Goal: Task Accomplishment & Management: Manage account settings

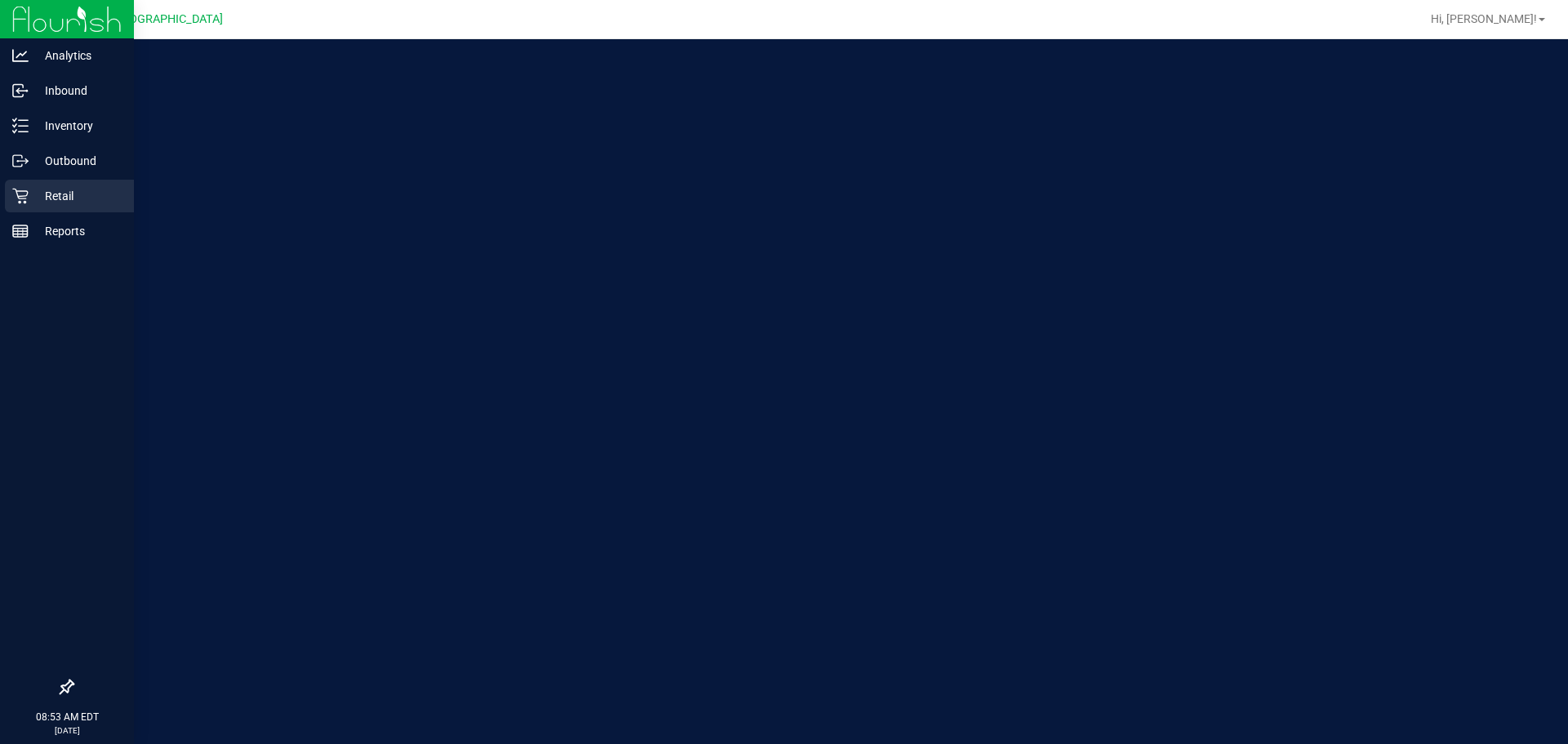
click at [15, 193] on icon at bounding box center [21, 196] width 16 height 16
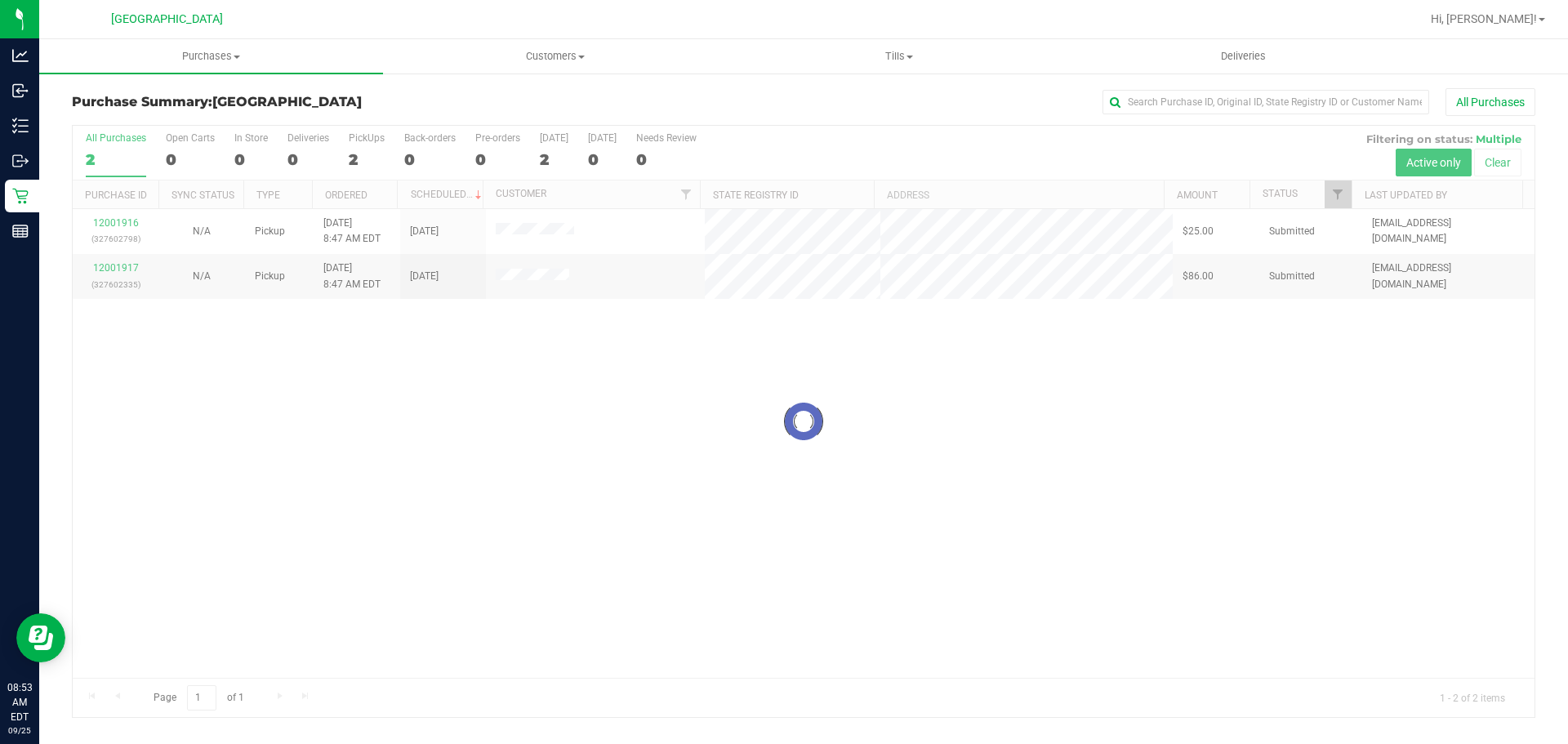
click at [133, 218] on div at bounding box center [803, 421] width 1462 height 591
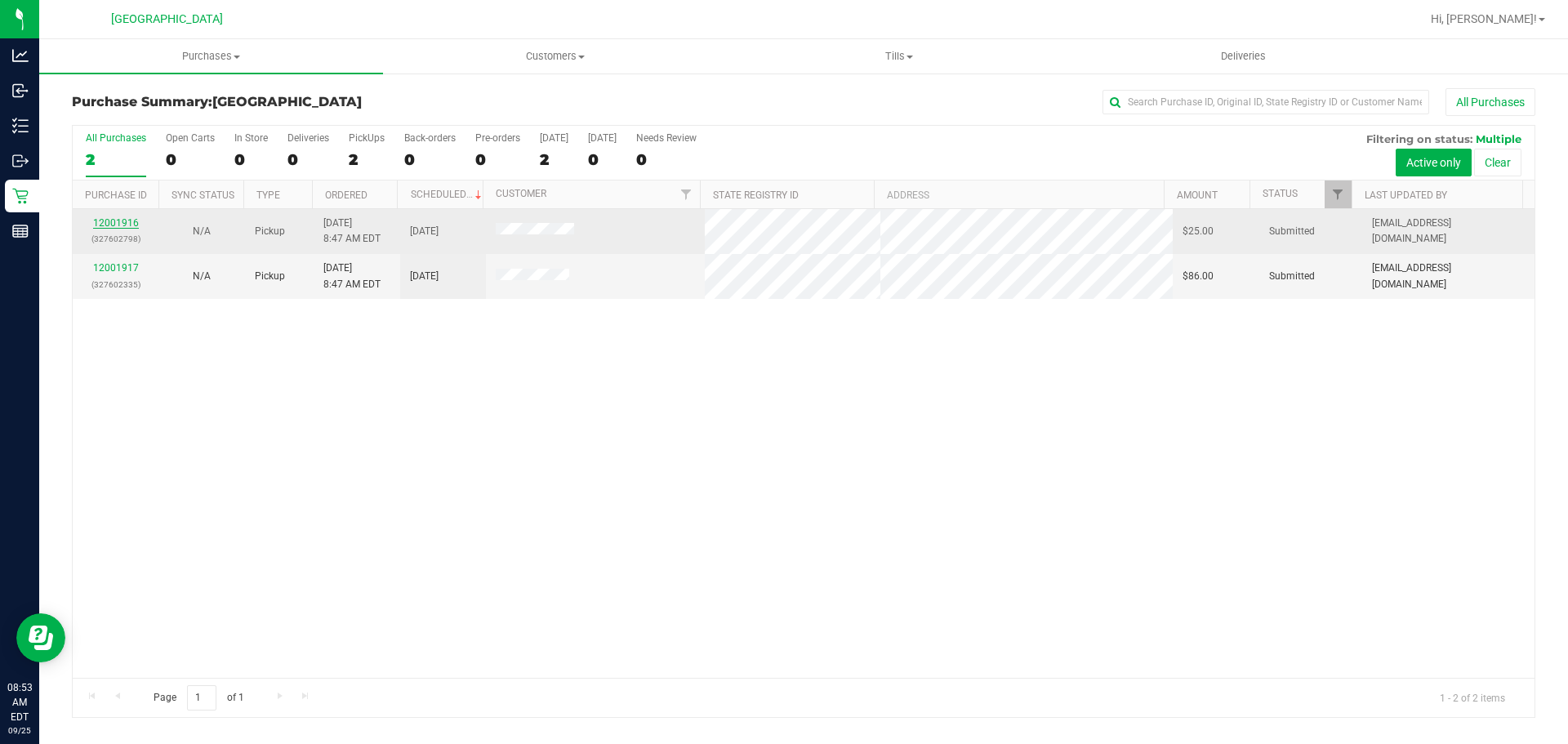
click at [127, 218] on link "12001916" at bounding box center [116, 223] width 46 height 12
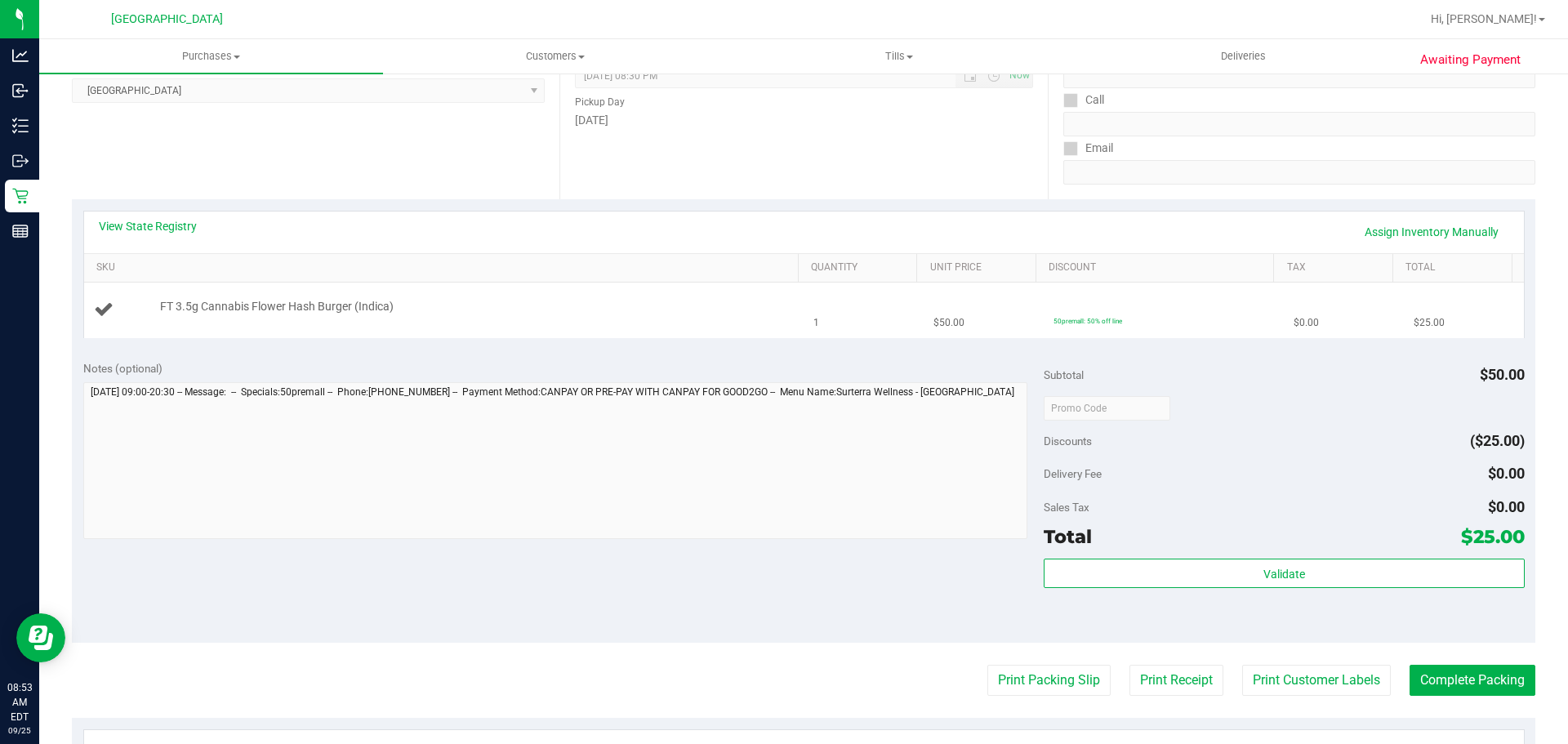
scroll to position [245, 0]
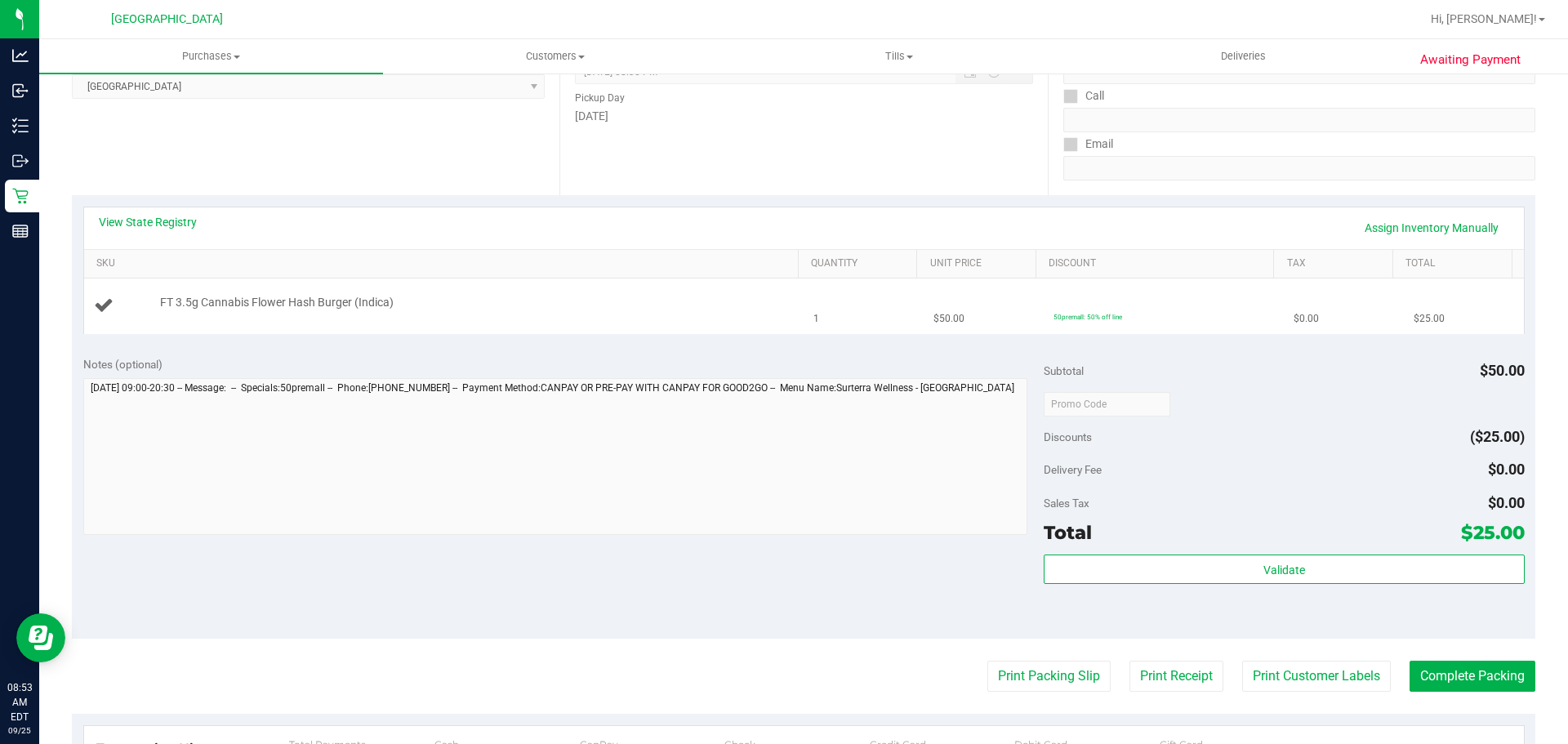
click at [585, 316] on div "FT 3.5g Cannabis Flower Hash Burger (Indica)" at bounding box center [444, 306] width 701 height 22
click at [1038, 684] on button "Print Packing Slip" at bounding box center [1049, 676] width 123 height 31
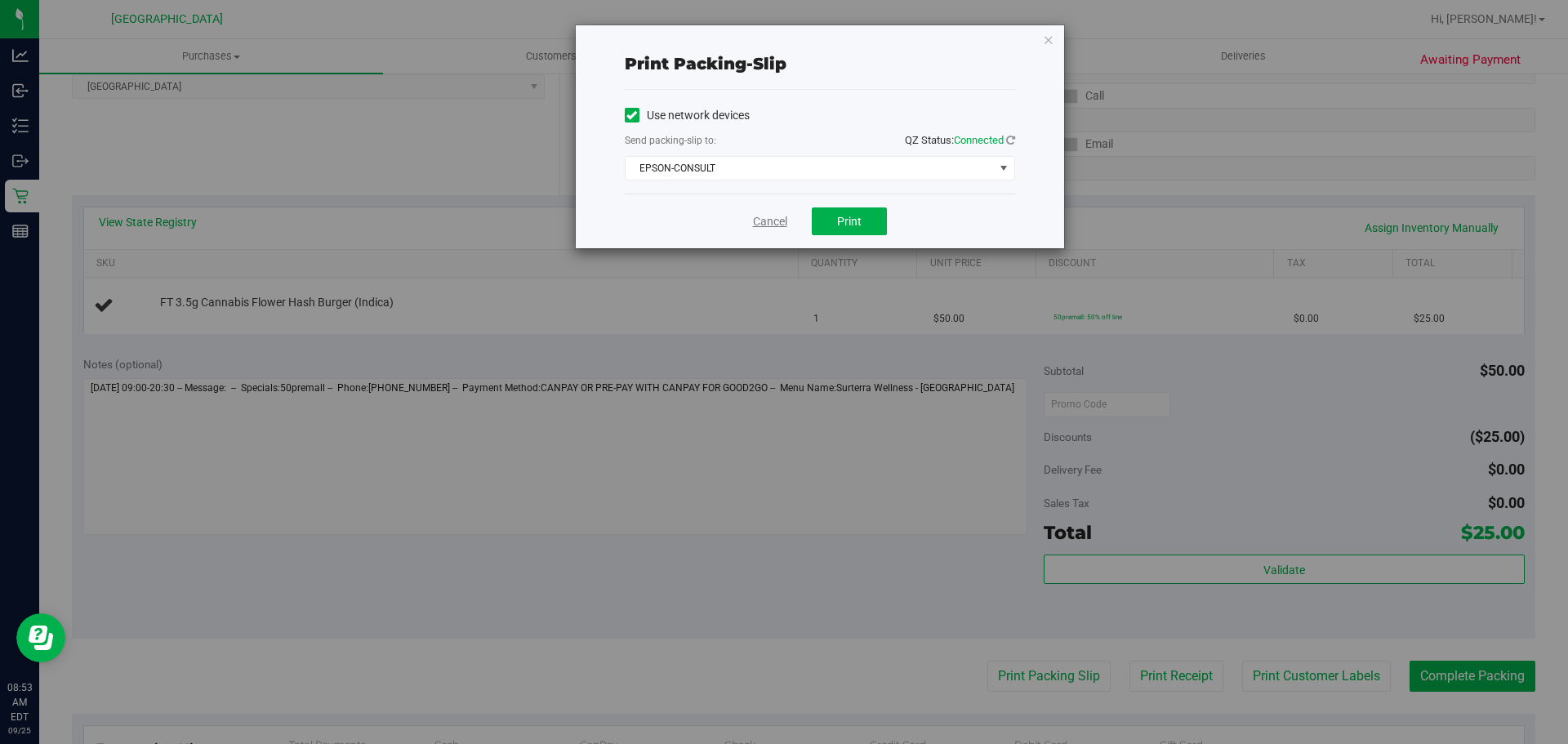
click at [762, 208] on div "Cancel Print" at bounding box center [820, 220] width 391 height 55
click at [777, 232] on div "Cancel Print" at bounding box center [820, 220] width 391 height 55
click at [775, 223] on link "Cancel" at bounding box center [770, 221] width 35 height 17
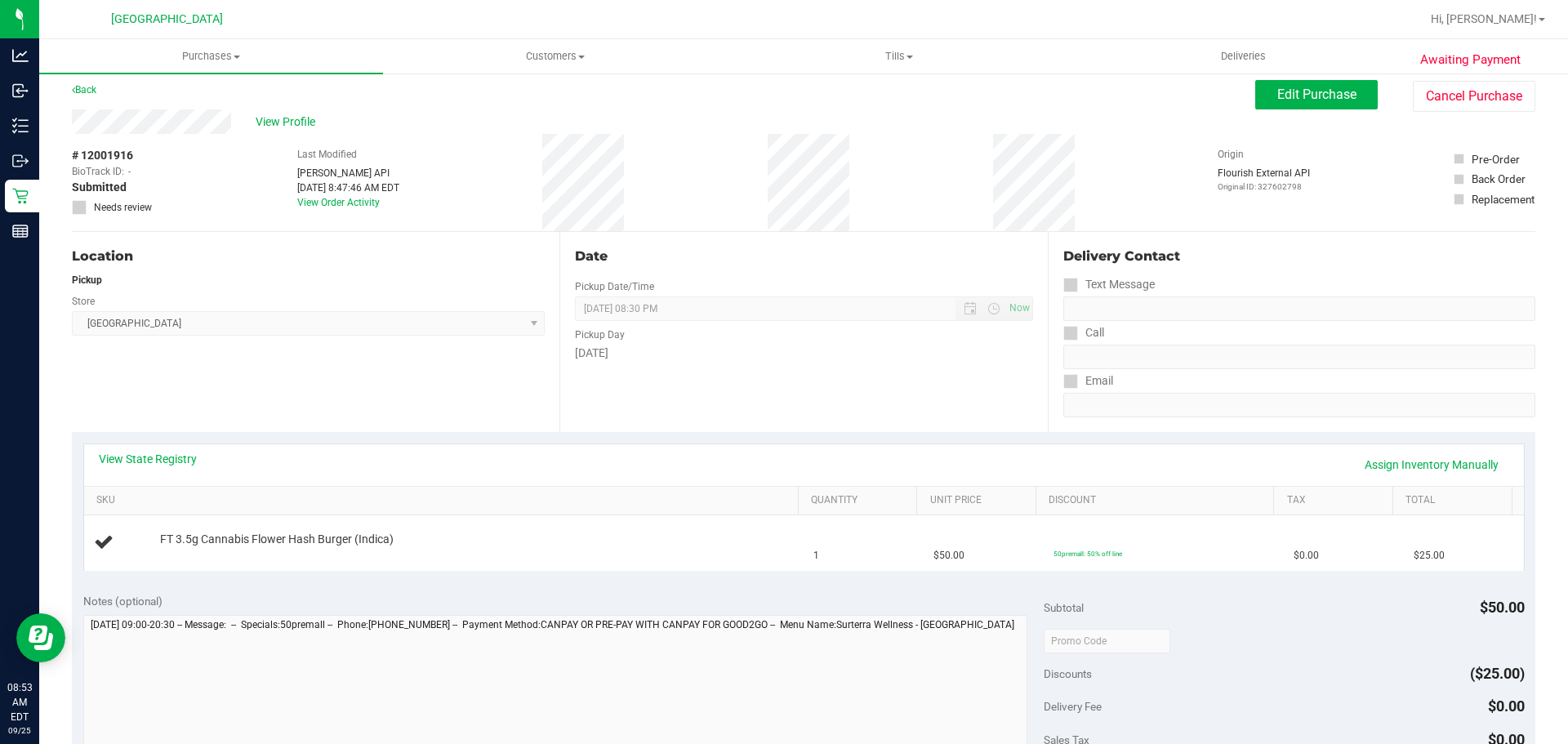
scroll to position [0, 0]
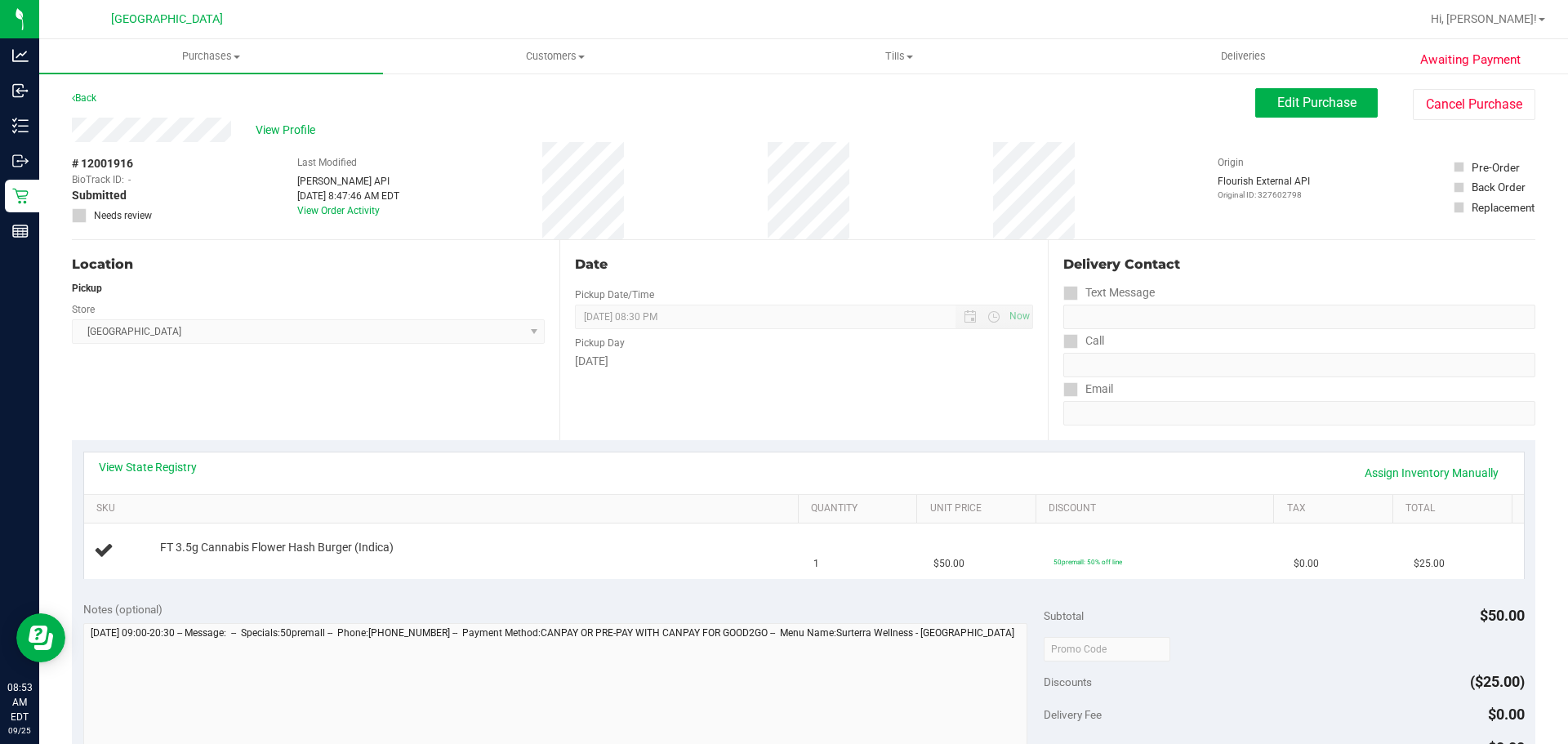
click at [261, 141] on div "View Profile" at bounding box center [663, 130] width 1183 height 25
click at [262, 133] on span "View Profile" at bounding box center [288, 130] width 65 height 17
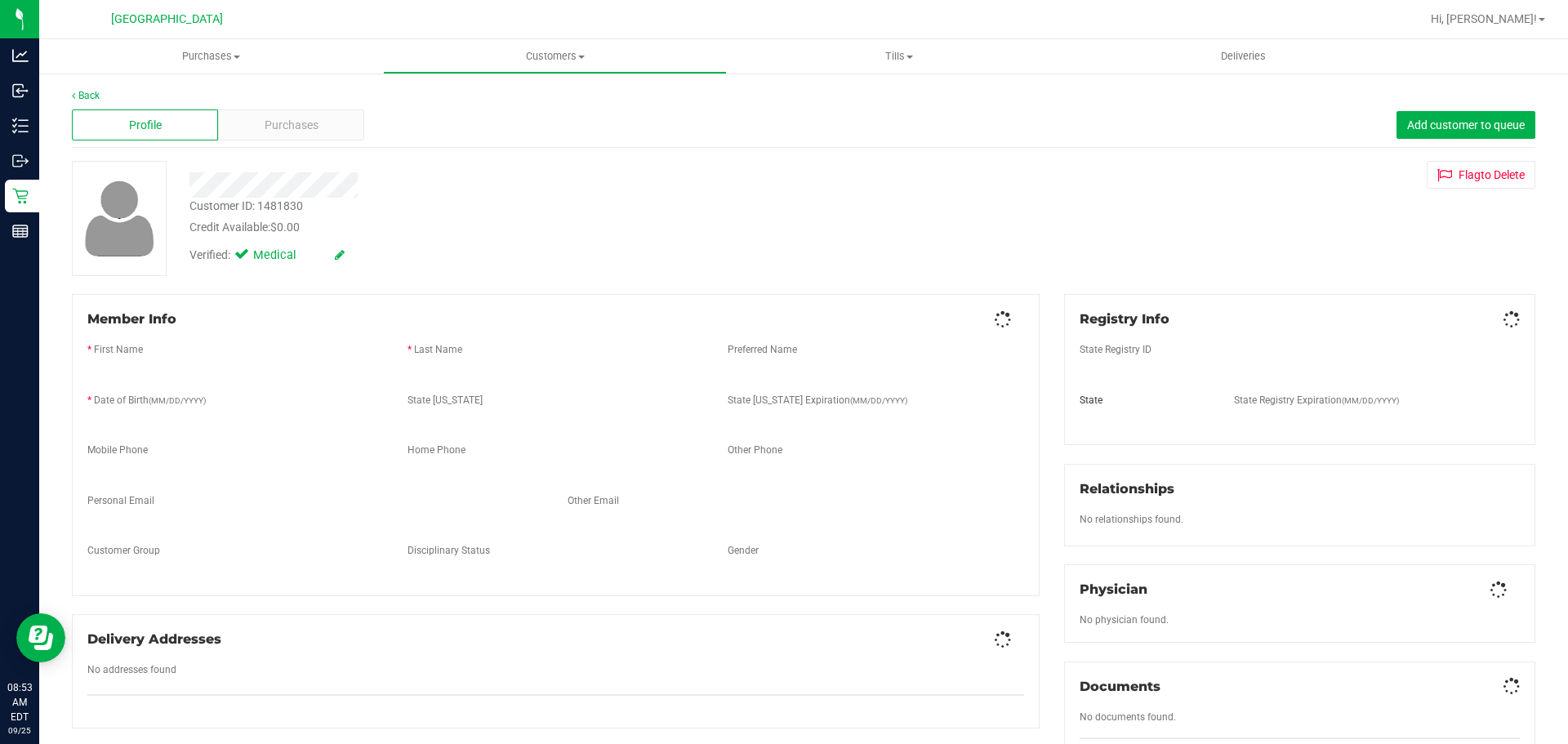
click at [280, 129] on span "Purchases" at bounding box center [292, 125] width 54 height 17
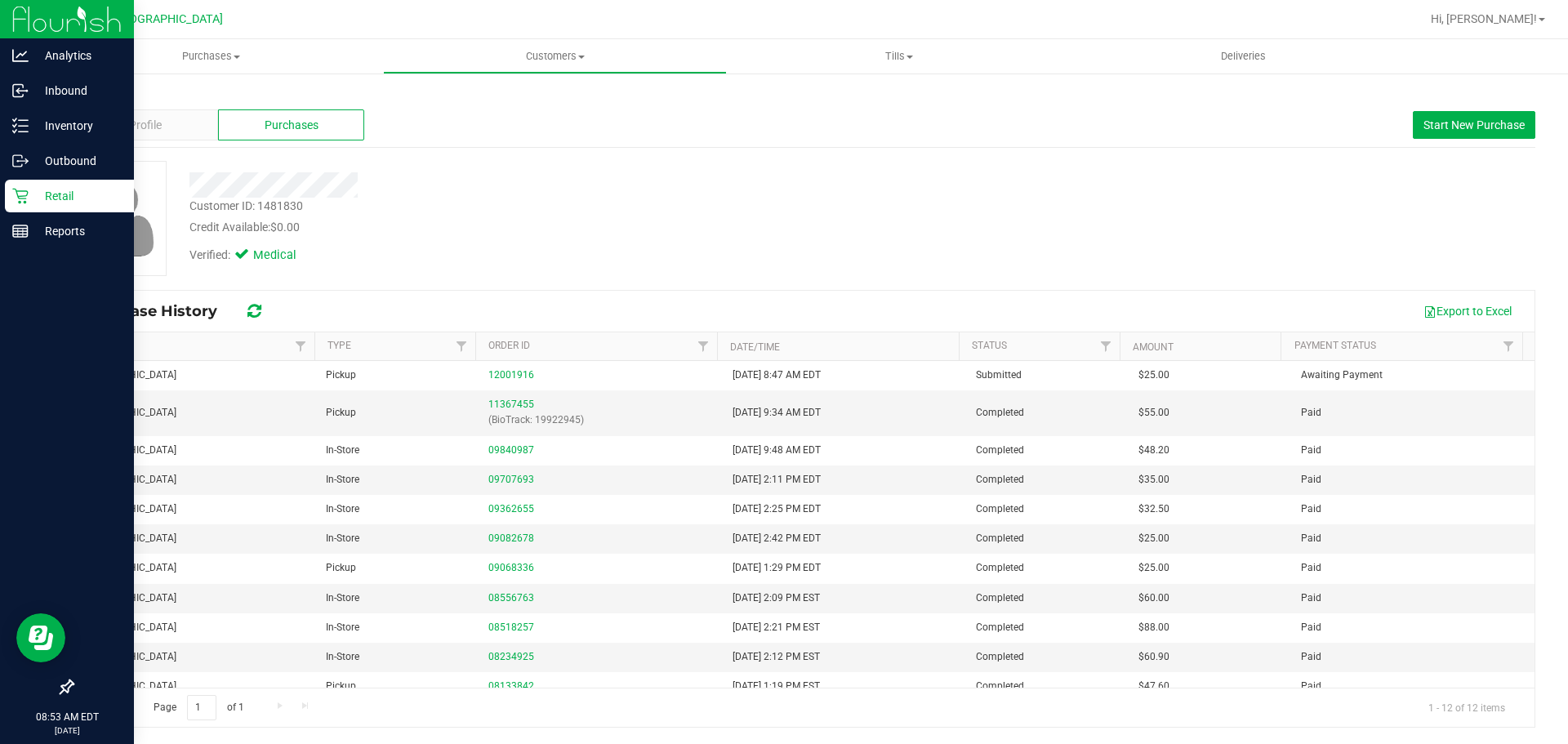
click at [18, 187] on div "Retail" at bounding box center [69, 196] width 129 height 33
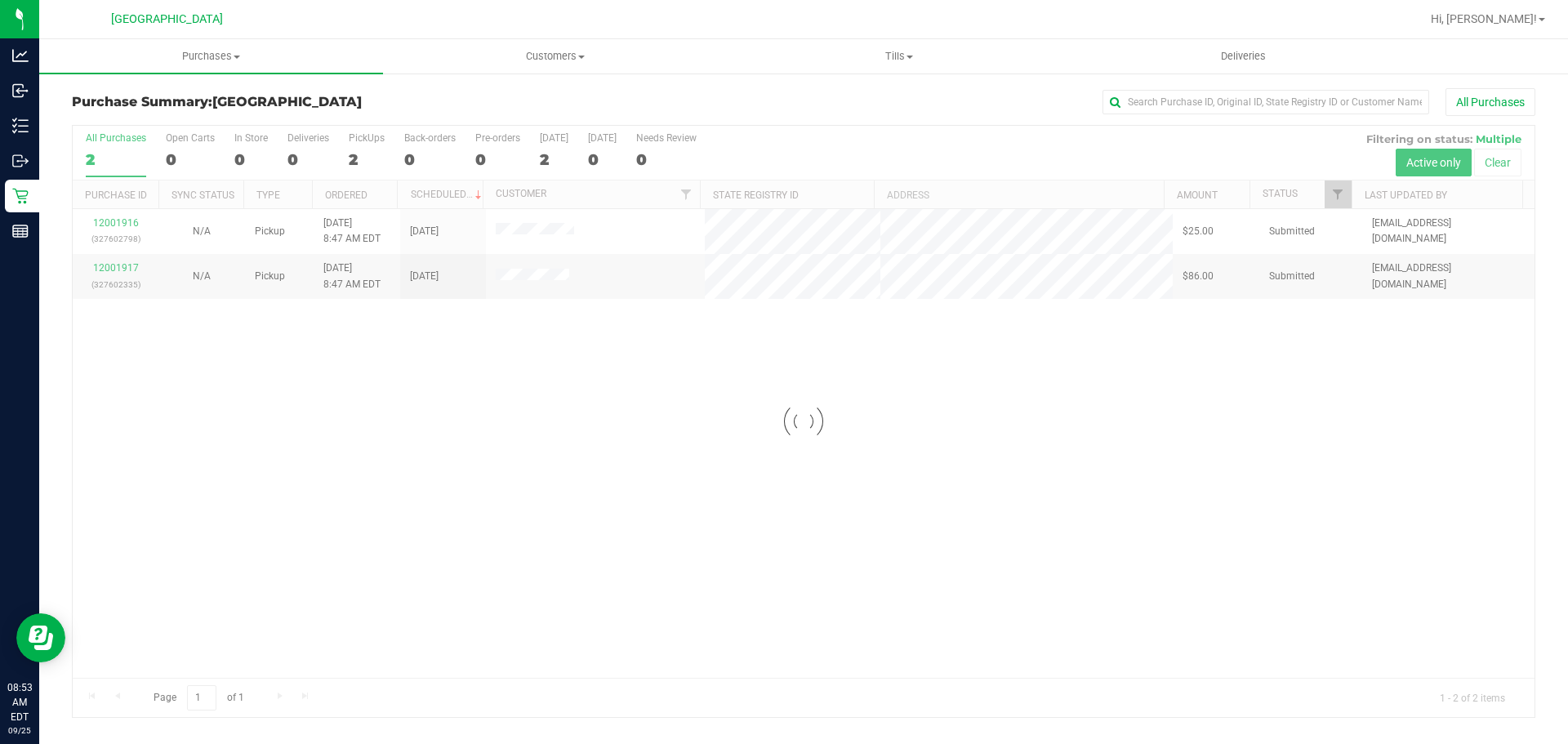
click at [133, 217] on div at bounding box center [803, 421] width 1462 height 591
click at [132, 227] on div at bounding box center [803, 421] width 1462 height 591
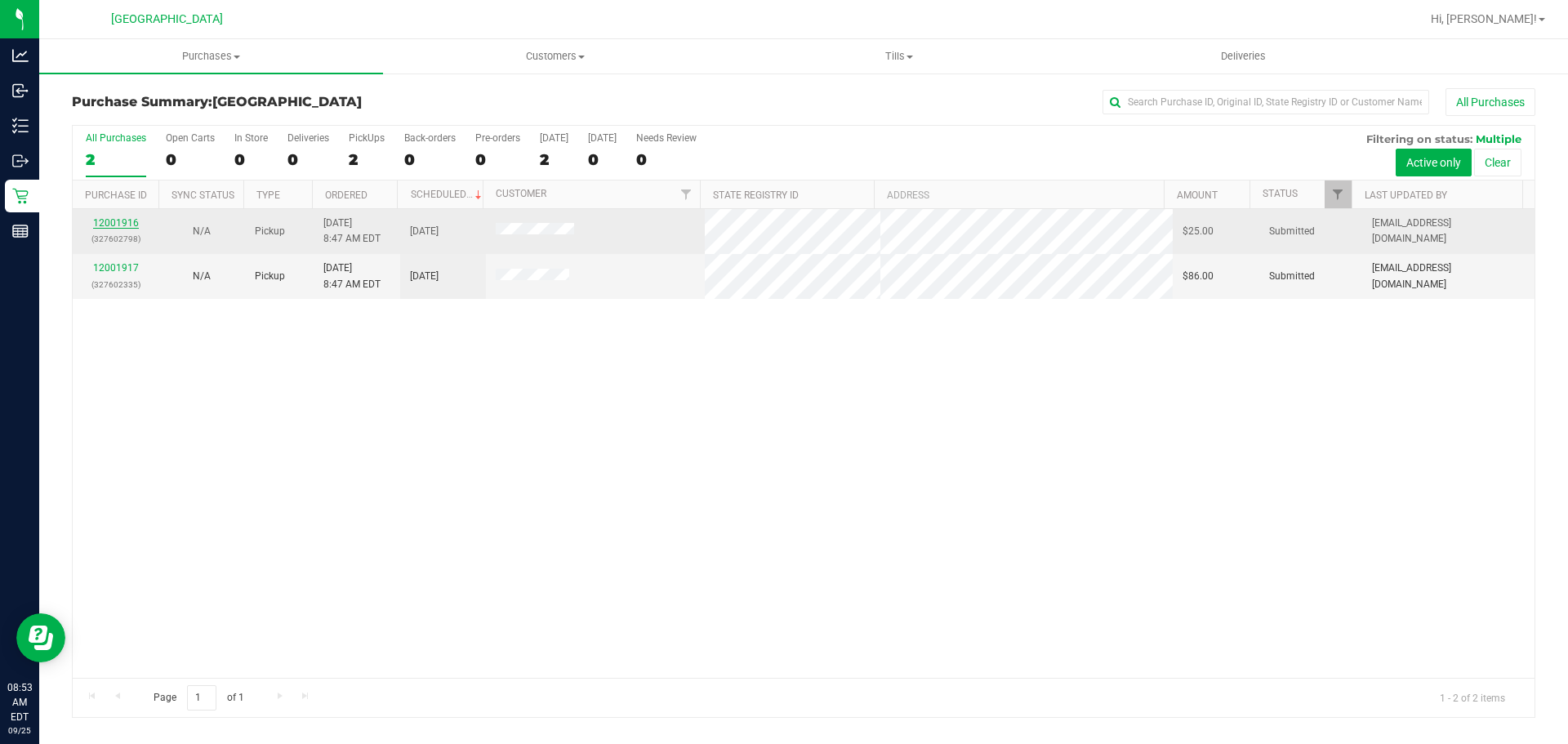
click at [131, 220] on link "12001916" at bounding box center [116, 223] width 46 height 12
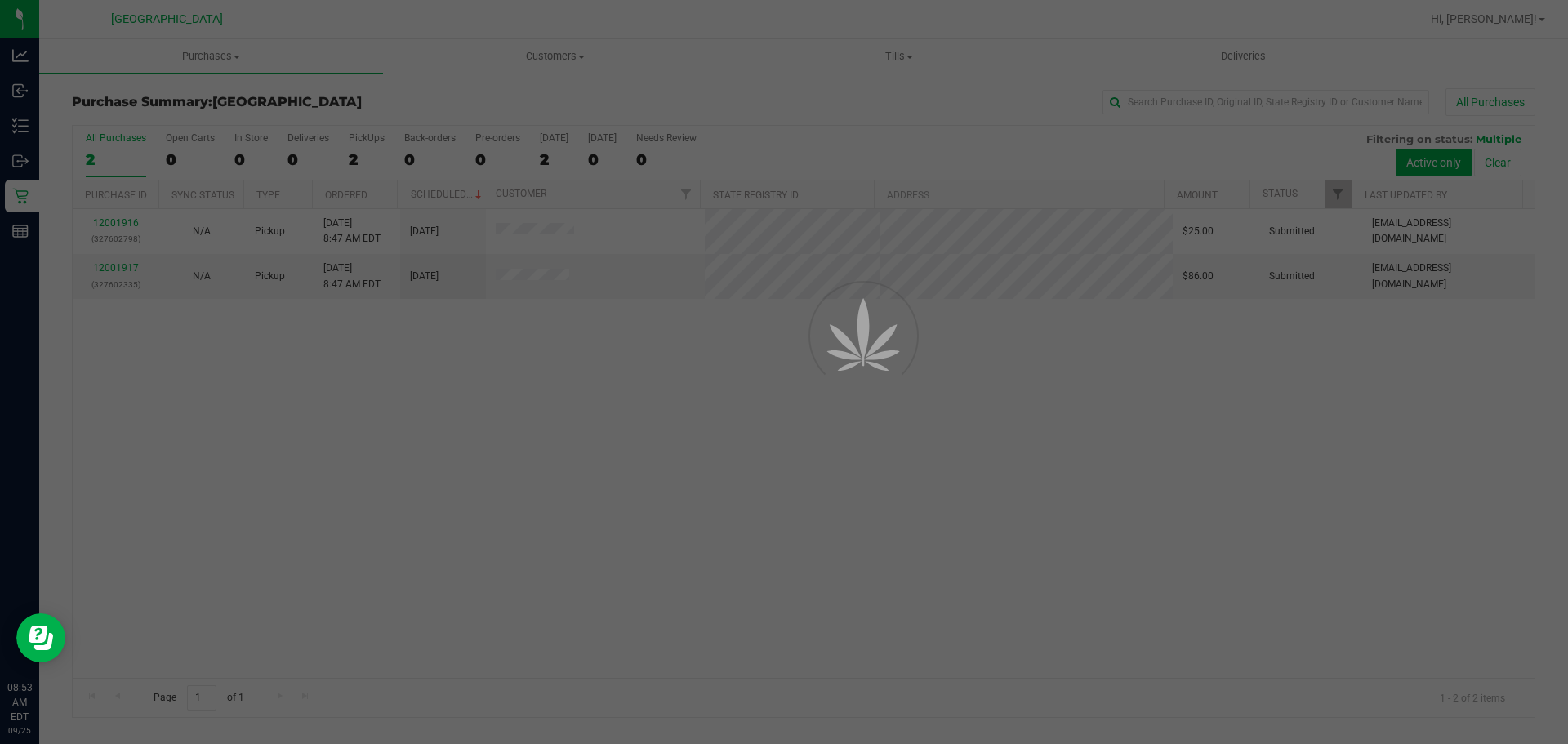
click at [556, 478] on div at bounding box center [784, 372] width 1568 height 744
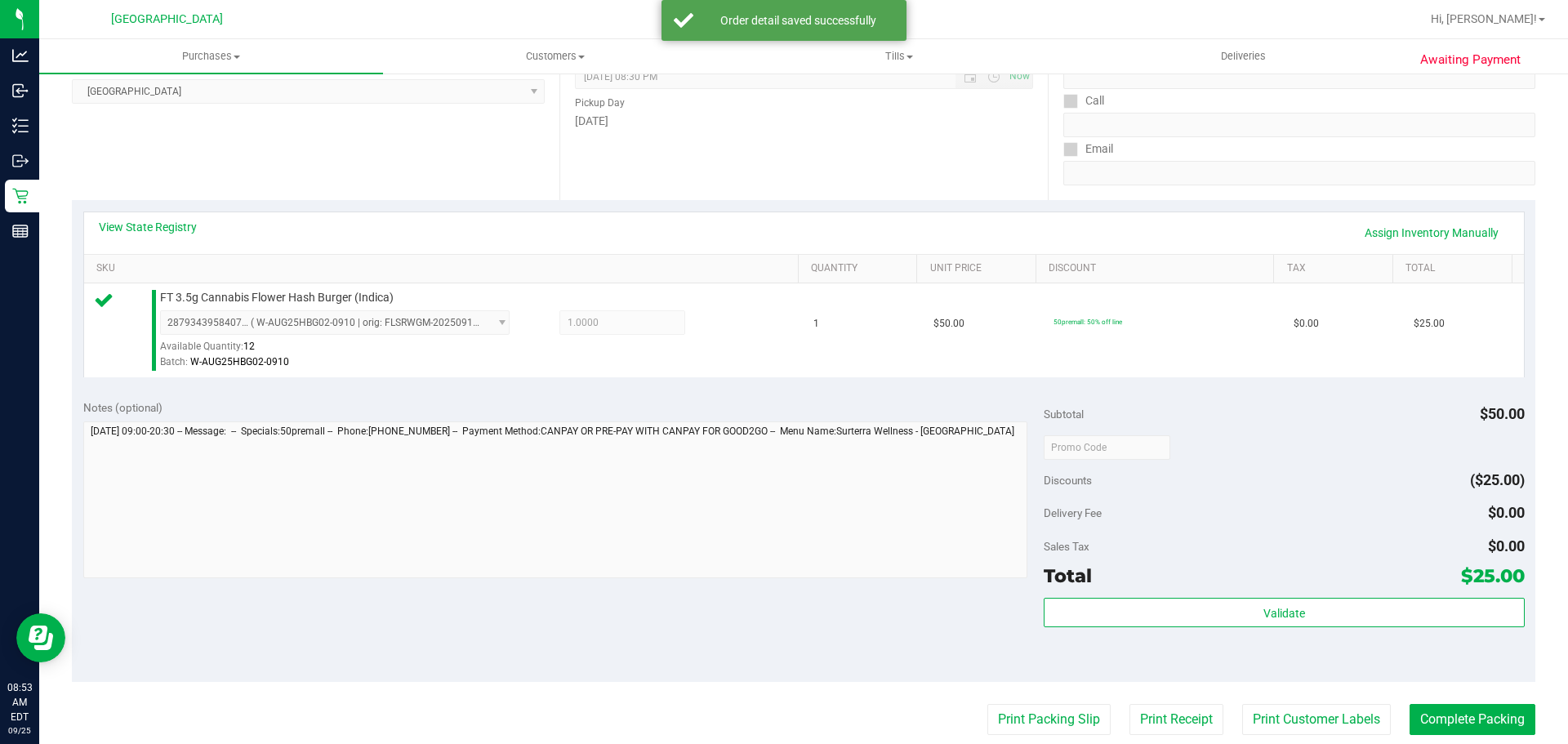
scroll to position [409, 0]
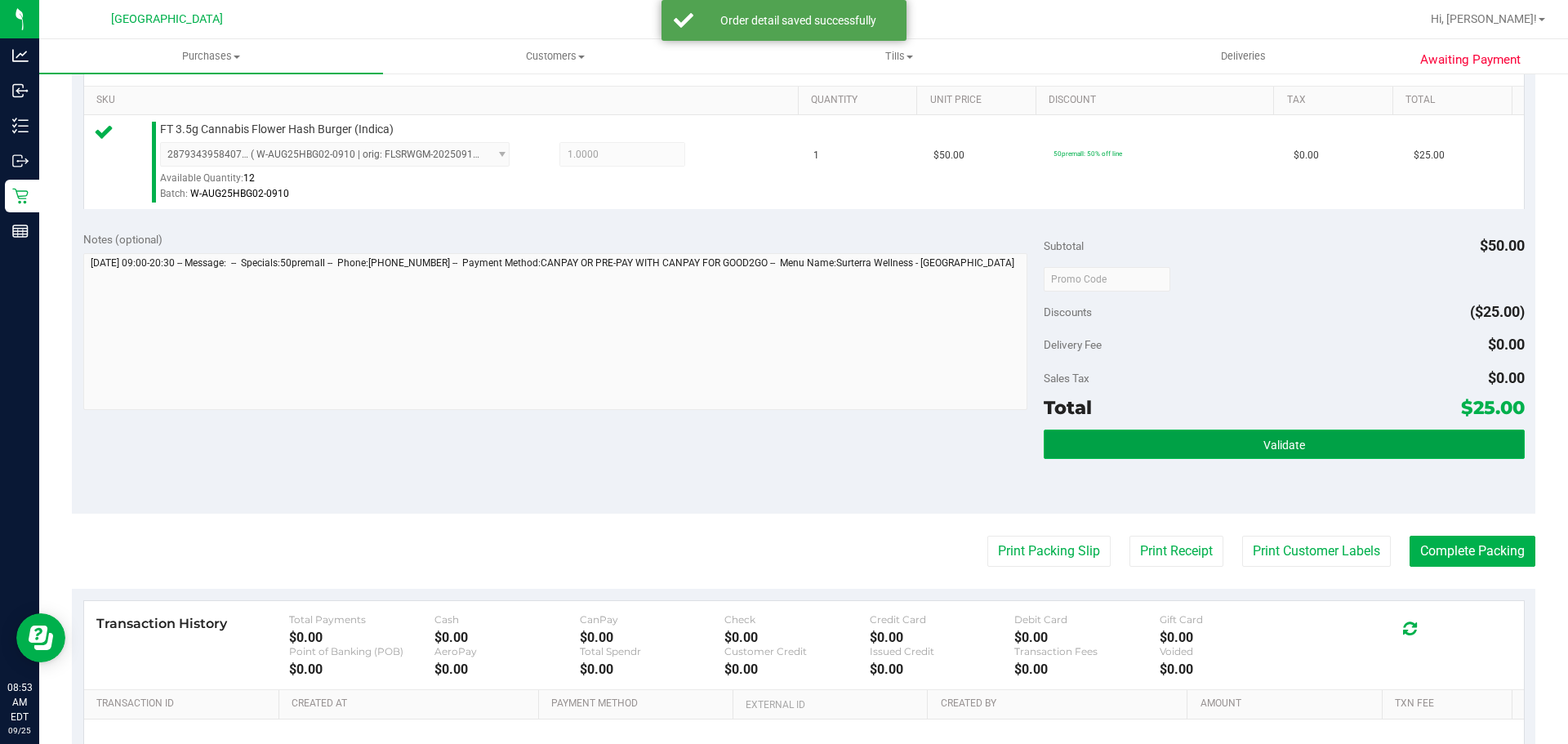
click at [1238, 434] on button "Validate" at bounding box center [1284, 444] width 480 height 30
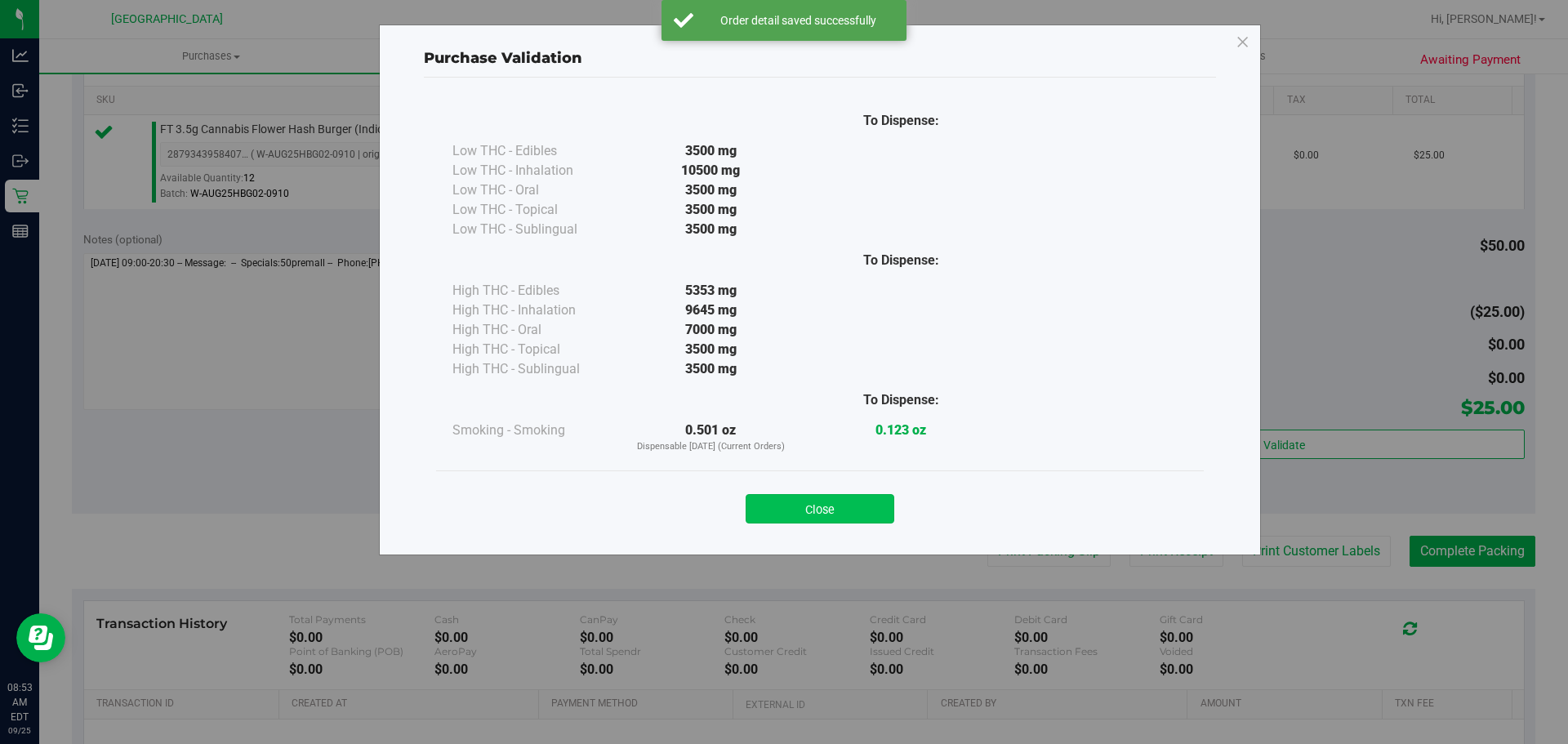
click at [851, 498] on button "Close" at bounding box center [820, 509] width 149 height 30
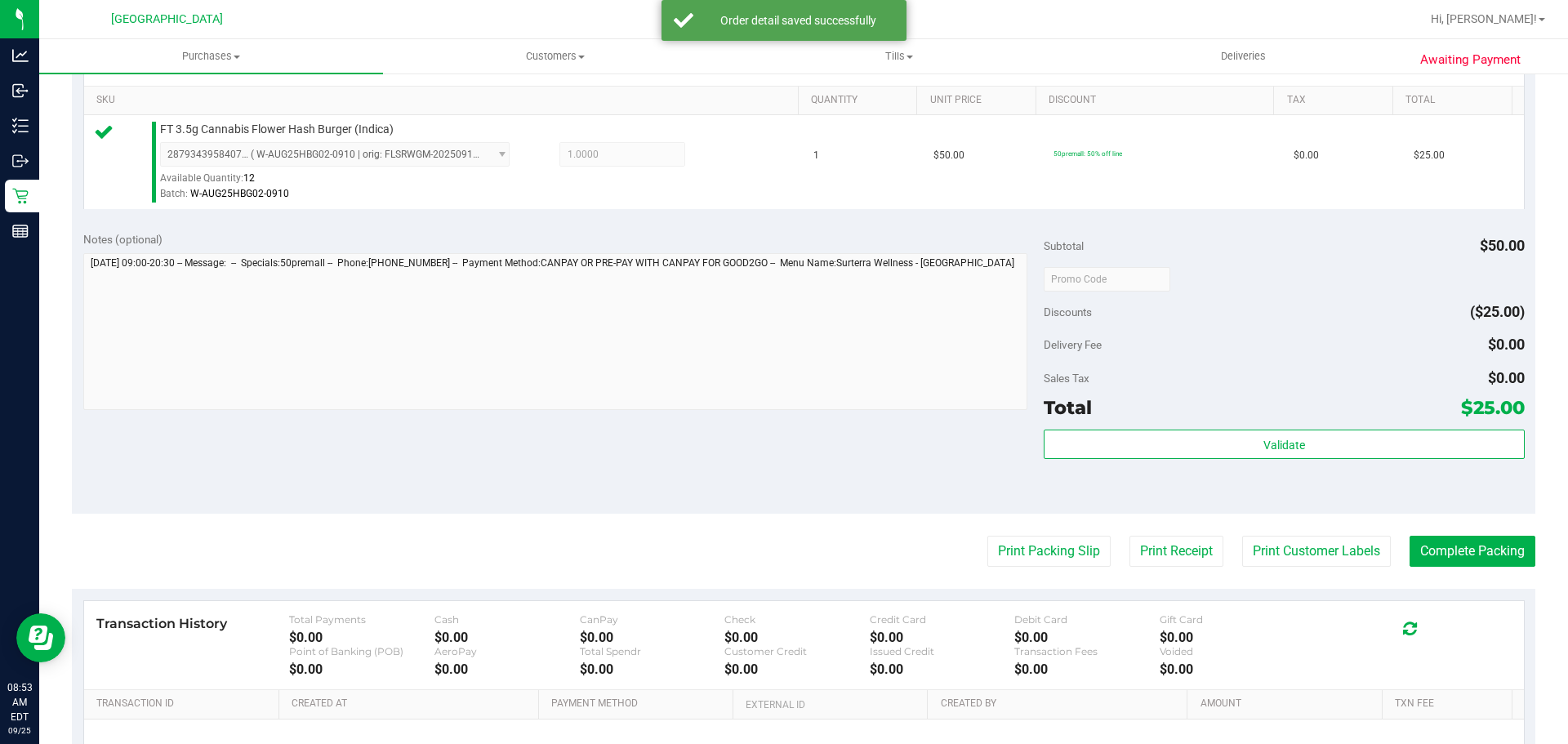
click at [1080, 534] on purchase-details "Back Edit Purchase Cancel Purchase View Profile # 12001916 BioTrack ID: - Submi…" at bounding box center [803, 287] width 1464 height 1214
click at [1078, 535] on purchase-details "Back Edit Purchase Cancel Purchase View Profile # 12001916 BioTrack ID: - Submi…" at bounding box center [803, 287] width 1464 height 1214
click at [1072, 540] on button "Print Packing Slip" at bounding box center [1049, 552] width 123 height 31
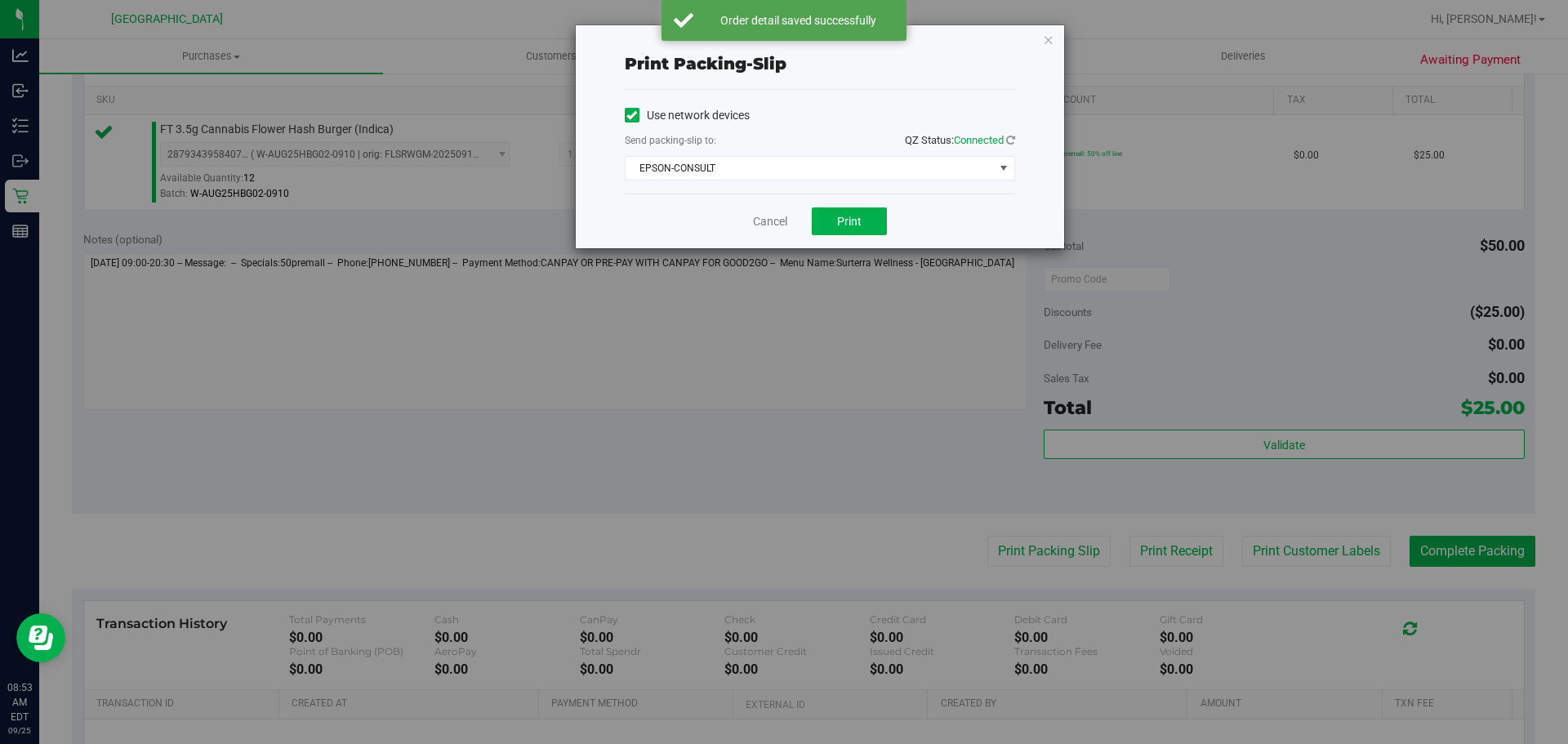
click at [789, 183] on div "Use network devices Send packing-slip to: QZ Status: Connected EPSON-CONSULT Ch…" at bounding box center [820, 141] width 391 height 104
click at [789, 175] on span "EPSON-CONSULT" at bounding box center [810, 169] width 368 height 23
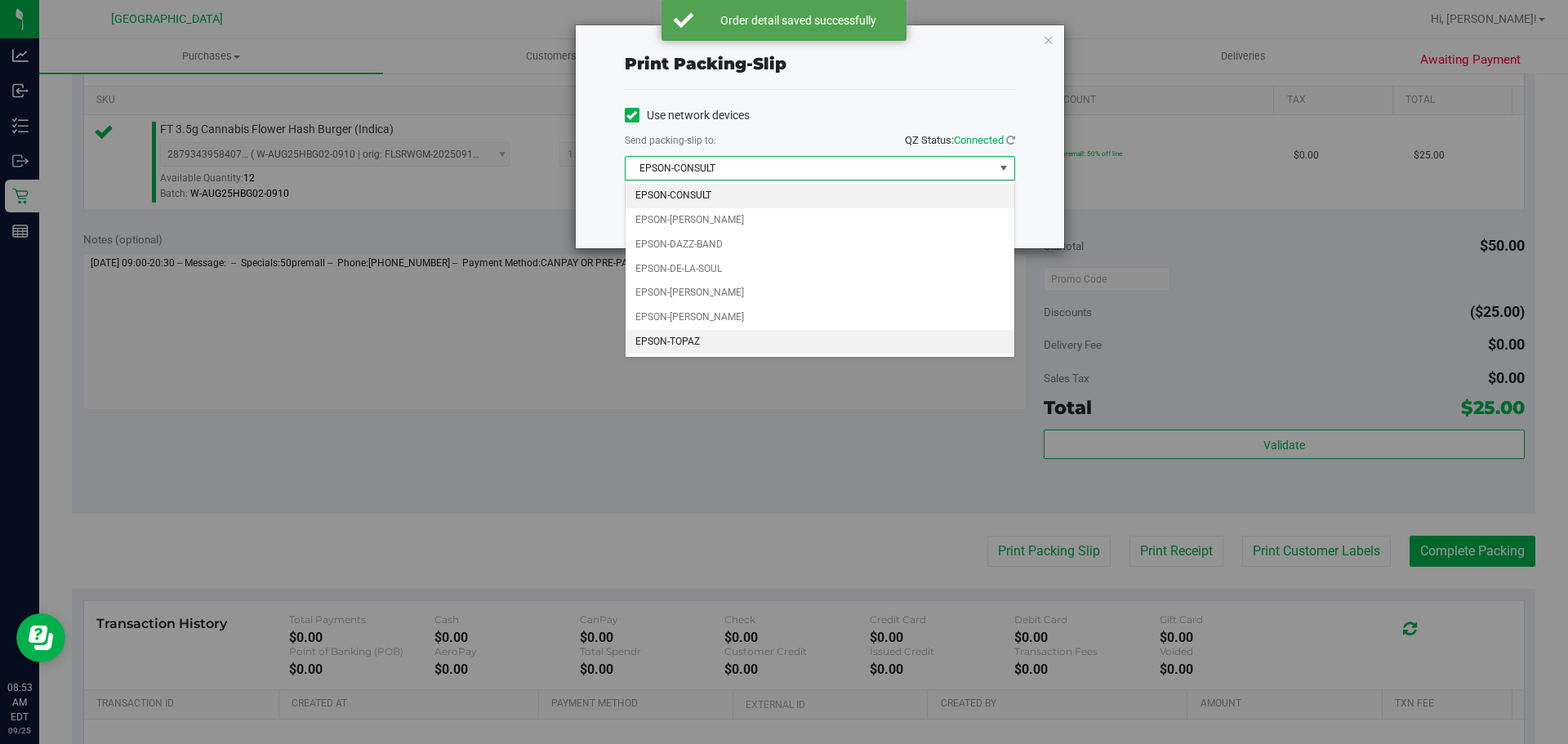
click at [756, 334] on li "EPSON-TOPAZ" at bounding box center [820, 342] width 389 height 25
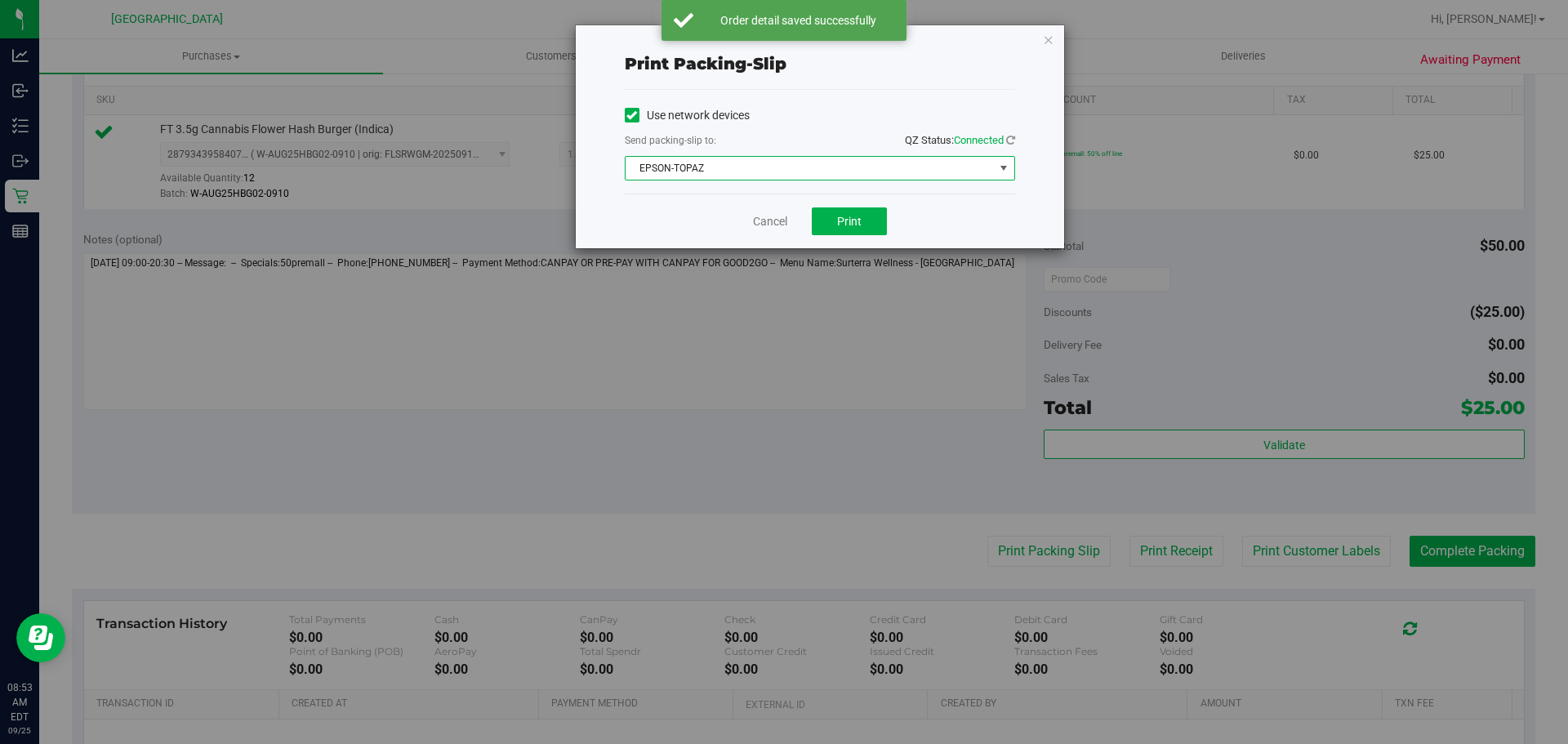
click at [833, 236] on div "Cancel Print" at bounding box center [820, 220] width 391 height 55
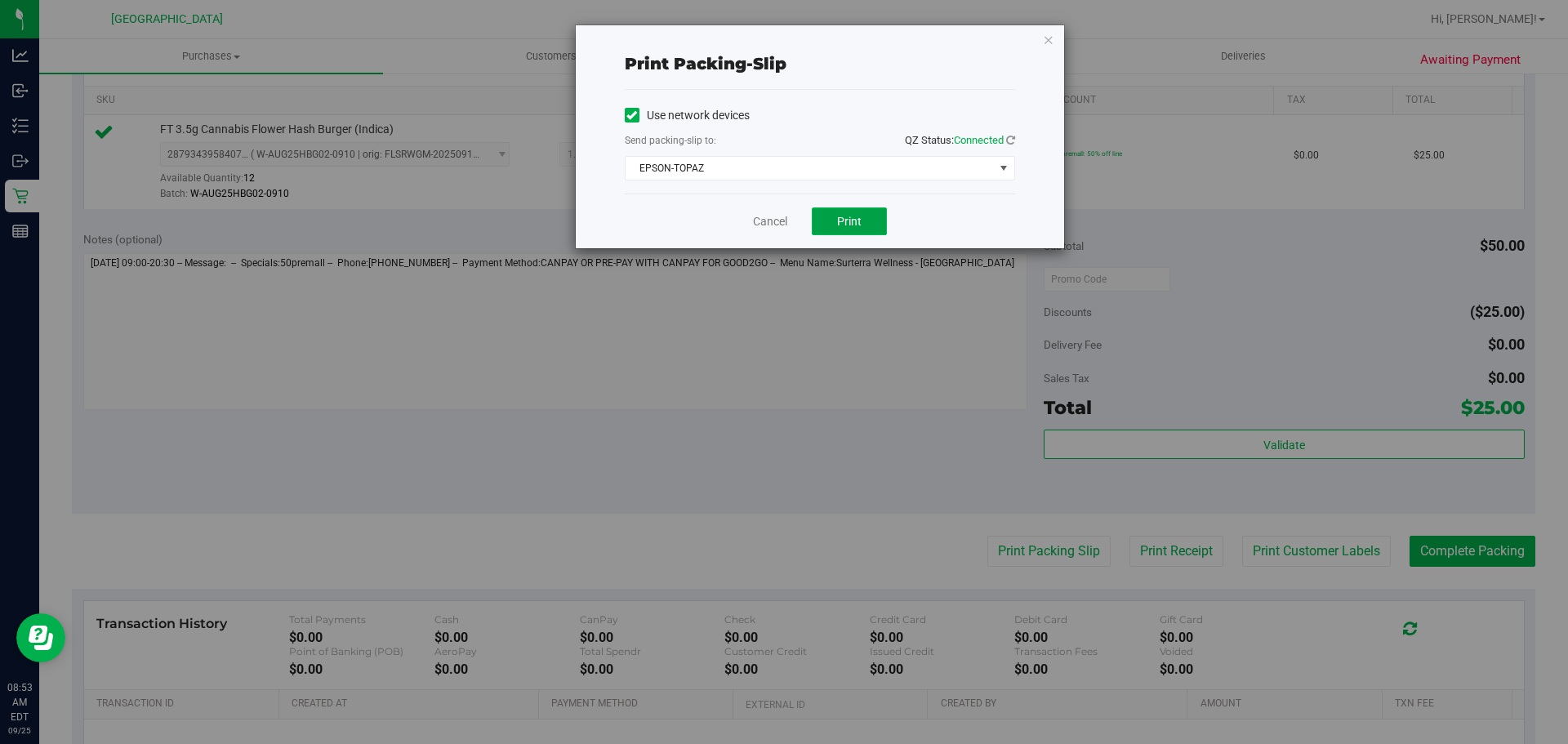
click at [835, 232] on button "Print" at bounding box center [849, 221] width 75 height 28
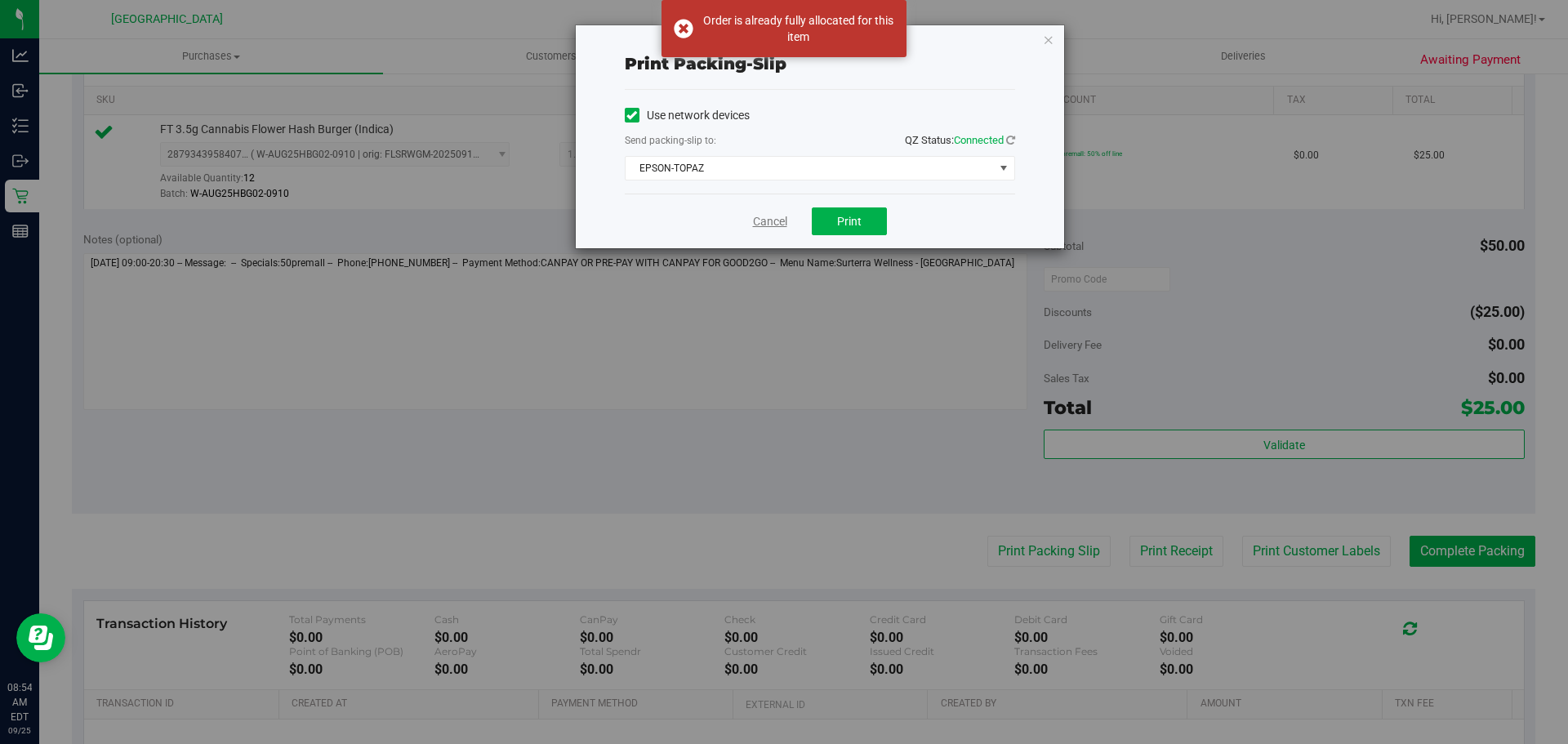
click at [783, 223] on link "Cancel" at bounding box center [770, 221] width 35 height 17
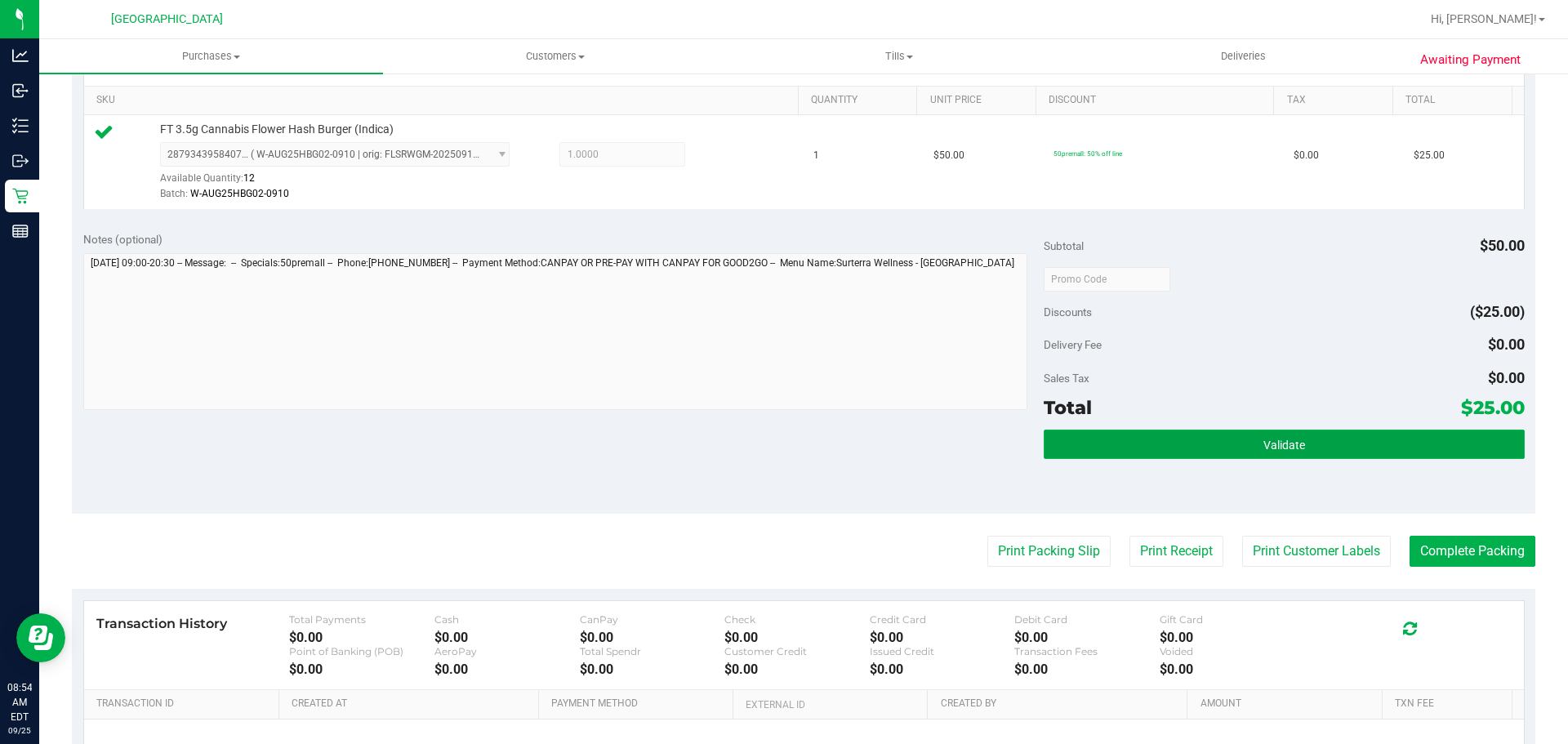
click at [1202, 449] on button "Validate" at bounding box center [1284, 444] width 480 height 30
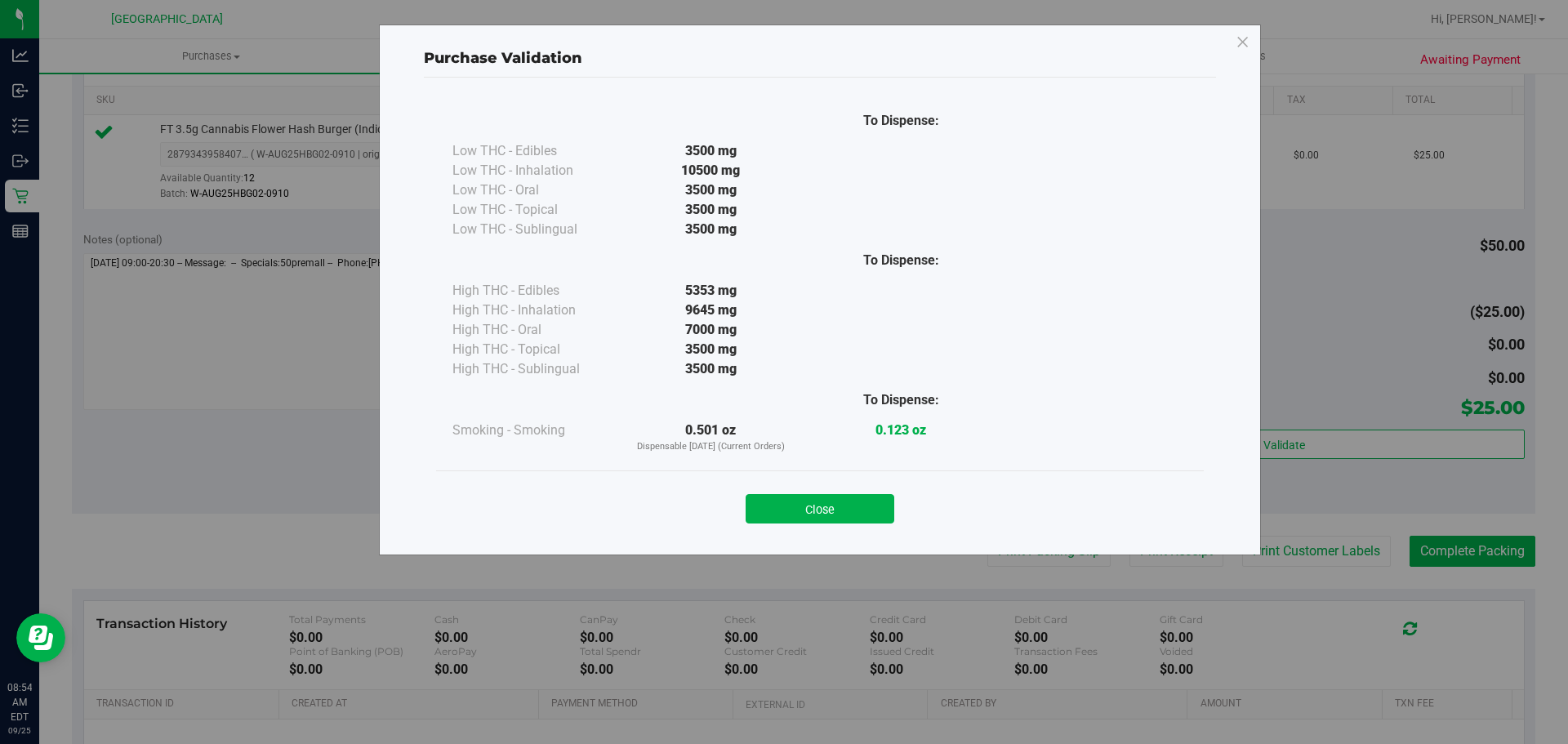
click at [895, 498] on div "Close" at bounding box center [820, 504] width 743 height 41
click at [892, 500] on button "Close" at bounding box center [820, 509] width 149 height 30
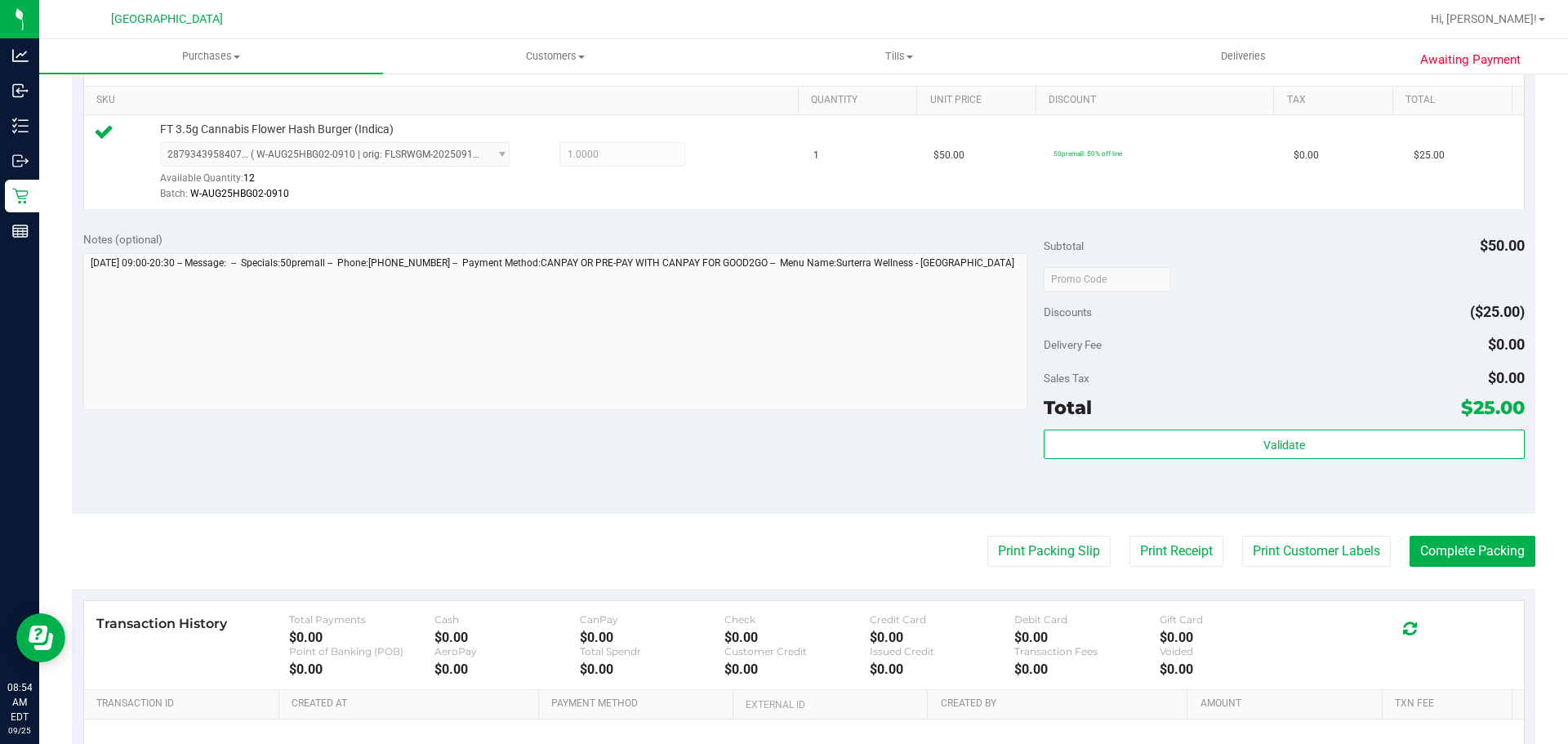
click at [1392, 545] on div "Print Packing Slip Print Receipt Print Customer Labels Complete Packing" at bounding box center [803, 552] width 1464 height 31
click at [1409, 545] on button "Complete Packing" at bounding box center [1472, 552] width 126 height 31
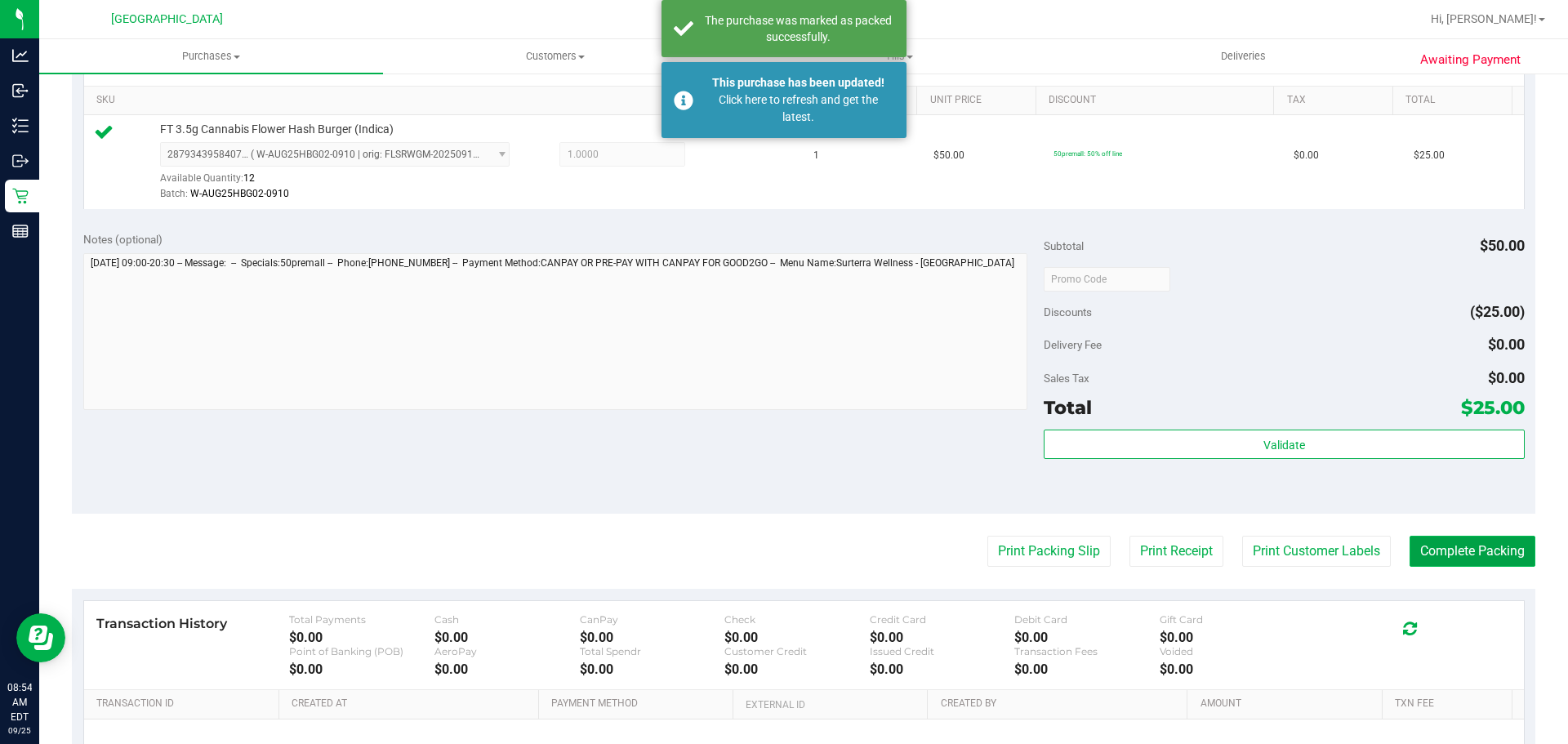
scroll to position [0, 0]
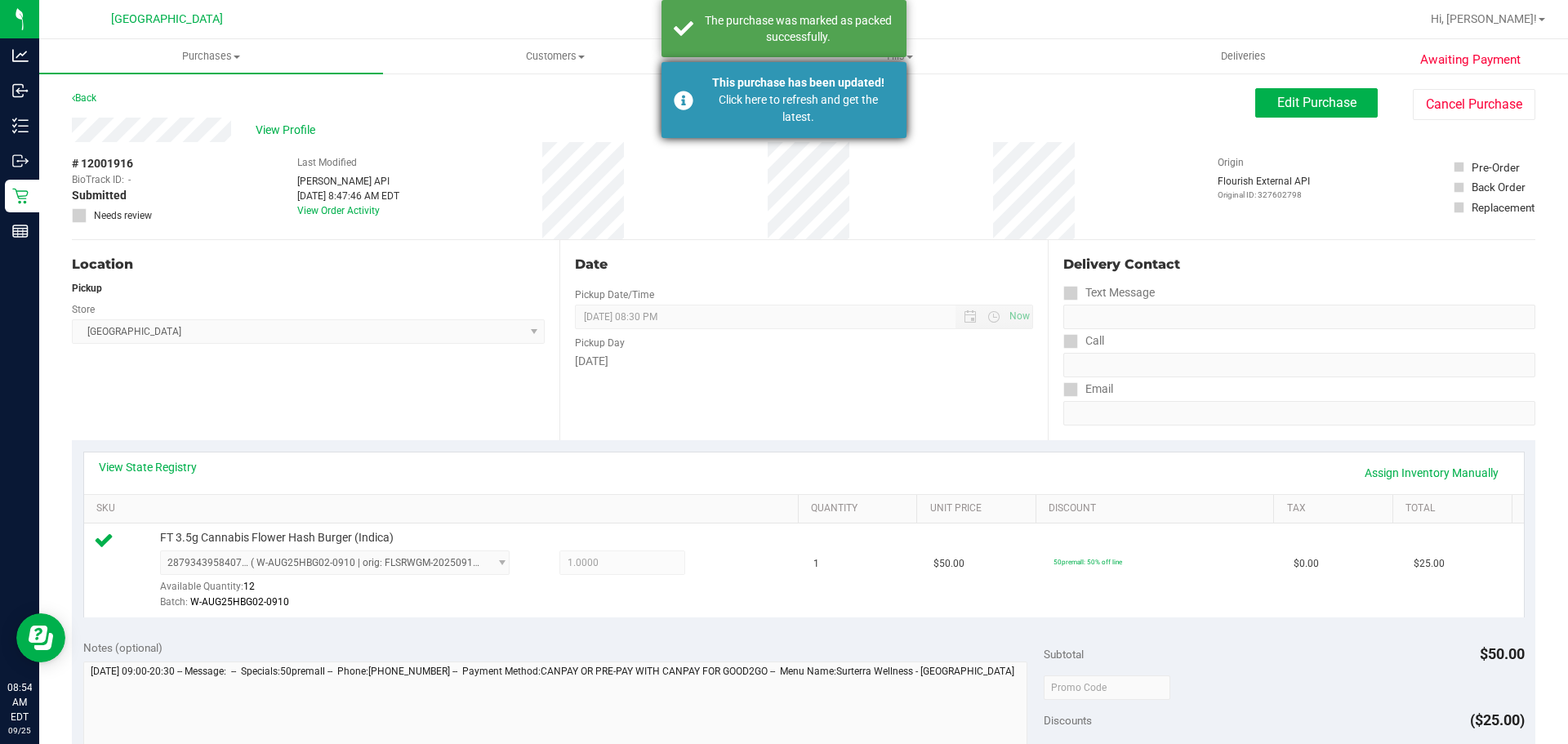
click at [840, 124] on div "Click here to refresh and get the latest." at bounding box center [798, 109] width 192 height 35
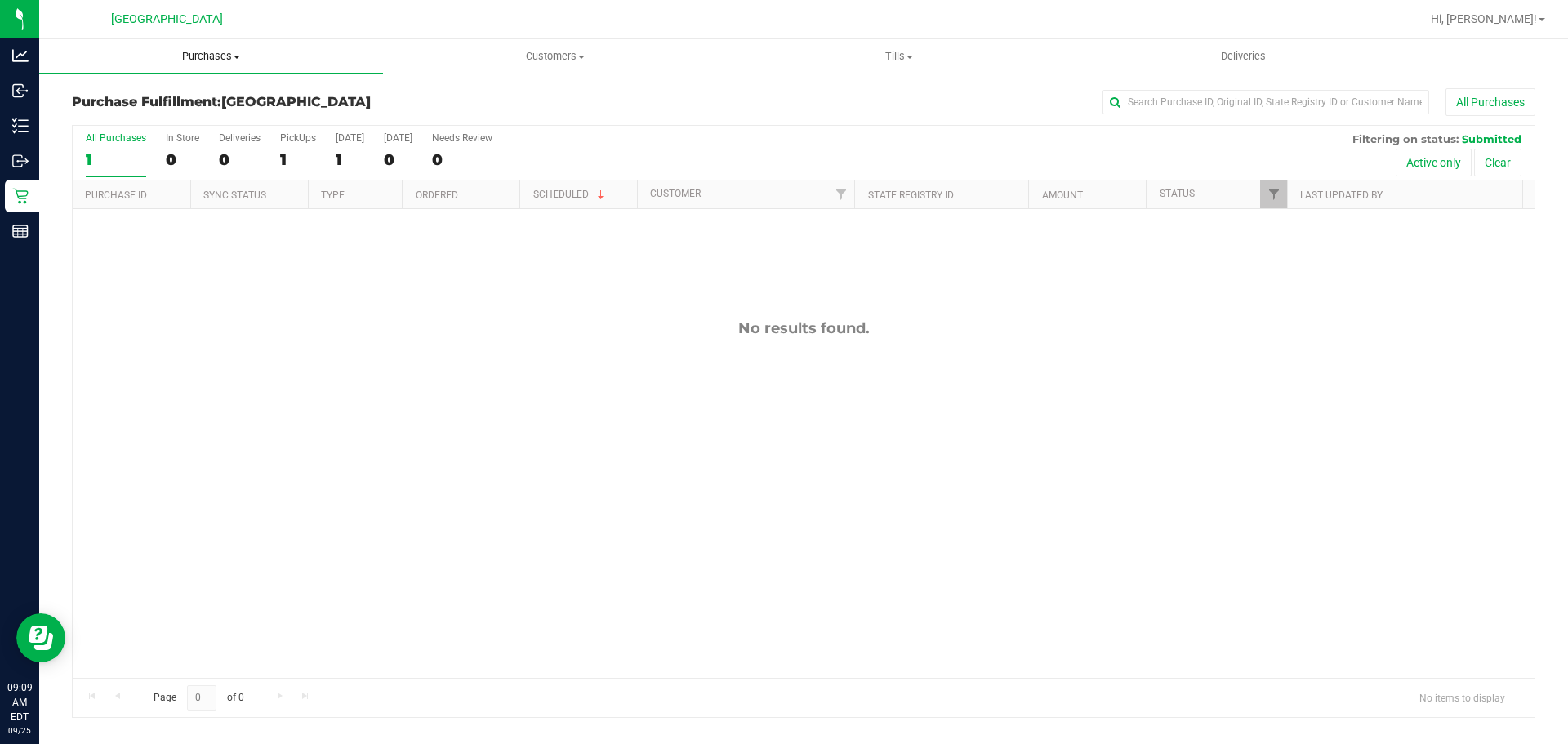
click at [145, 67] on uib-tab-heading "Purchases Summary of purchases Fulfillment All purchases" at bounding box center [211, 57] width 344 height 35
click at [129, 100] on span "Summary of purchases" at bounding box center [123, 98] width 168 height 14
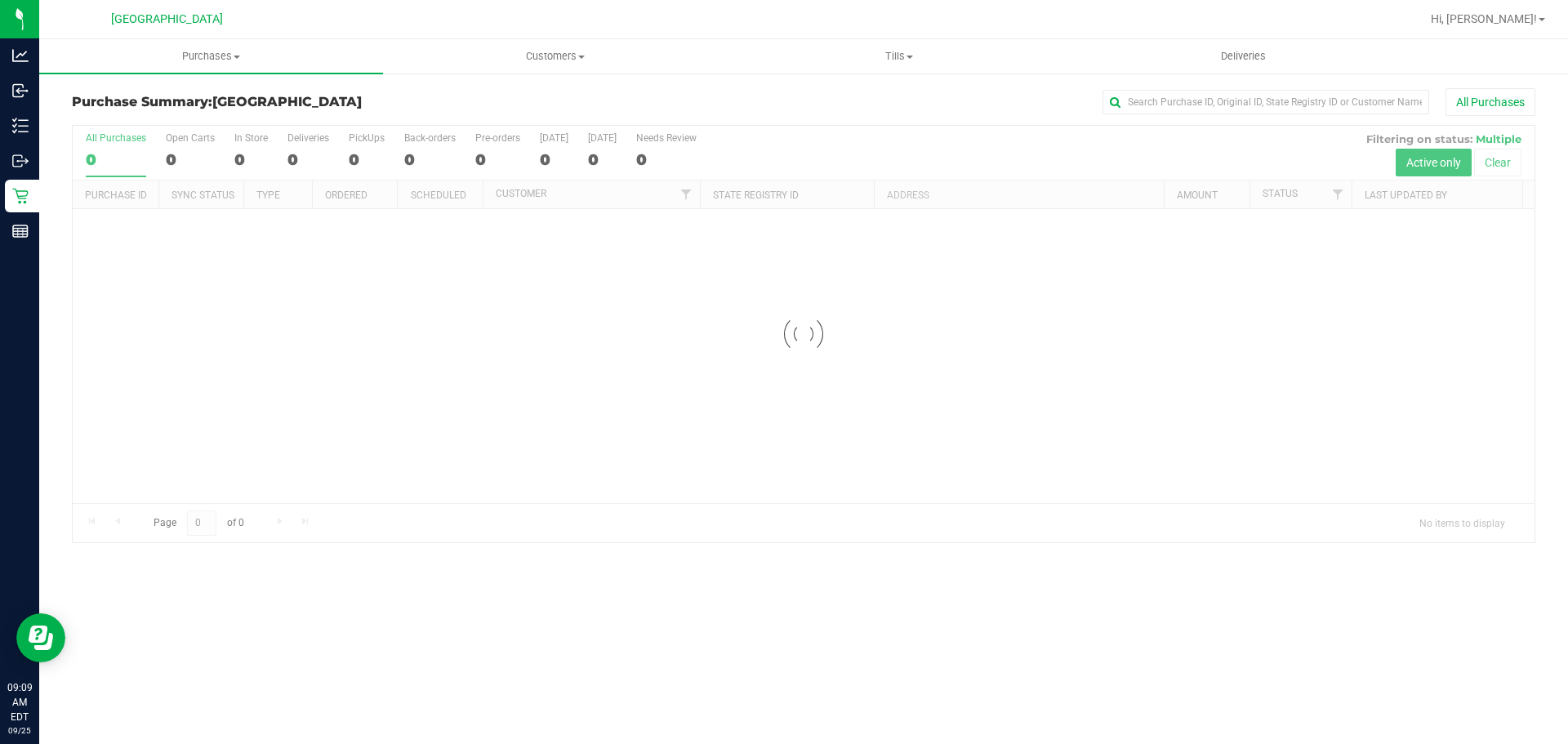
click at [720, 99] on div "All Purchases" at bounding box center [1047, 102] width 976 height 28
click at [515, 434] on div at bounding box center [803, 334] width 1462 height 417
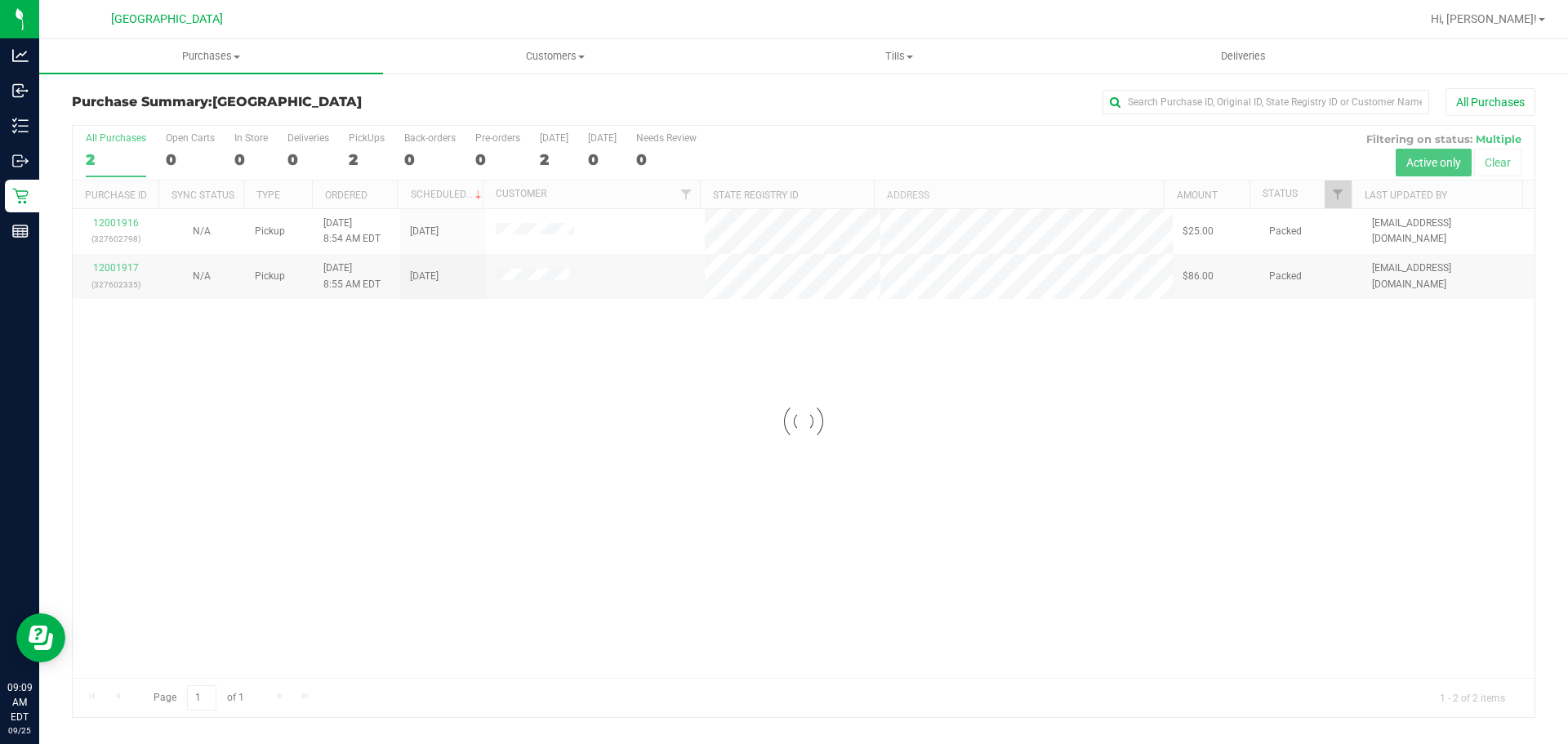
click at [539, 228] on div at bounding box center [803, 421] width 1462 height 591
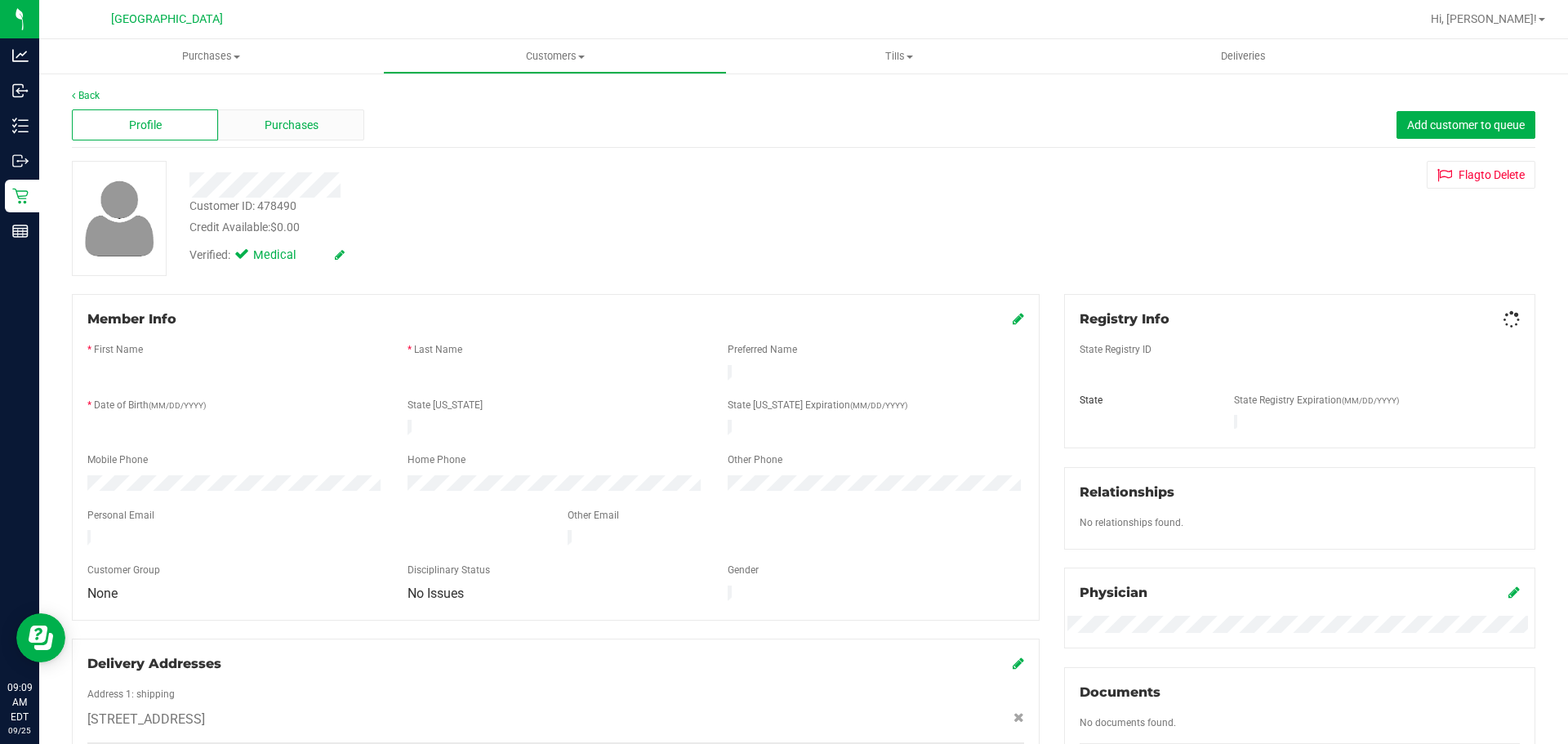
click at [312, 134] on div "Purchases" at bounding box center [291, 125] width 146 height 31
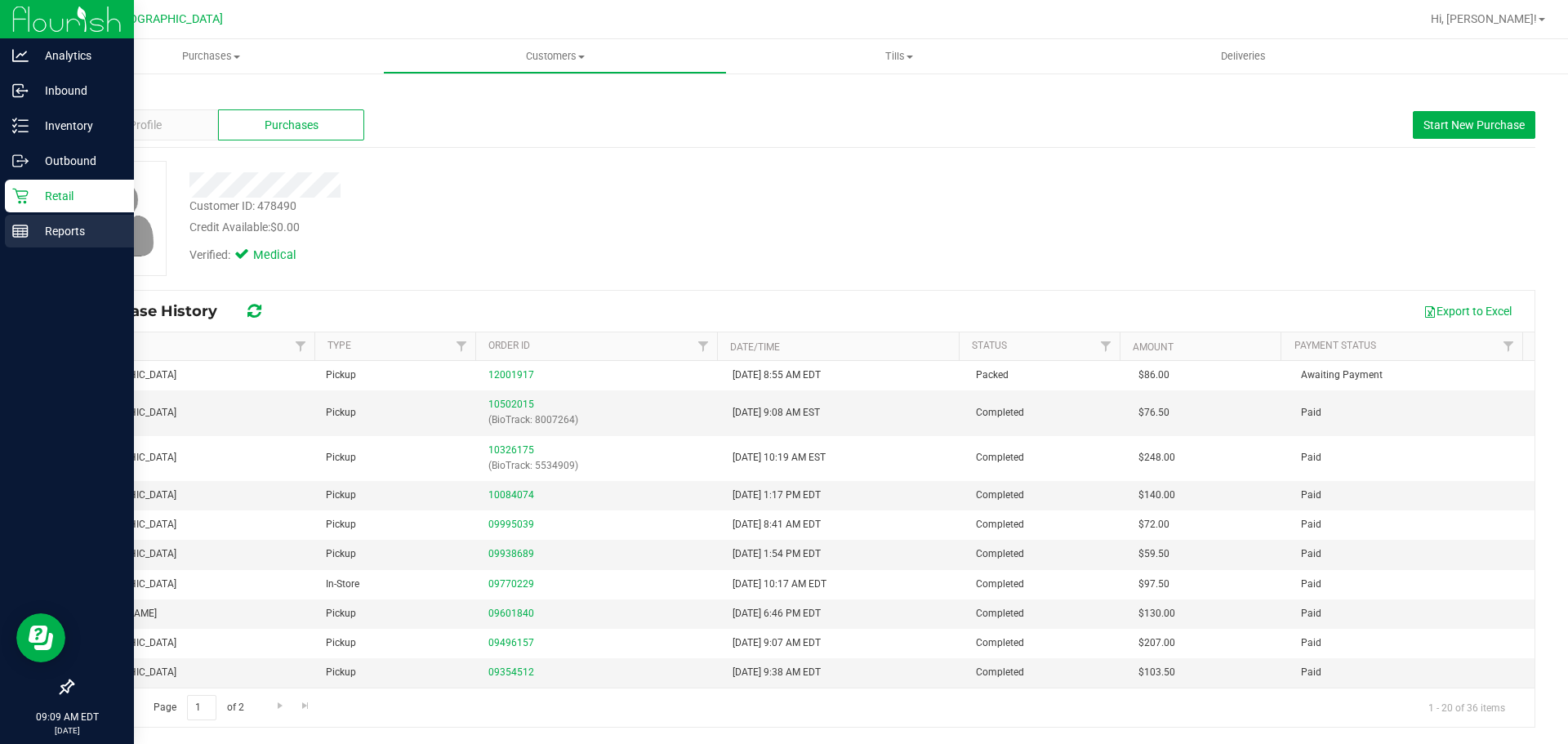
click at [2, 224] on link "Reports" at bounding box center [67, 232] width 134 height 35
click at [20, 188] on icon at bounding box center [21, 196] width 16 height 16
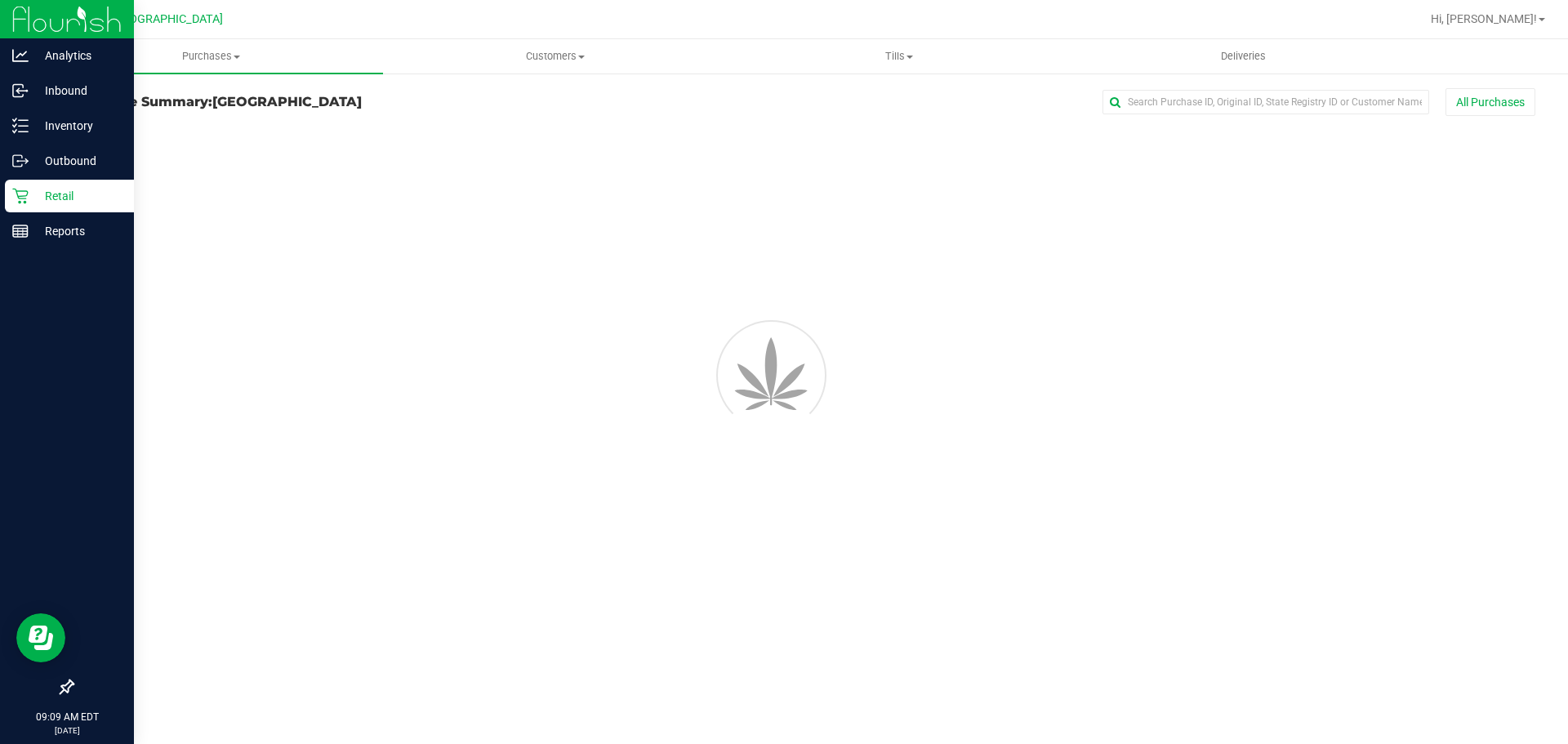
click at [95, 194] on p "Retail" at bounding box center [77, 196] width 98 height 20
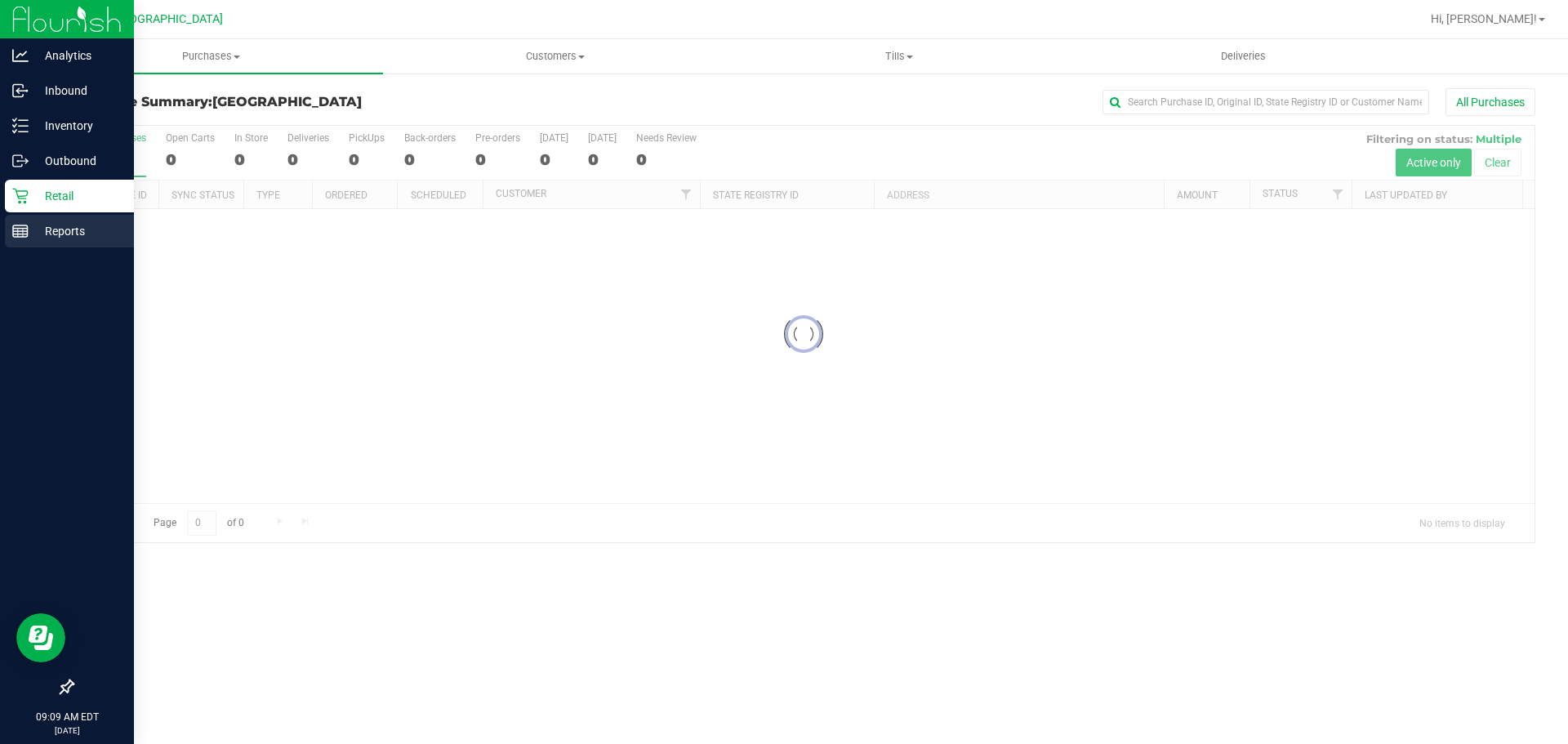
click at [127, 248] on link "Reports" at bounding box center [67, 232] width 134 height 35
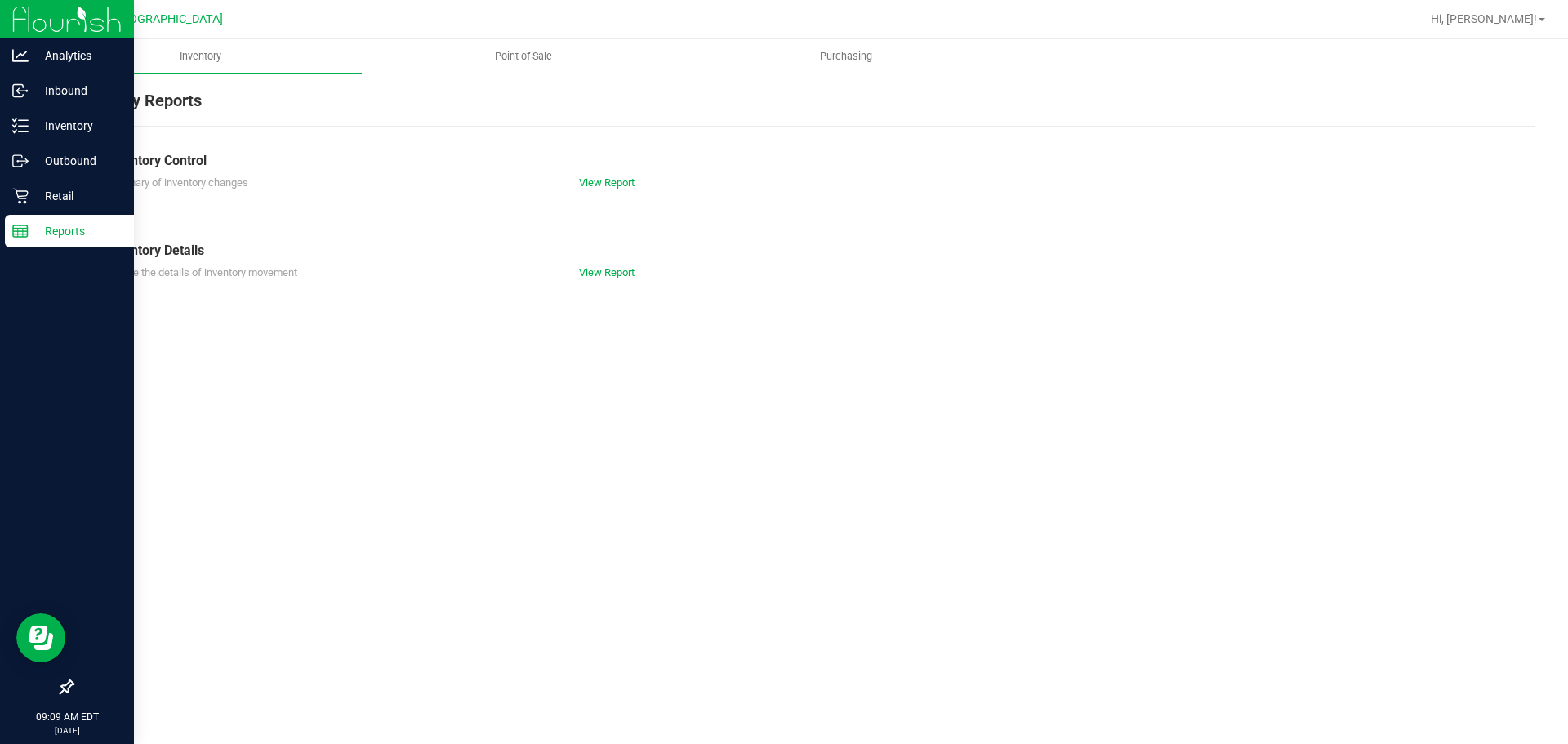
click at [464, 71] on uib-tab-heading "Point of Sale" at bounding box center [523, 57] width 321 height 33
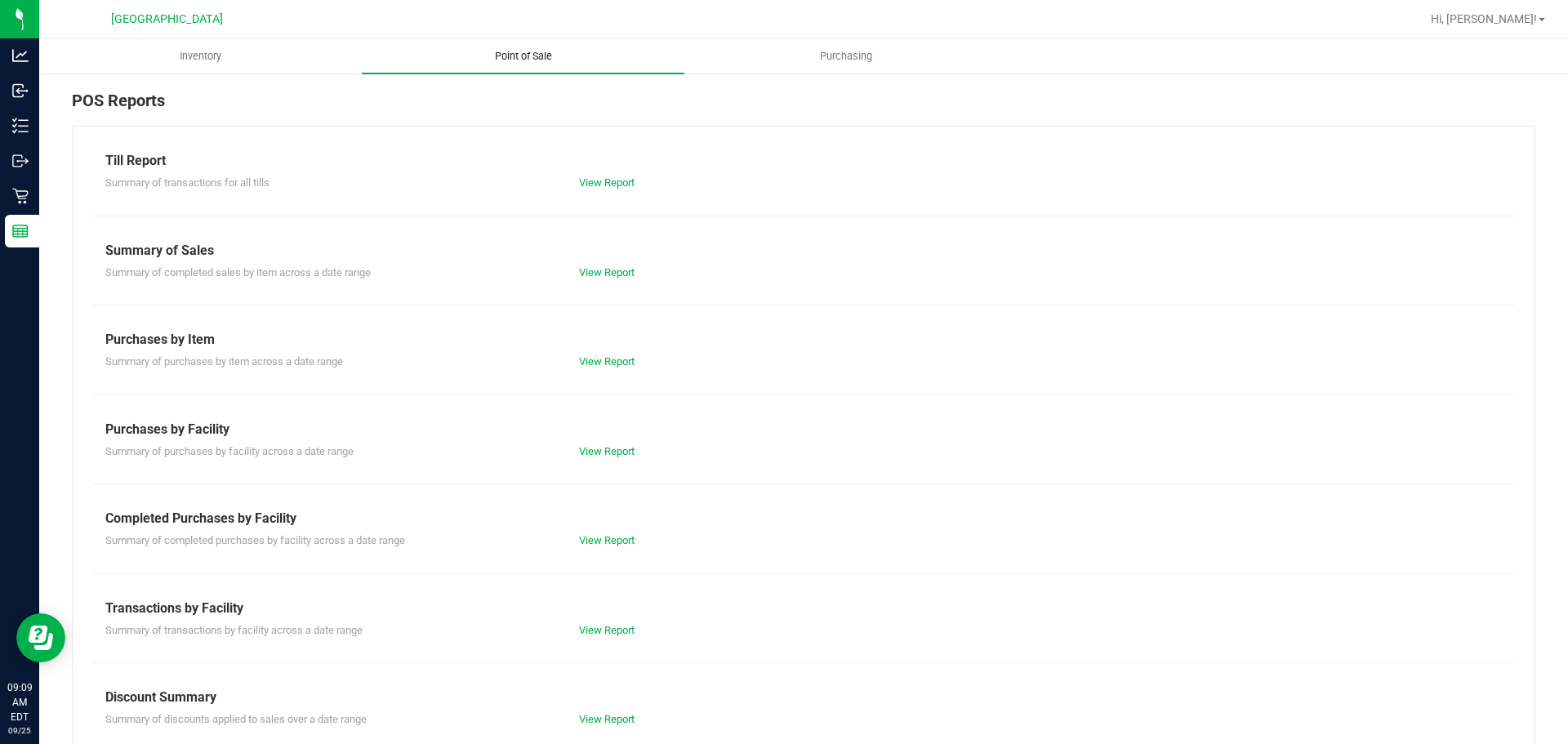
click at [590, 539] on link "View Report" at bounding box center [607, 540] width 56 height 12
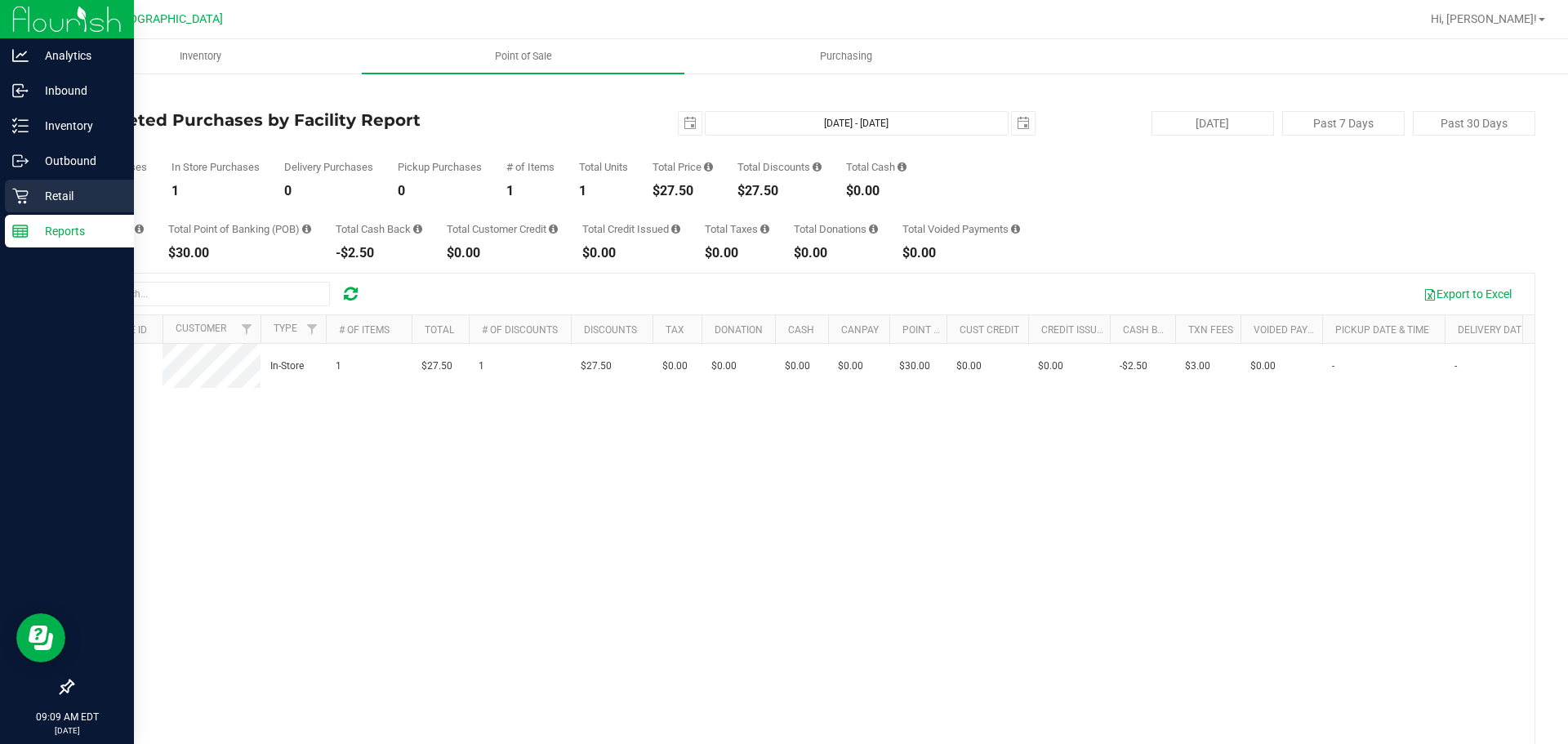
click at [39, 187] on p "Retail" at bounding box center [77, 196] width 98 height 20
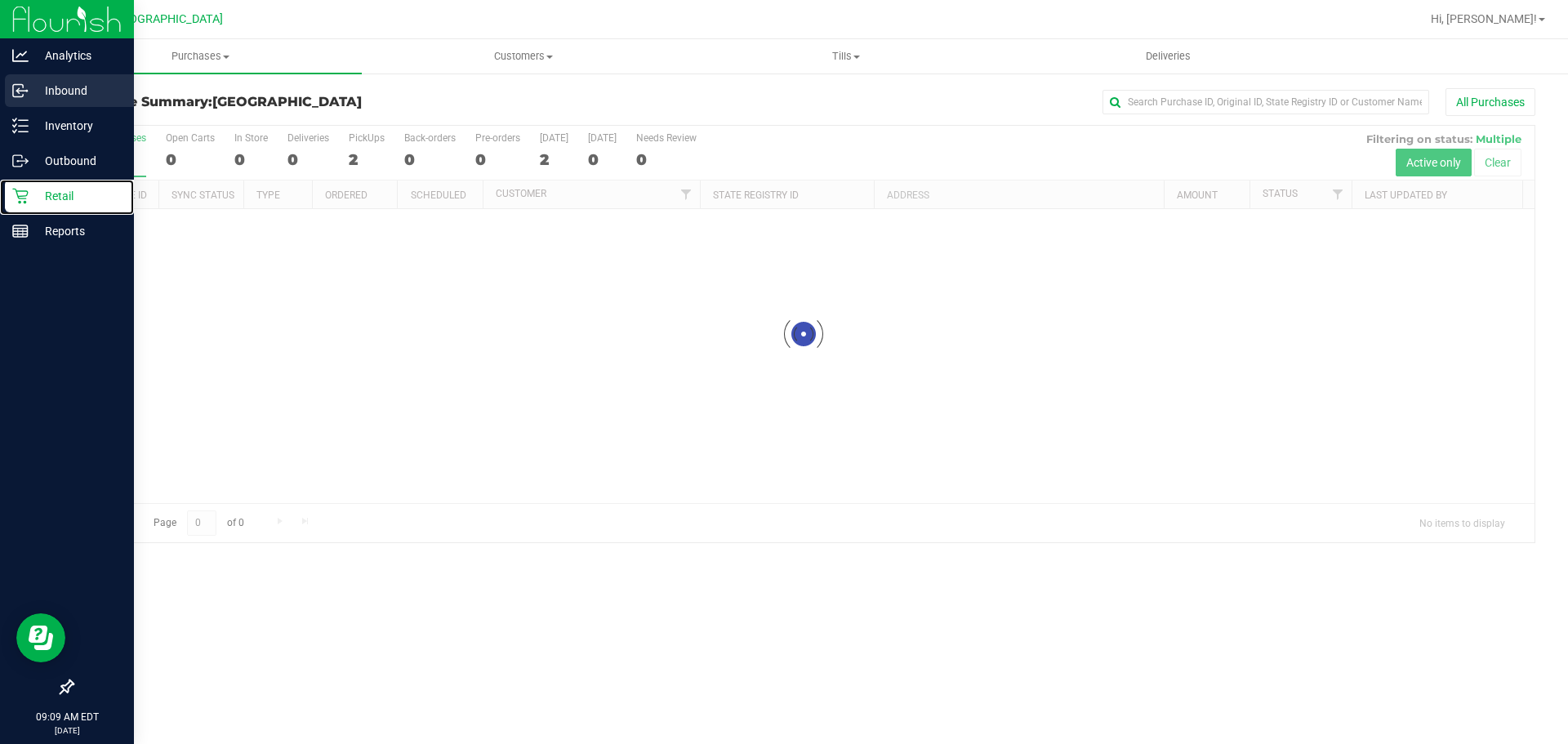
click at [54, 81] on p "Inbound" at bounding box center [77, 90] width 98 height 20
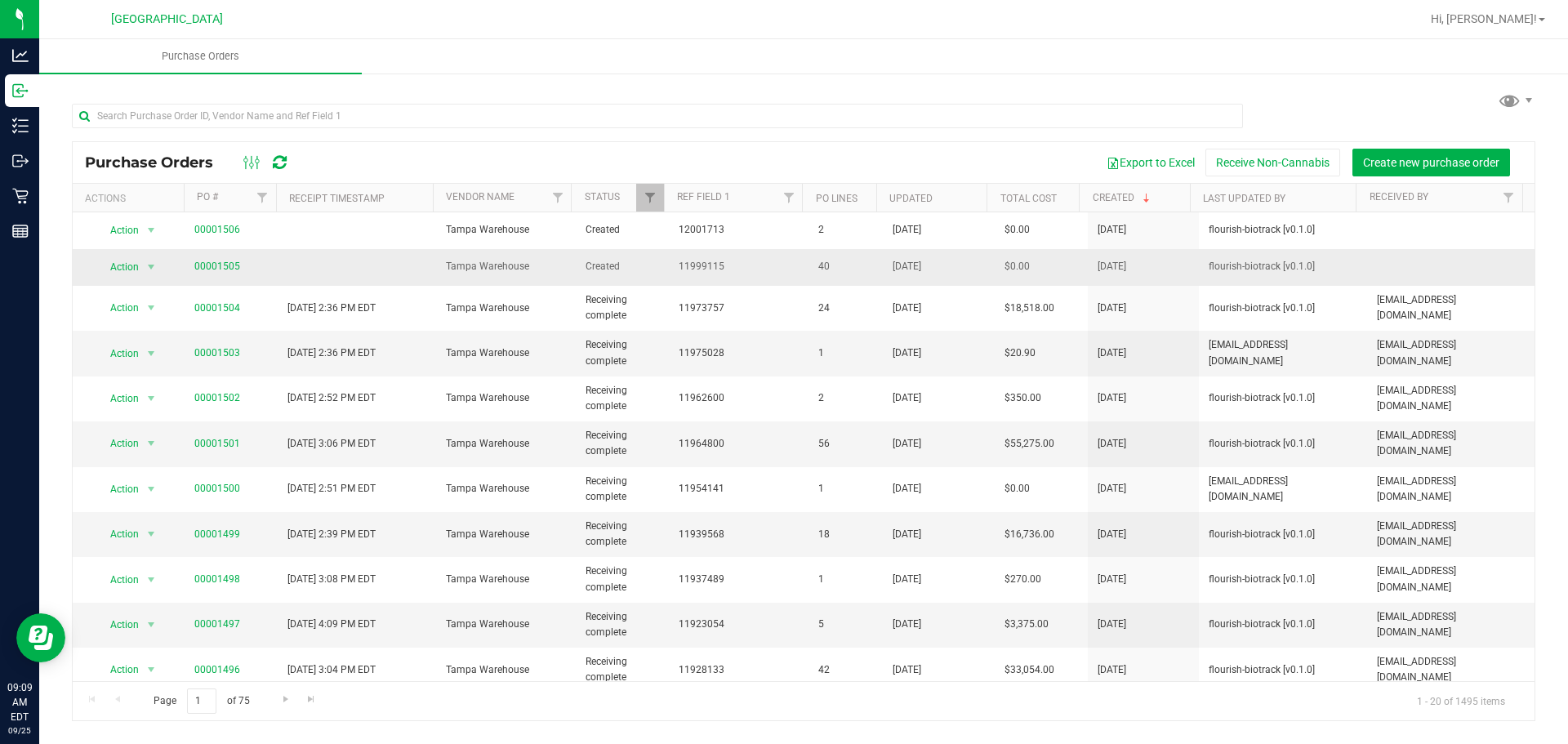
click at [370, 257] on td at bounding box center [357, 267] width 159 height 37
click at [232, 266] on link "00001505" at bounding box center [217, 266] width 46 height 12
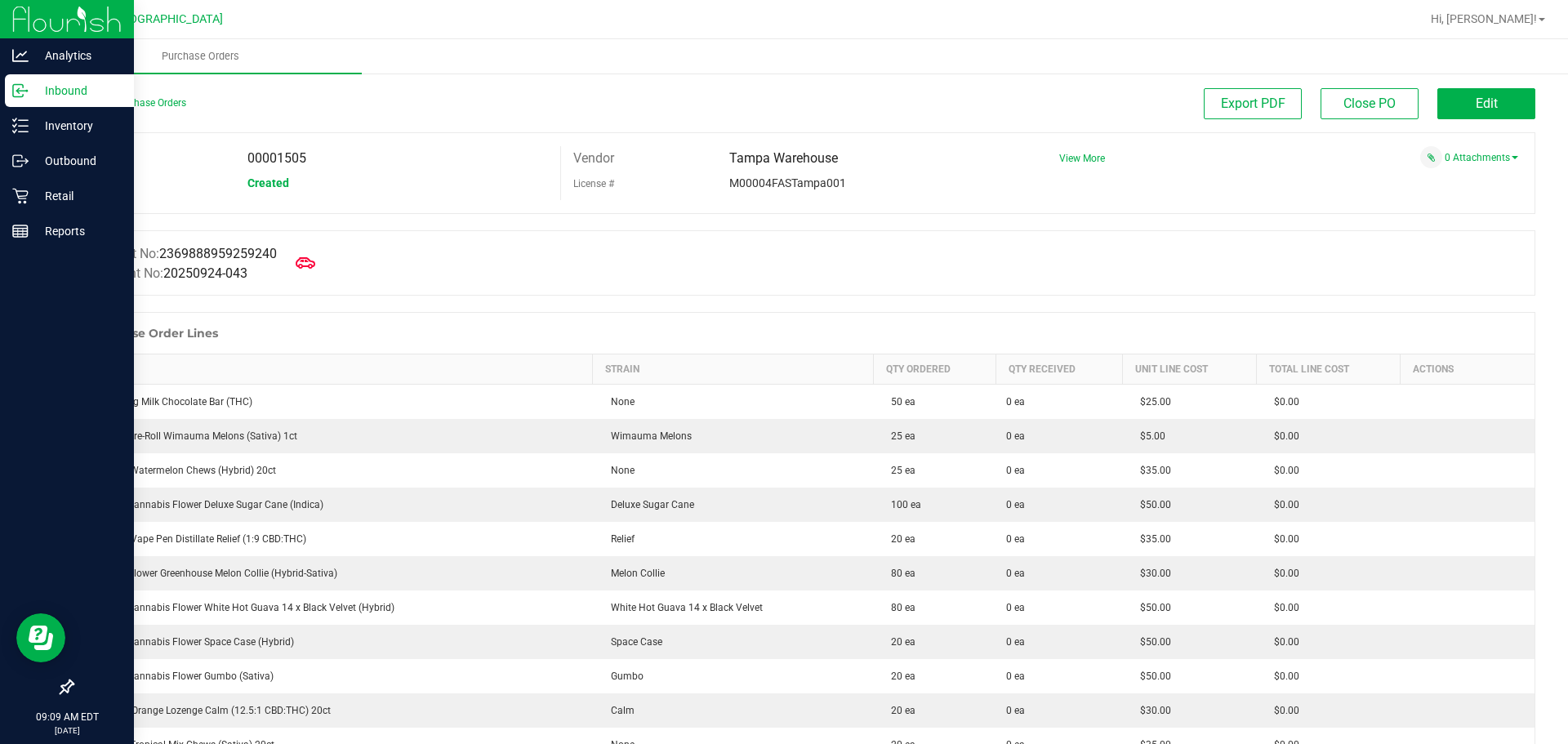
click at [27, 90] on circle at bounding box center [26, 90] width 2 height 2
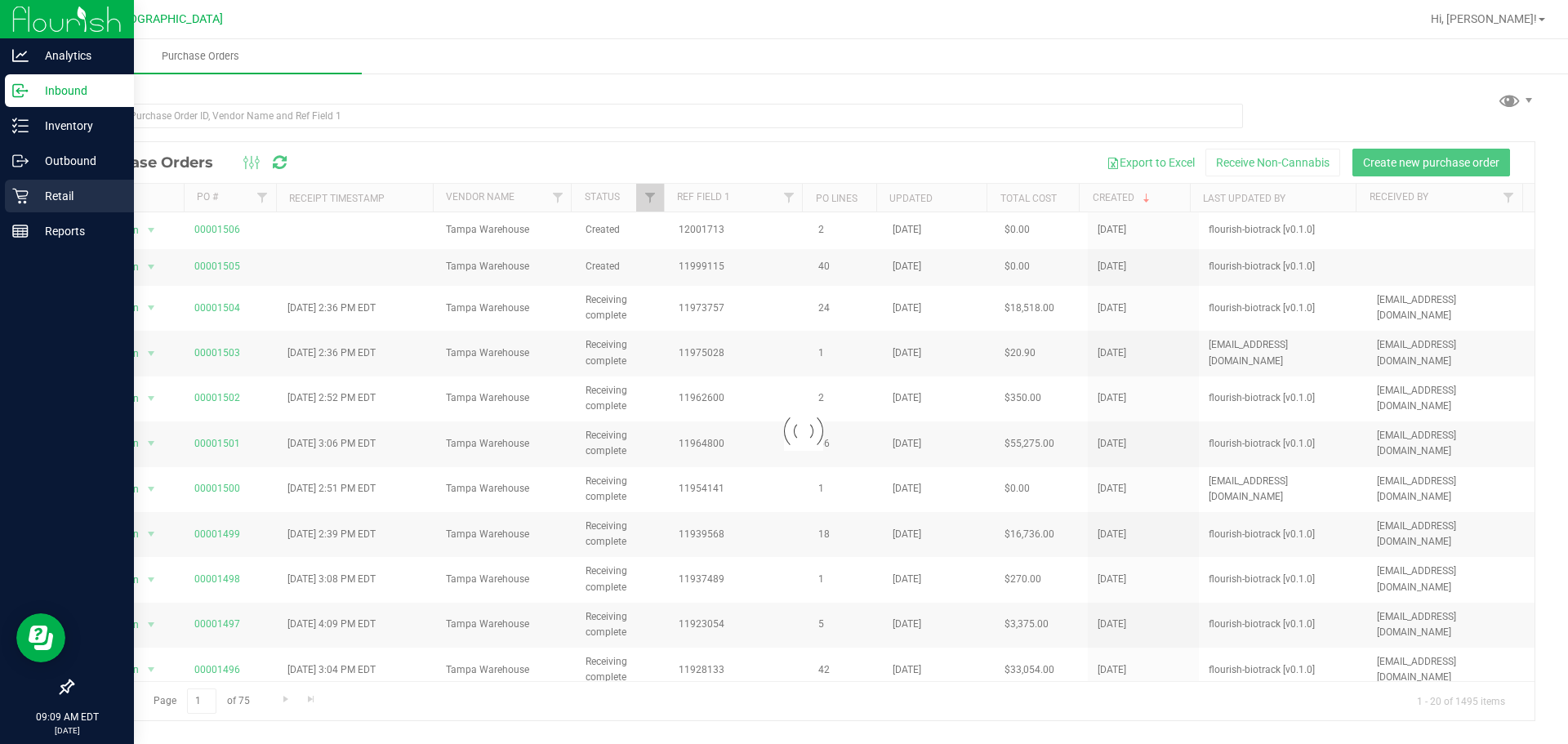
click at [46, 206] on div "Retail" at bounding box center [69, 196] width 129 height 33
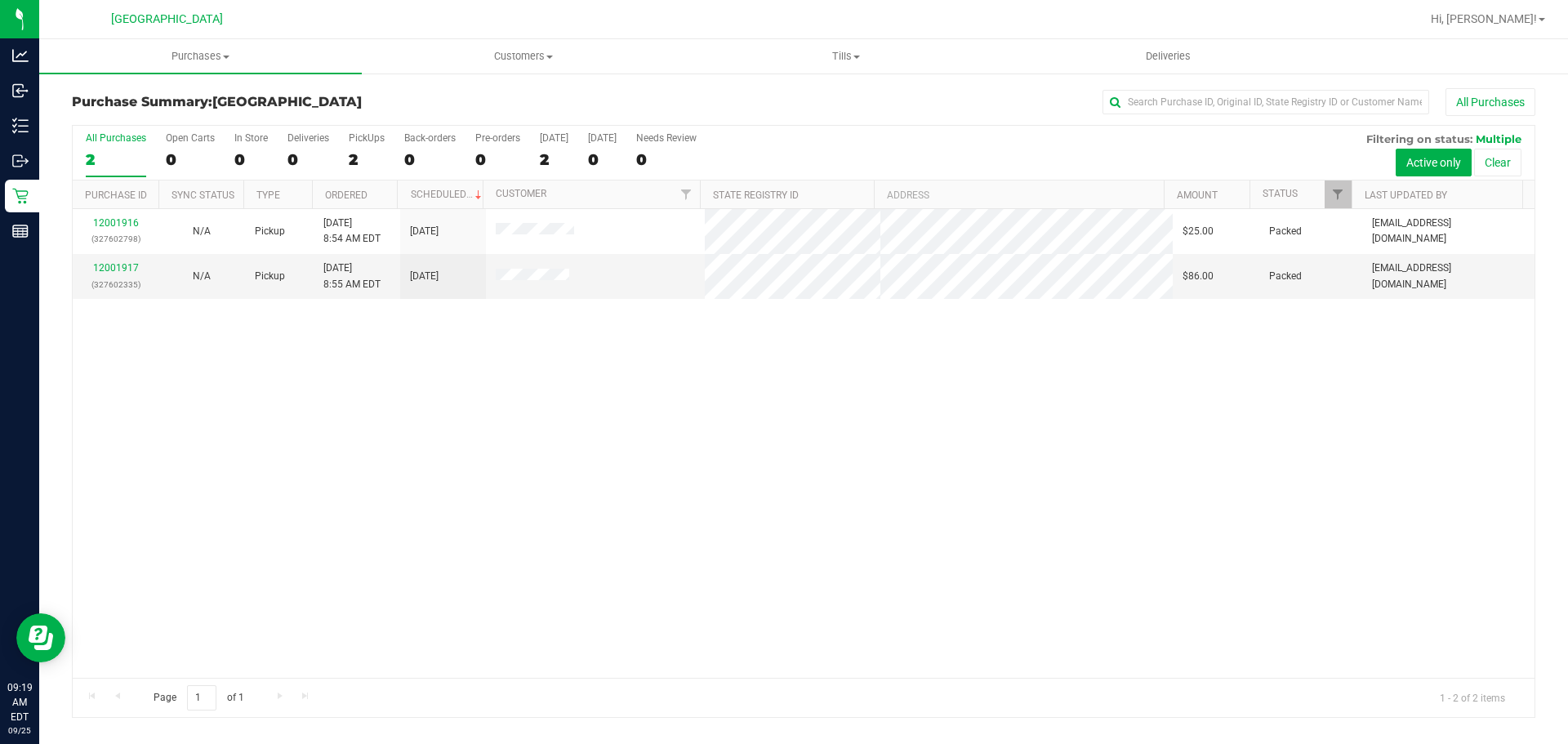
click at [1422, 529] on div "12001916 (327602798) N/A Pickup [DATE] 8:54 AM EDT 9/25/2025 $25.00 Packed [EMA…" at bounding box center [803, 443] width 1462 height 469
click at [1402, 580] on div "12001916 (327602798) N/A Pickup [DATE] 8:54 AM EDT 9/25/2025 $25.00 Packed [EMA…" at bounding box center [803, 443] width 1462 height 469
click at [200, 56] on span "Purchases" at bounding box center [201, 57] width 322 height 15
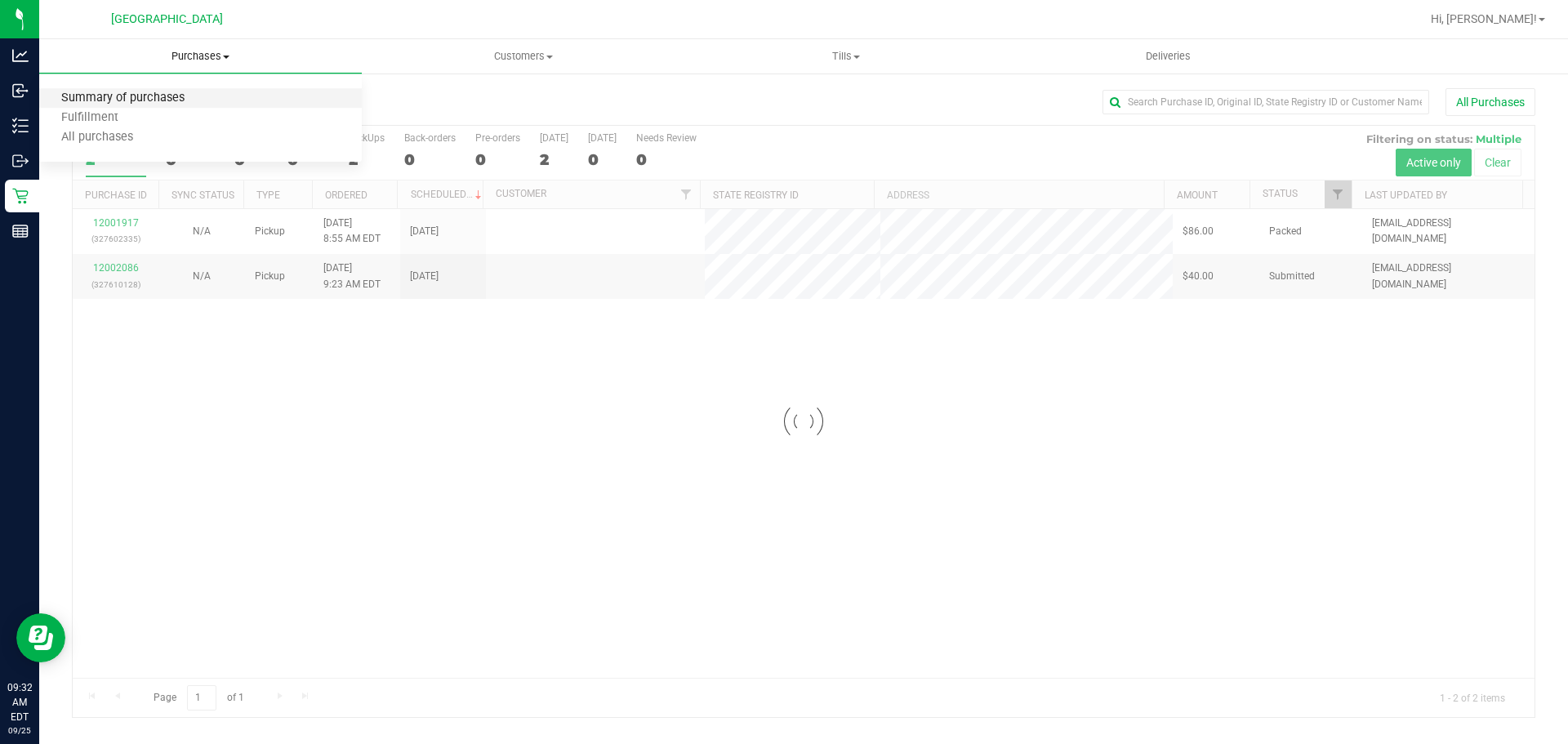
click at [146, 99] on span "Summary of purchases" at bounding box center [123, 98] width 168 height 14
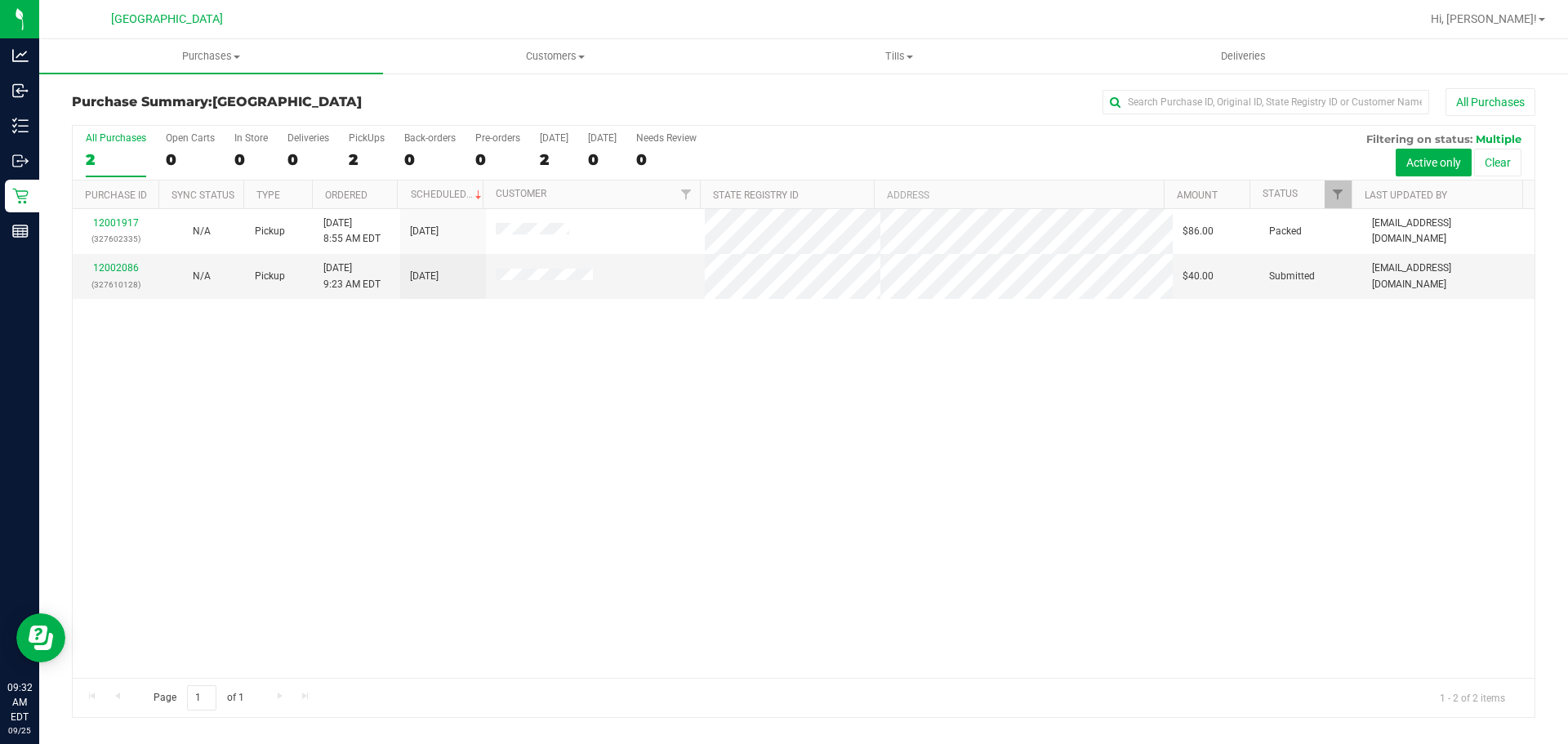
click at [1145, 515] on div "12001917 (327602335) N/A Pickup [DATE] 8:55 AM EDT 9/25/2025 $86.00 Packed [EMA…" at bounding box center [803, 443] width 1462 height 469
click at [122, 266] on link "12002086" at bounding box center [116, 268] width 46 height 12
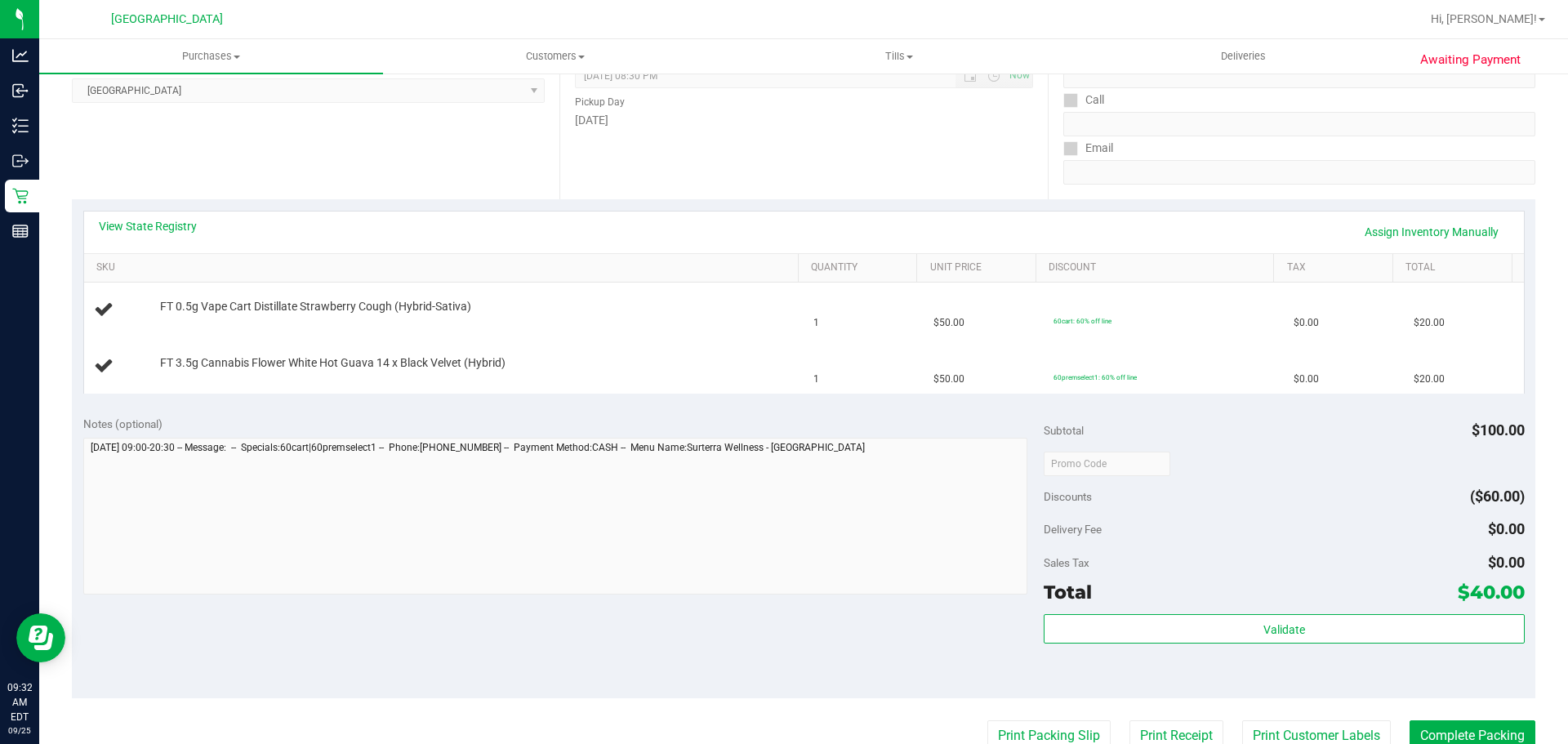
scroll to position [245, 0]
click at [1069, 365] on td "60premselect1: 60% off line" at bounding box center [1163, 362] width 240 height 55
click at [1034, 728] on button "Print Packing Slip" at bounding box center [1049, 732] width 123 height 31
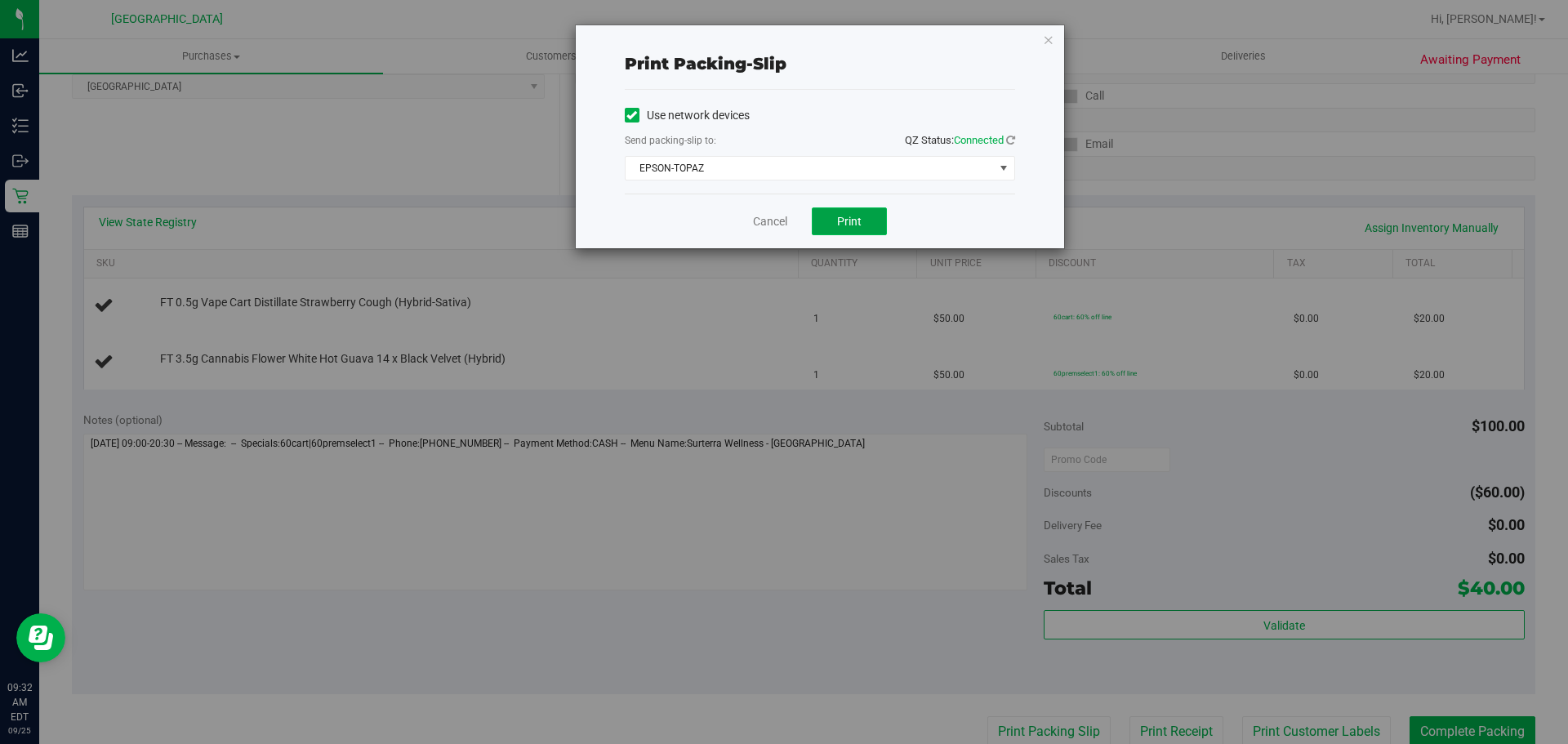
click at [853, 222] on span "Print" at bounding box center [849, 221] width 25 height 13
click at [770, 218] on link "Cancel" at bounding box center [770, 221] width 35 height 17
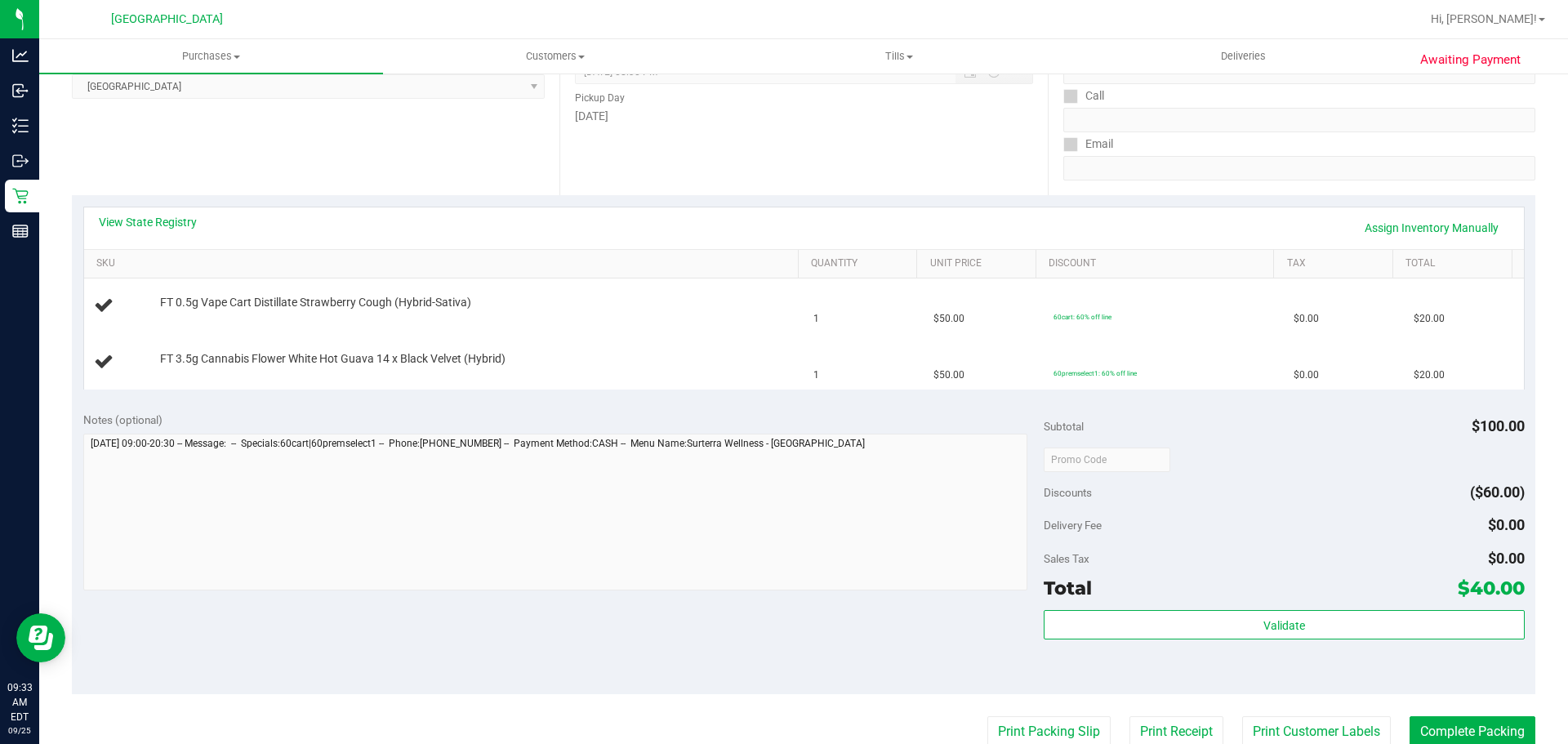
scroll to position [248, 0]
click at [748, 280] on td "FT 0.5g Vape Cart Distillate Strawberry Cough (Hybrid-Sativa)" at bounding box center [444, 303] width 720 height 56
click at [1306, 455] on div at bounding box center [1284, 455] width 480 height 30
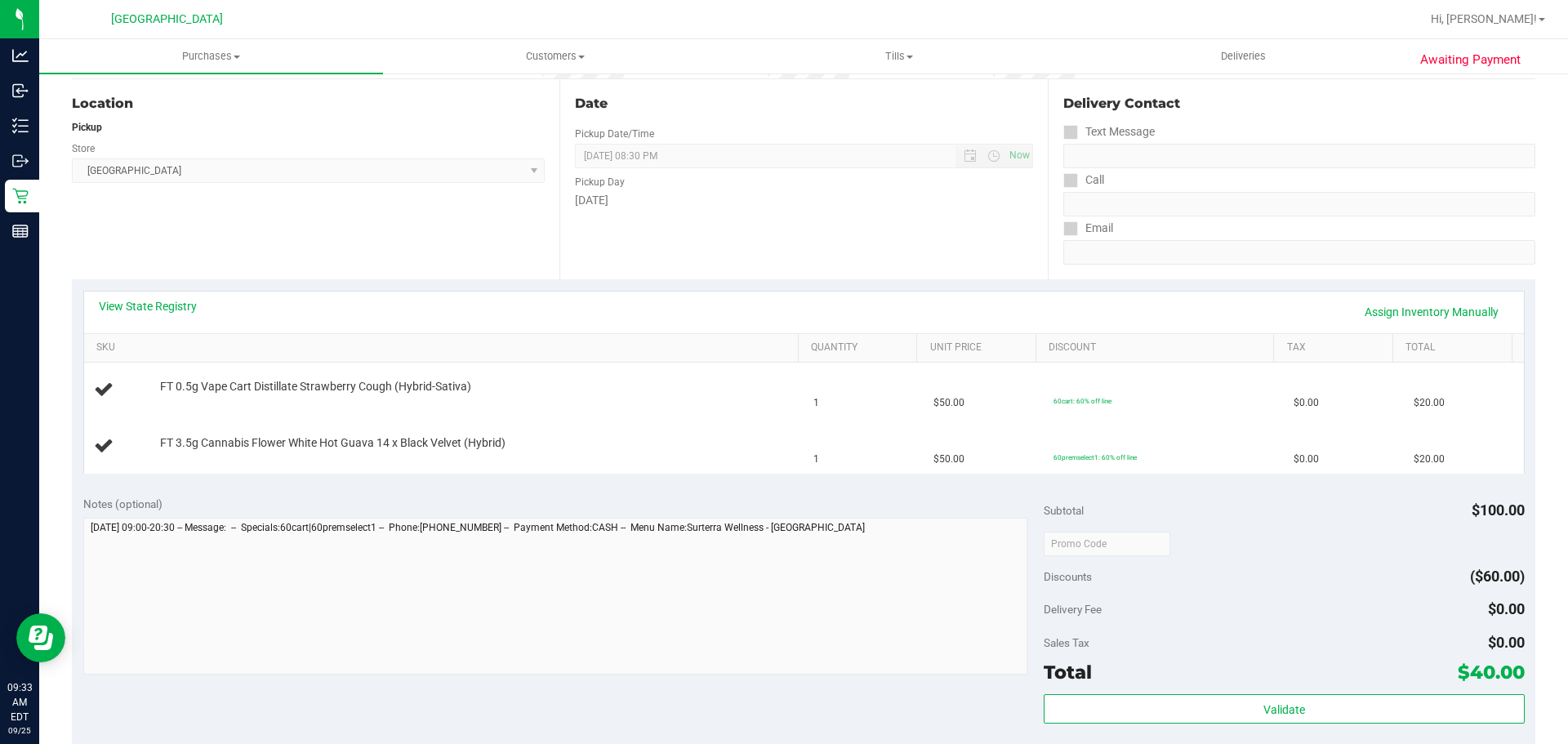
scroll to position [160, 0]
click at [249, 432] on td "FT 3.5g Cannabis Flower White Hot Guava 14 x Black Velvet (Hybrid)" at bounding box center [444, 446] width 720 height 55
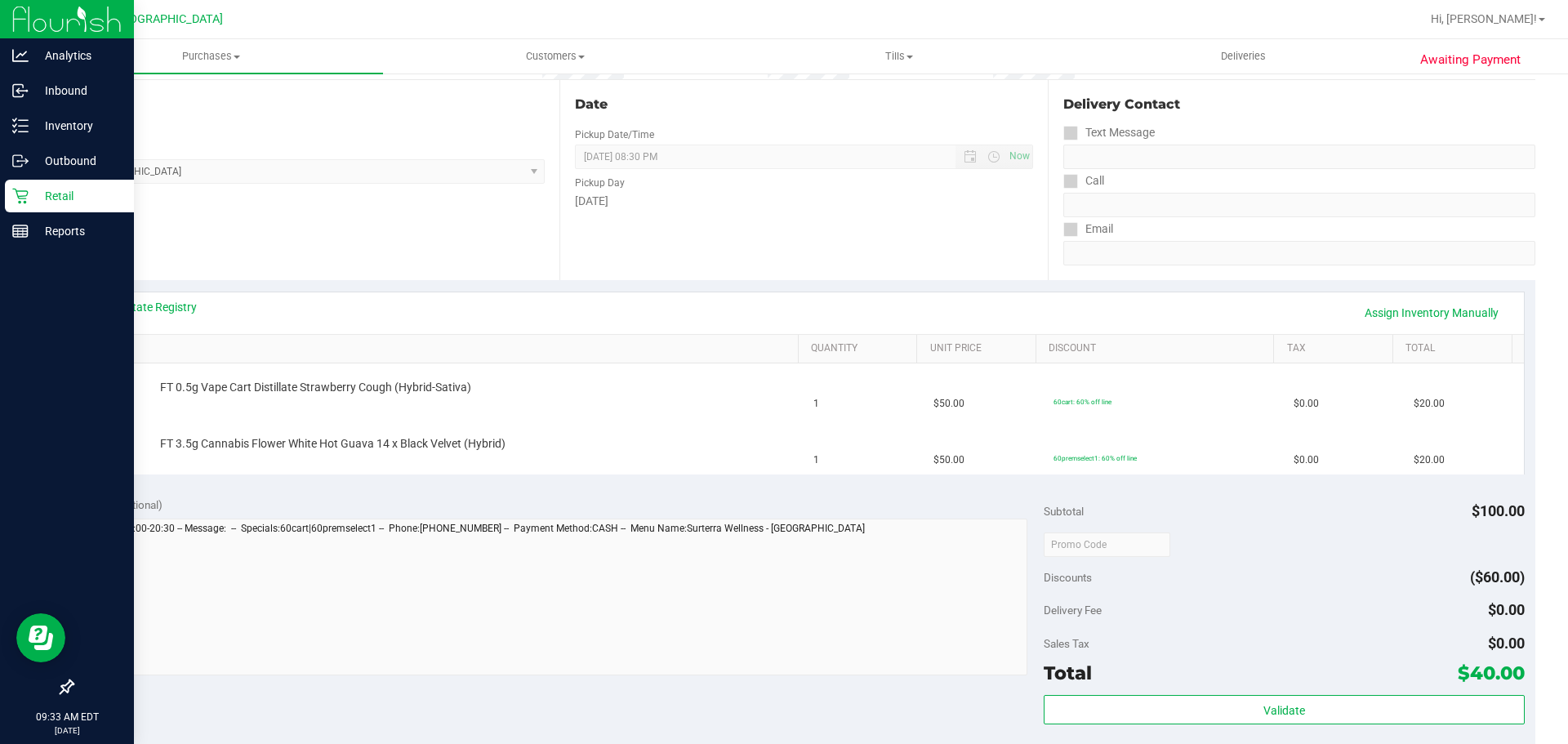
click at [0, 547] on div at bounding box center [67, 460] width 134 height 421
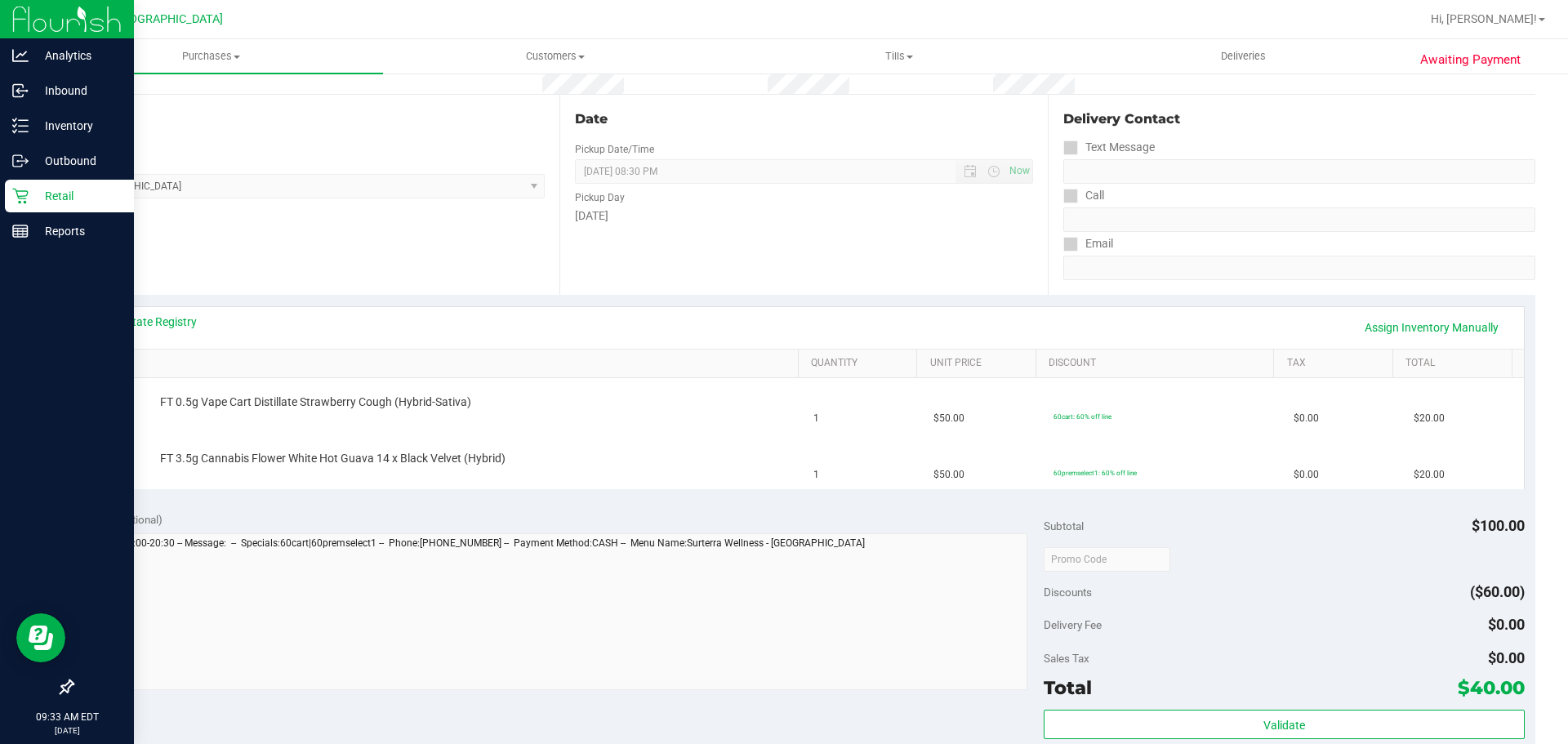
scroll to position [145, 0]
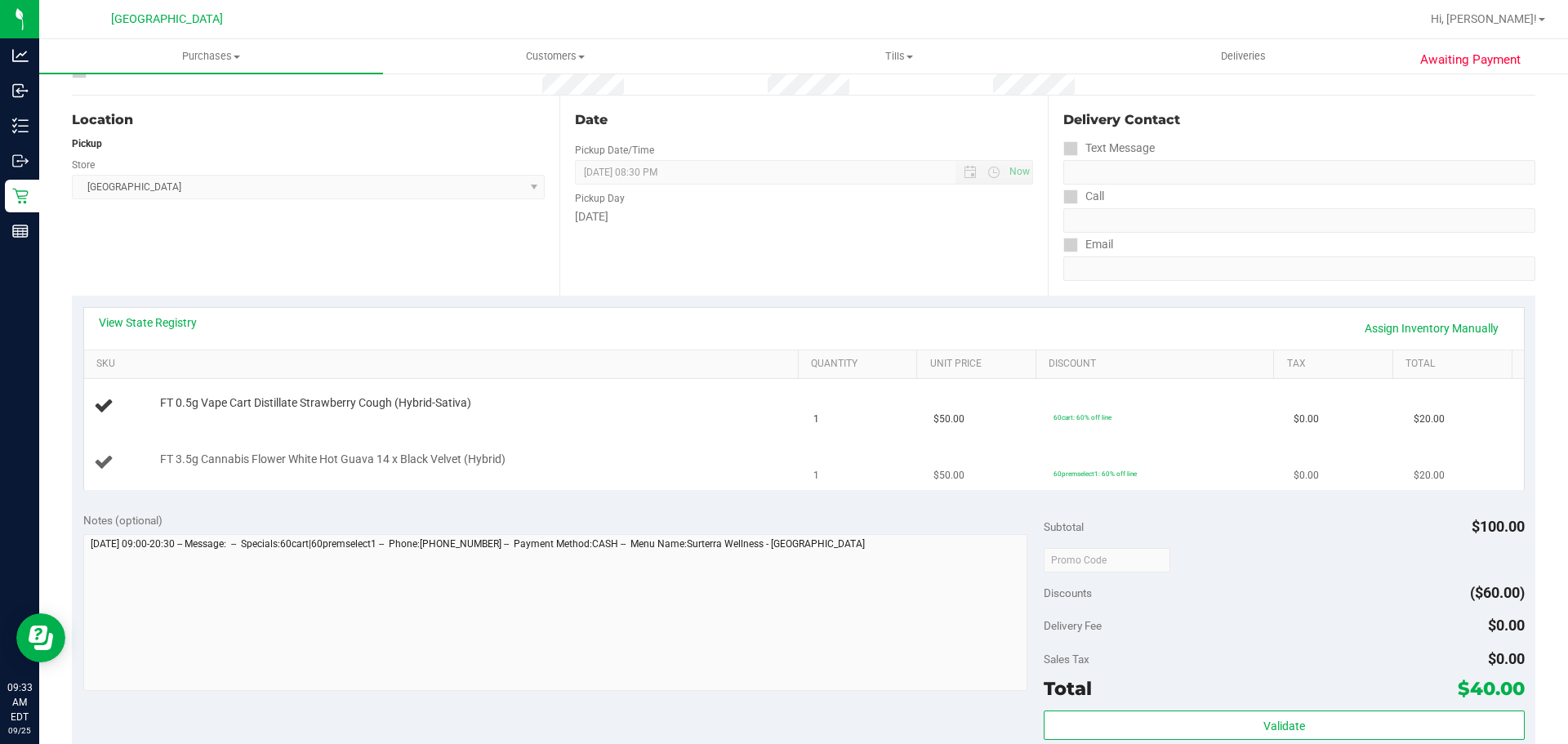
click at [627, 488] on td "FT 3.5g Cannabis Flower White Hot Guava 14 x Black Velvet (Hybrid)" at bounding box center [444, 462] width 720 height 55
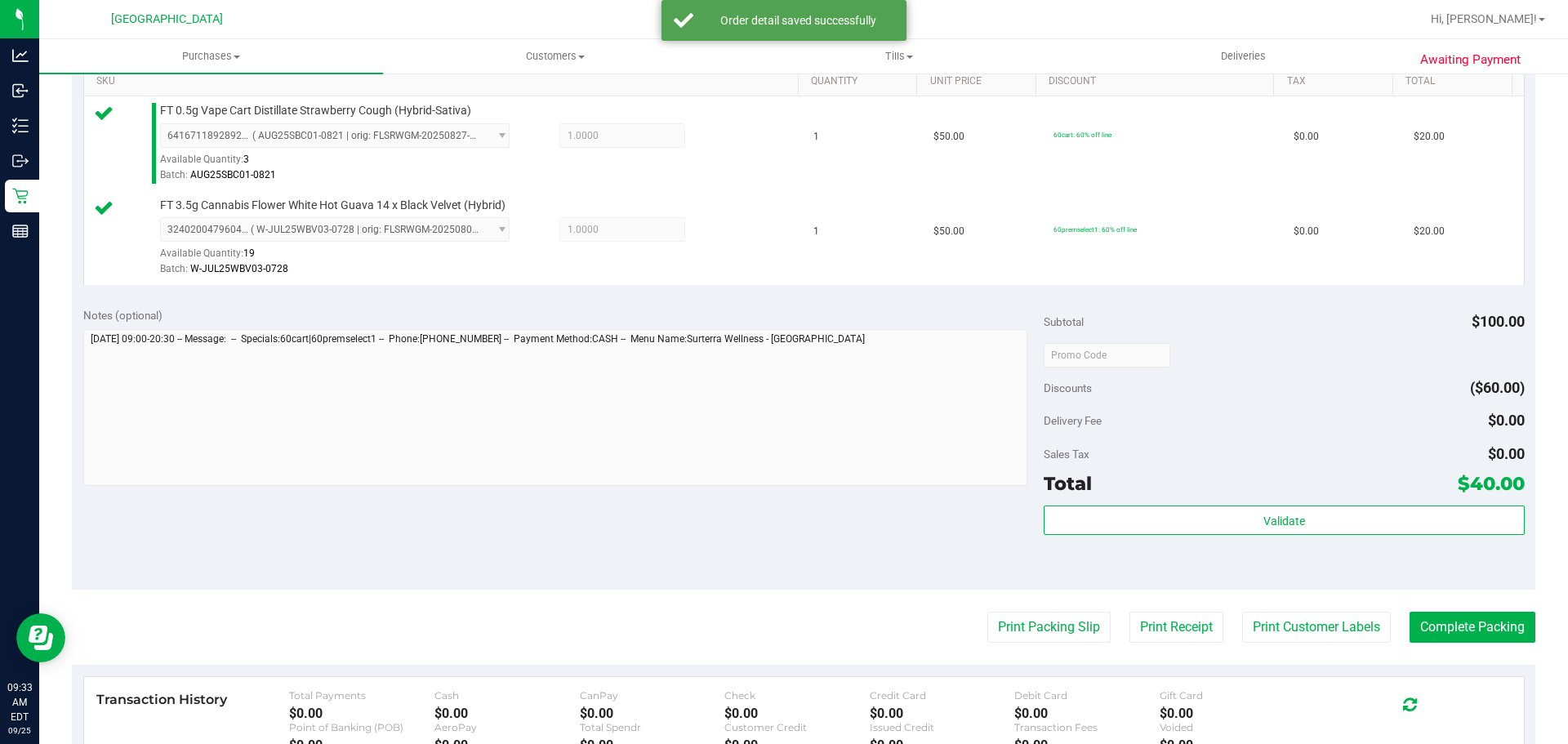
scroll to position [442, 0]
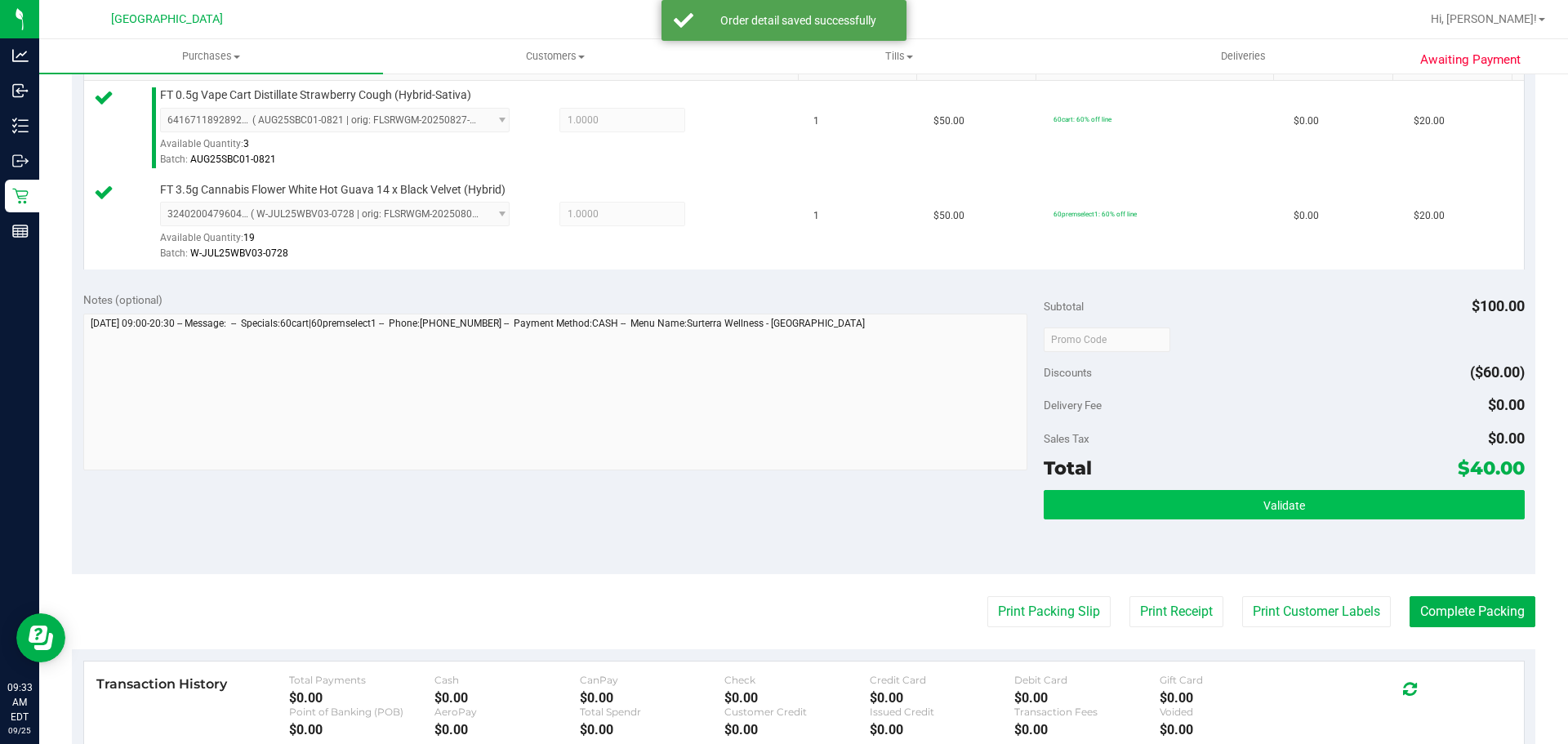
click at [1218, 505] on button "Validate" at bounding box center [1284, 505] width 480 height 30
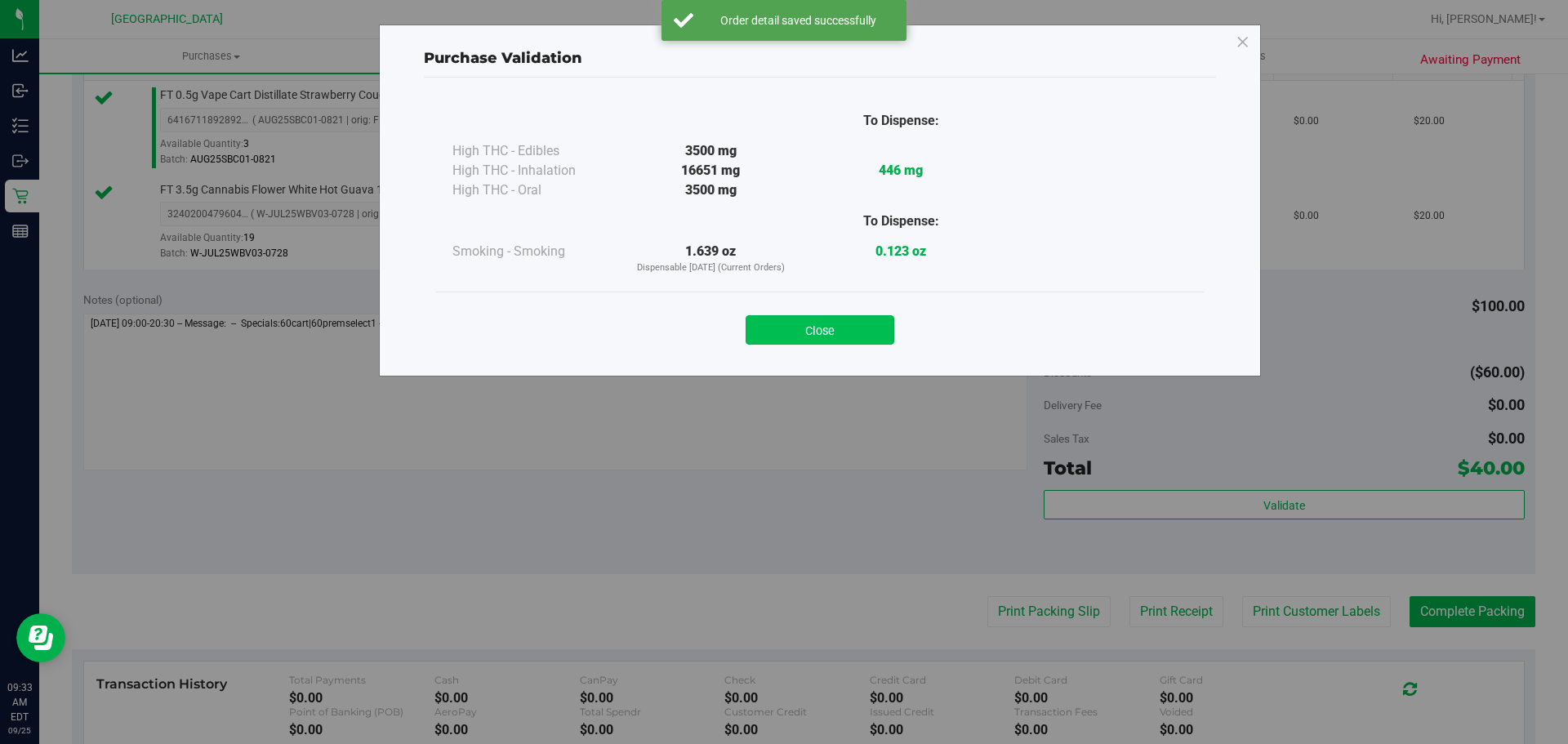
click at [828, 325] on button "Close" at bounding box center [820, 330] width 149 height 30
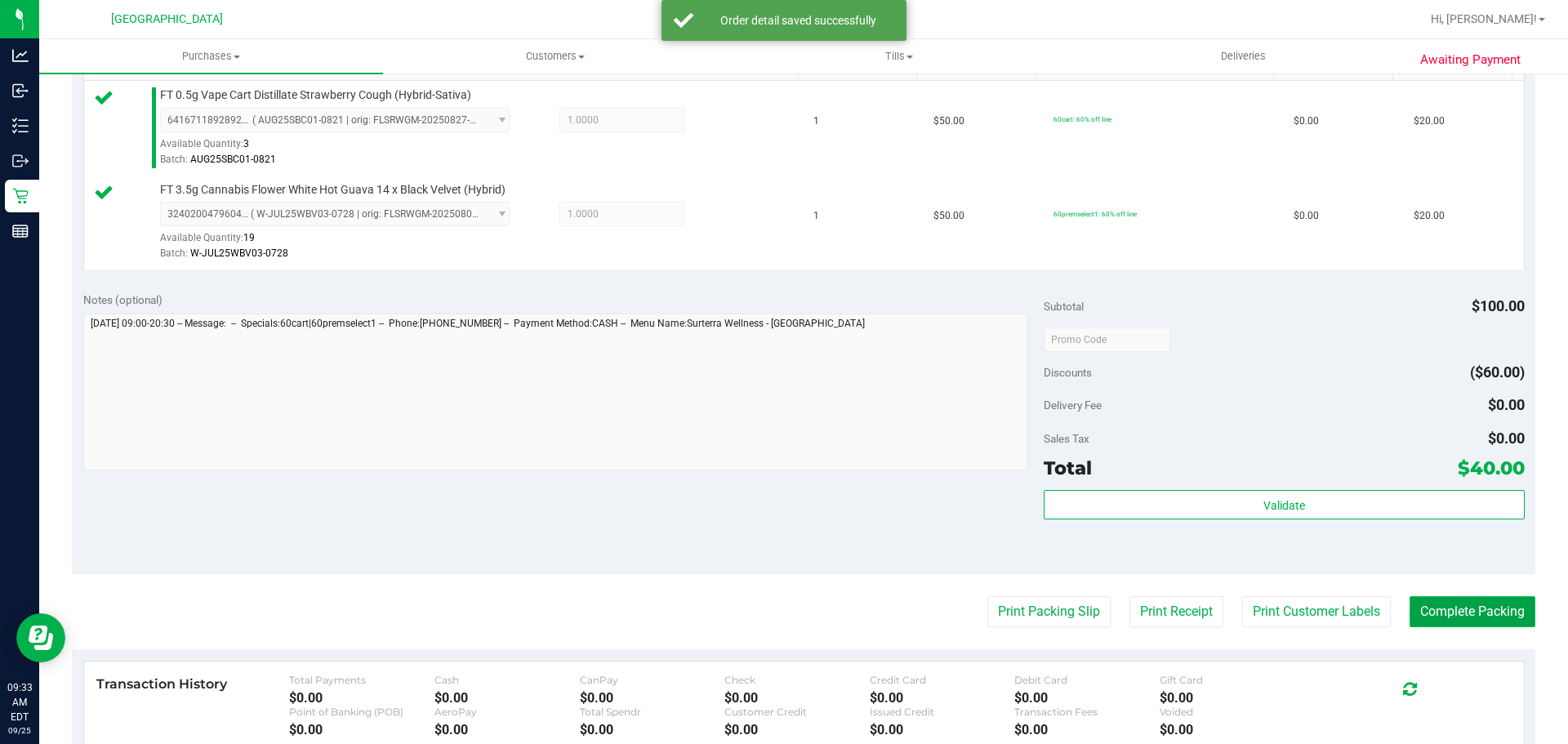
click at [1480, 600] on button "Complete Packing" at bounding box center [1472, 612] width 126 height 31
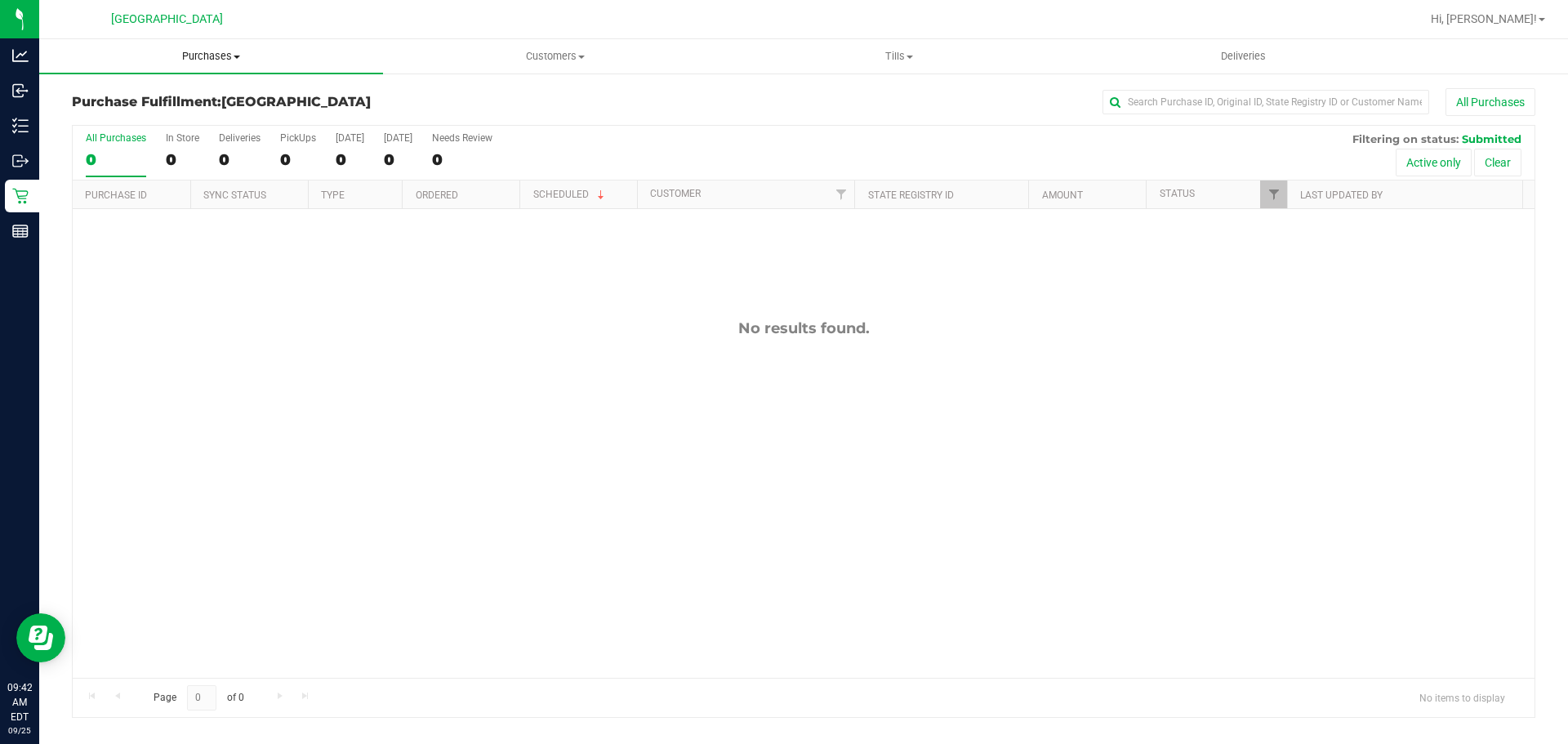
click at [218, 61] on span "Purchases" at bounding box center [211, 57] width 344 height 15
click at [168, 99] on span "Summary of purchases" at bounding box center [123, 98] width 168 height 14
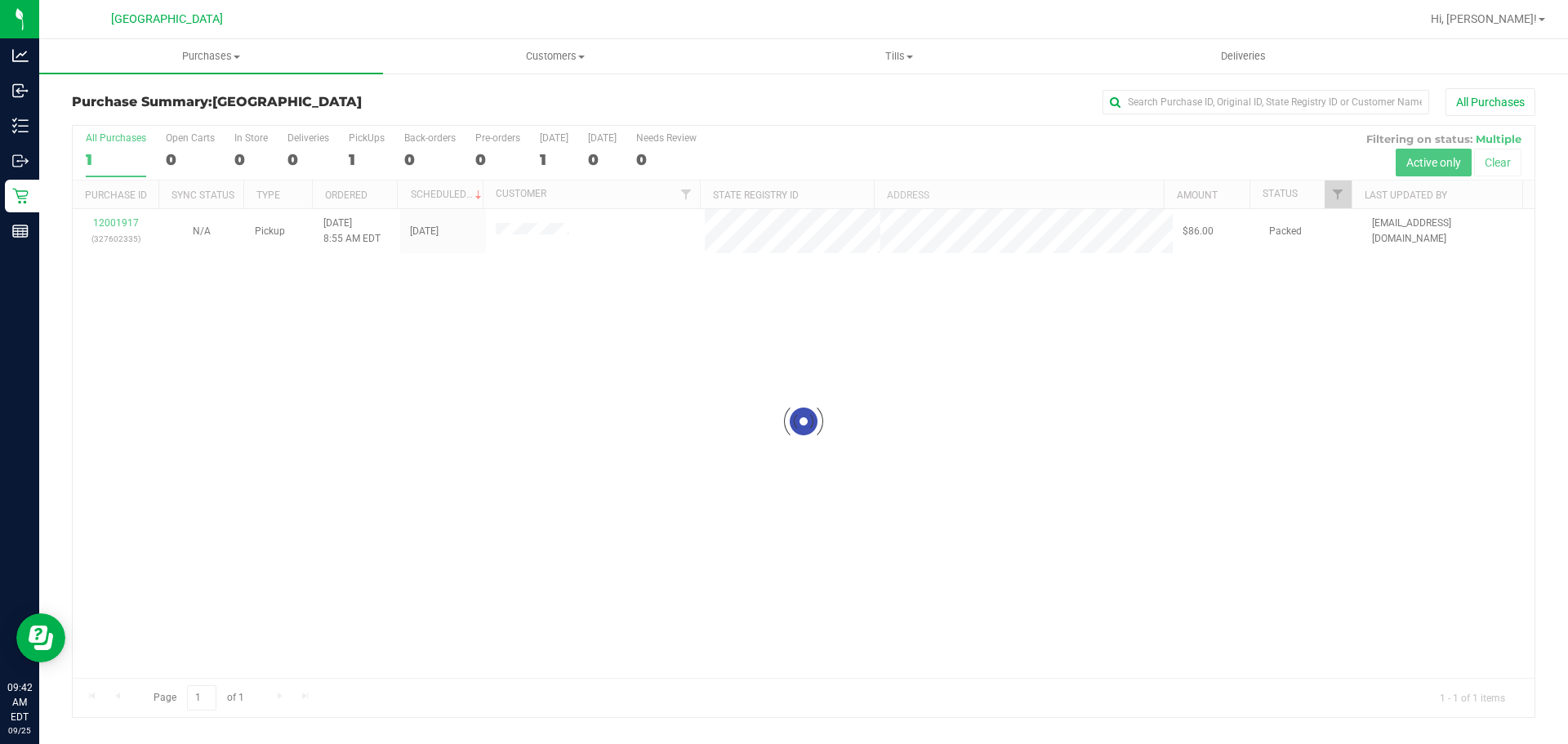
click at [560, 578] on div at bounding box center [803, 421] width 1462 height 591
click at [1297, 474] on div "12001917 (327602335) N/A Pickup [DATE] 8:55 AM EDT 9/25/2025 $86.00 Packed [EMA…" at bounding box center [803, 443] width 1462 height 469
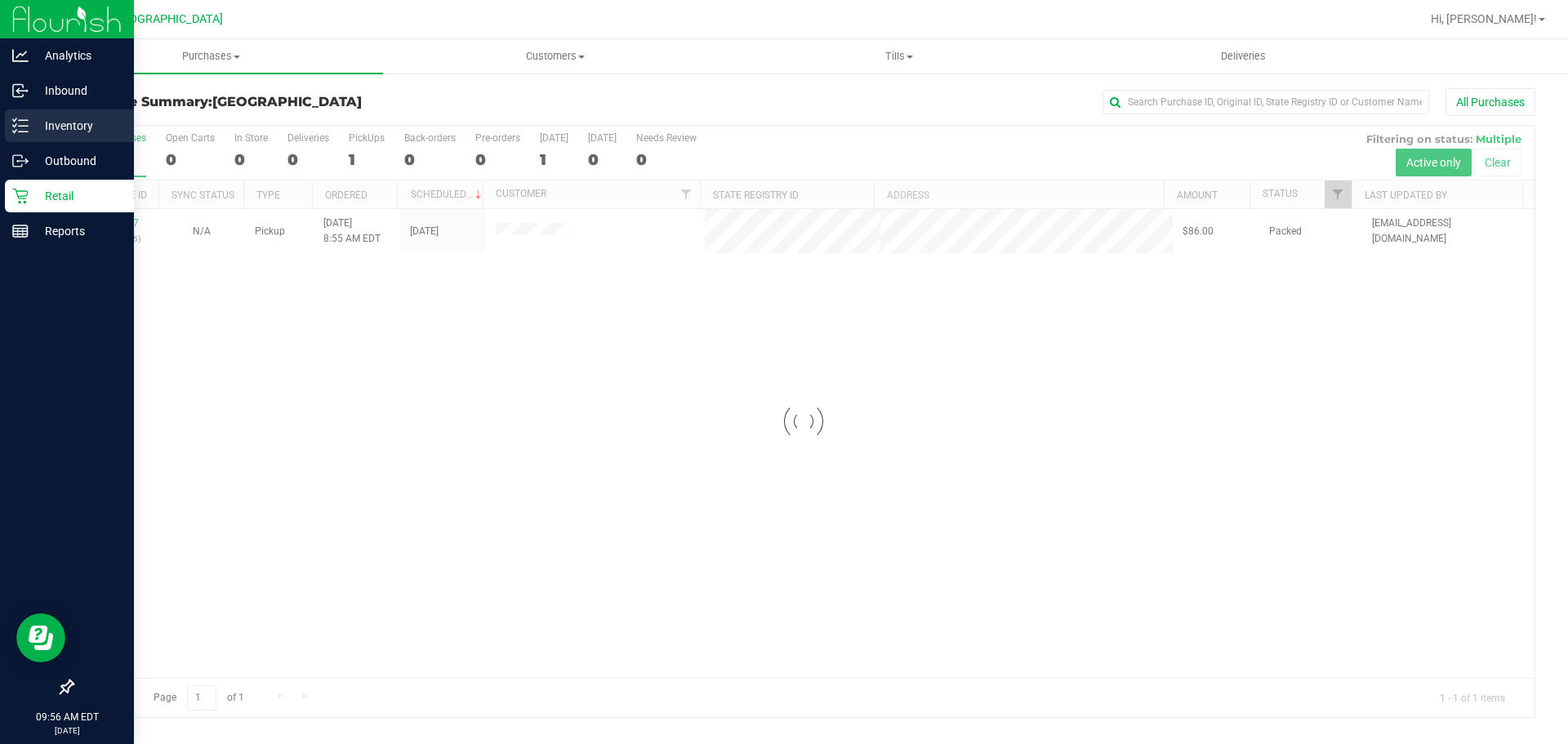
click at [49, 119] on p "Inventory" at bounding box center [77, 126] width 98 height 20
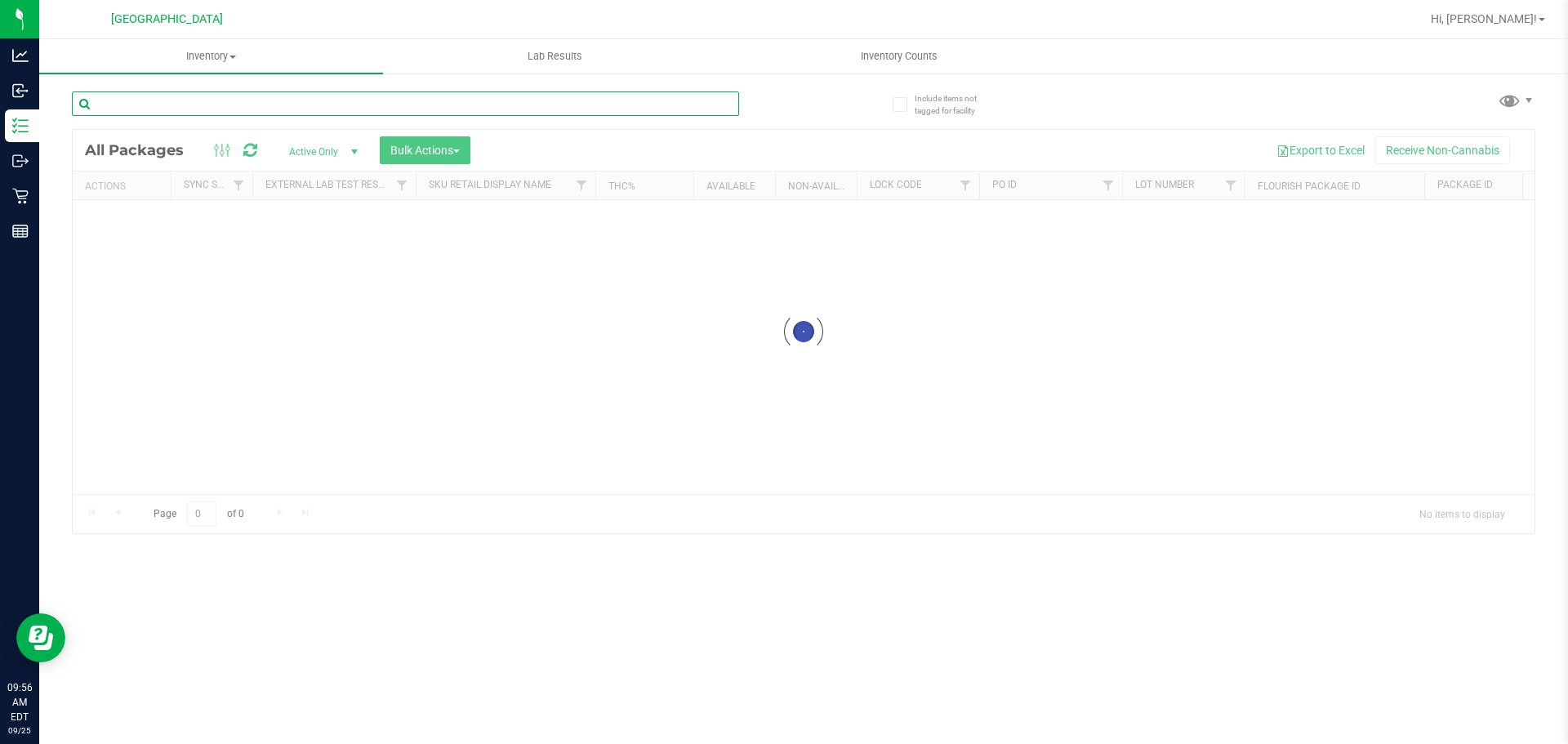
click at [171, 96] on input "text" at bounding box center [405, 104] width 667 height 25
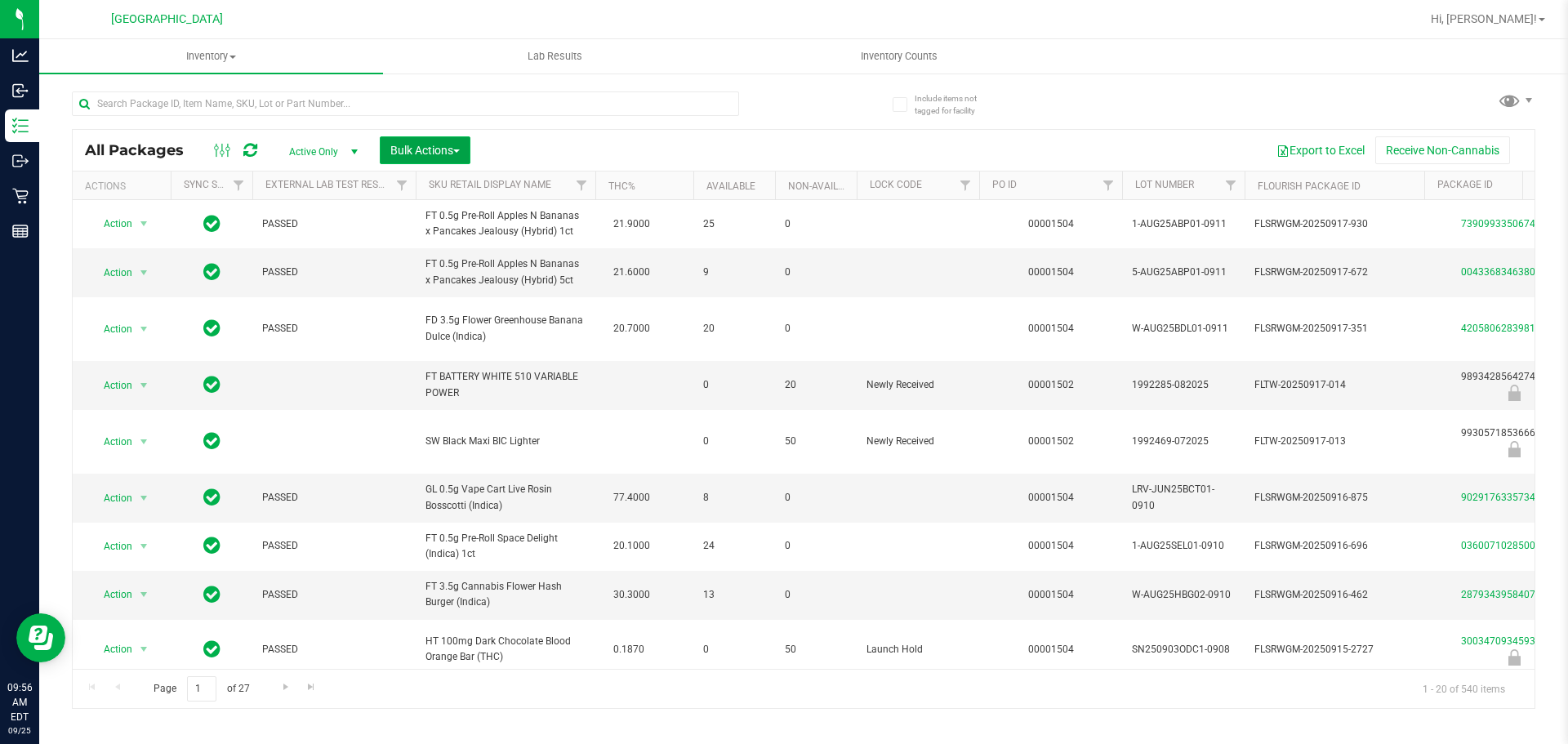
click at [419, 136] on button "Bulk Actions" at bounding box center [425, 150] width 90 height 28
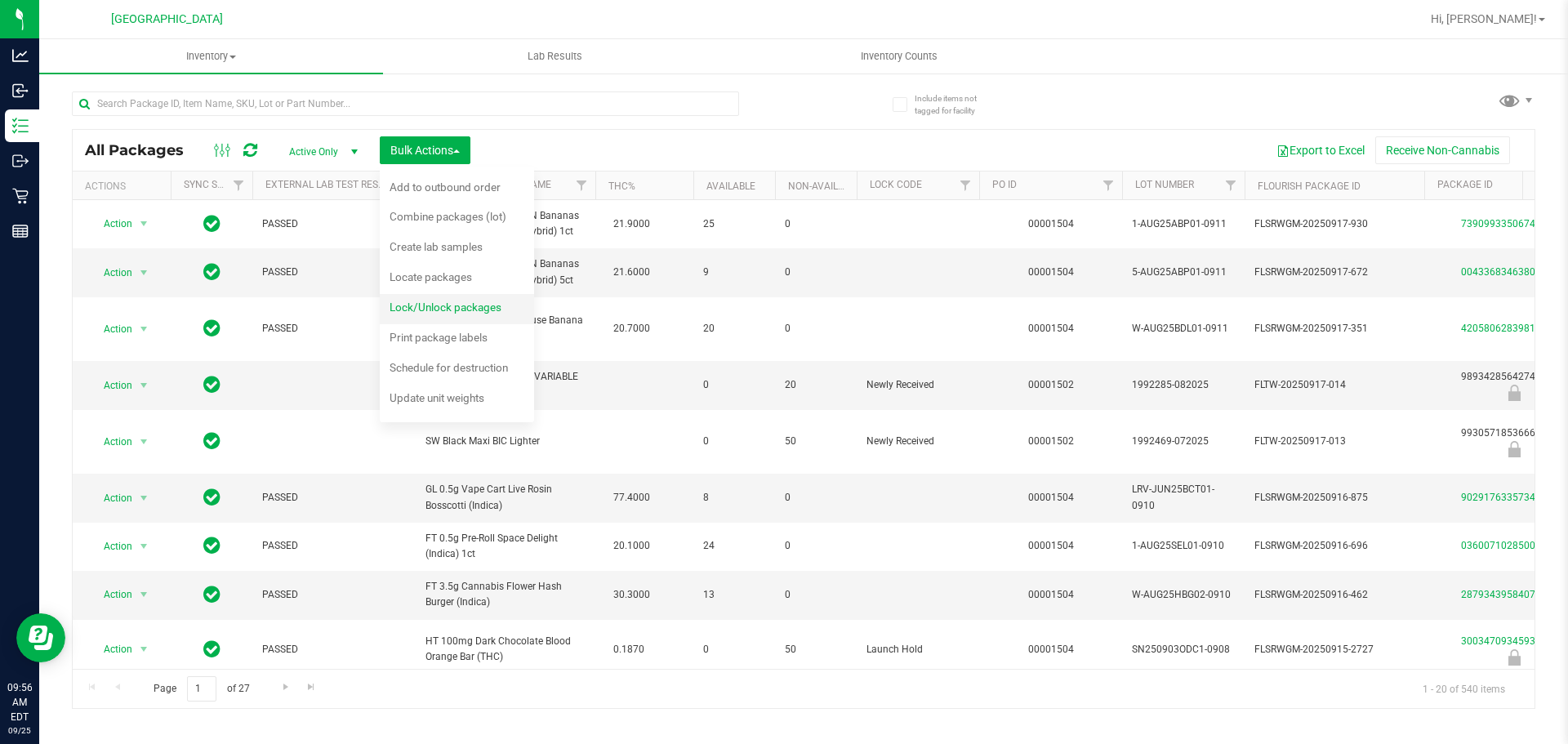
click at [453, 300] on span "Lock/Unlock packages" at bounding box center [446, 307] width 112 height 13
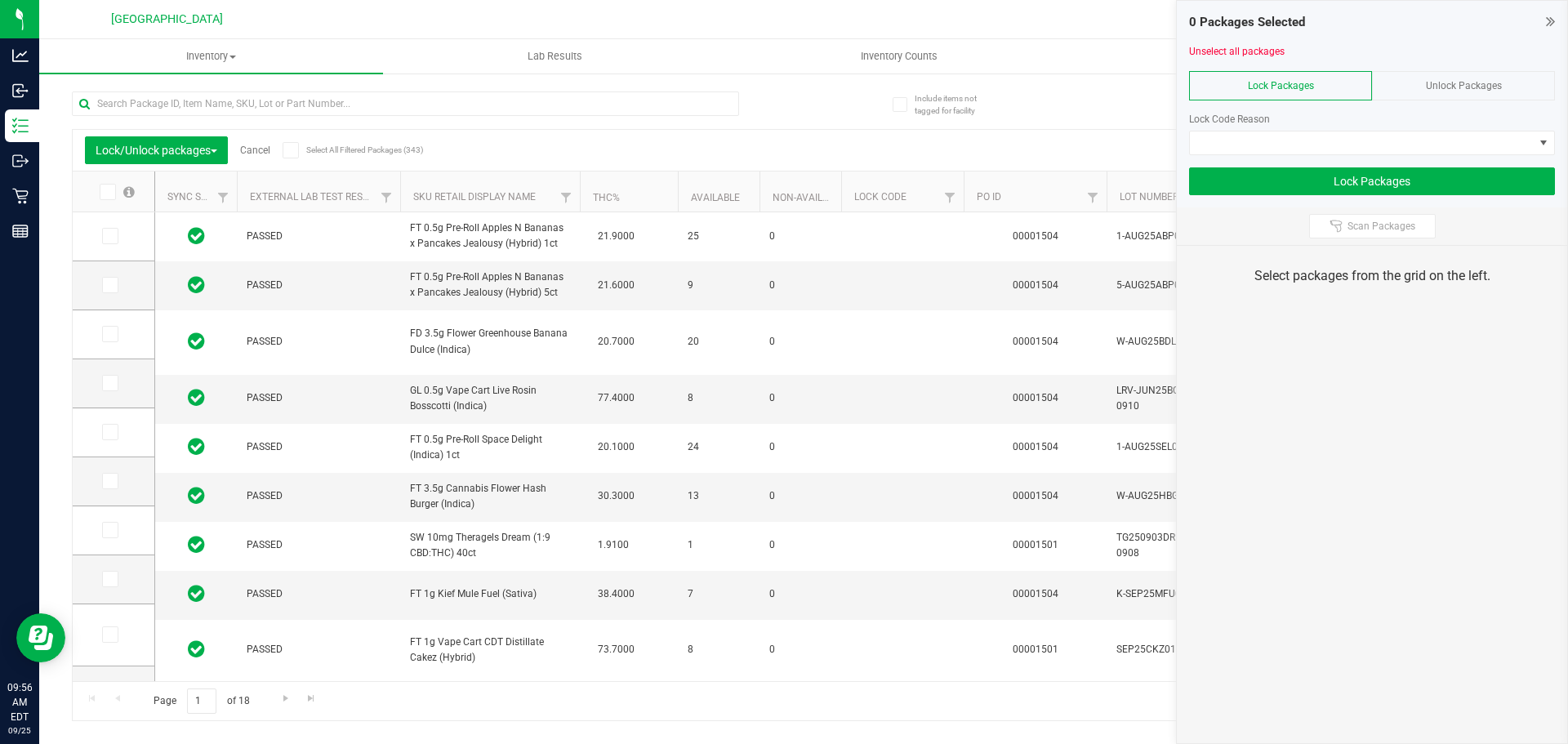
click at [1410, 95] on div "Unlock Packages" at bounding box center [1463, 85] width 183 height 30
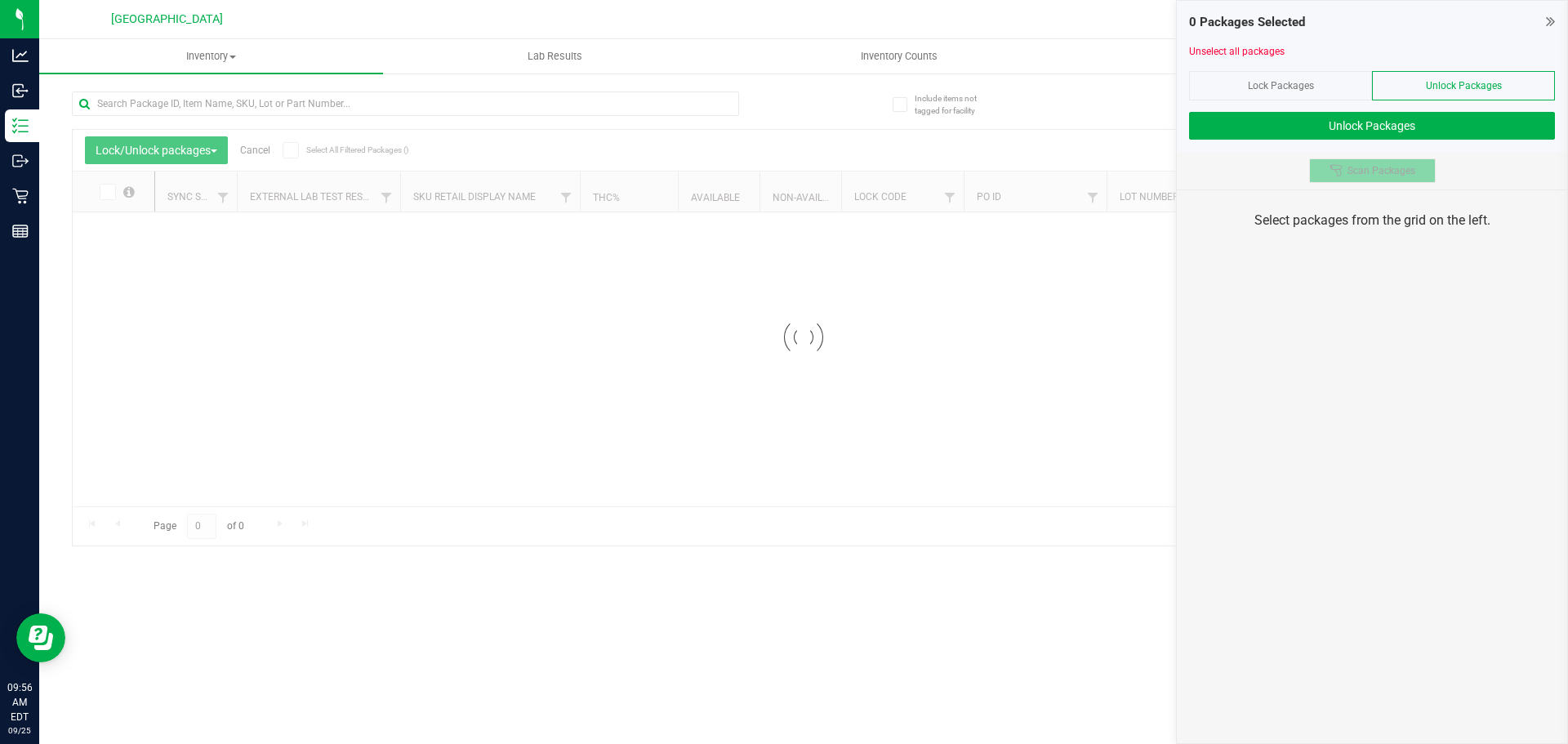
click at [1390, 176] on span "Scan Packages" at bounding box center [1381, 171] width 67 height 13
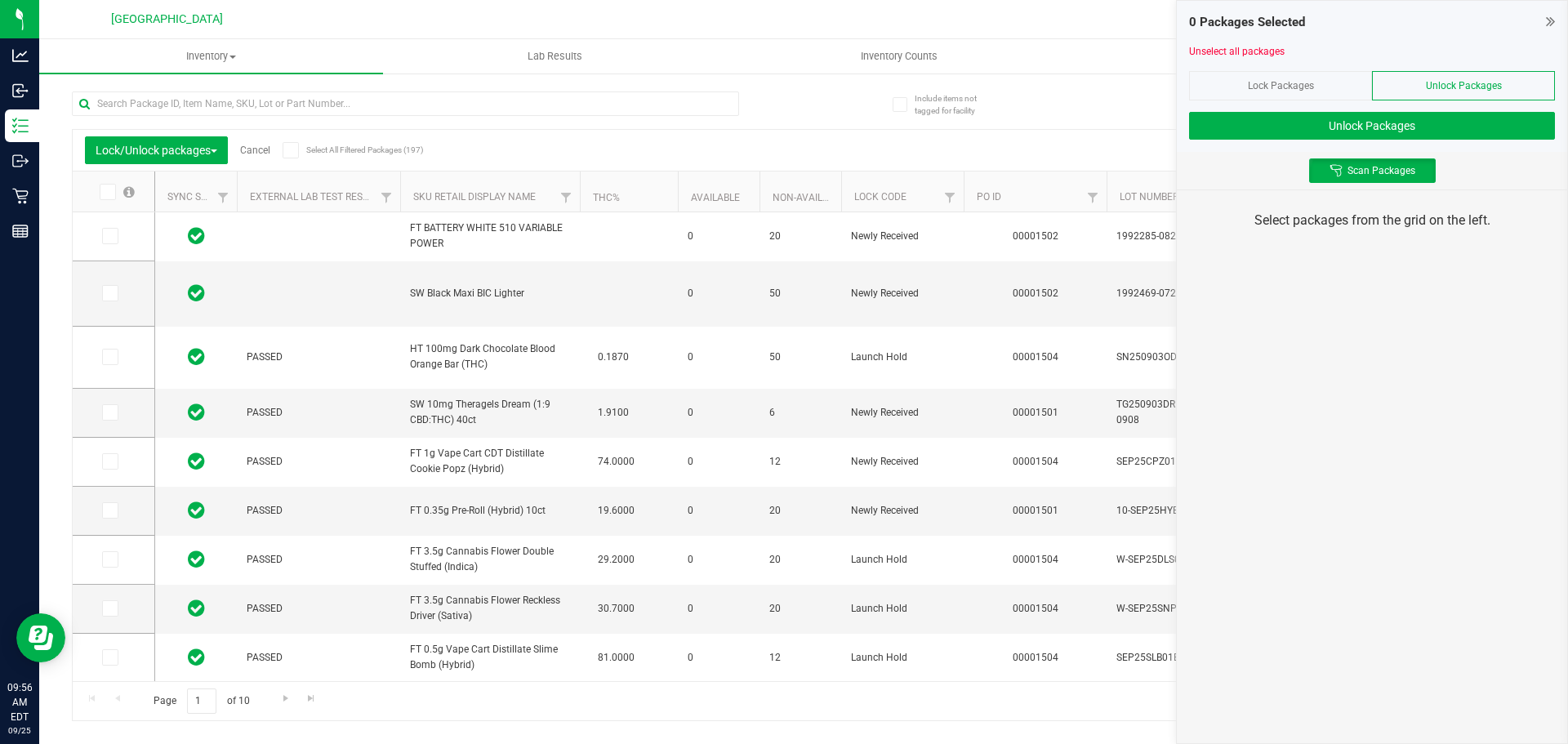
click at [1391, 333] on div "0 Packages Selected Unselect all packages Lock Packages Unlock Packages Unlock …" at bounding box center [1371, 372] width 392 height 744
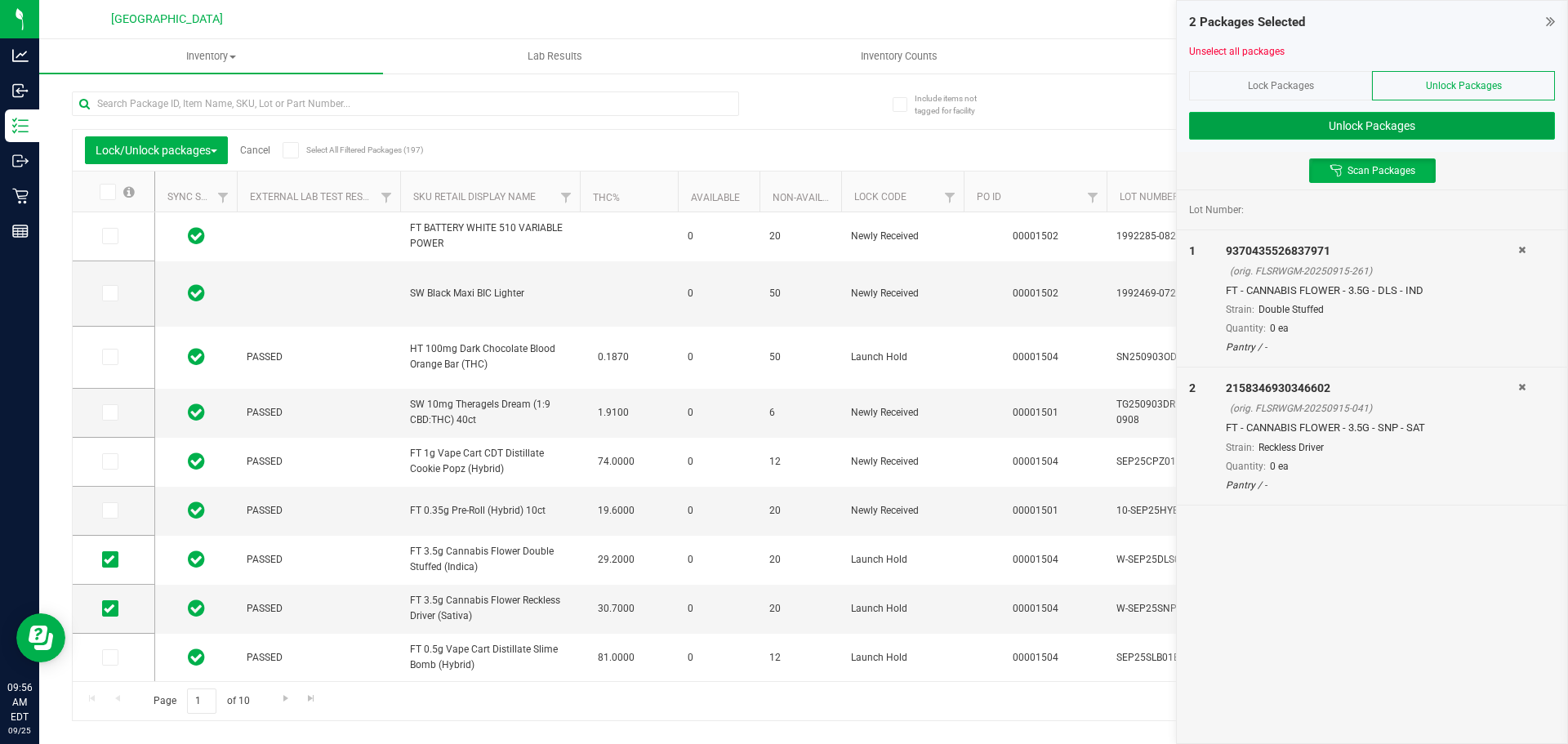
click at [1307, 132] on button "Unlock Packages" at bounding box center [1371, 126] width 366 height 28
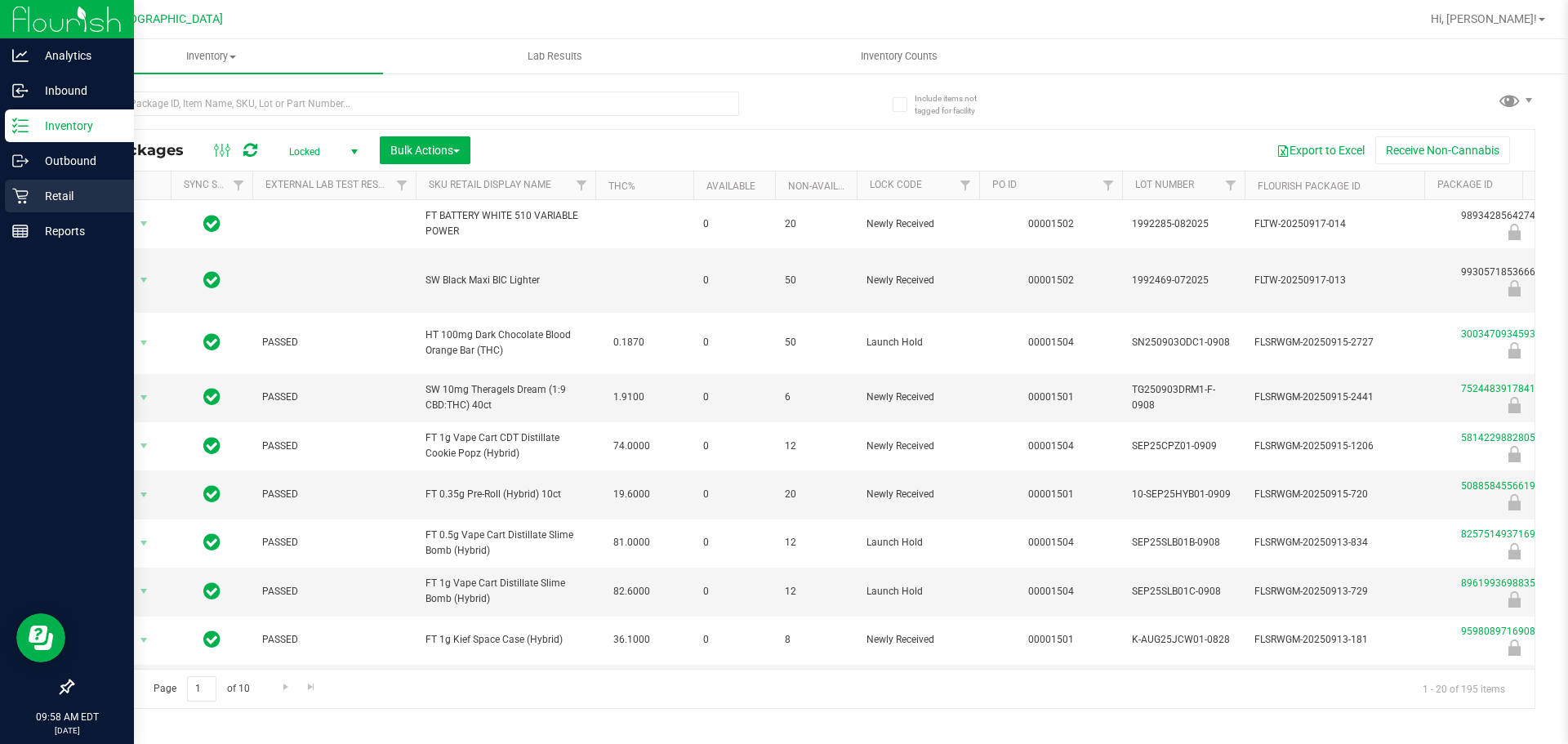
click at [13, 206] on div "Retail" at bounding box center [69, 196] width 129 height 33
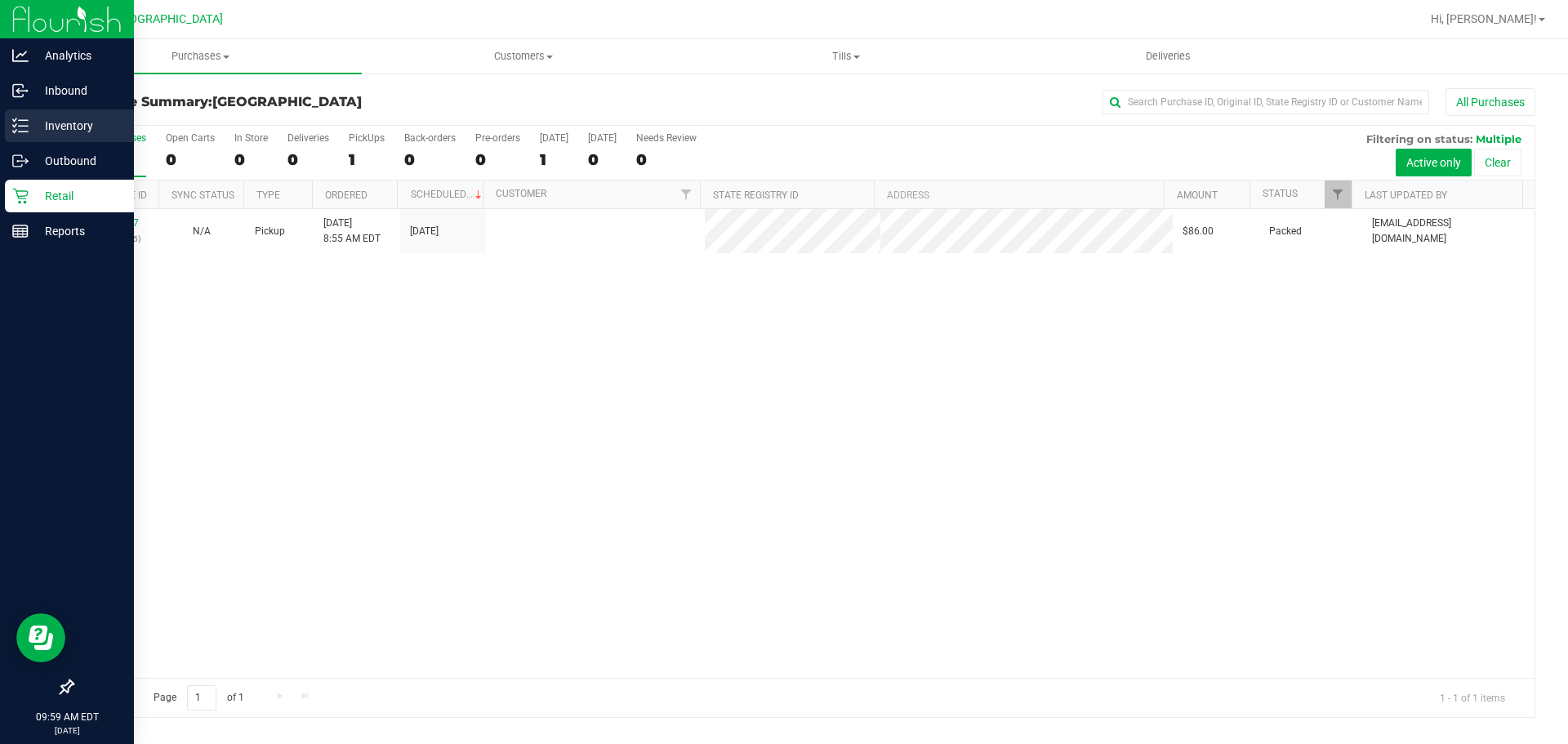
click at [35, 128] on p "Inventory" at bounding box center [77, 126] width 98 height 20
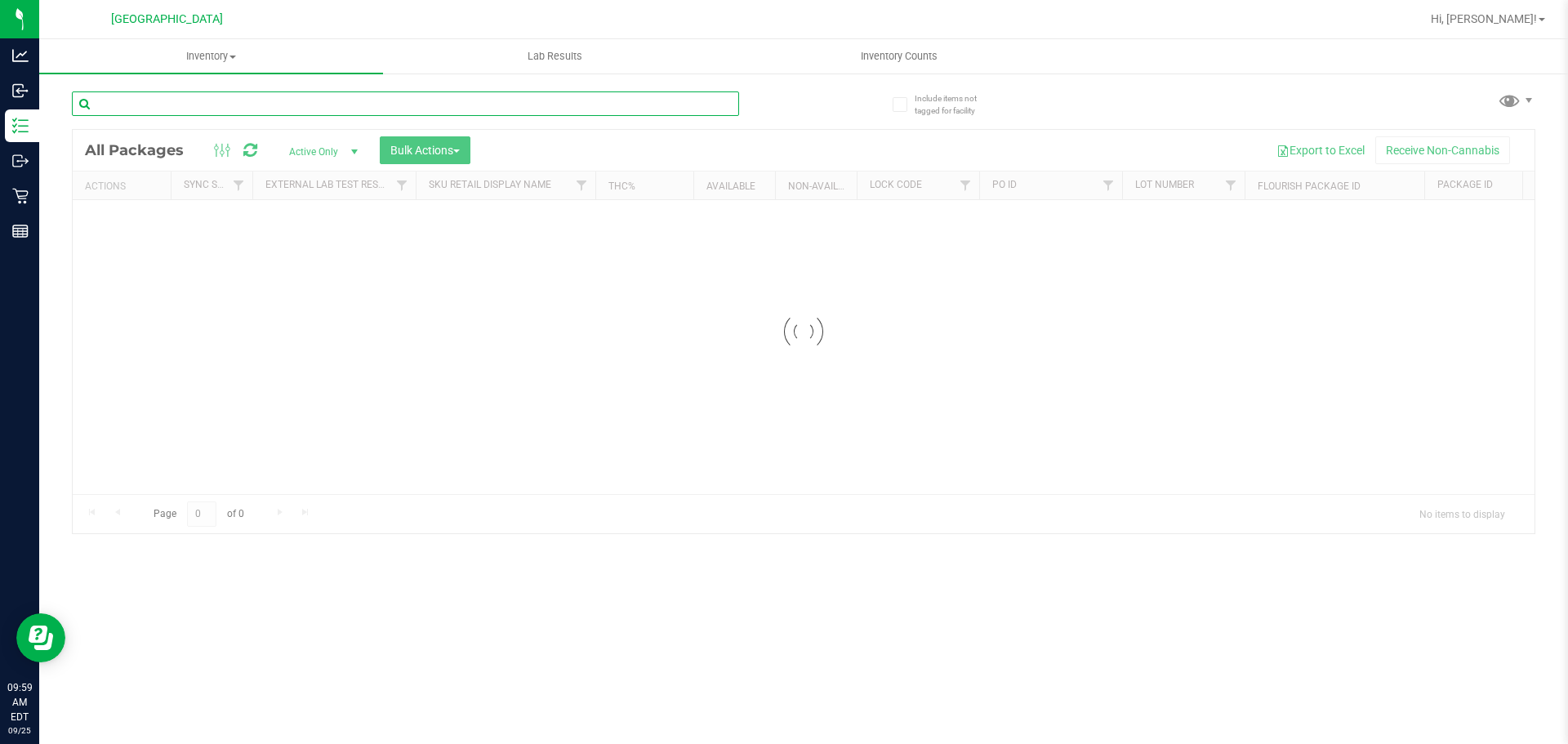
click at [236, 96] on input "text" at bounding box center [405, 104] width 667 height 25
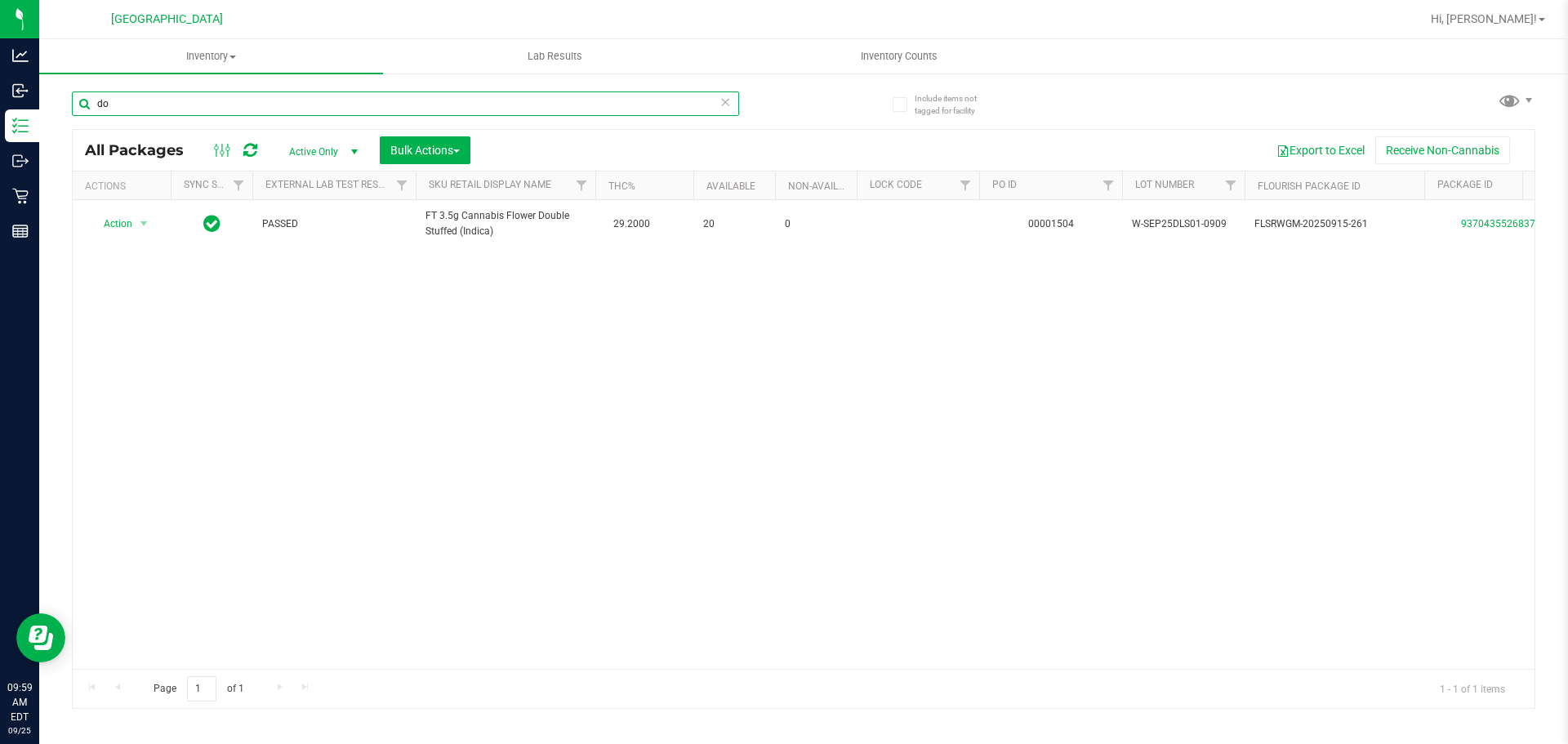
type input "d"
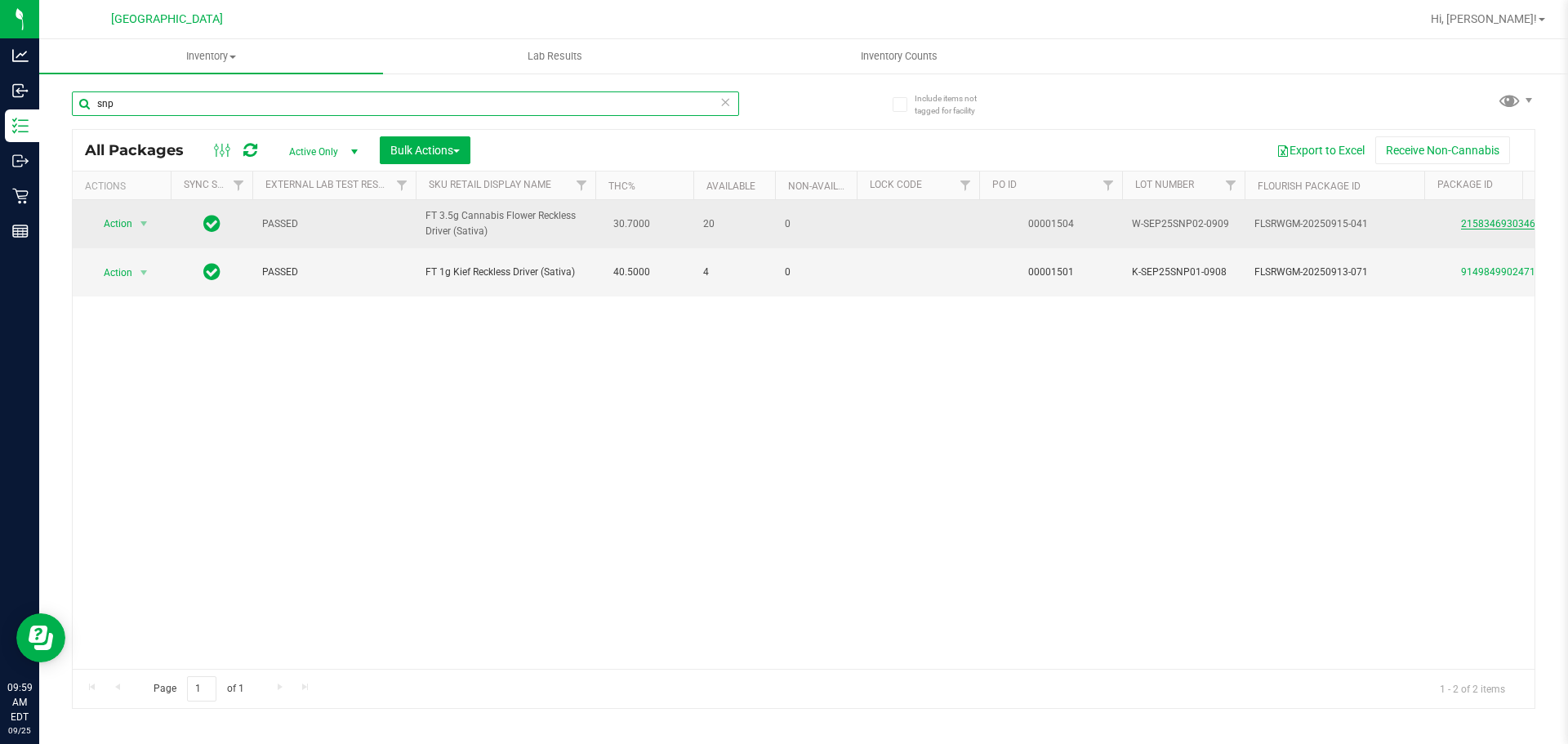
type input "snp"
click at [1504, 226] on link "2158346930346602" at bounding box center [1506, 224] width 91 height 12
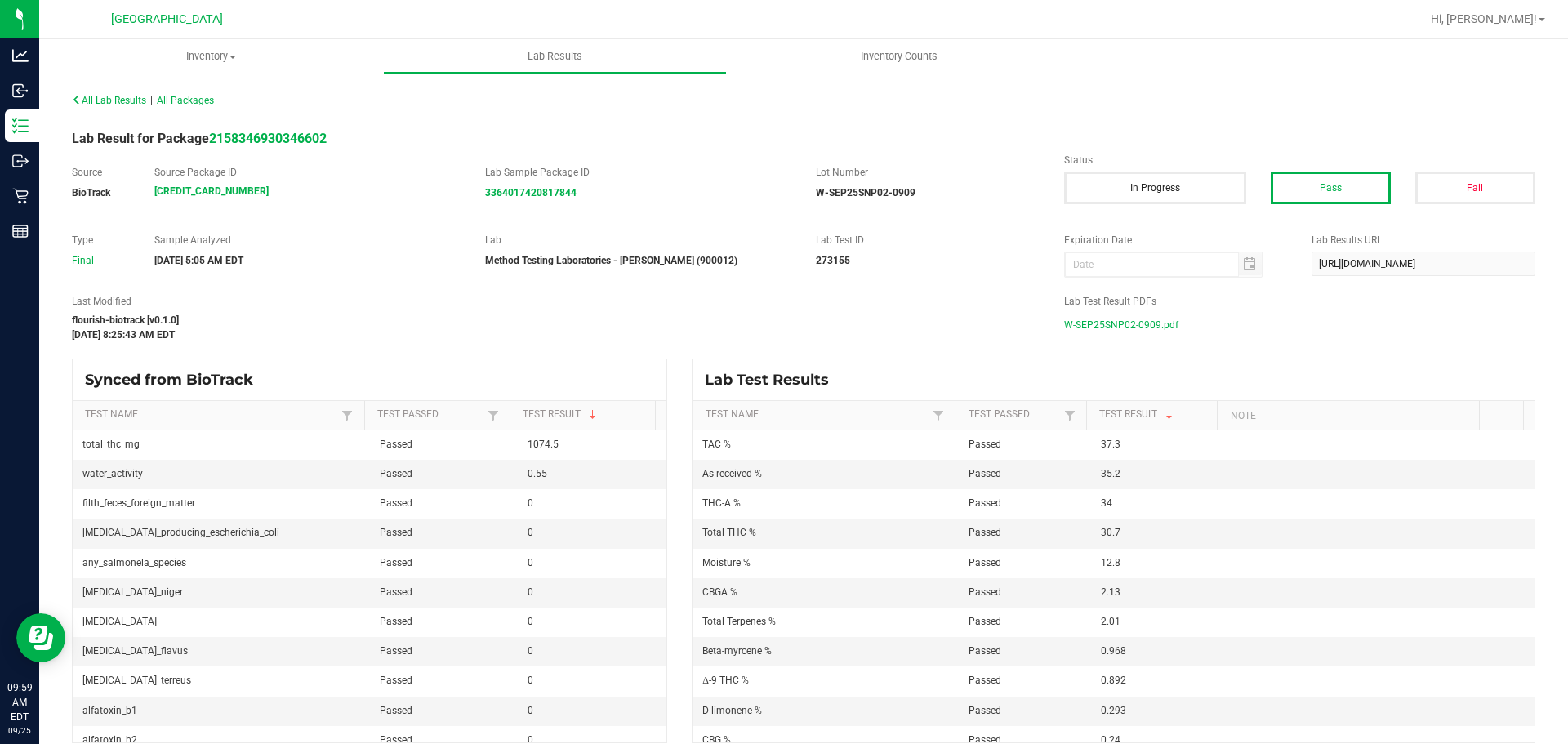
click at [1136, 322] on span "W-SEP25SNP02-0909.pdf" at bounding box center [1121, 325] width 114 height 25
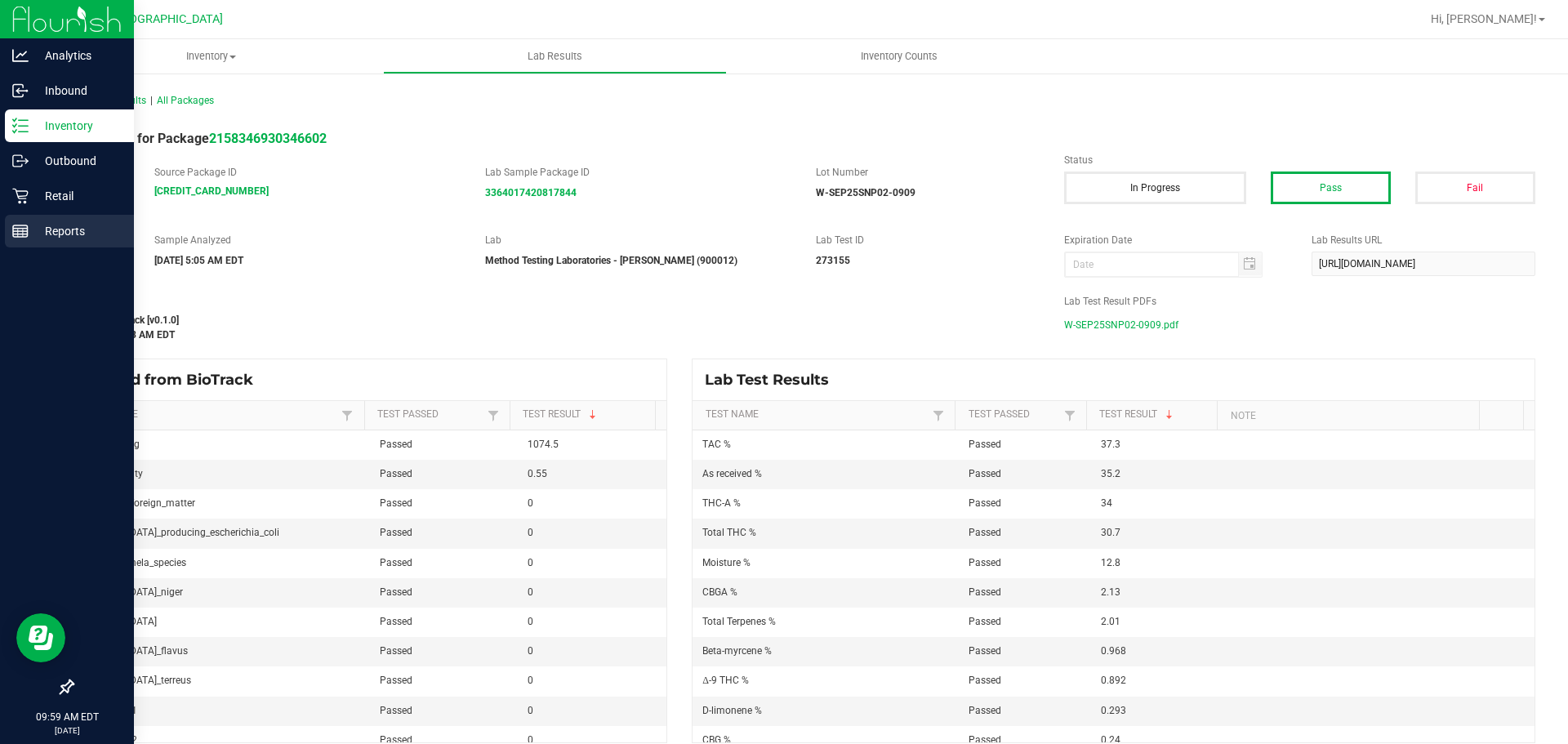
click at [1, 222] on link "Reports" at bounding box center [67, 232] width 134 height 35
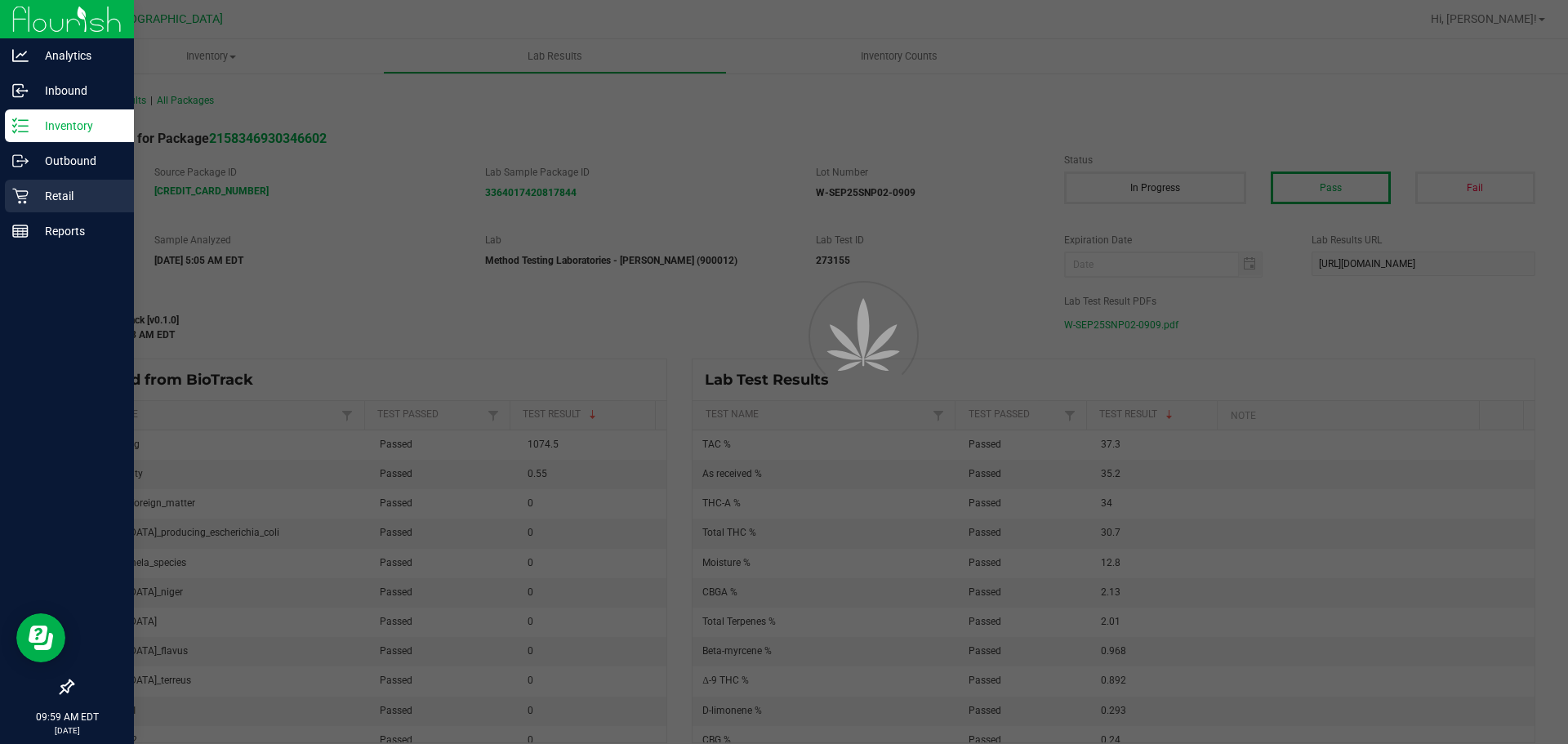
click at [2, 206] on link "Retail" at bounding box center [67, 196] width 134 height 35
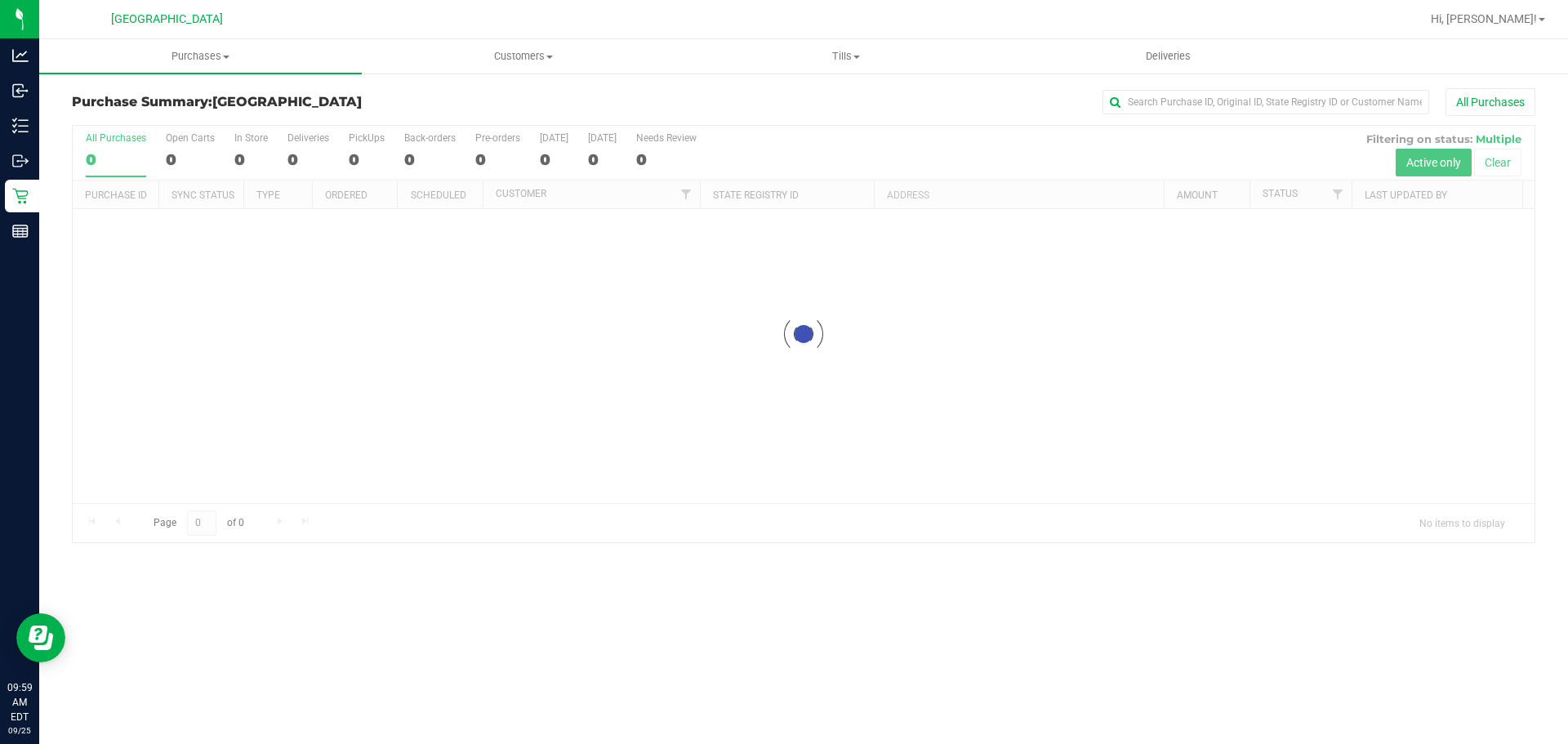
click at [421, 114] on div "Purchase Summary: [GEOGRAPHIC_DATA] All Purchases" at bounding box center [803, 106] width 1464 height 36
click at [1182, 411] on div at bounding box center [803, 421] width 1462 height 591
click at [1013, 385] on div at bounding box center [803, 421] width 1462 height 591
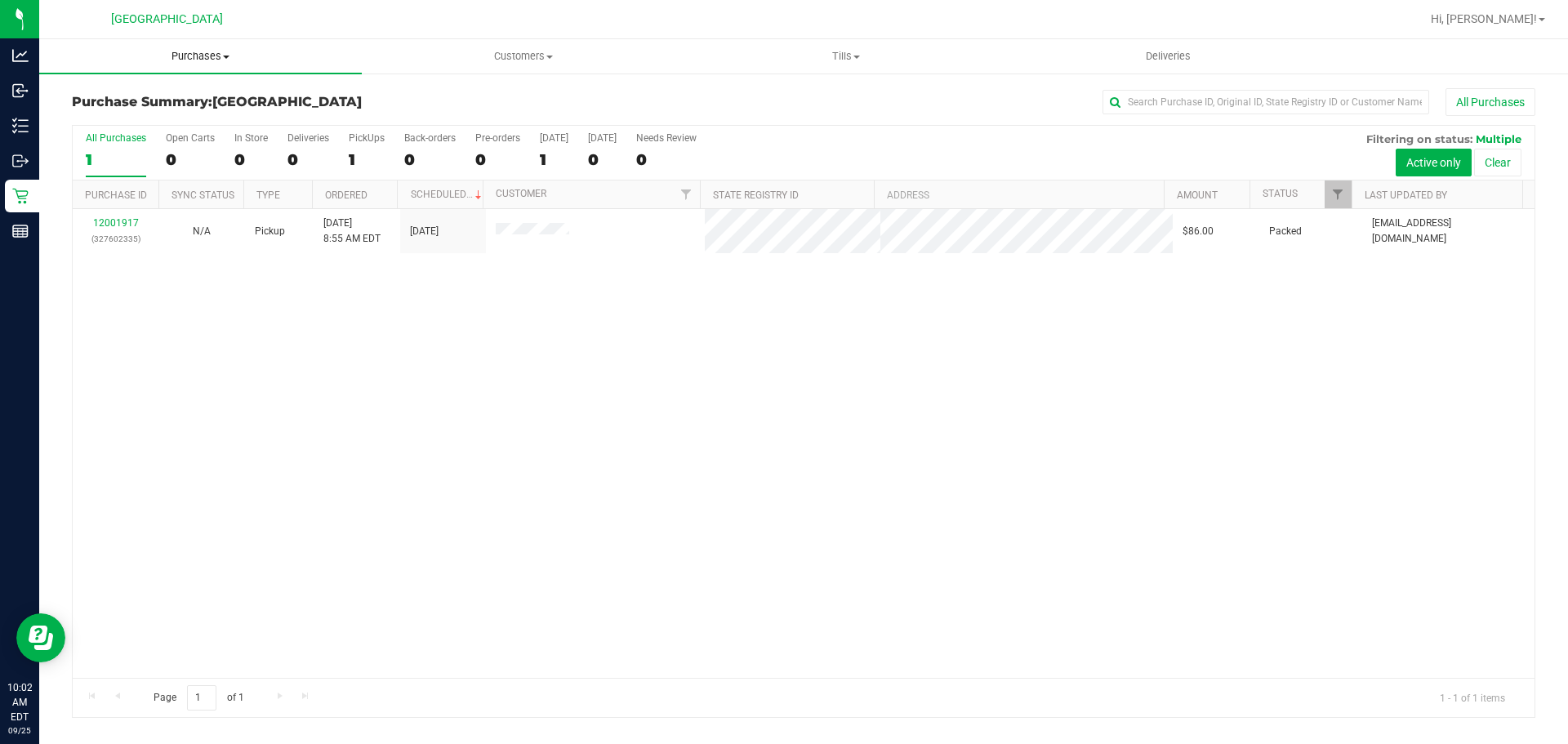
click at [208, 67] on uib-tab-heading "Purchases Summary of purchases Fulfillment All purchases" at bounding box center [201, 57] width 322 height 35
click at [169, 100] on span "Summary of purchases" at bounding box center [123, 98] width 168 height 14
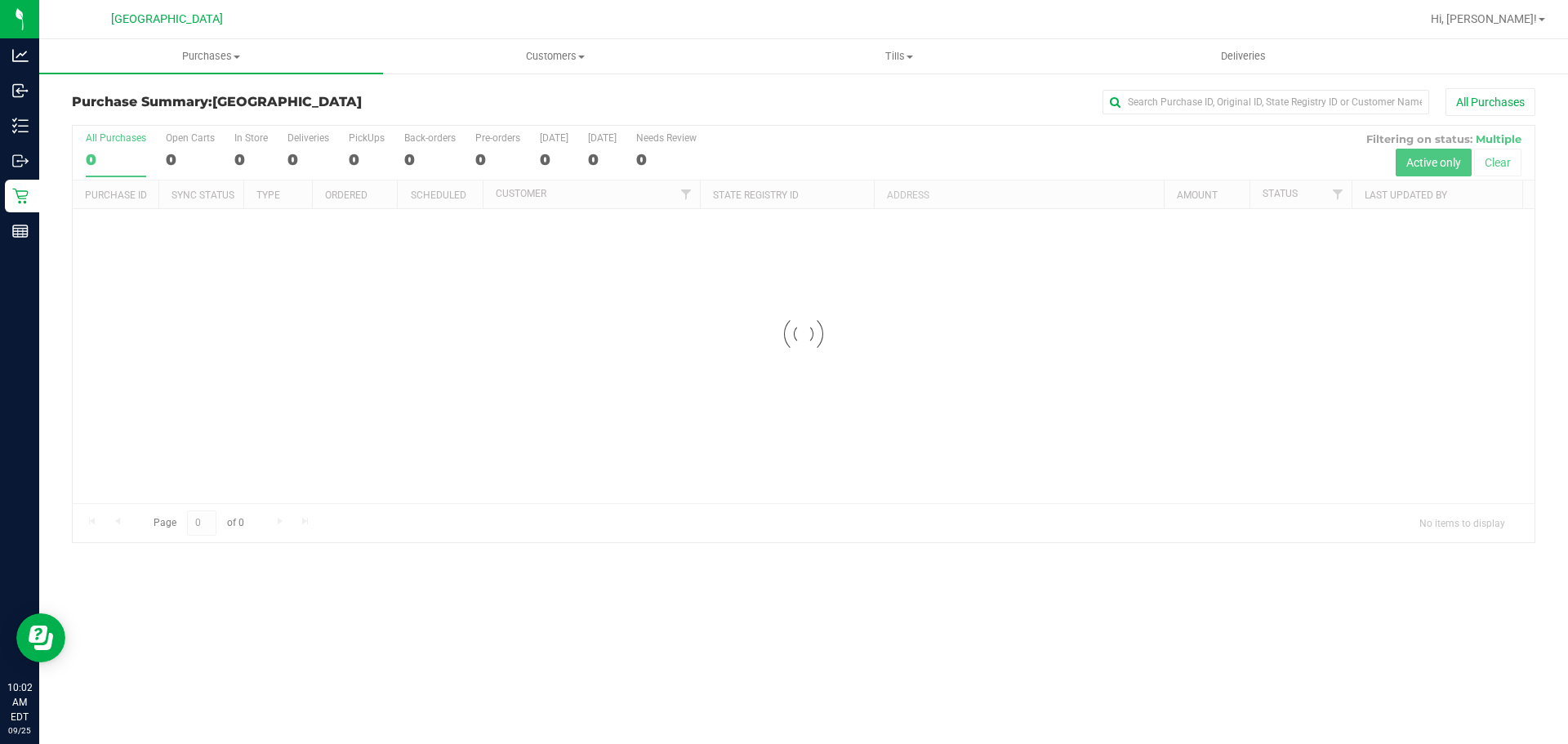
click at [589, 338] on div at bounding box center [803, 334] width 1462 height 417
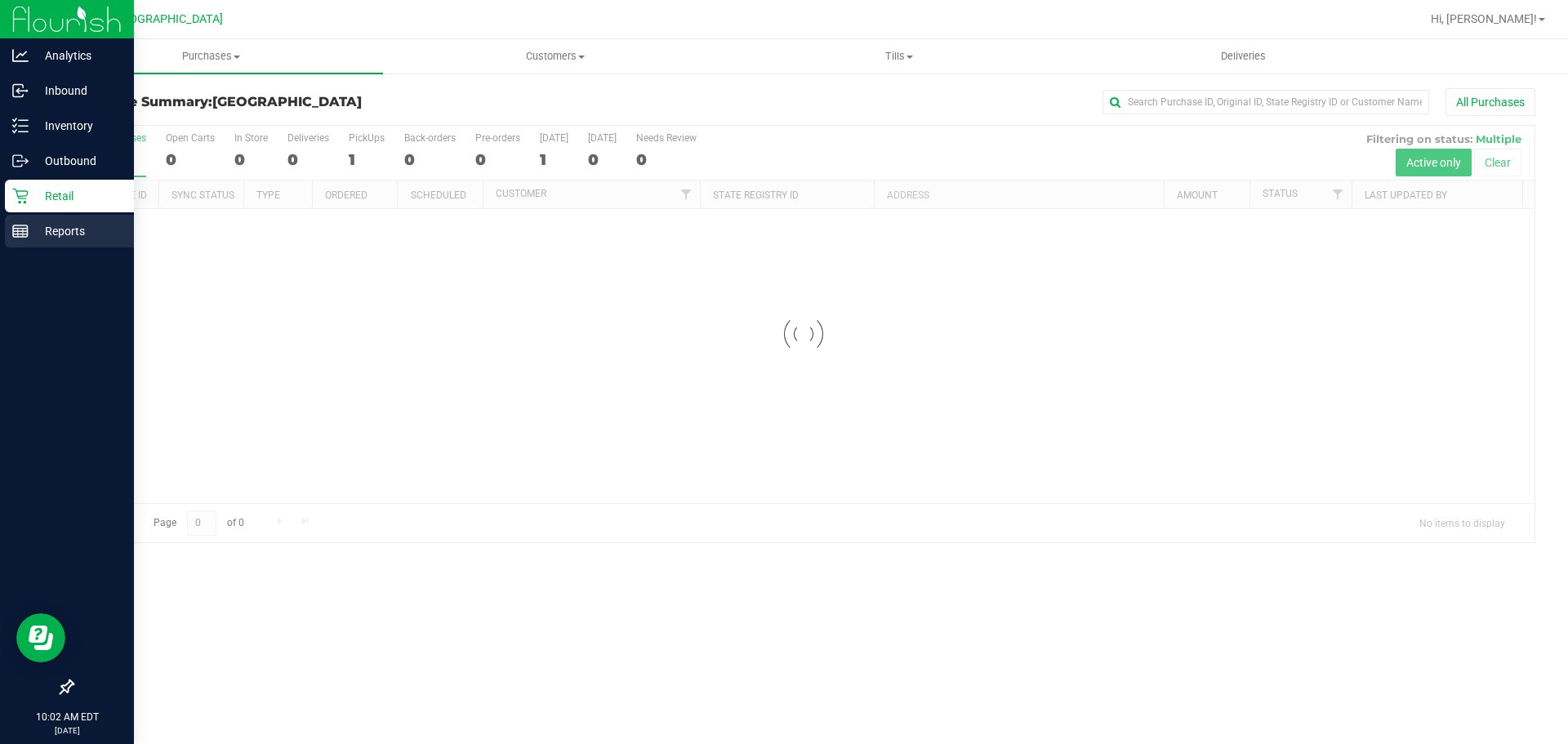
click at [21, 231] on line at bounding box center [21, 231] width 15 height 0
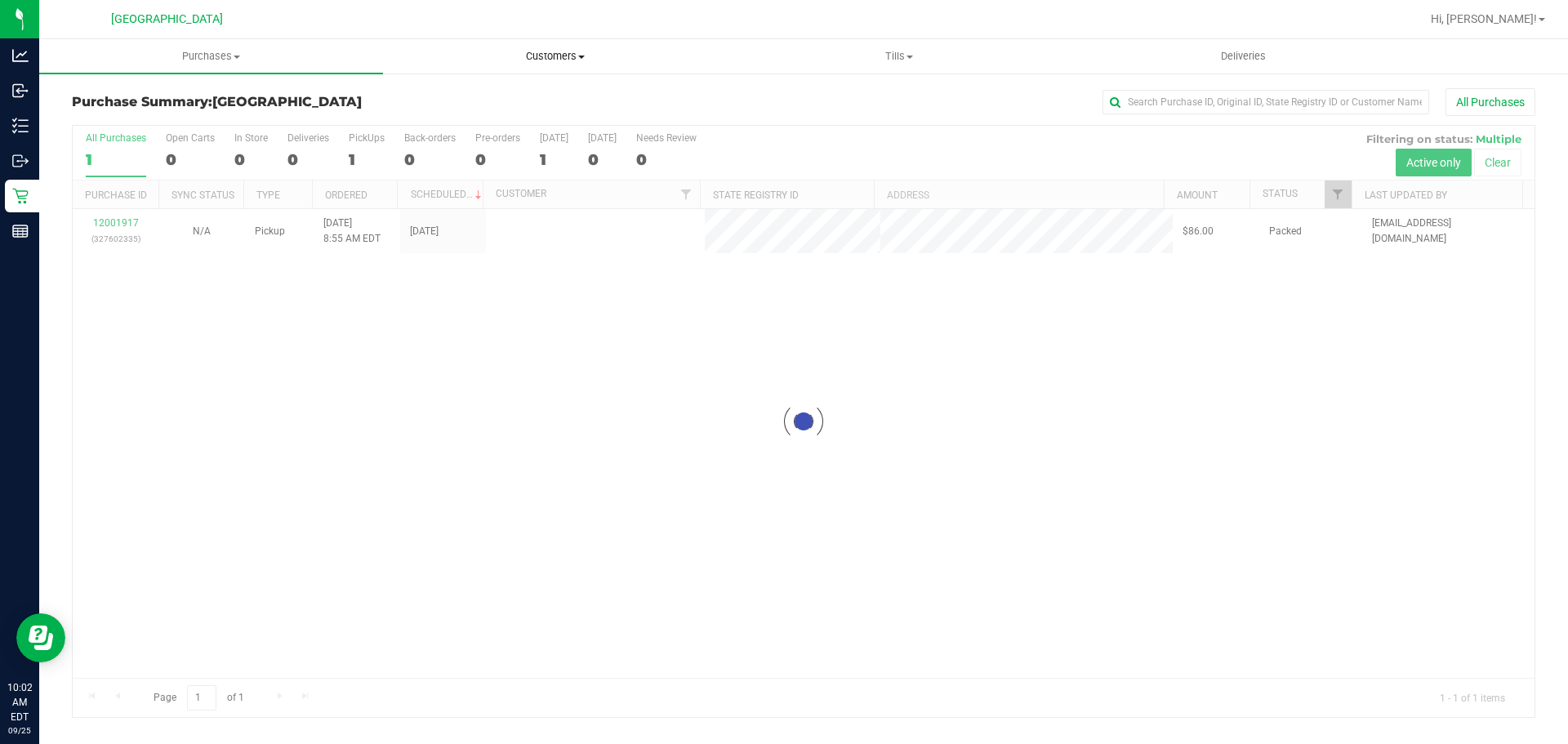
click at [536, 40] on uib-tab-heading "Customers All customers Add a new customer All physicians" at bounding box center [555, 57] width 342 height 33
click at [180, 371] on div at bounding box center [803, 421] width 1462 height 591
click at [203, 57] on span "Purchases" at bounding box center [211, 57] width 342 height 15
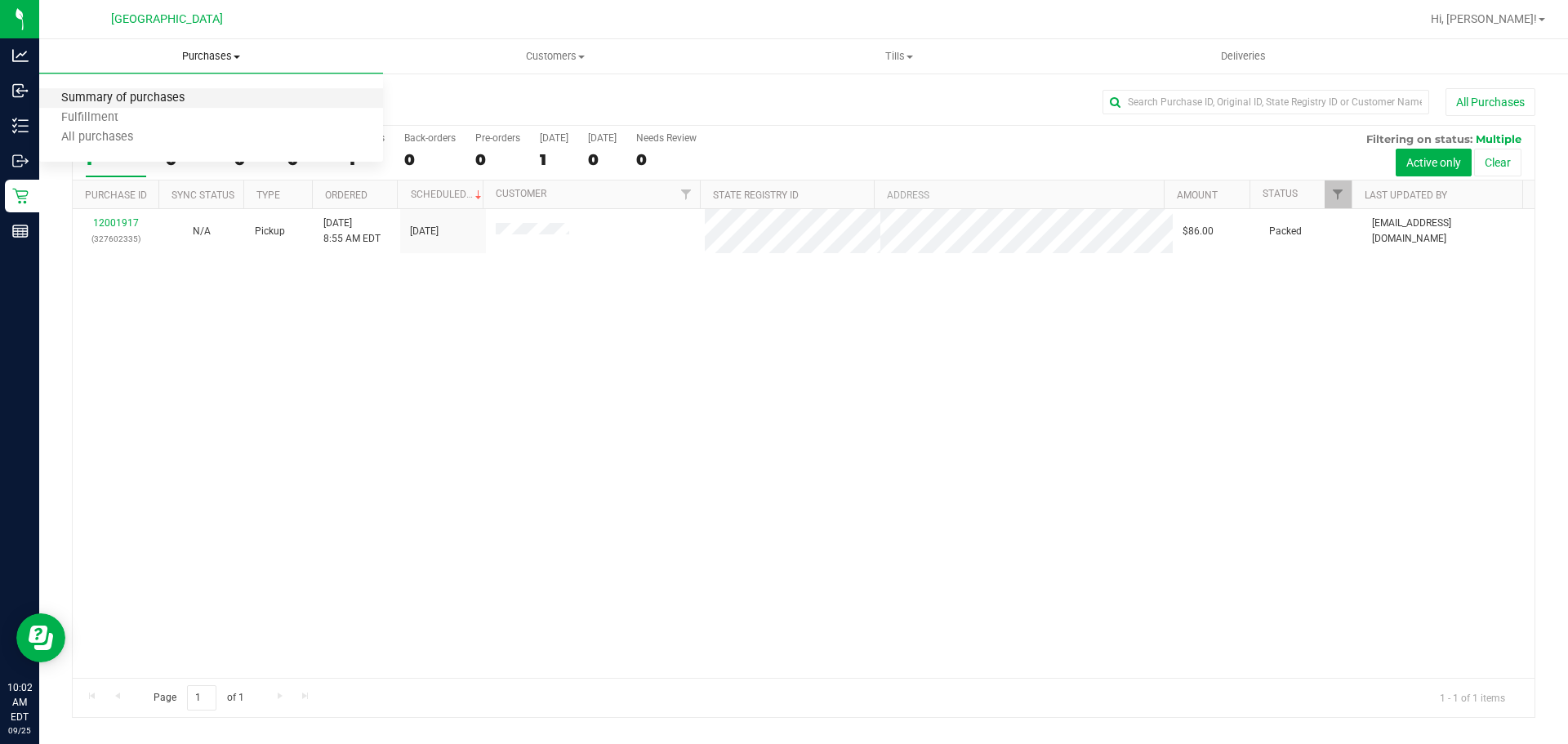
click at [161, 104] on span "Summary of purchases" at bounding box center [123, 98] width 168 height 14
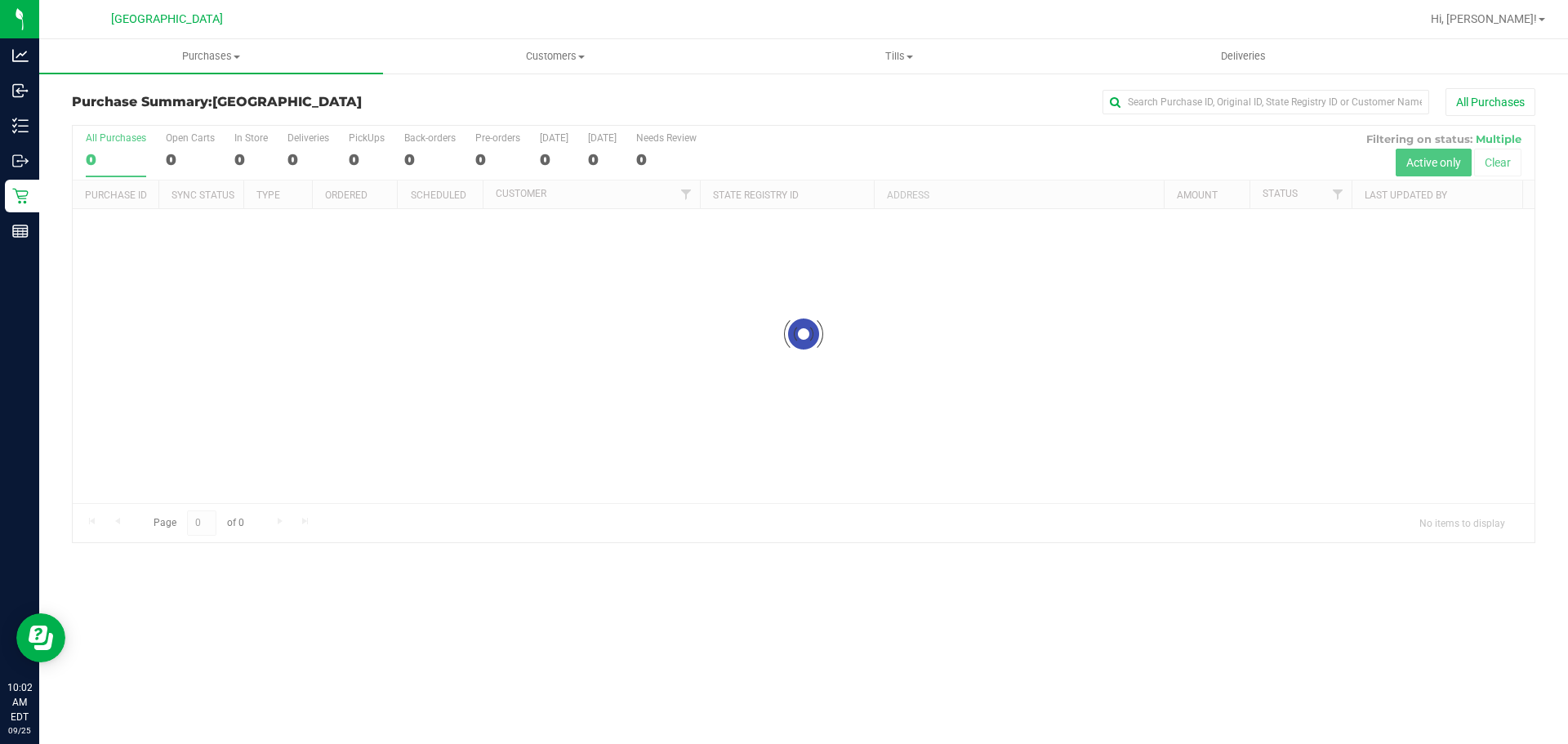
click at [328, 360] on div at bounding box center [803, 334] width 1462 height 417
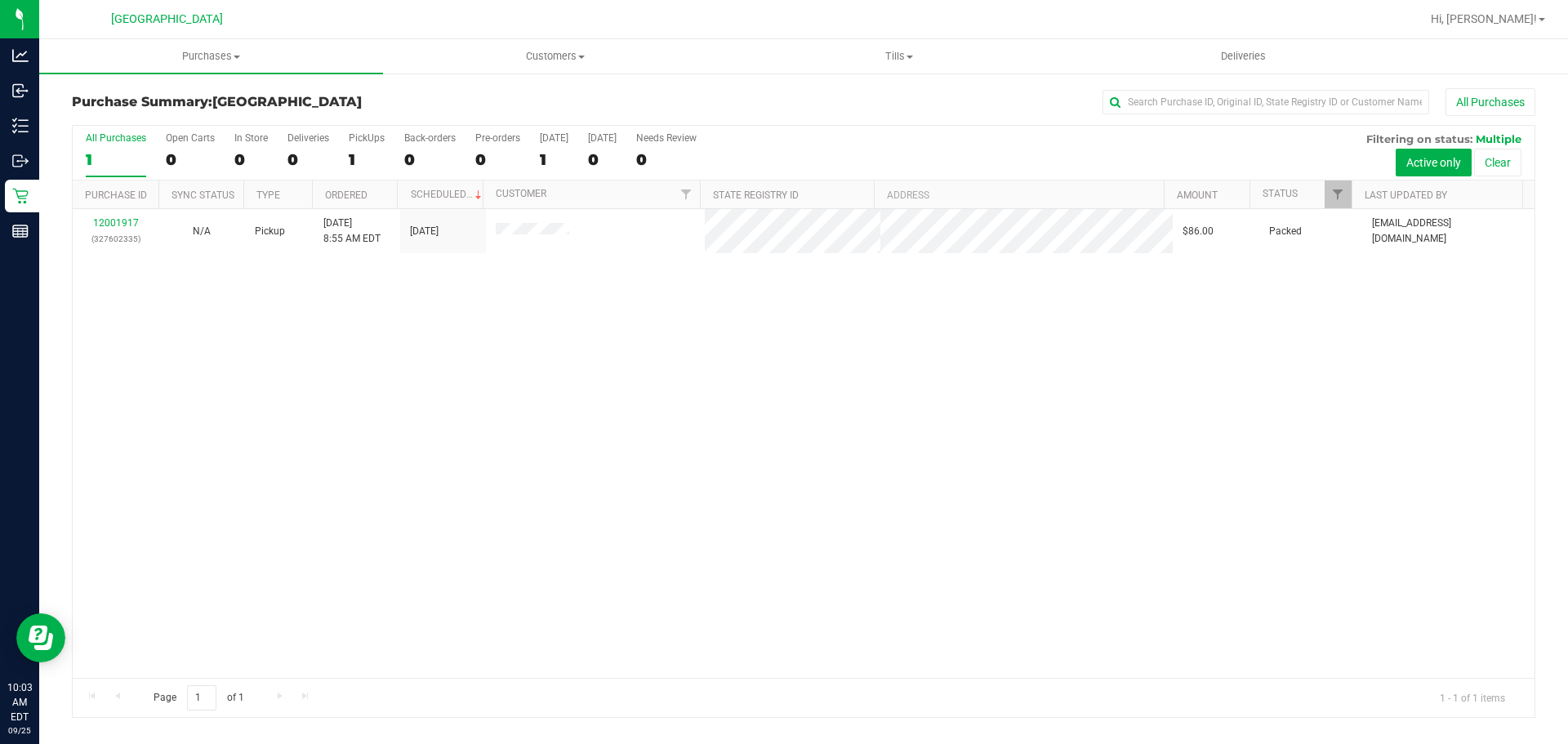
click at [210, 66] on uib-tab-heading "Purchases Summary of purchases Fulfillment All purchases" at bounding box center [211, 57] width 344 height 35
click at [140, 99] on span "Summary of purchases" at bounding box center [123, 98] width 168 height 14
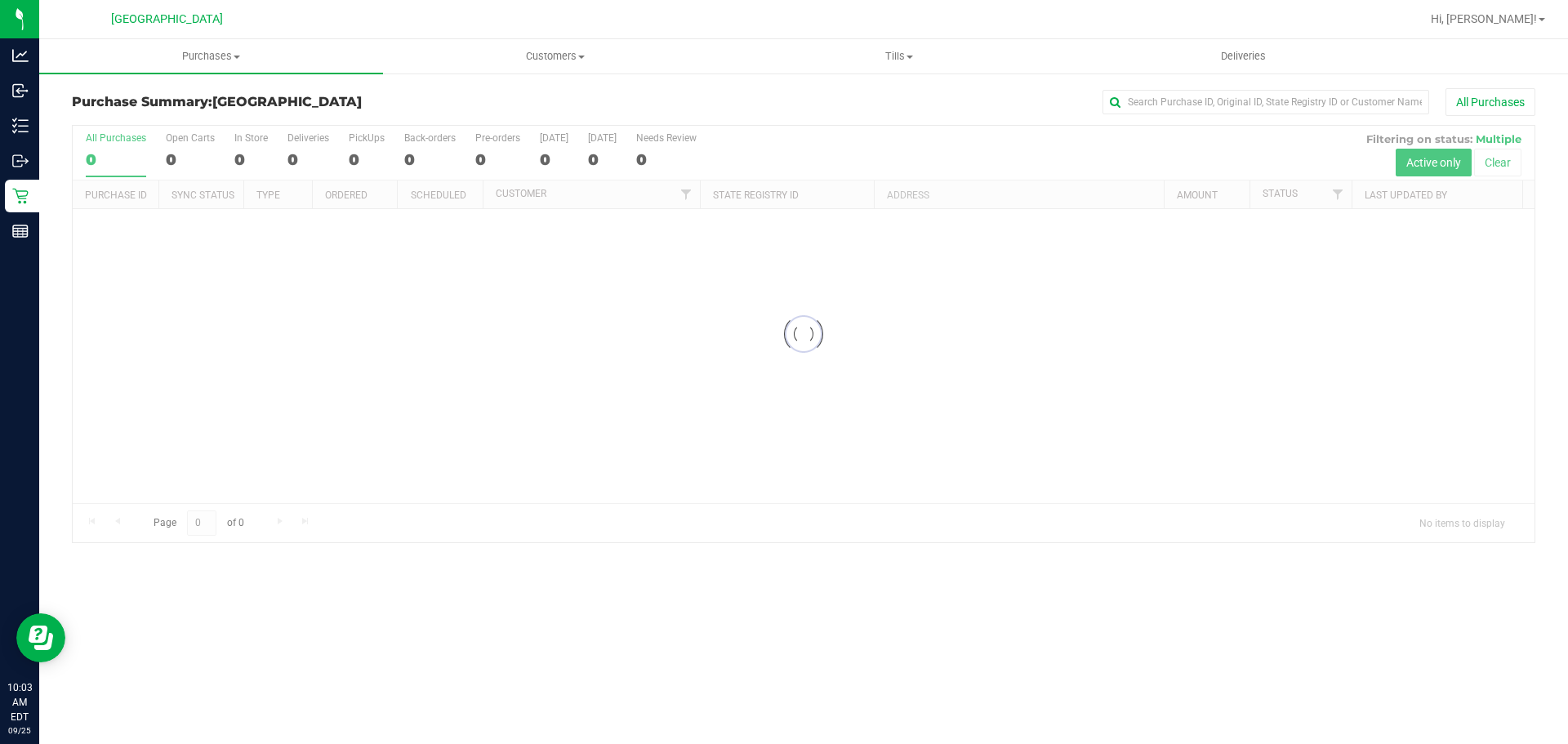
click at [409, 404] on div at bounding box center [803, 334] width 1462 height 417
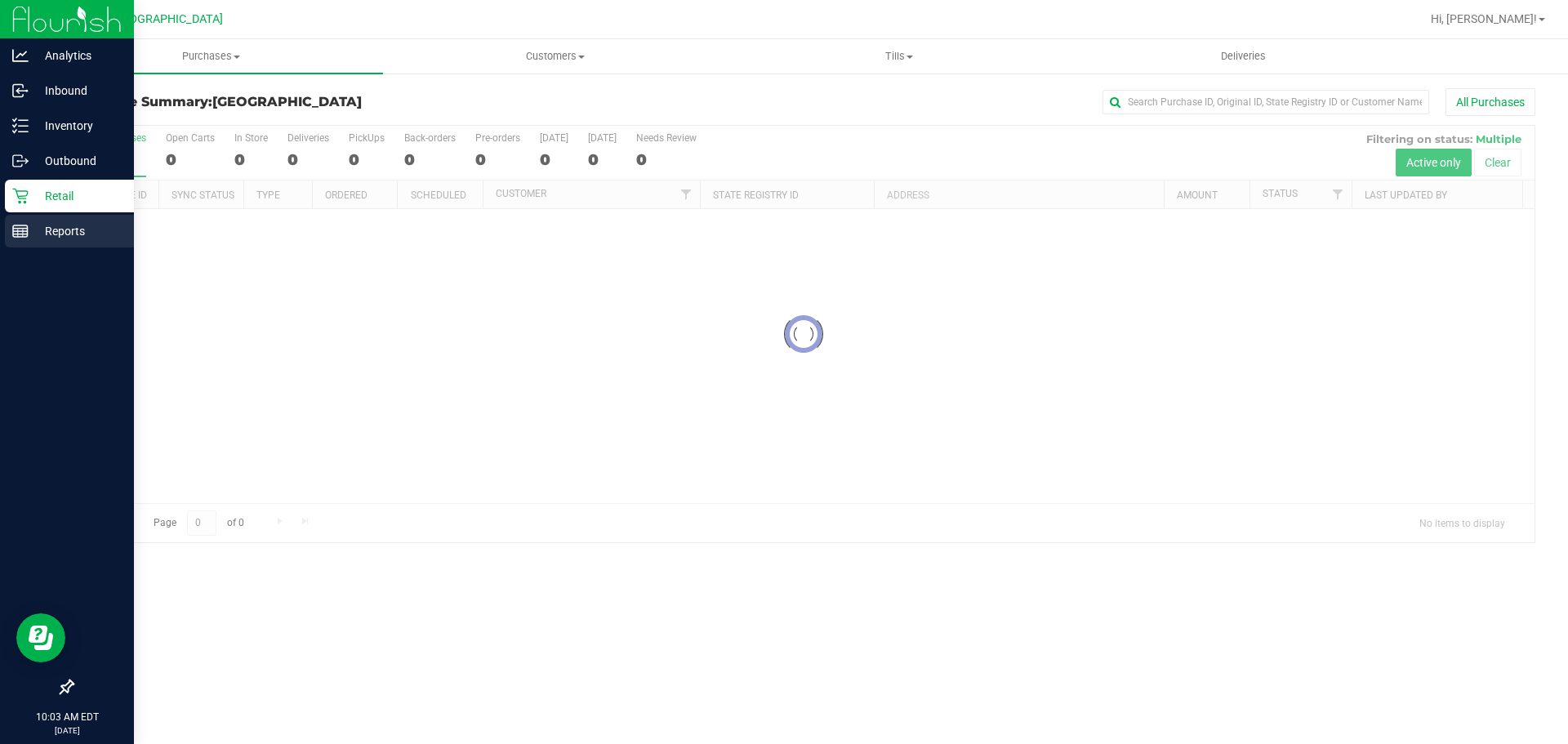
click at [23, 233] on line at bounding box center [23, 233] width 0 height 8
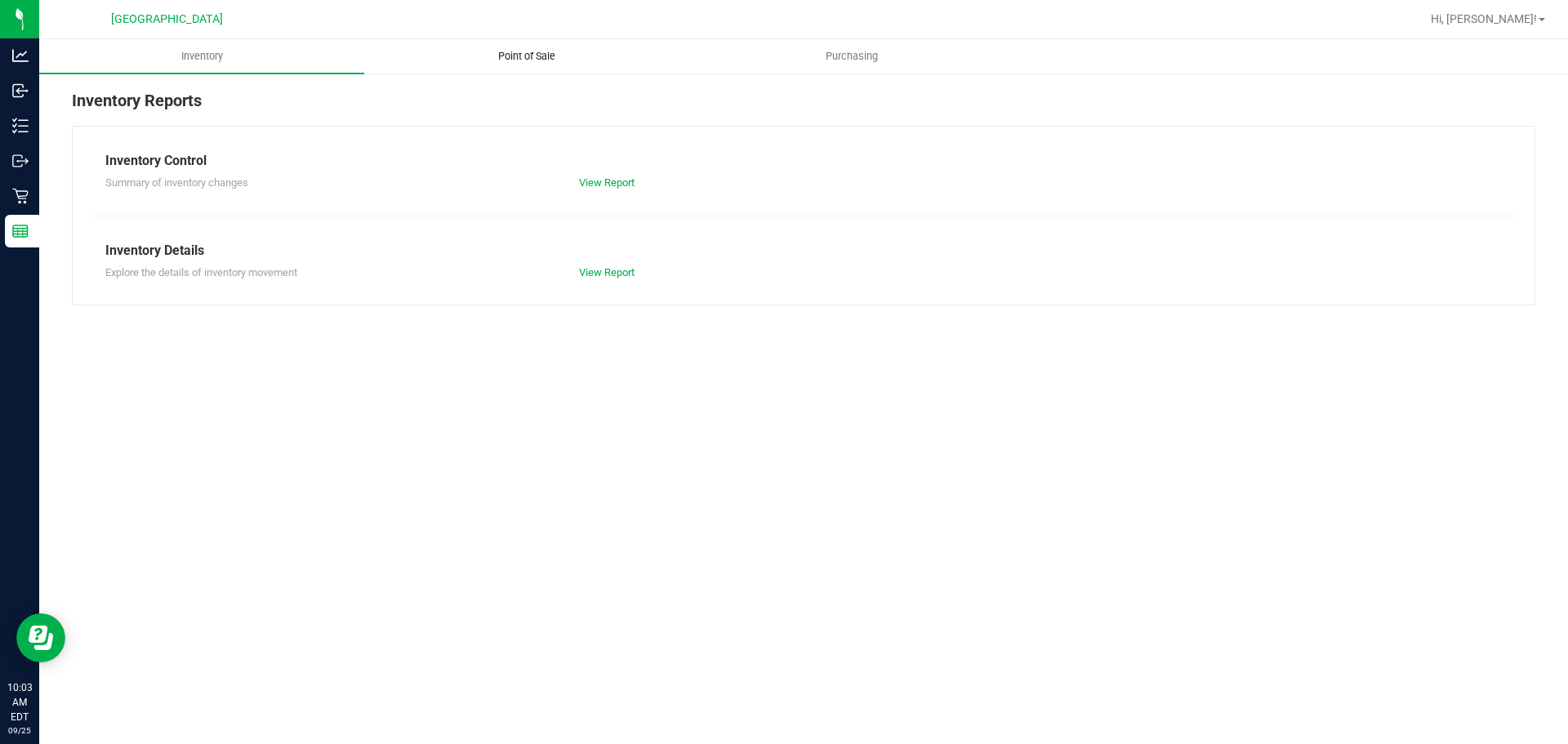
click at [516, 60] on span "Point of Sale" at bounding box center [526, 57] width 101 height 15
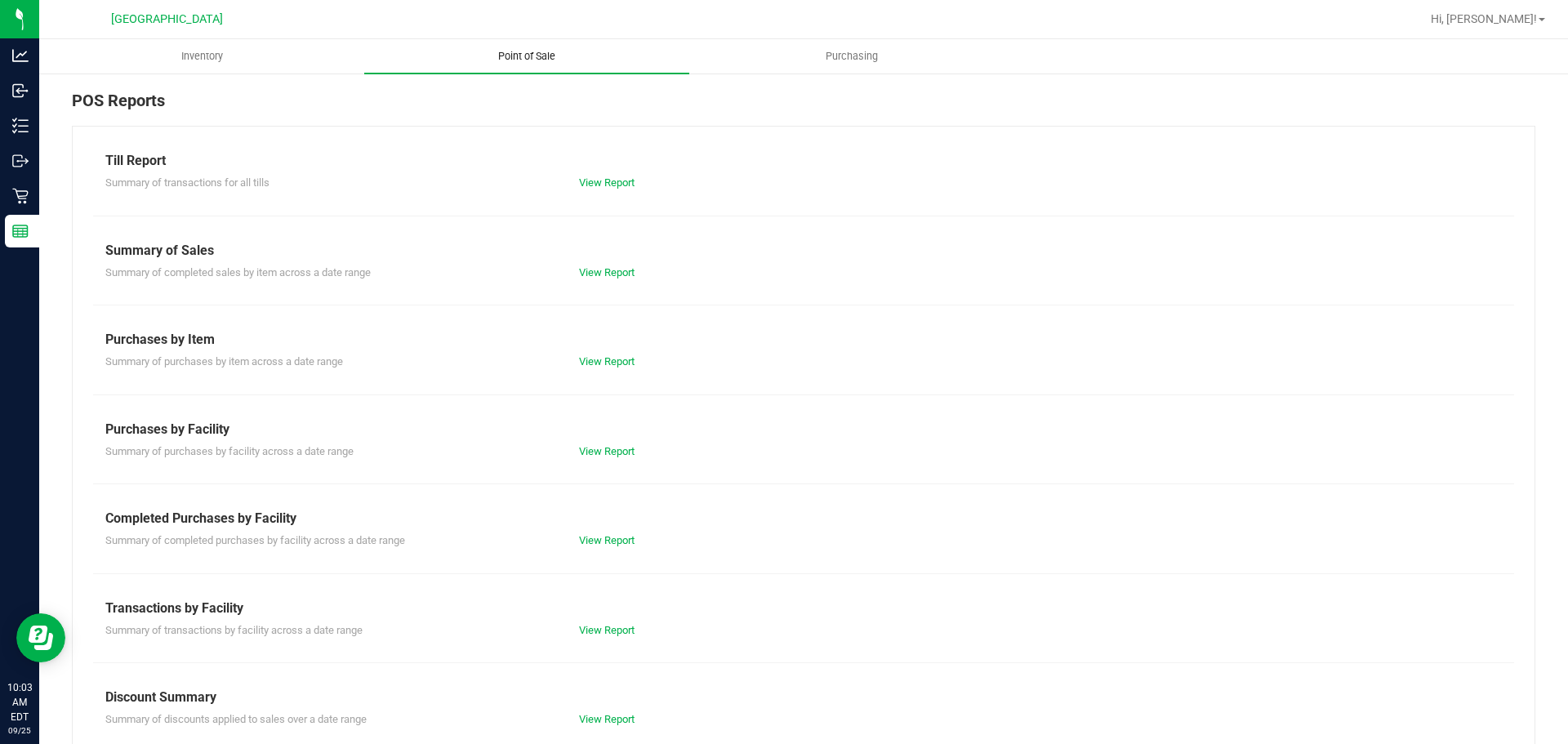
click at [588, 540] on link "View Report" at bounding box center [607, 540] width 56 height 12
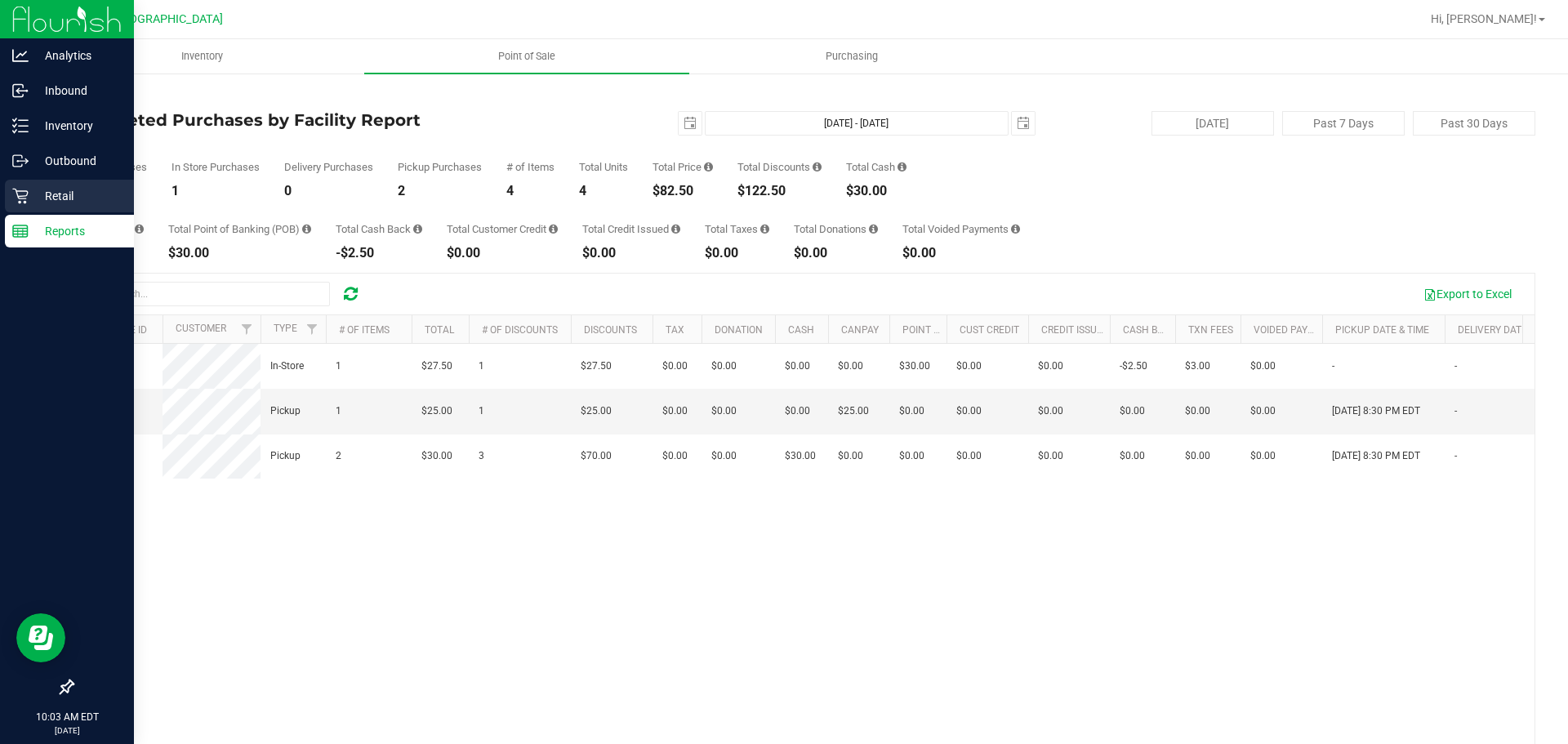
click at [16, 206] on div "Retail" at bounding box center [69, 196] width 129 height 33
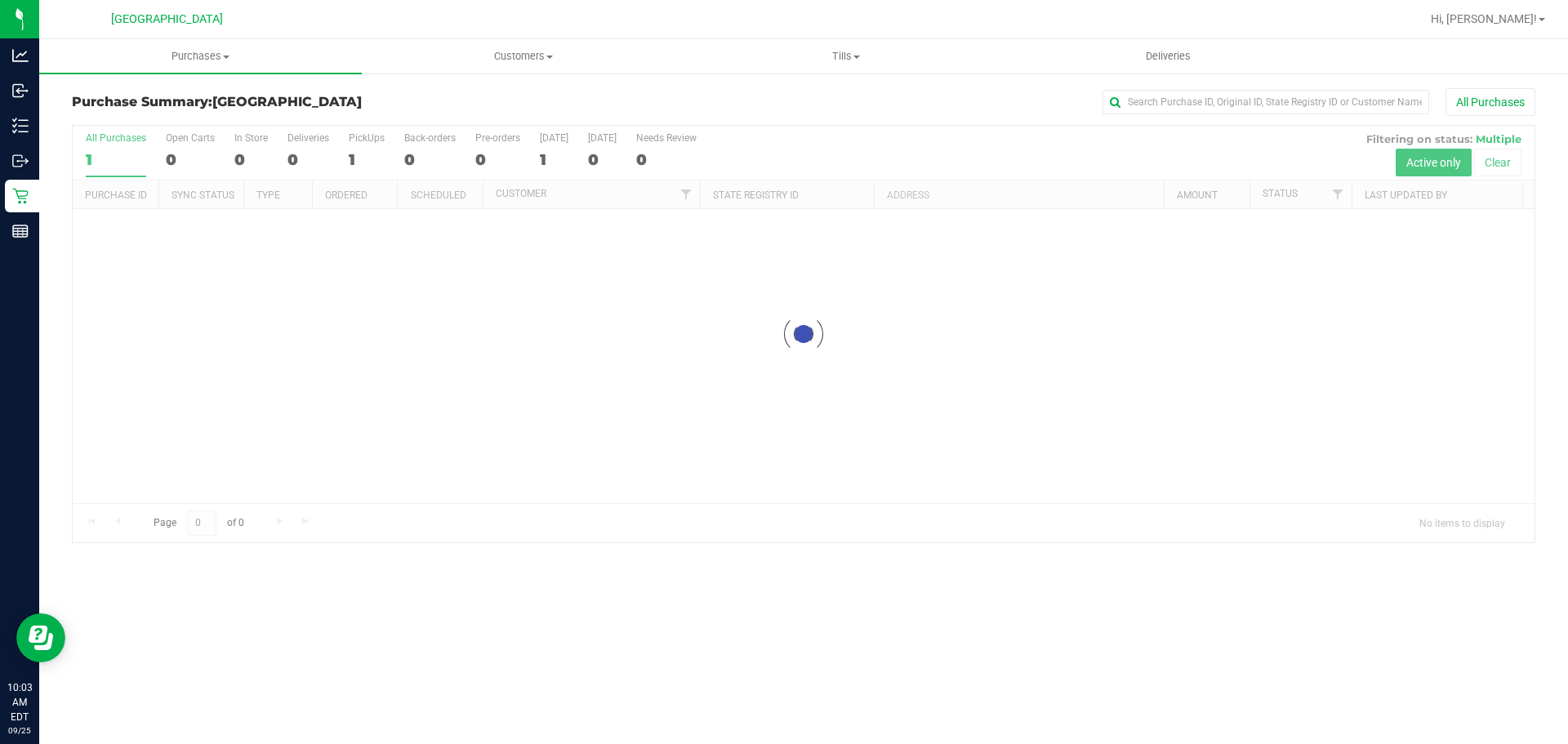
click at [421, 107] on h3 "Purchase Summary: [GEOGRAPHIC_DATA]" at bounding box center [315, 102] width 488 height 15
click at [600, 421] on div at bounding box center [803, 334] width 1462 height 417
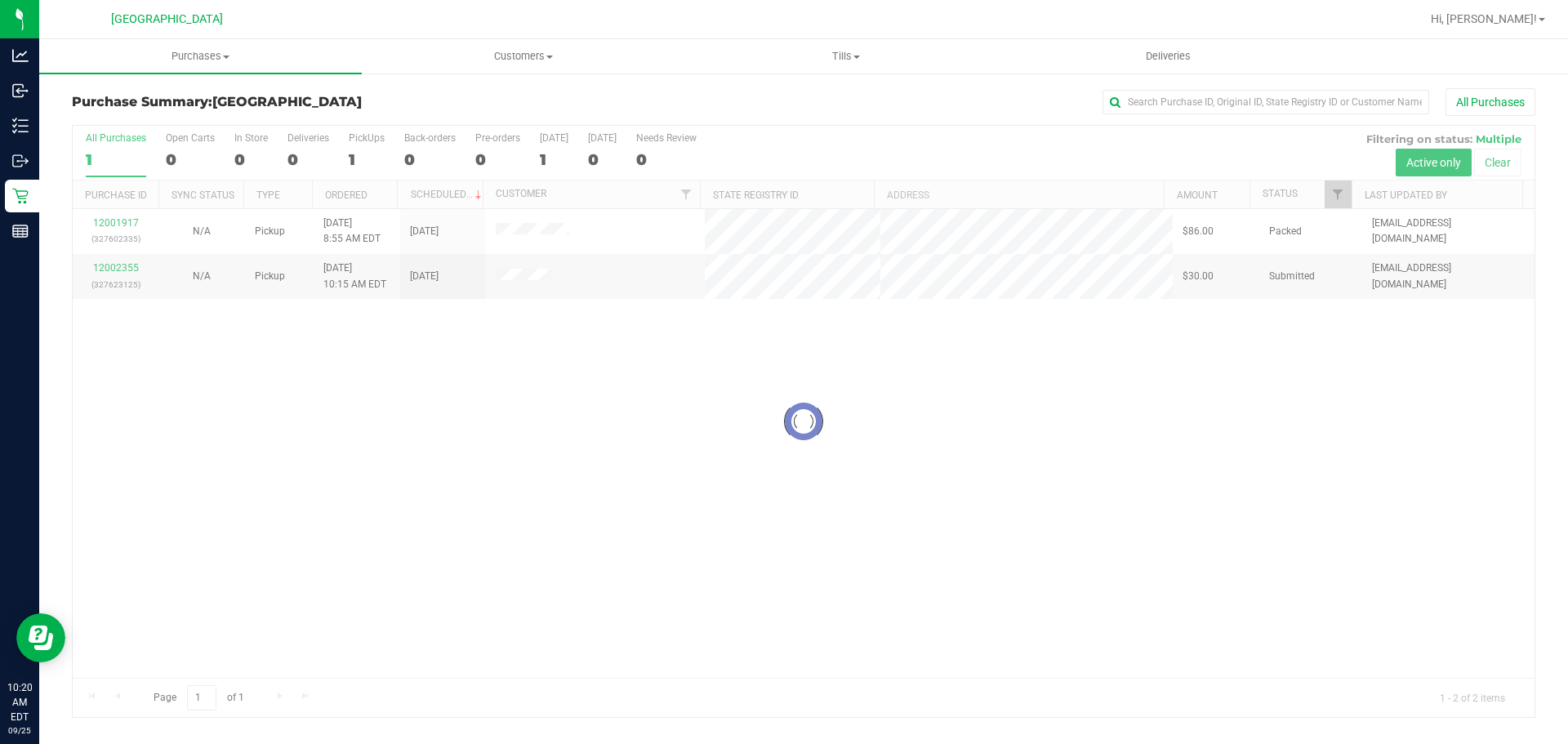
click at [1095, 361] on div at bounding box center [803, 421] width 1462 height 591
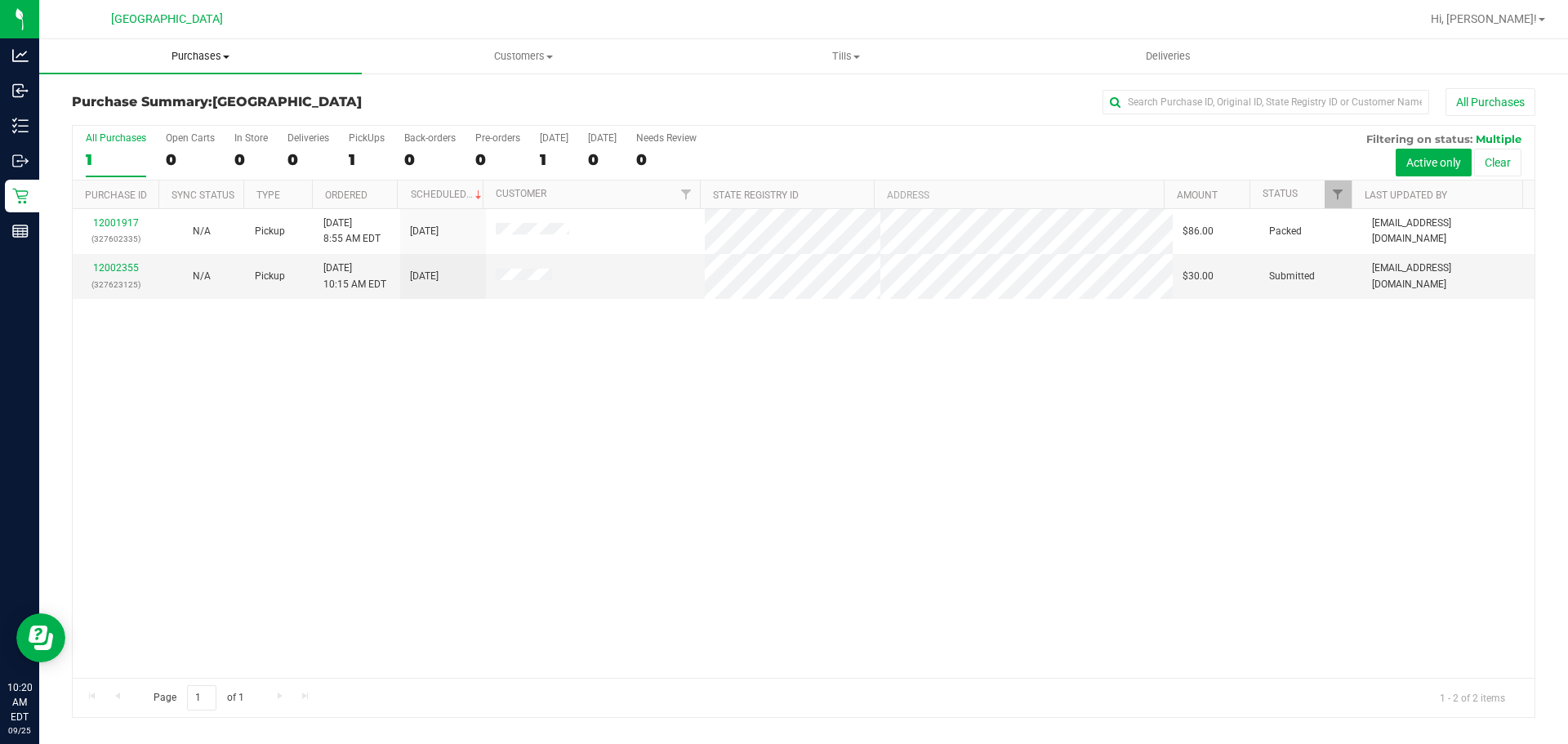
click at [199, 41] on uib-tab-heading "Purchases Summary of purchases Fulfillment All purchases" at bounding box center [201, 57] width 322 height 35
click at [221, 92] on li "Summary of purchases" at bounding box center [201, 99] width 322 height 20
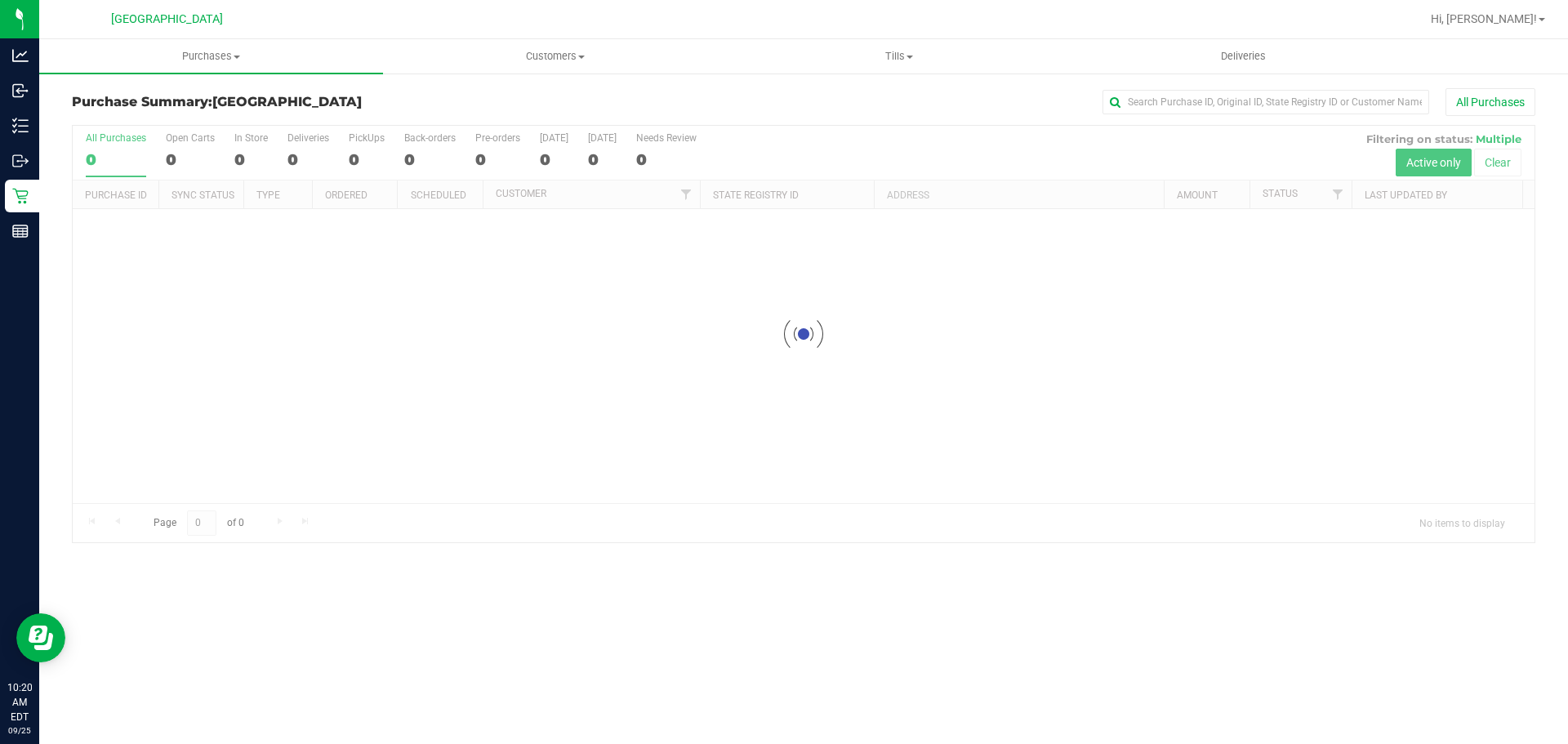
click at [1051, 326] on div at bounding box center [803, 334] width 1462 height 417
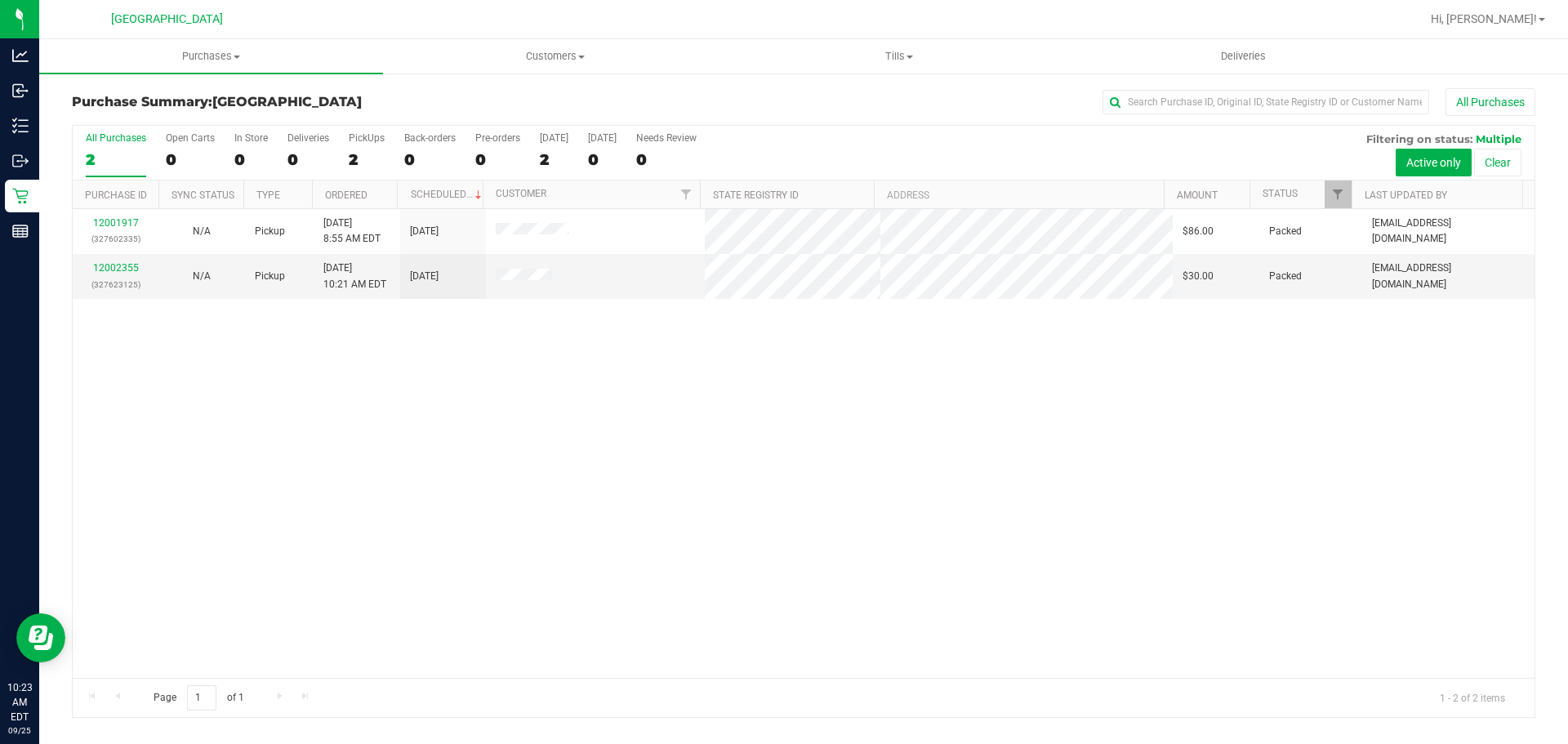
click at [1189, 525] on div "12001917 (327602335) N/A Pickup [DATE] 8:55 AM EDT 9/25/2025 $86.00 Packed [EMA…" at bounding box center [803, 443] width 1462 height 469
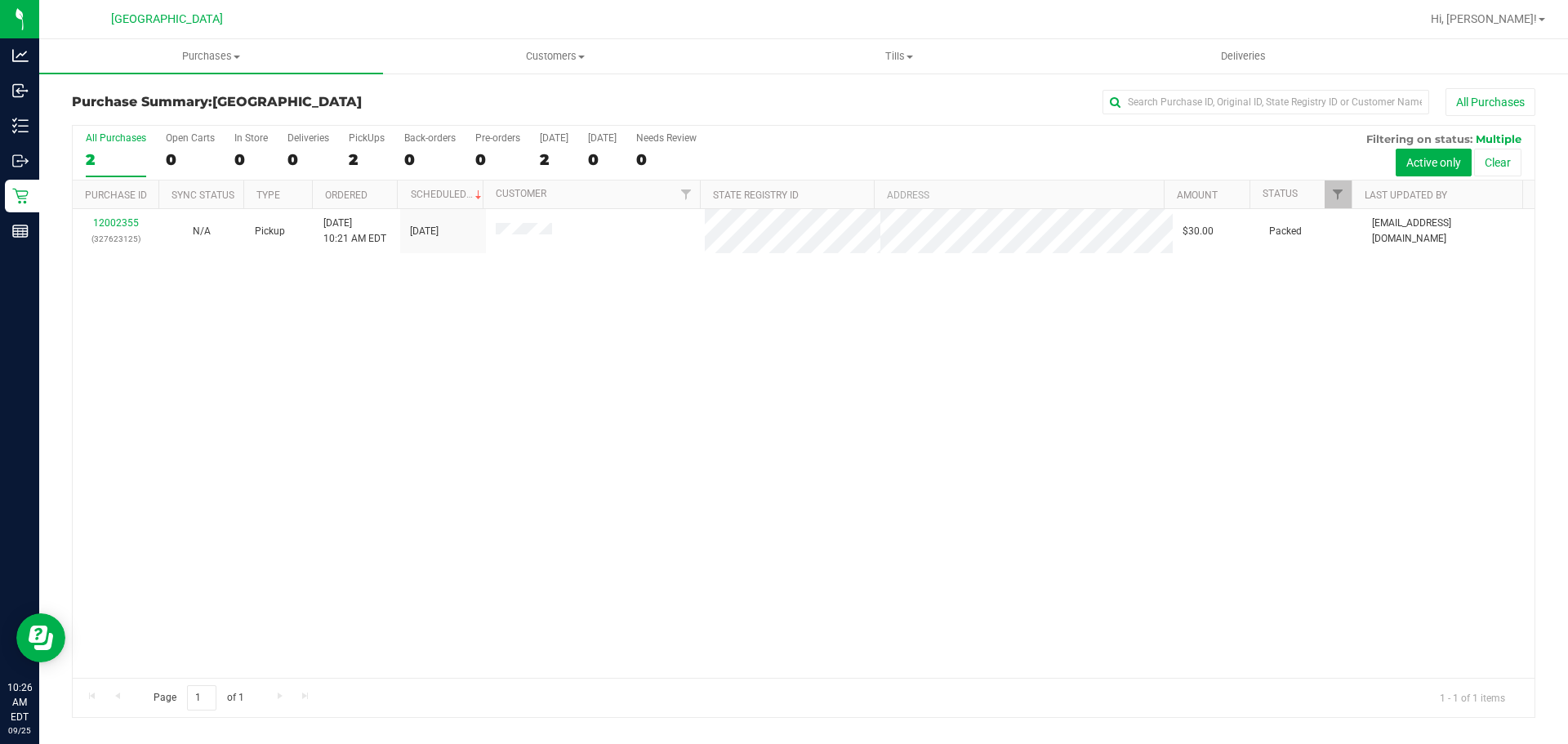
click at [961, 477] on div "12002355 (327623125) N/A Pickup [DATE] 10:21 AM EDT 9/25/2025 $30.00 Packed [EM…" at bounding box center [803, 443] width 1462 height 469
click at [161, 60] on span "Purchases" at bounding box center [211, 57] width 344 height 15
click at [173, 92] on span "Summary of purchases" at bounding box center [123, 98] width 168 height 14
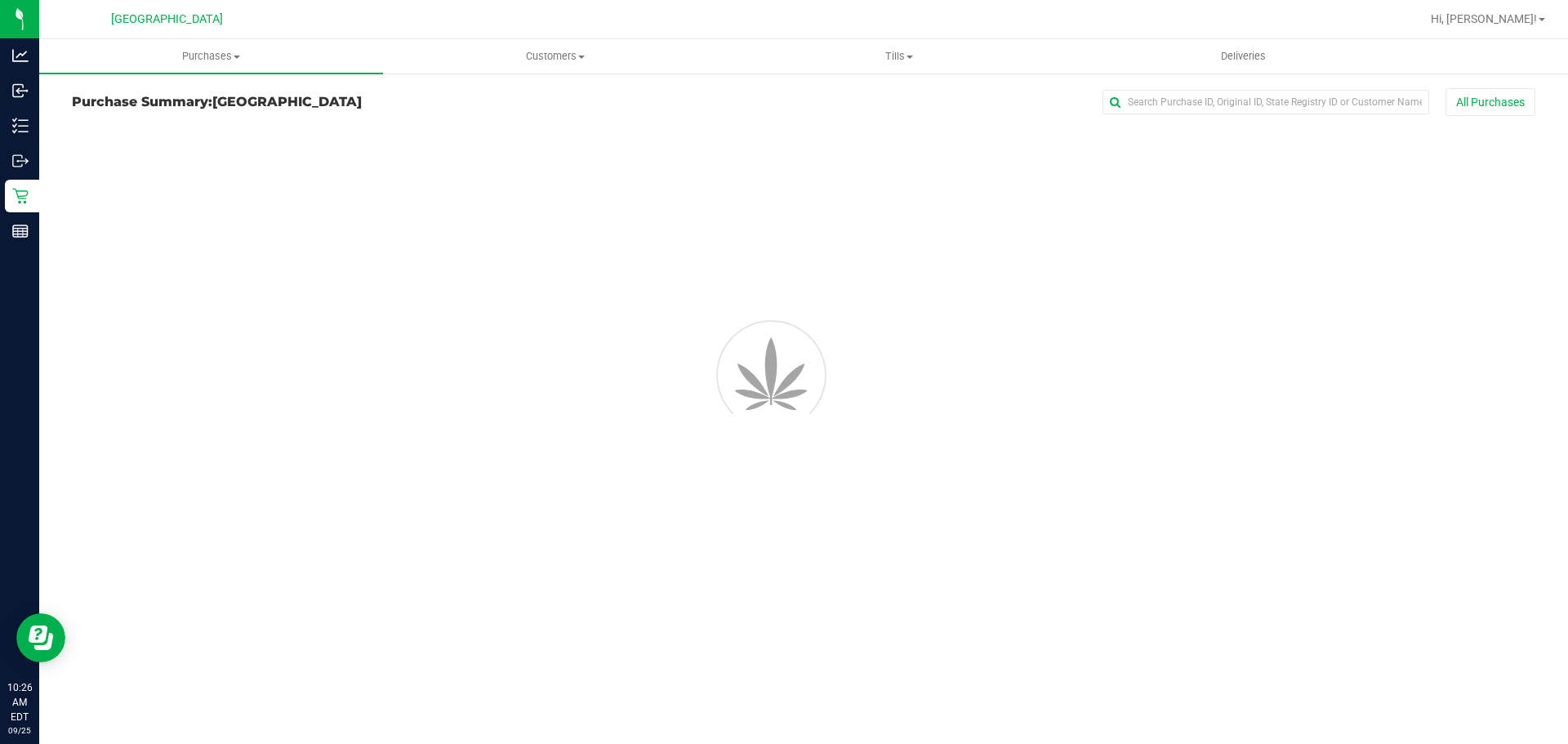
click at [586, 312] on div at bounding box center [803, 238] width 1512 height 227
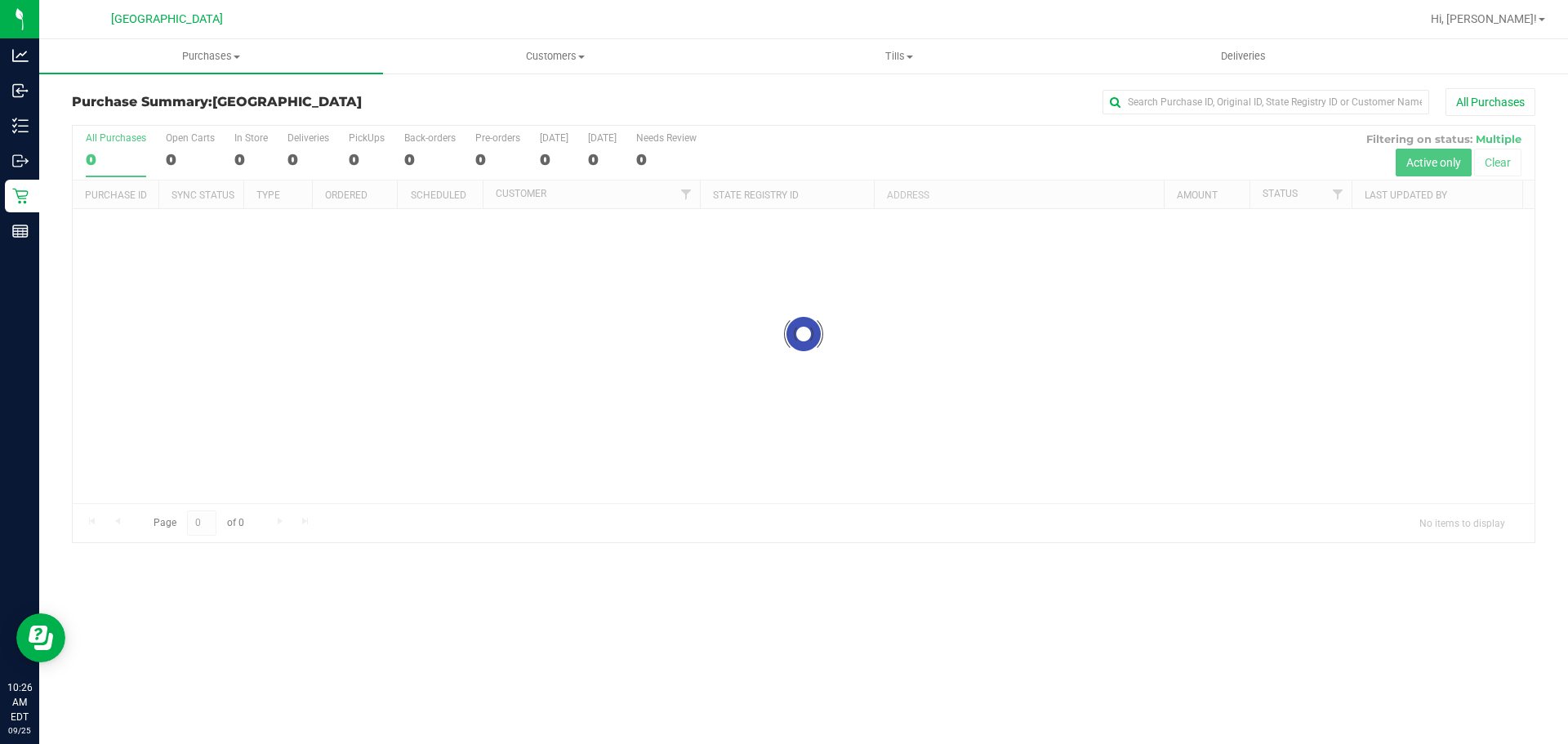
click at [714, 343] on div at bounding box center [803, 334] width 1462 height 417
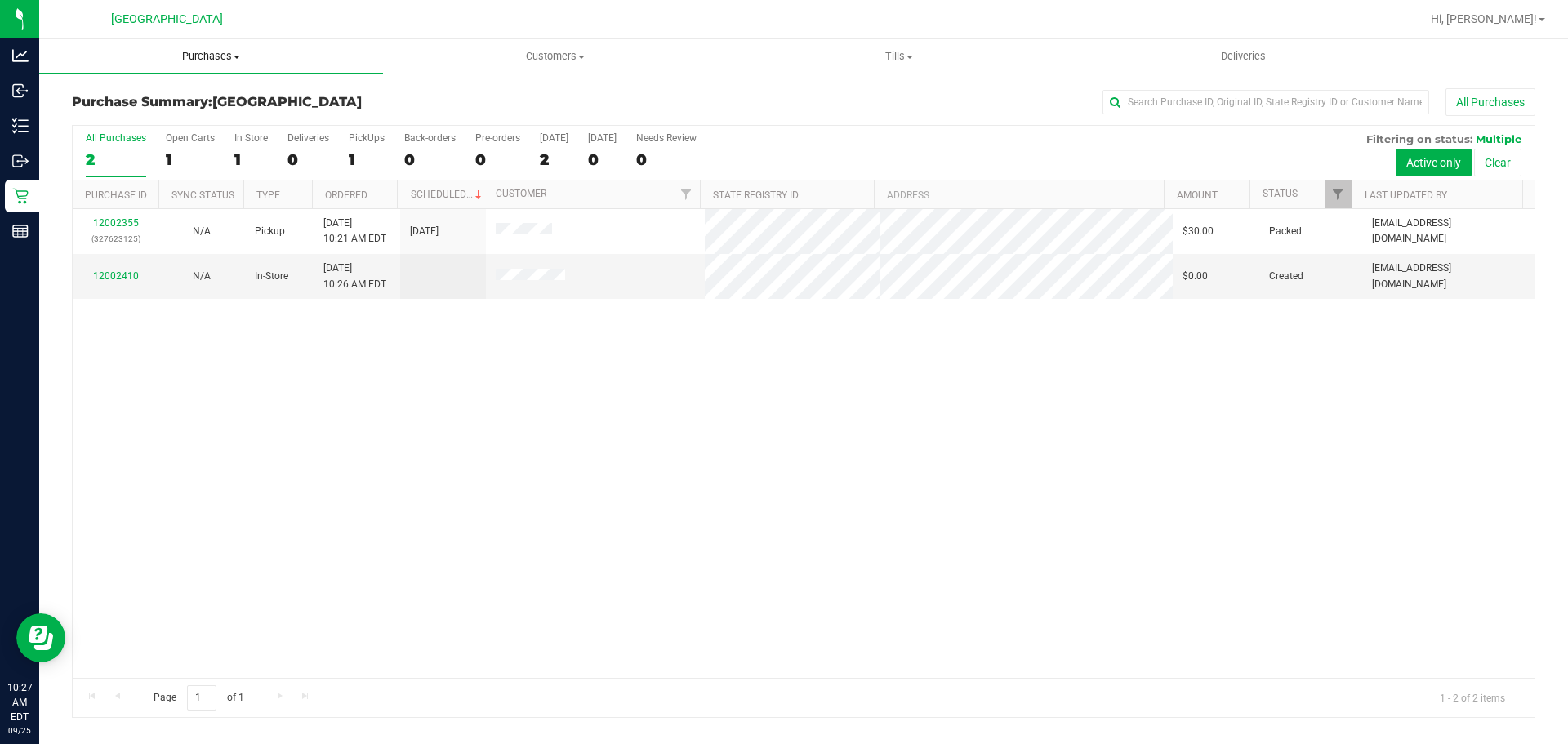
click at [312, 71] on uib-tab-heading "Purchases Summary of purchases Fulfillment All purchases" at bounding box center [211, 57] width 344 height 35
click at [324, 95] on li "Summary of purchases" at bounding box center [211, 99] width 344 height 20
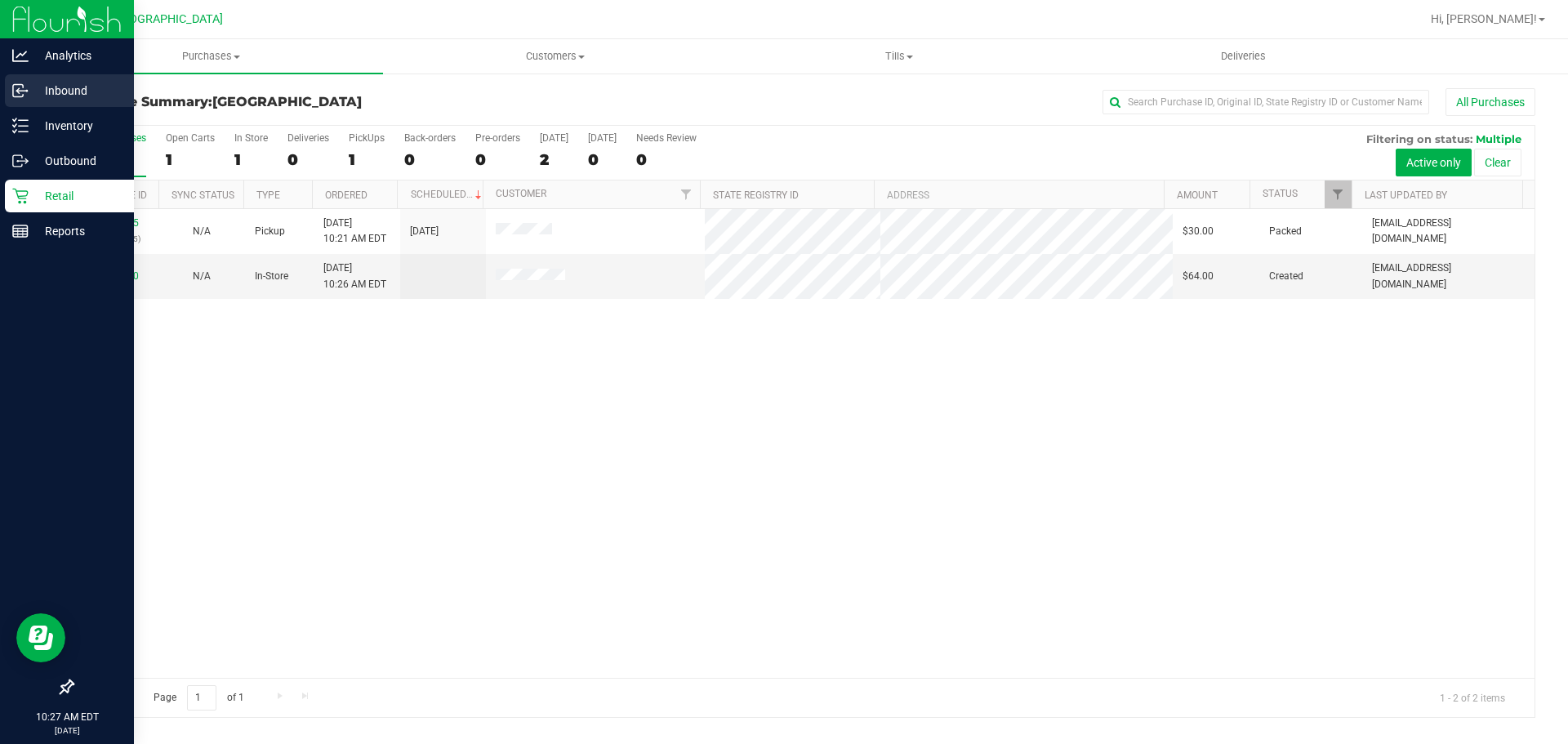
click at [25, 89] on icon at bounding box center [21, 90] width 16 height 16
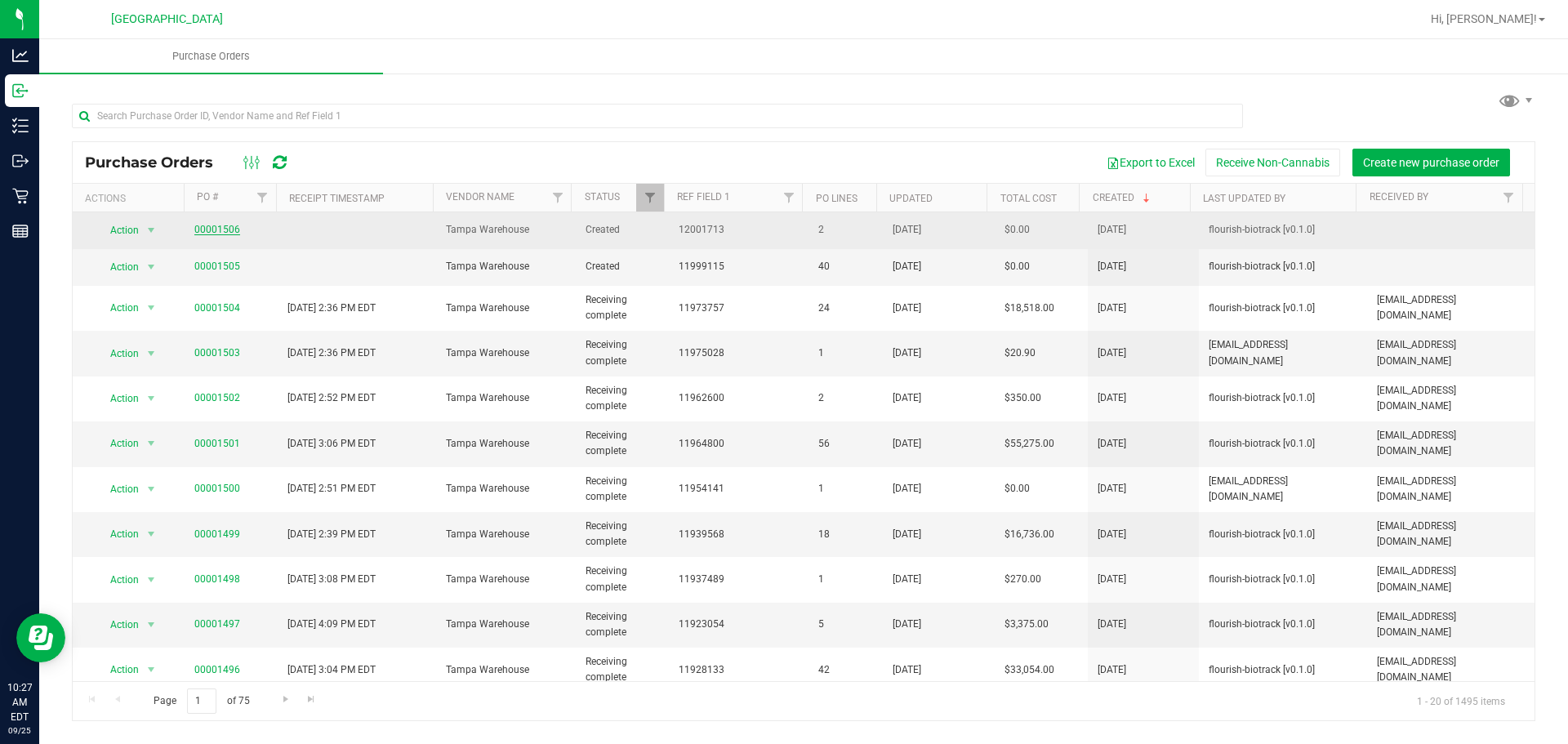
click at [218, 226] on link "00001506" at bounding box center [217, 229] width 46 height 12
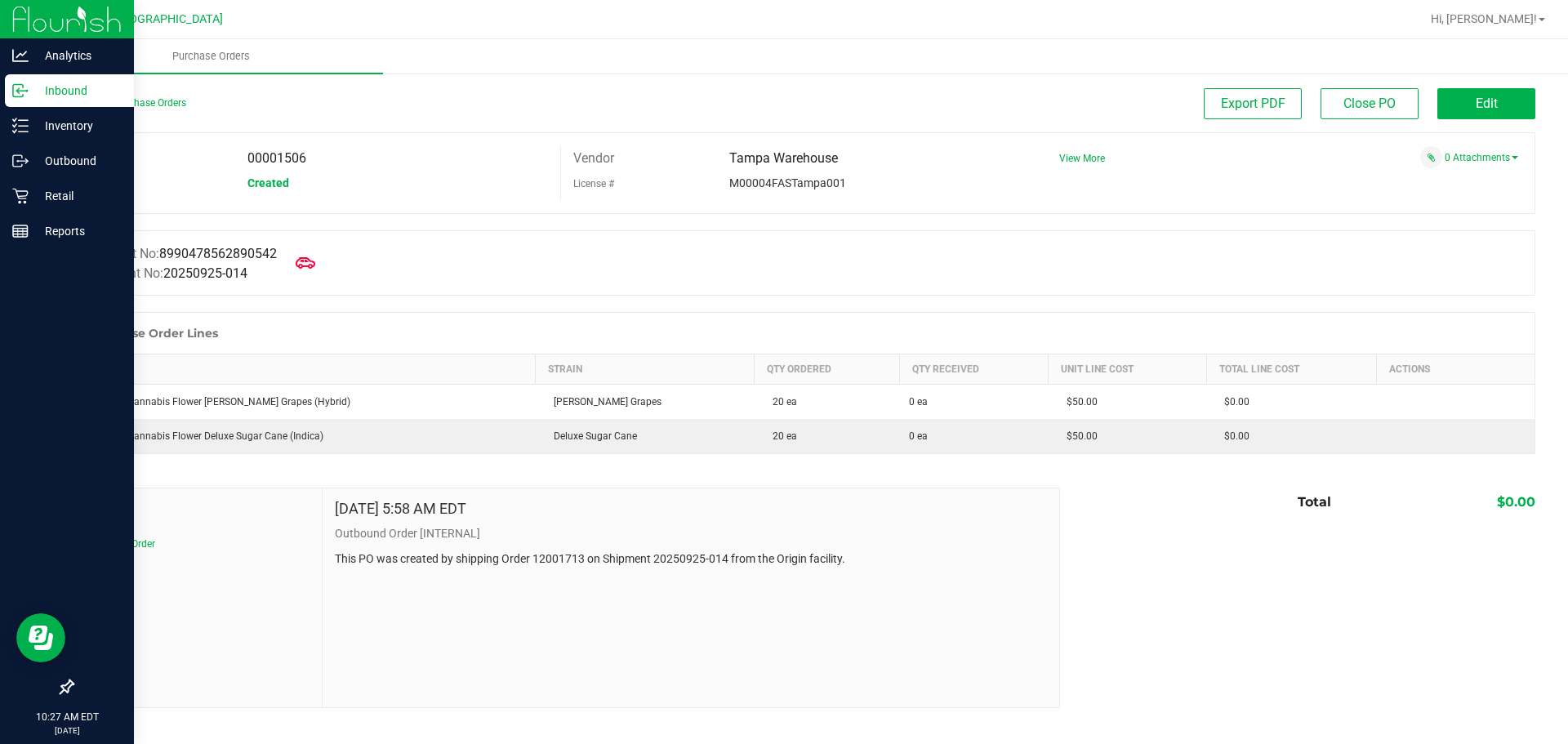
click at [12, 93] on div "Inbound" at bounding box center [69, 90] width 129 height 33
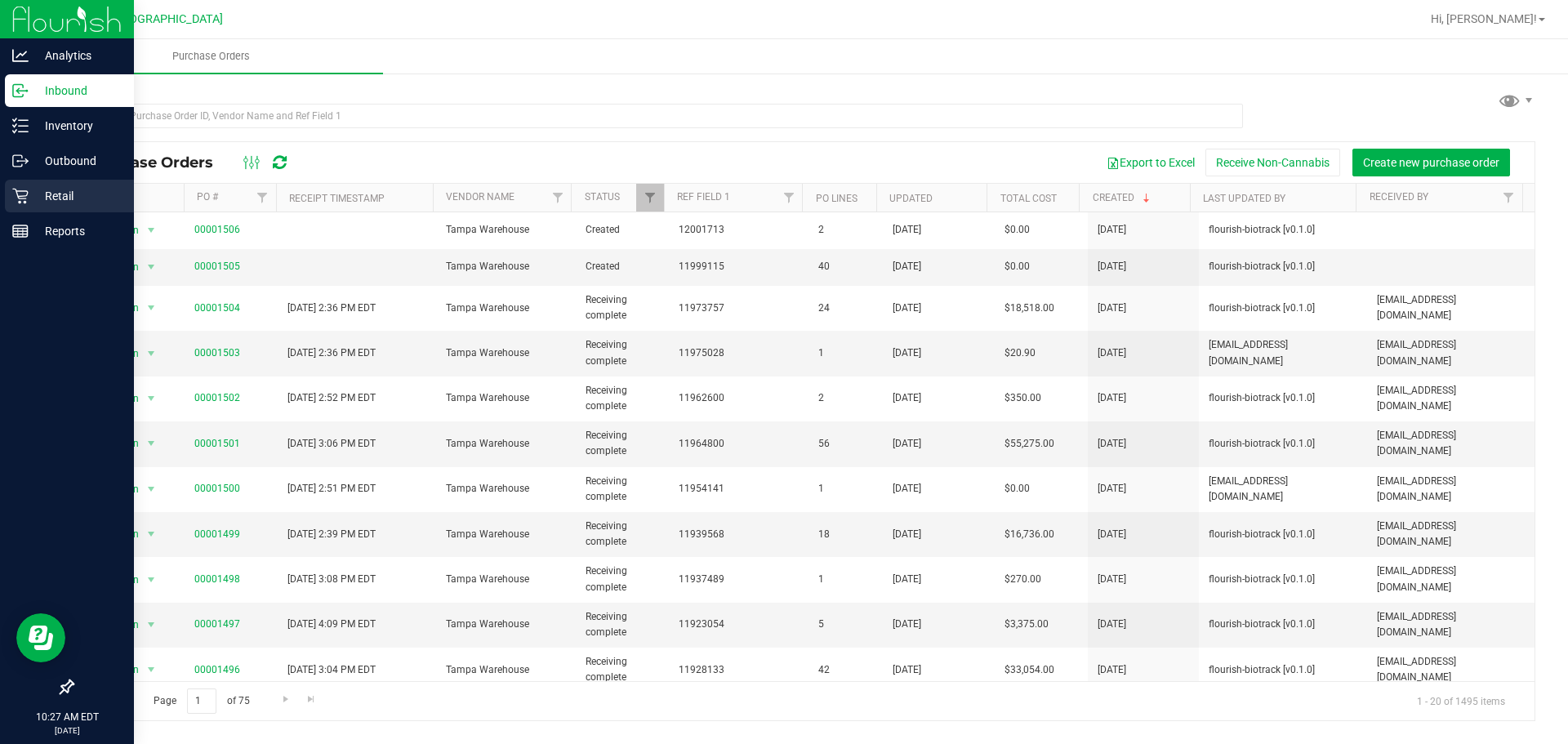
click at [19, 189] on icon at bounding box center [21, 196] width 16 height 16
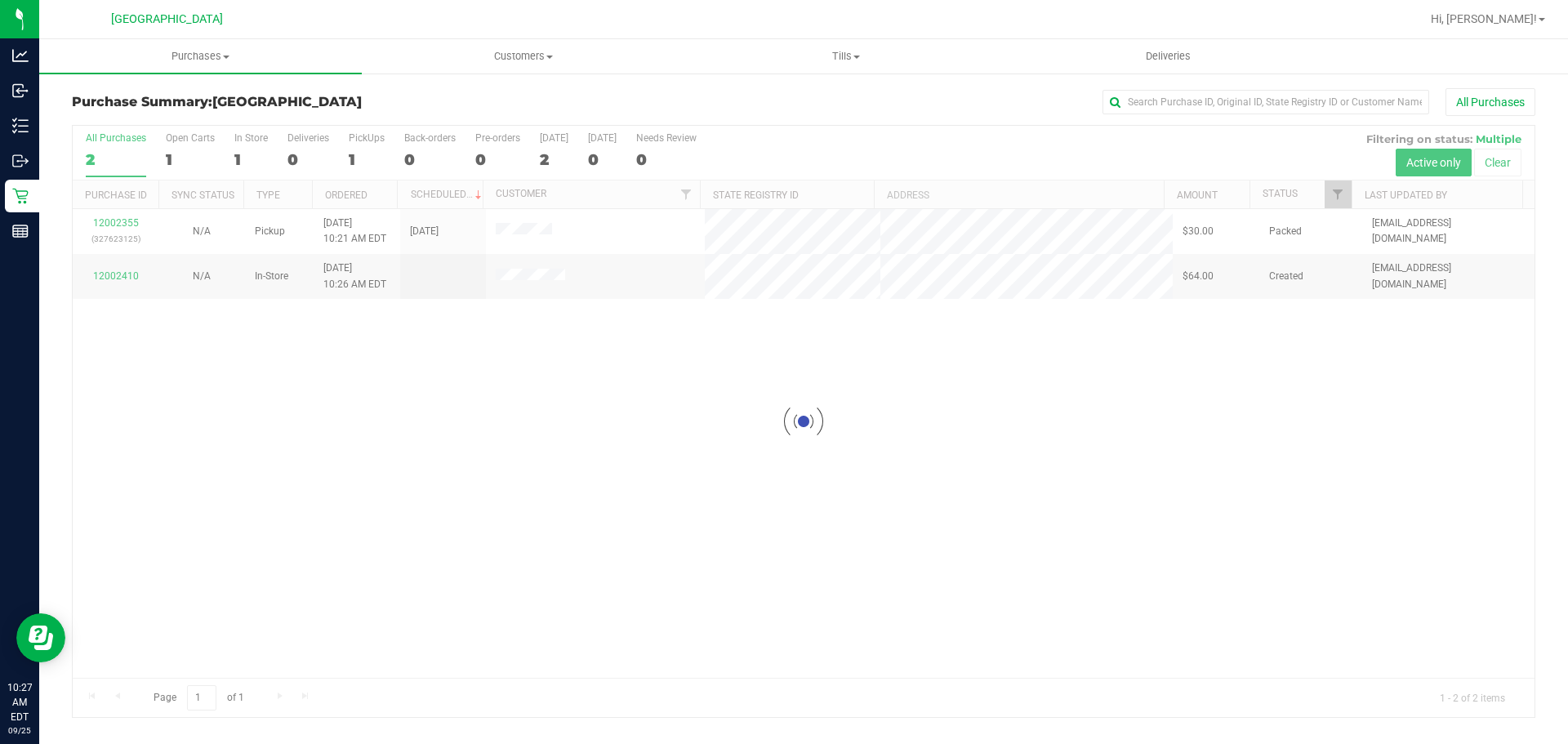
click at [360, 114] on div "Purchase Summary: [GEOGRAPHIC_DATA] All Purchases" at bounding box center [803, 106] width 1464 height 36
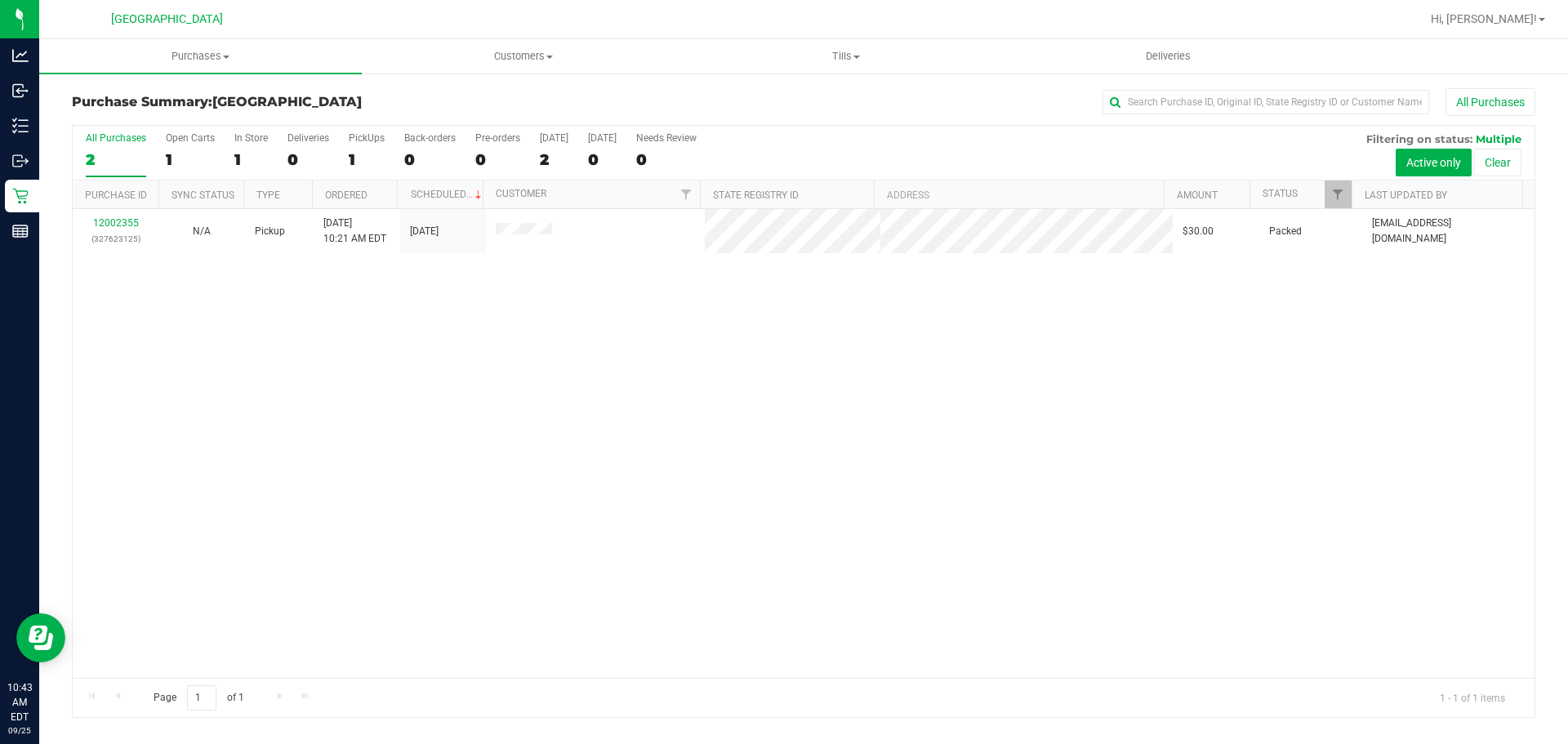
click at [422, 532] on div "12002355 (327623125) N/A Pickup [DATE] 10:21 AM EDT 9/25/2025 $30.00 Packed [EM…" at bounding box center [803, 443] width 1462 height 469
click at [190, 58] on span "Purchases" at bounding box center [201, 57] width 322 height 15
click at [134, 97] on span "Summary of purchases" at bounding box center [123, 98] width 168 height 14
click at [372, 151] on div "1" at bounding box center [367, 159] width 36 height 19
click at [0, 0] on input "PickUps 1" at bounding box center [0, 0] width 0 height 0
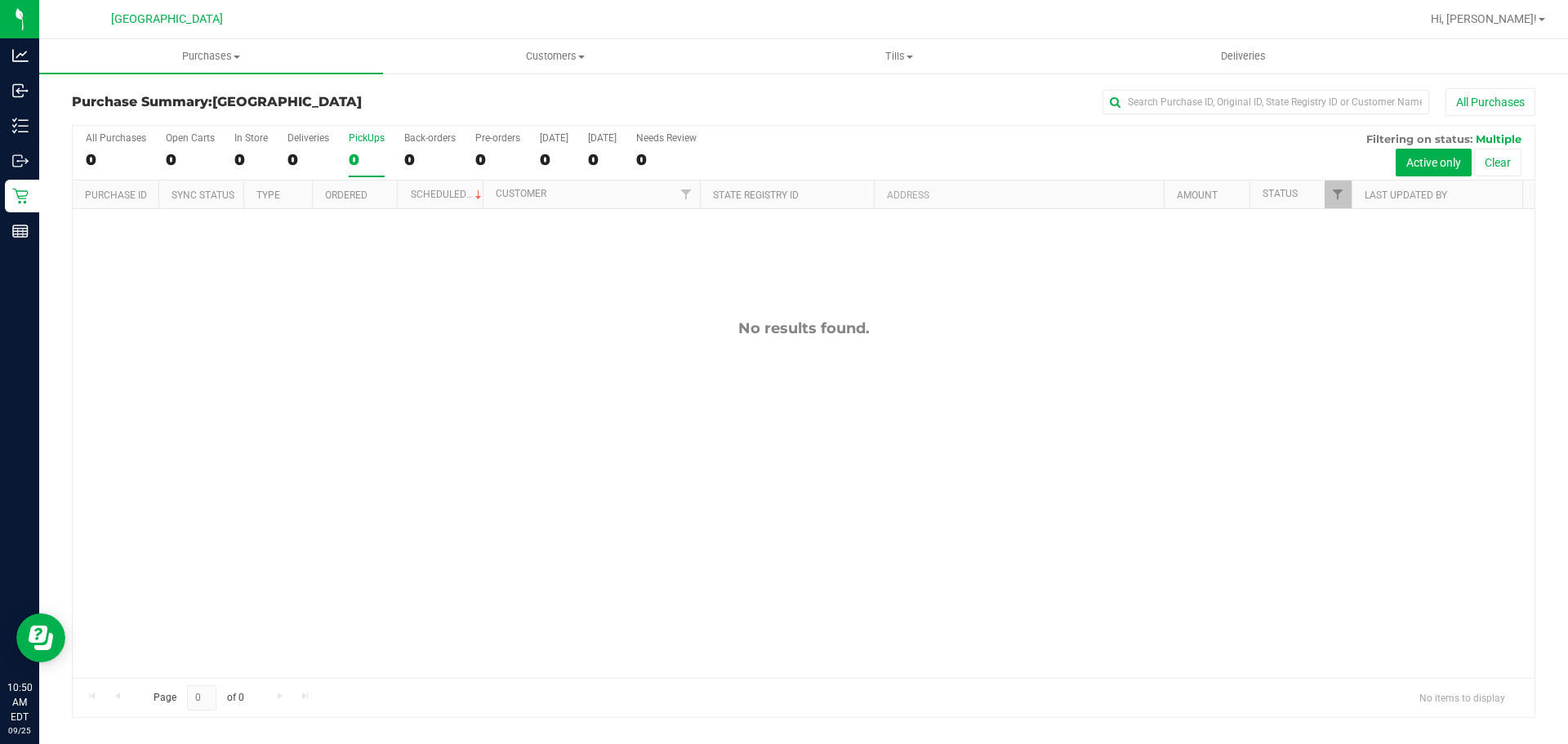
click at [392, 106] on h3 "Purchase Summary: [GEOGRAPHIC_DATA]" at bounding box center [315, 102] width 488 height 15
click at [318, 524] on div "No results found." at bounding box center [803, 498] width 1462 height 579
click at [603, 298] on div "No results found." at bounding box center [803, 498] width 1462 height 579
click at [690, 305] on div "No results found." at bounding box center [803, 498] width 1462 height 579
click at [423, 411] on div "12002673 (327636936) N/A Pickup [DATE] 11:10 AM EDT 9/25/2025 $29.50 Submitted …" at bounding box center [803, 443] width 1462 height 469
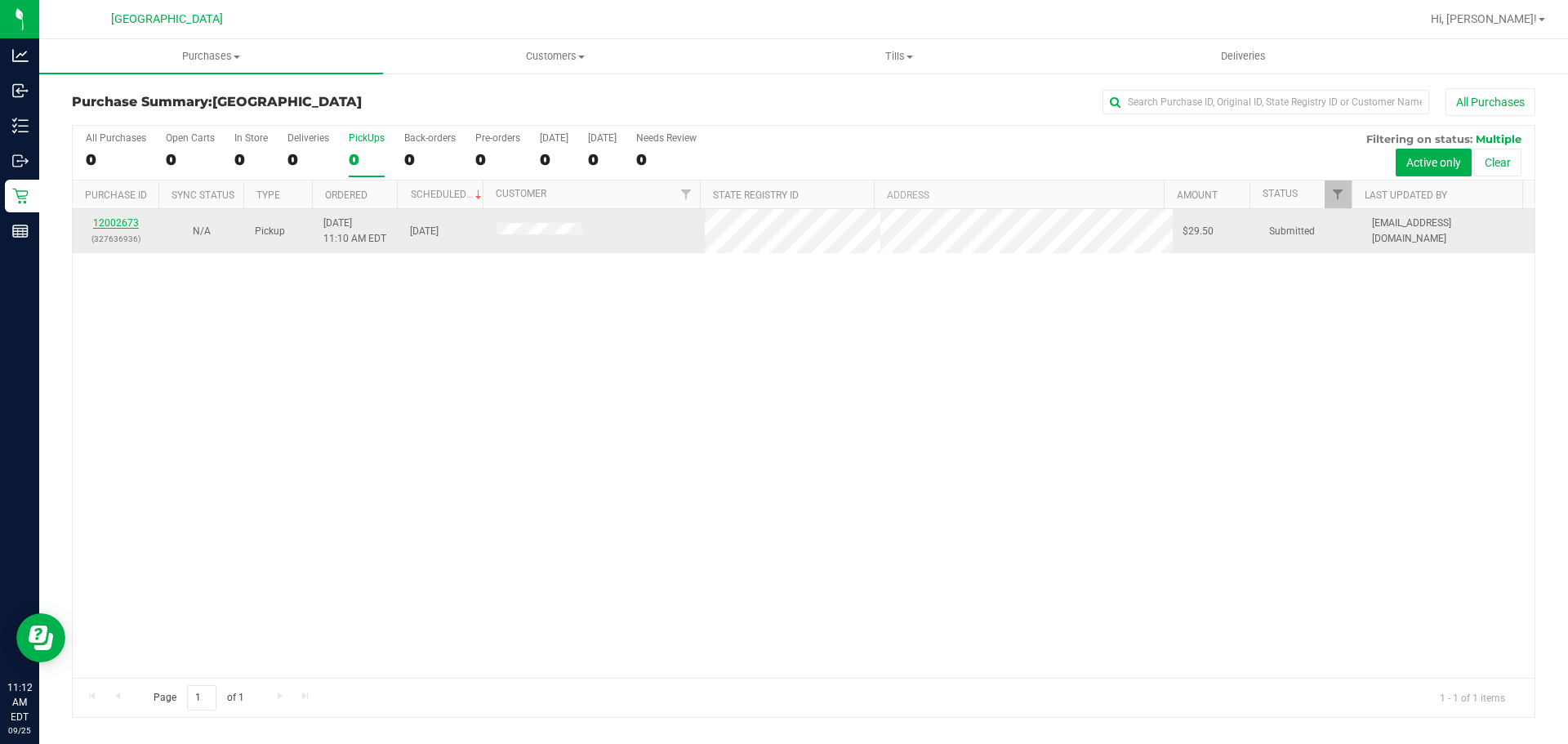
click at [130, 226] on link "12002673" at bounding box center [116, 223] width 46 height 12
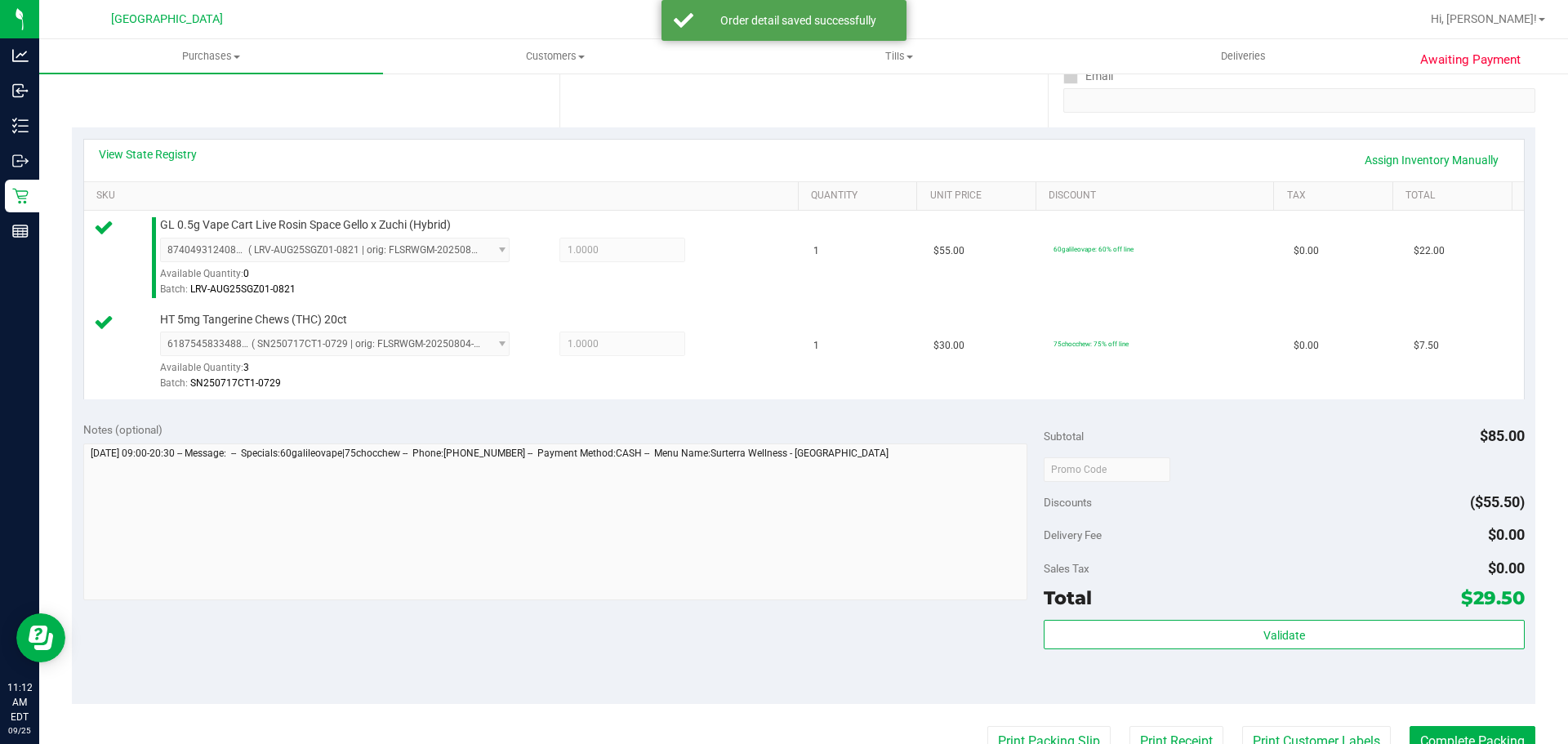
scroll to position [425, 0]
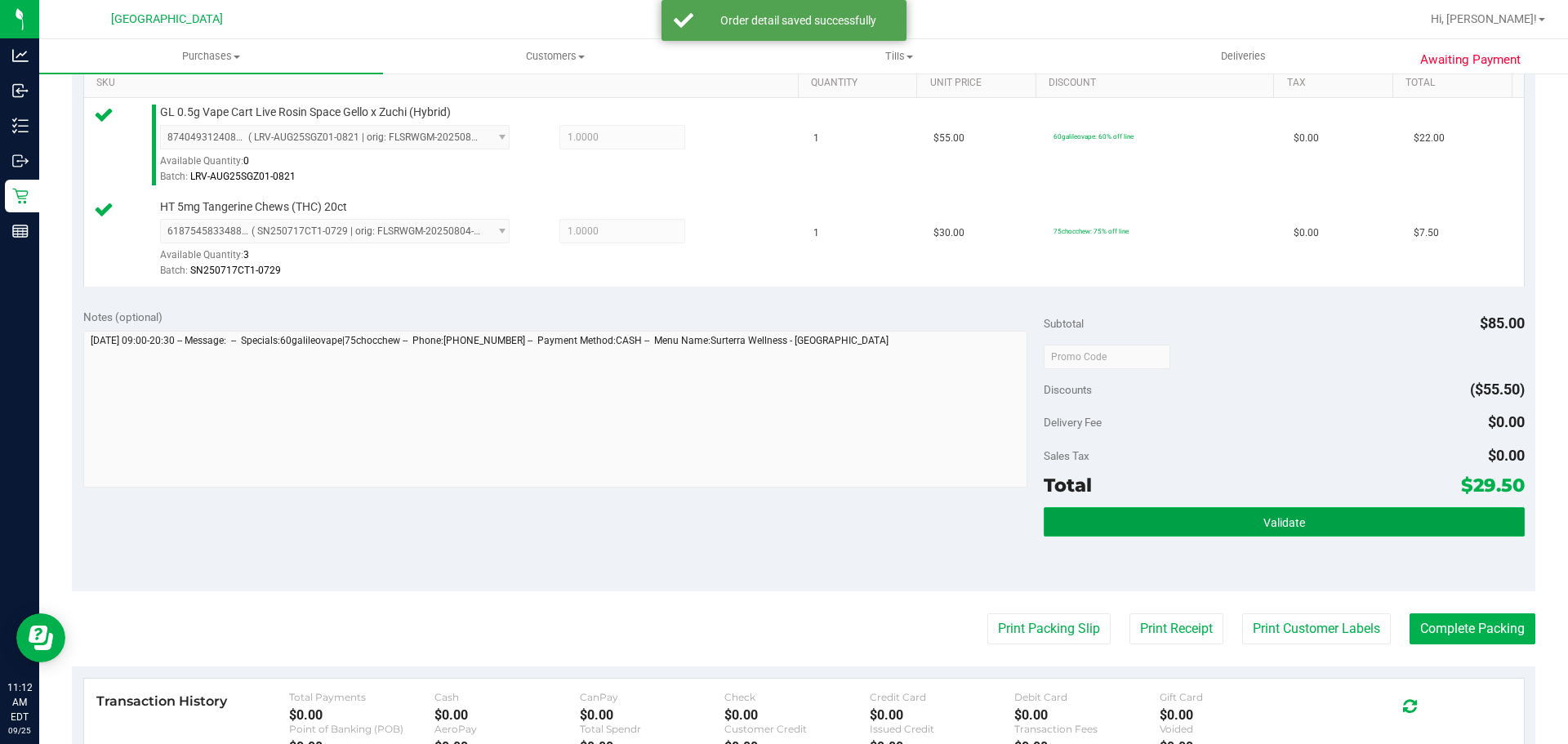
click at [1143, 516] on button "Validate" at bounding box center [1284, 522] width 480 height 30
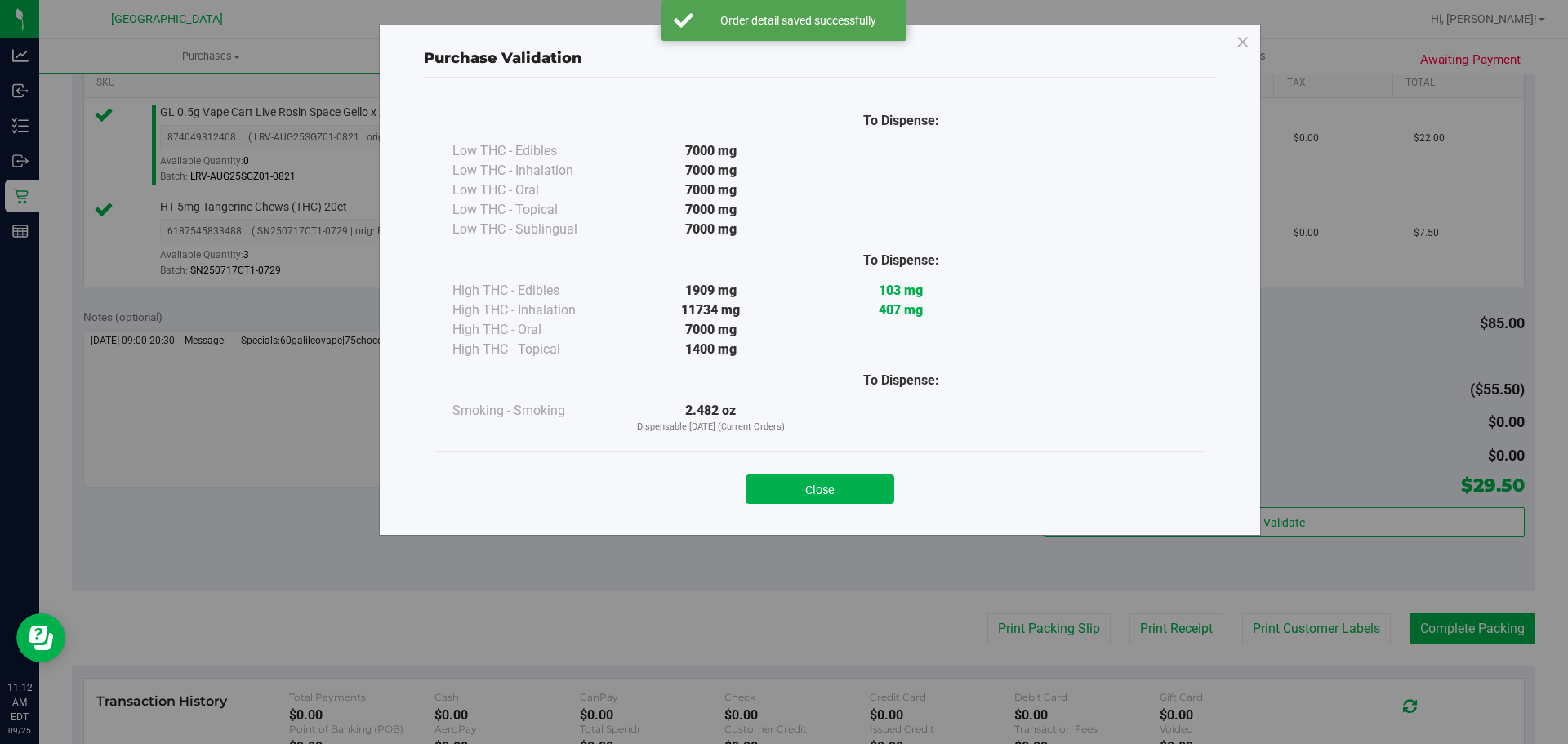
drag, startPoint x: 840, startPoint y: 488, endPoint x: 858, endPoint y: 503, distance: 23.4
click at [840, 488] on button "Close" at bounding box center [820, 489] width 149 height 30
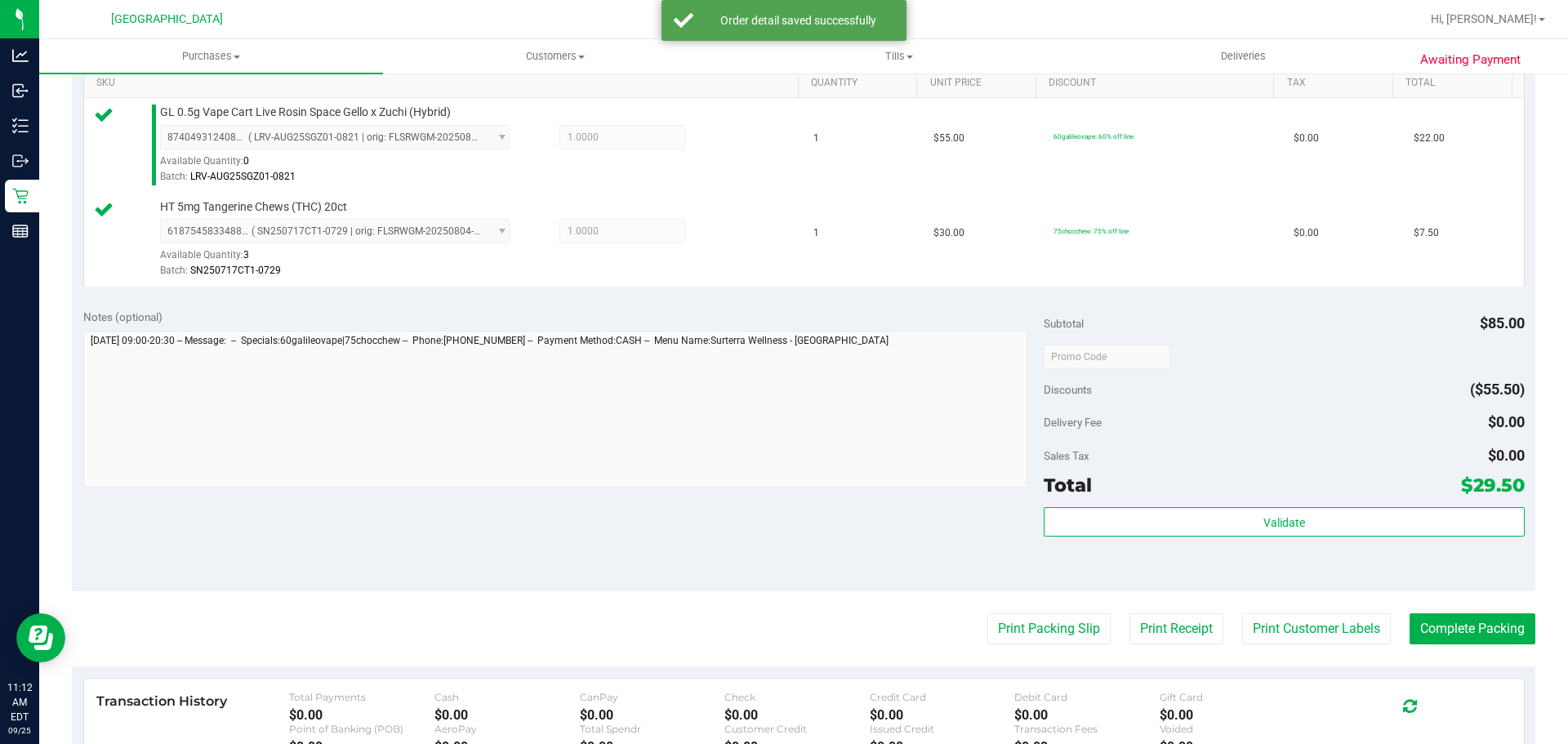
click at [1005, 606] on purchase-details "Back Edit Purchase Cancel Purchase View Profile # 12002673 BioTrack ID: - Submi…" at bounding box center [803, 317] width 1464 height 1309
click at [1005, 608] on purchase-details "Back Edit Purchase Cancel Purchase View Profile # 12002673 BioTrack ID: - Submi…" at bounding box center [803, 317] width 1464 height 1309
click at [1002, 612] on purchase-details "Back Edit Purchase Cancel Purchase View Profile # 12002673 BioTrack ID: - Submi…" at bounding box center [803, 317] width 1464 height 1309
click at [1000, 617] on button "Print Packing Slip" at bounding box center [1049, 629] width 123 height 31
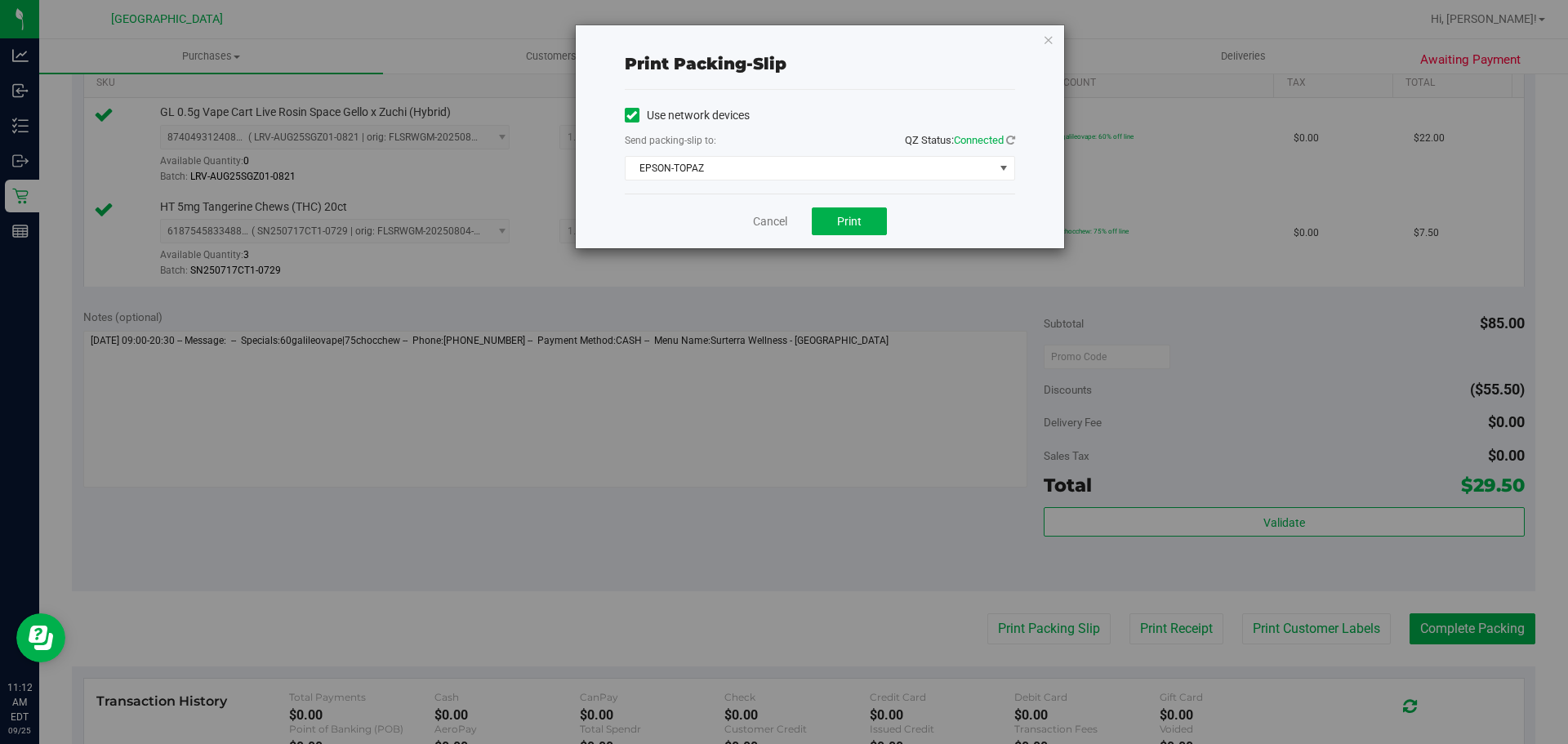
click at [834, 238] on div "Cancel Print" at bounding box center [820, 220] width 391 height 55
click at [831, 230] on button "Print" at bounding box center [849, 221] width 75 height 28
click at [766, 228] on link "Cancel" at bounding box center [770, 221] width 35 height 17
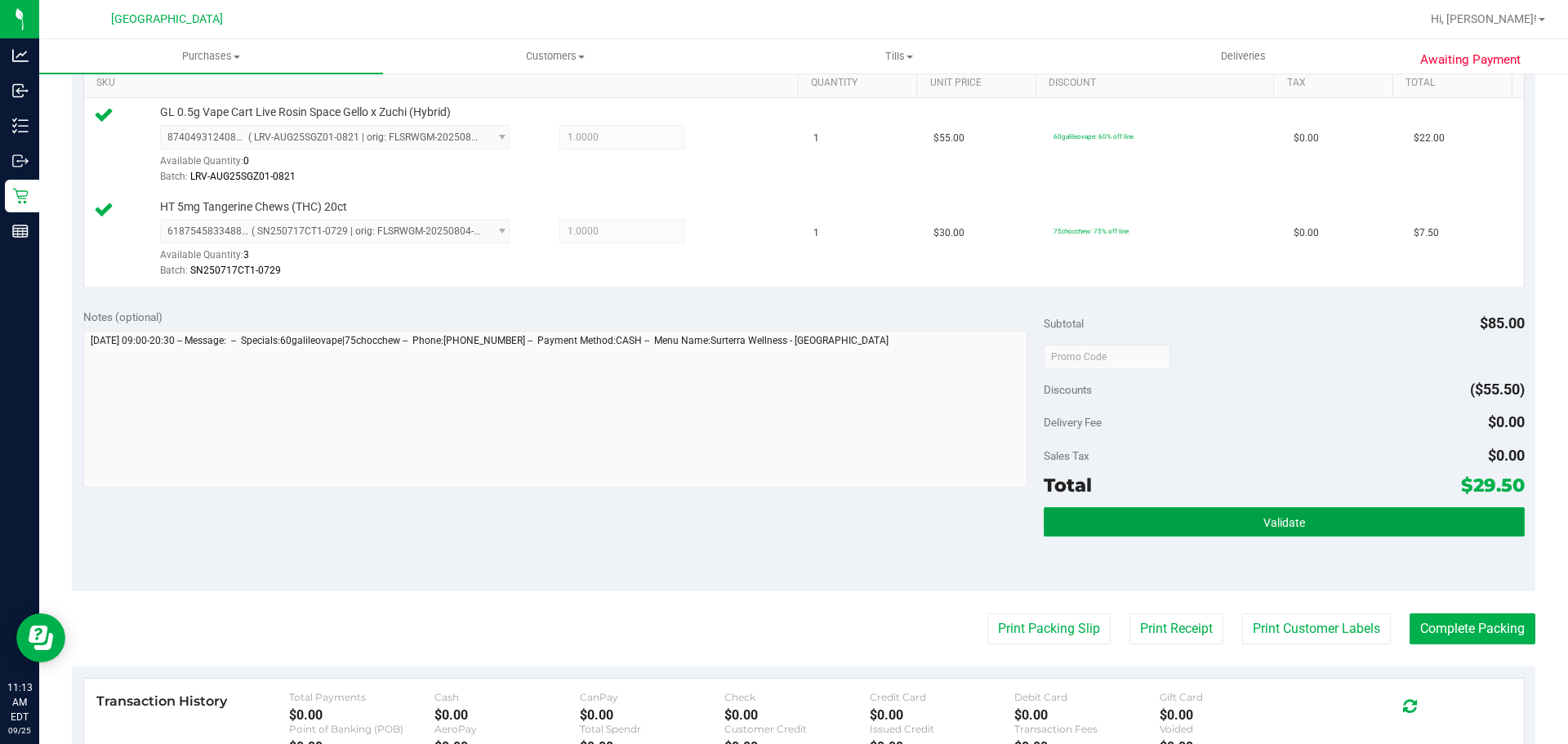
click at [1210, 511] on button "Validate" at bounding box center [1284, 522] width 480 height 30
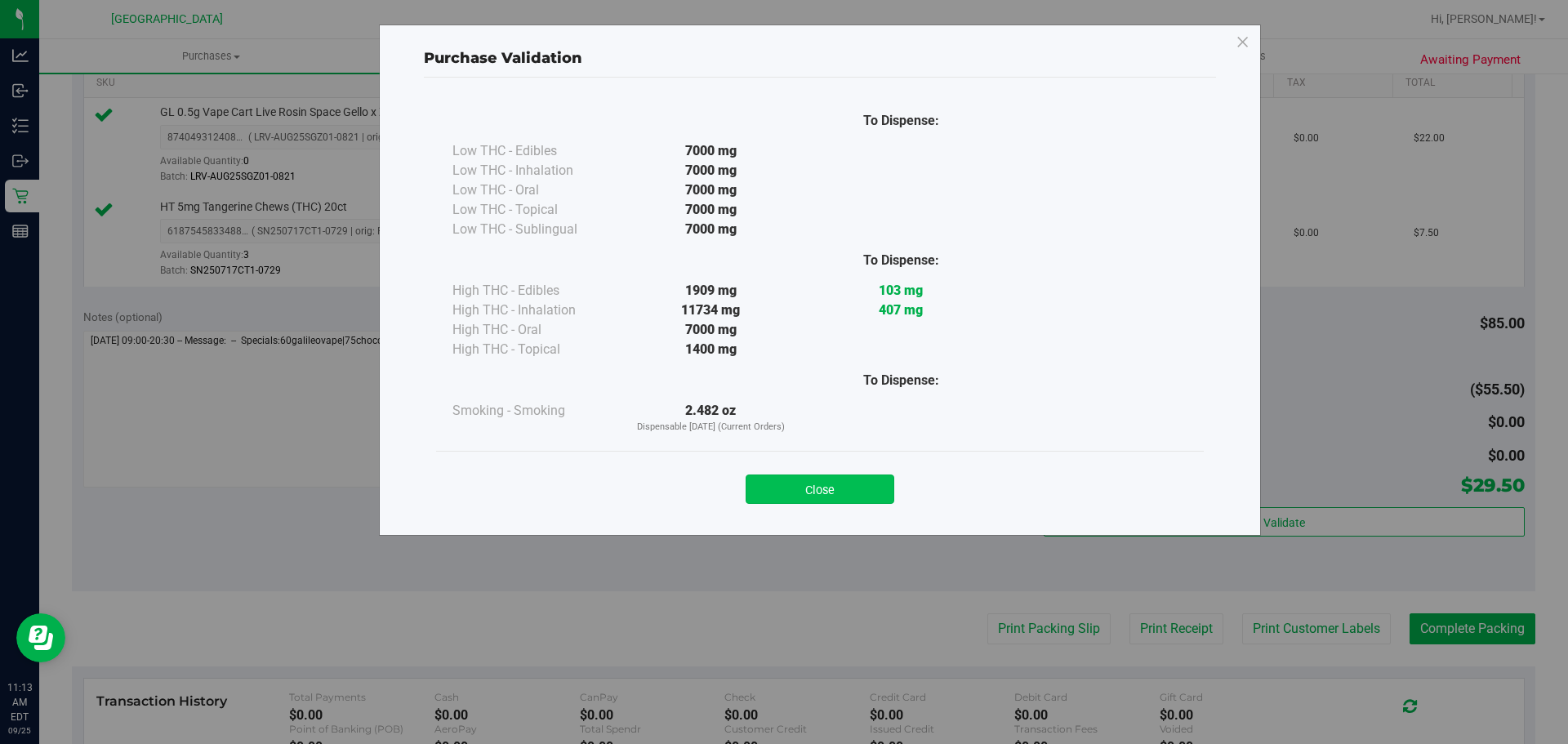
click at [837, 490] on button "Close" at bounding box center [820, 489] width 149 height 30
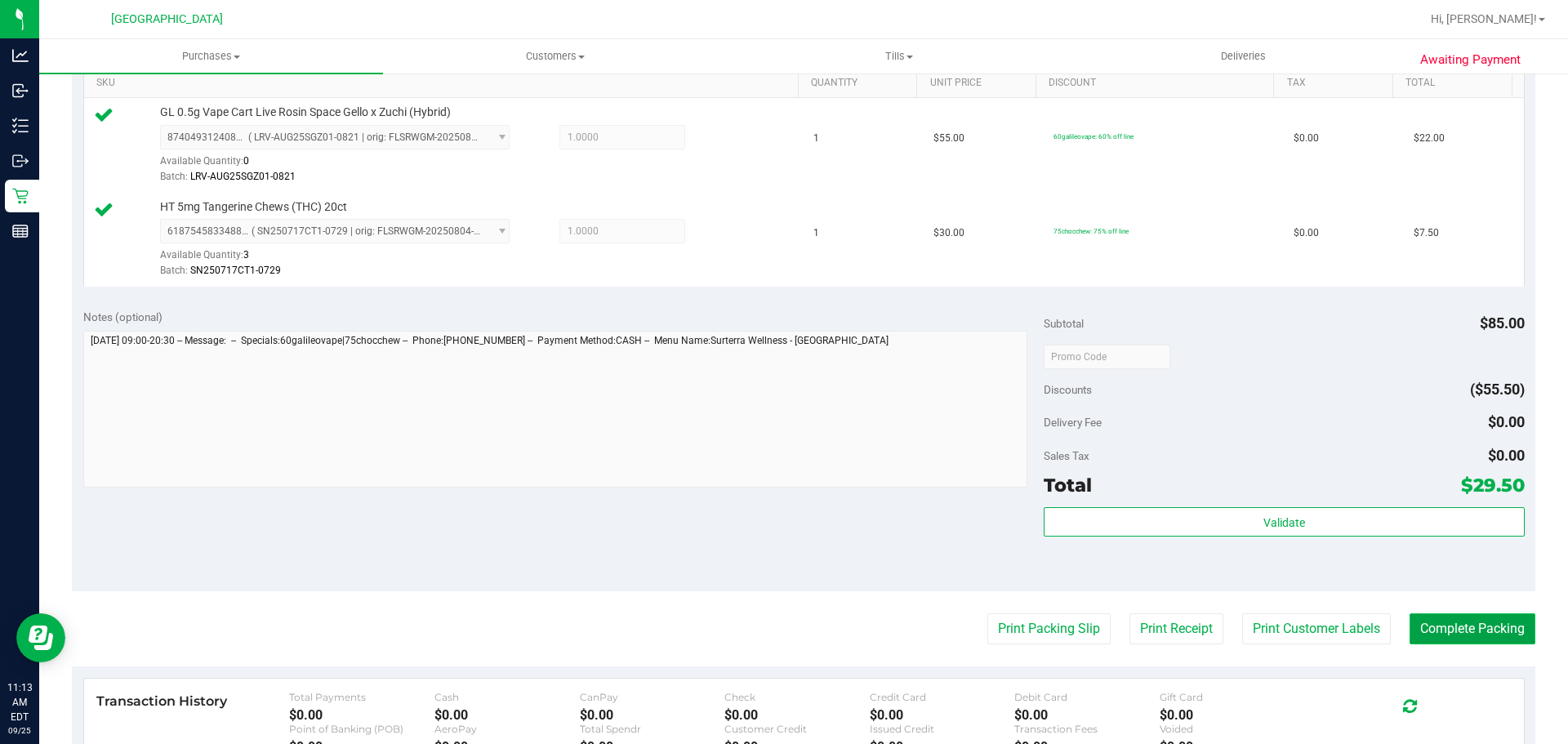
click at [1452, 614] on button "Complete Packing" at bounding box center [1472, 629] width 126 height 31
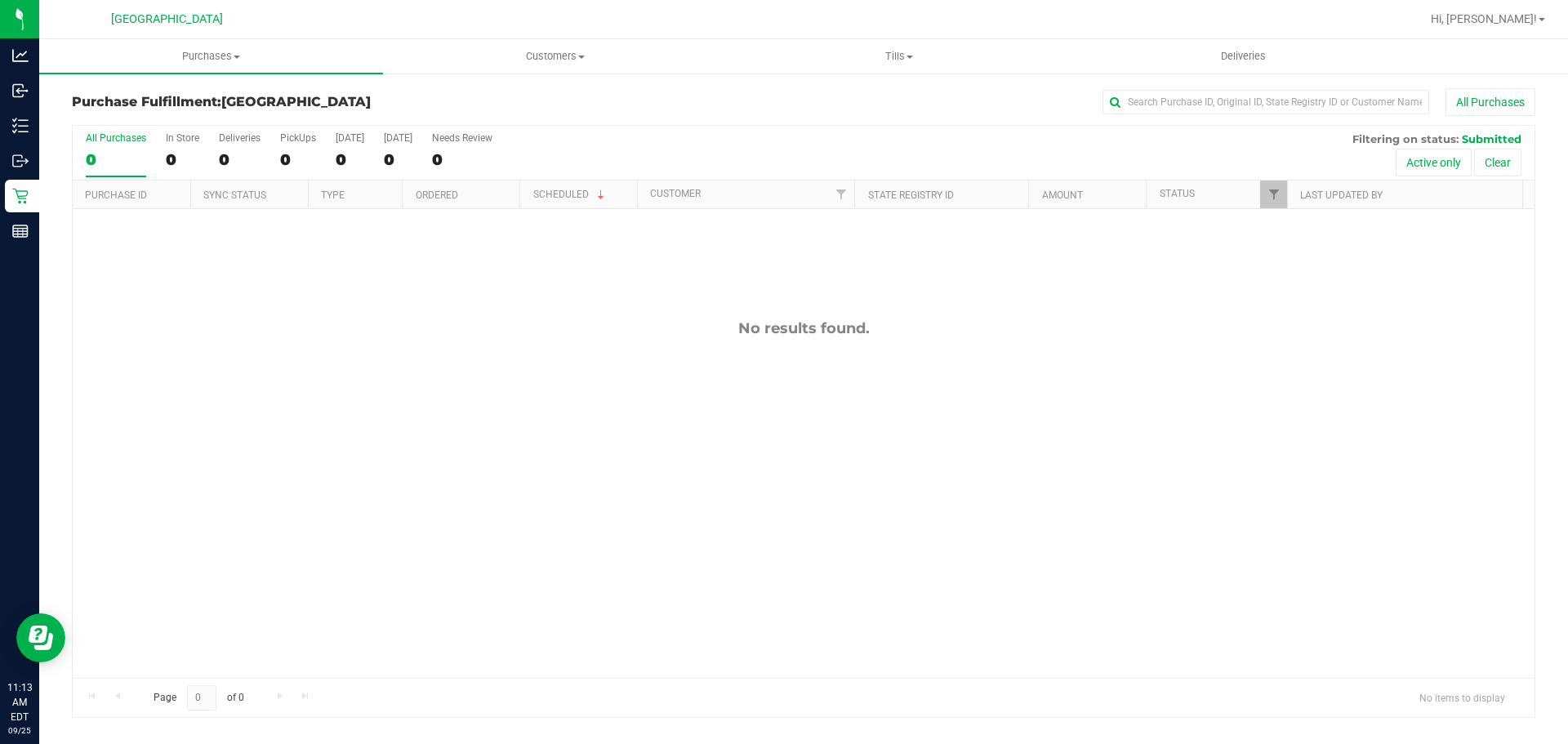
click at [1186, 326] on div "No results found." at bounding box center [803, 328] width 1462 height 18
click at [298, 65] on uib-tab-heading "Purchases Summary of purchases Fulfillment All purchases" at bounding box center [211, 57] width 344 height 35
click at [189, 116] on li "Fulfillment" at bounding box center [211, 118] width 344 height 20
click at [859, 399] on div "No results found." at bounding box center [803, 498] width 1462 height 579
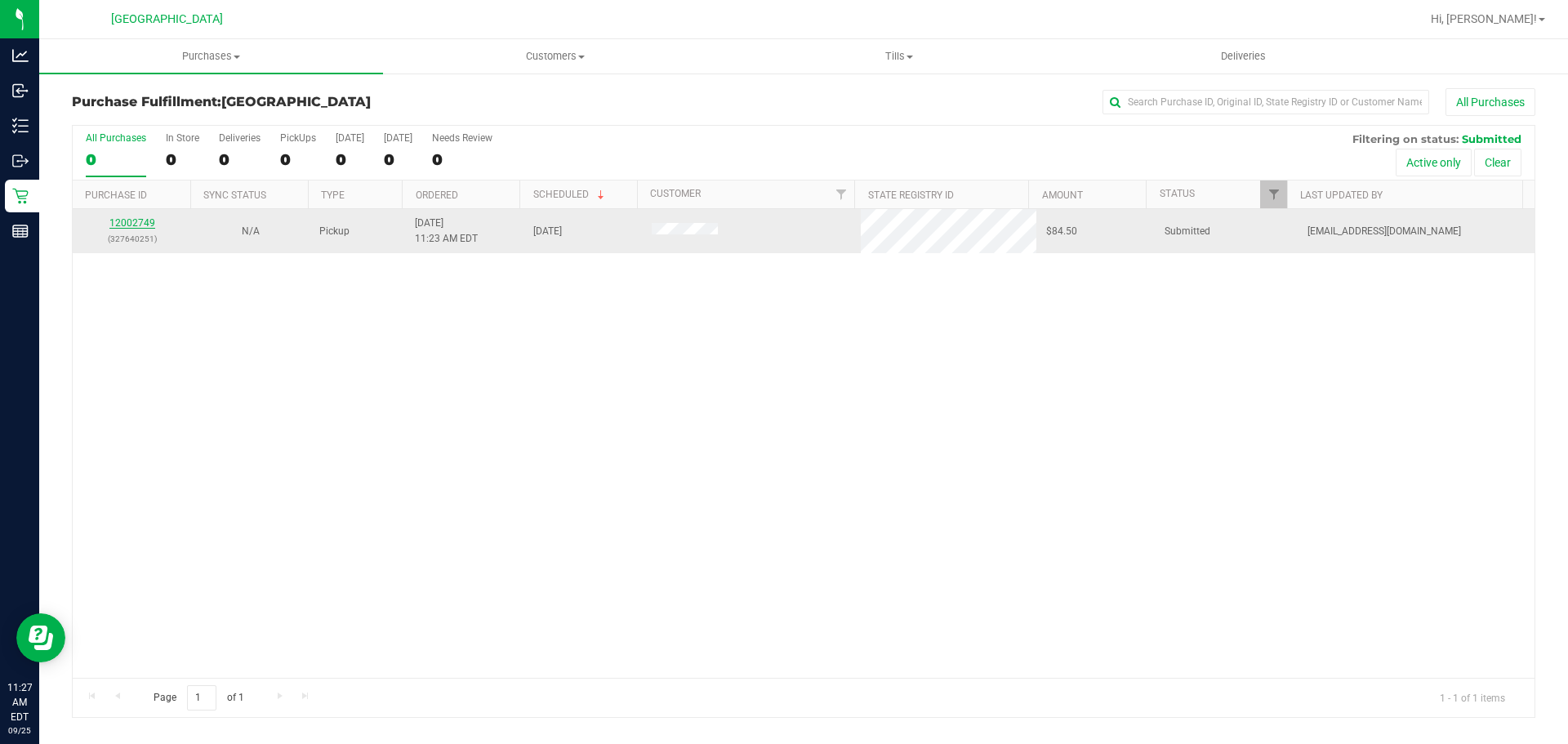
click at [124, 227] on link "12002749" at bounding box center [132, 223] width 46 height 12
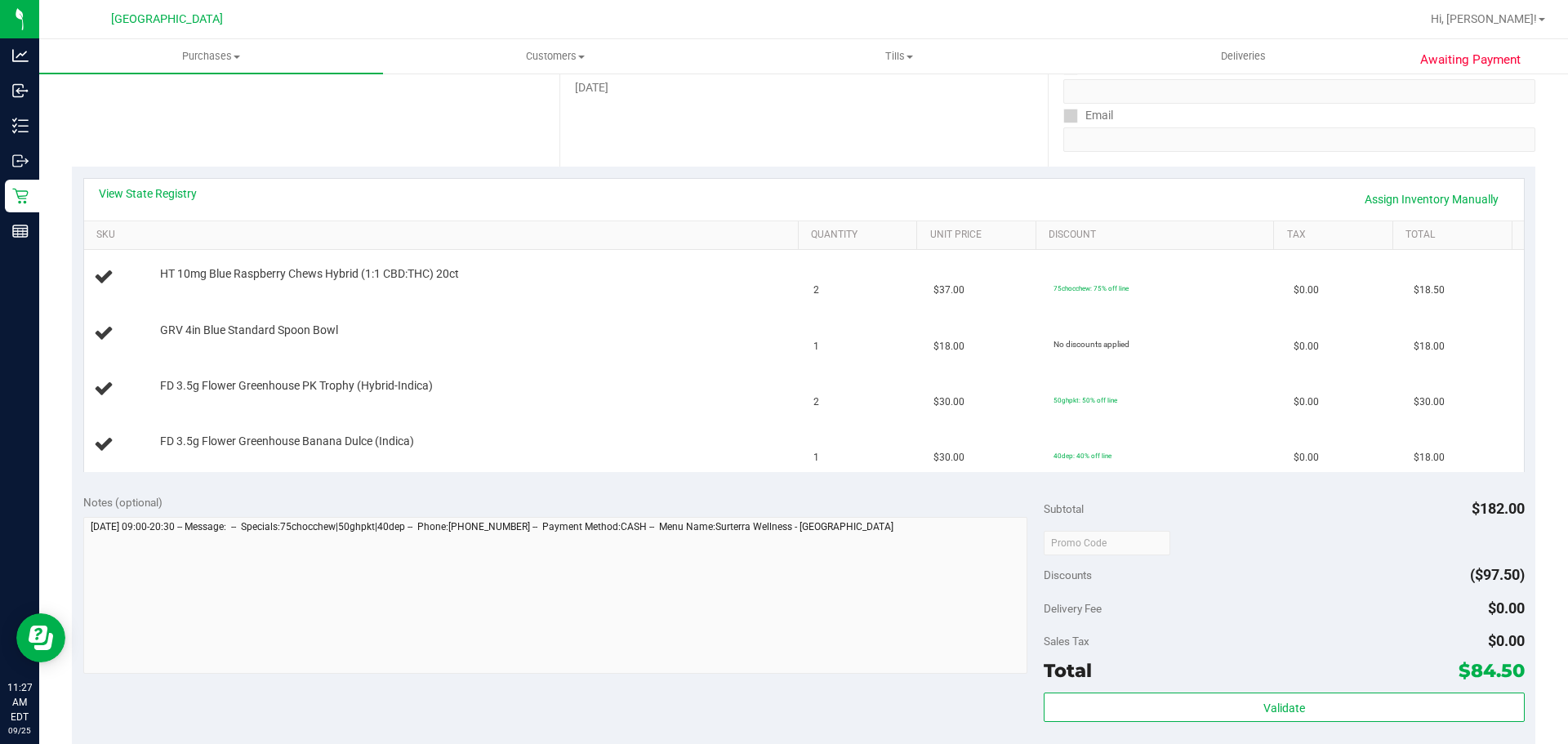
scroll to position [312, 0]
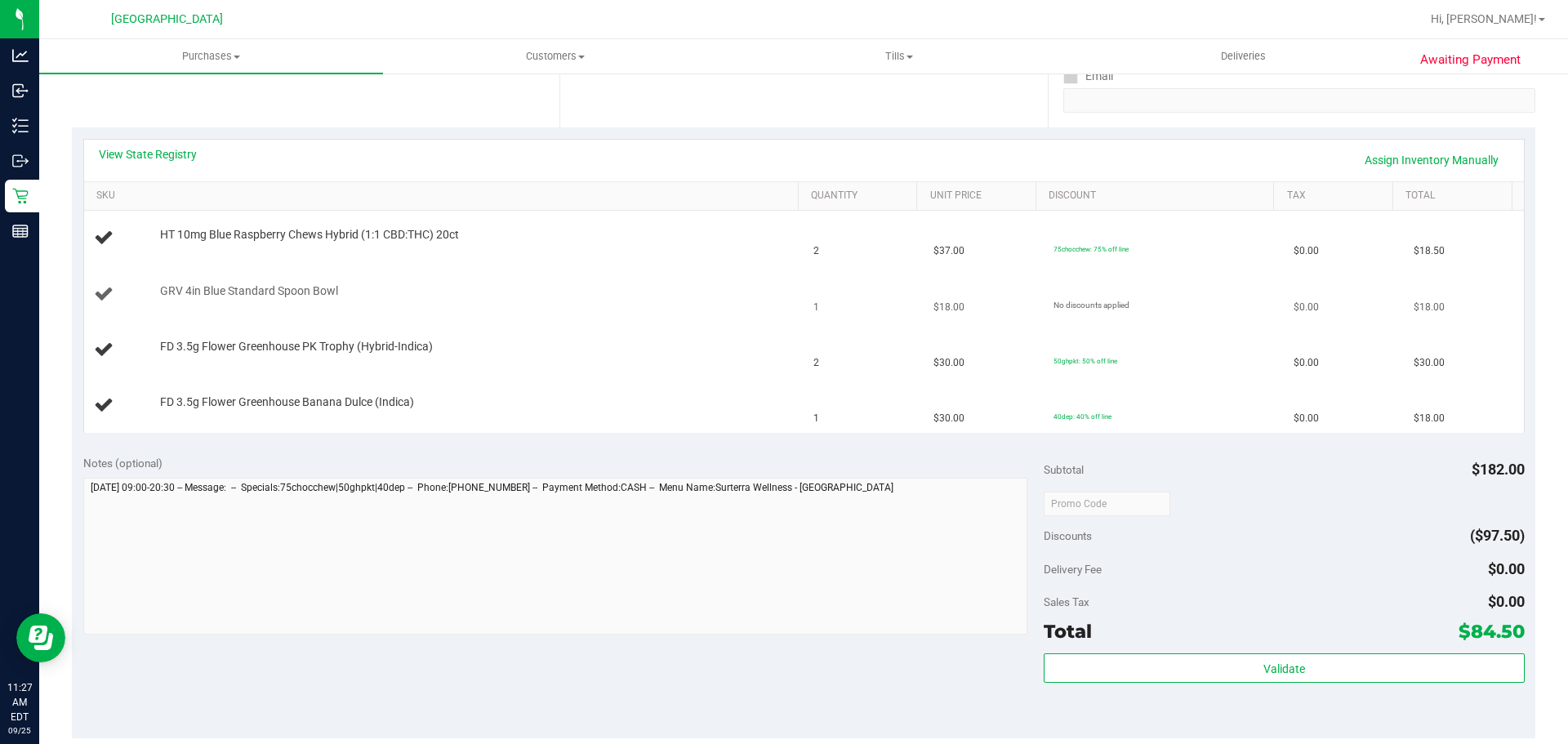
click at [1043, 298] on td "No discounts applied" at bounding box center [1163, 295] width 240 height 56
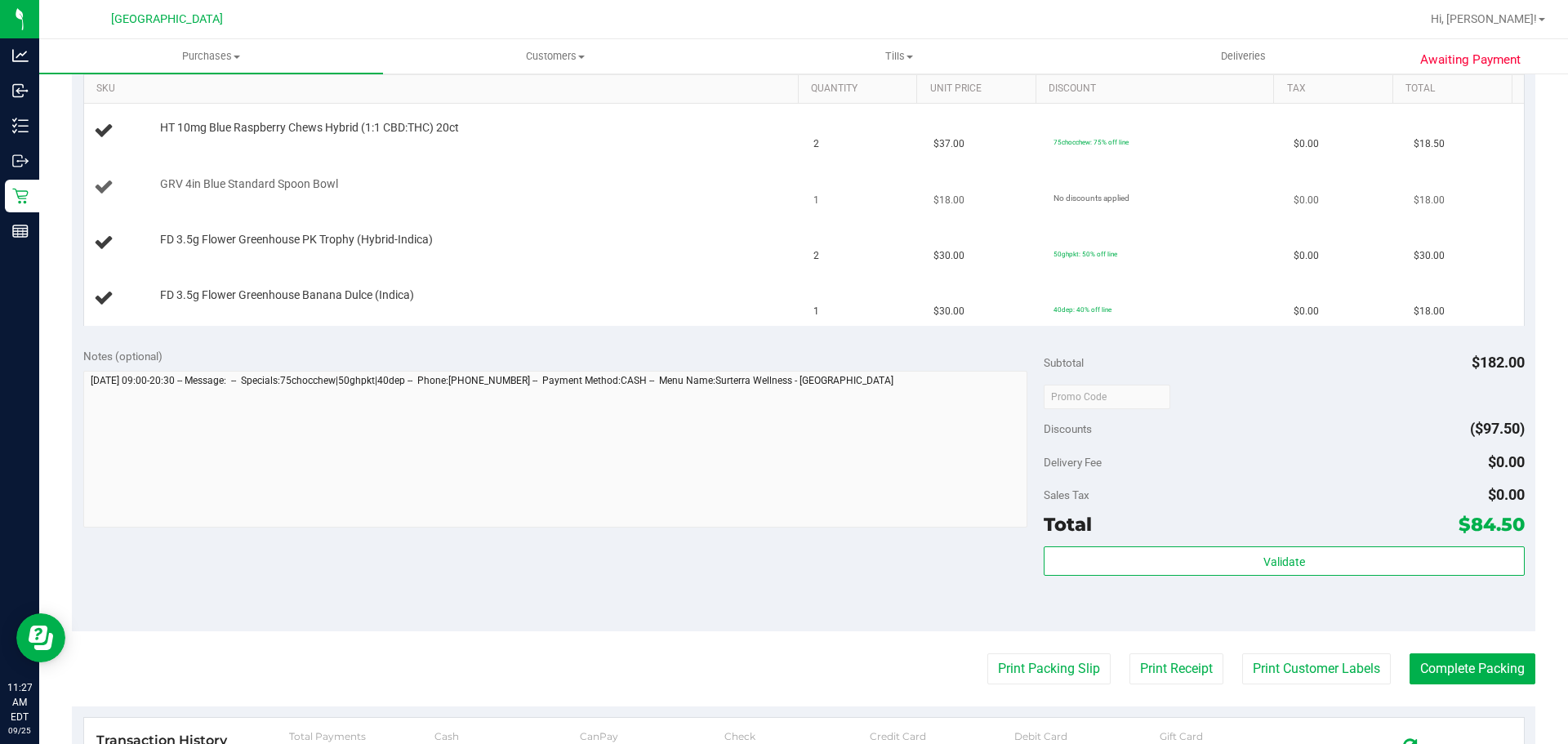
scroll to position [429, 0]
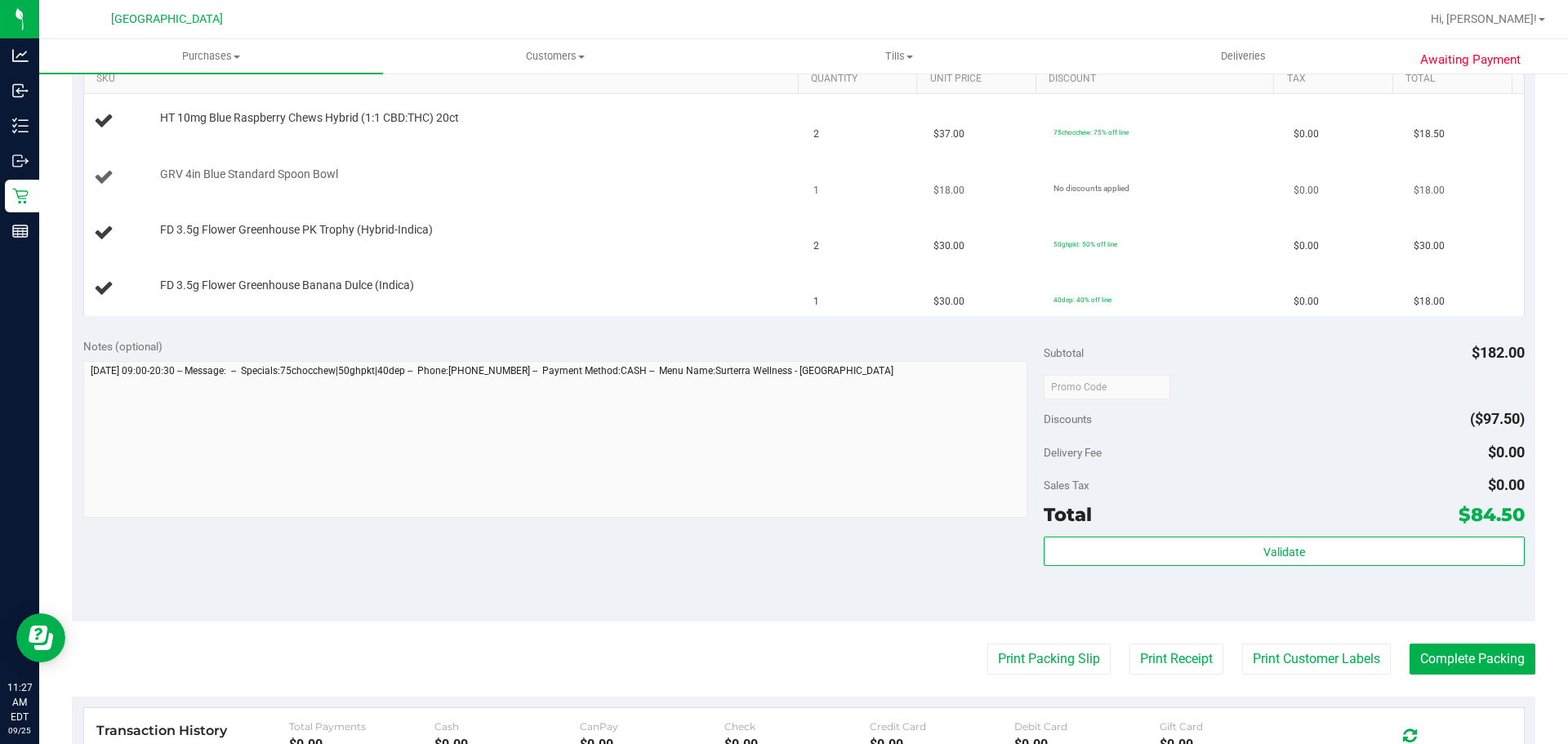
click at [1050, 616] on div "Notes (optional) Subtotal $182.00 Discounts ($97.50) Delivery Fee $0.00 Sales T…" at bounding box center [803, 474] width 1464 height 294
click at [1005, 649] on button "Print Packing Slip" at bounding box center [1049, 659] width 123 height 31
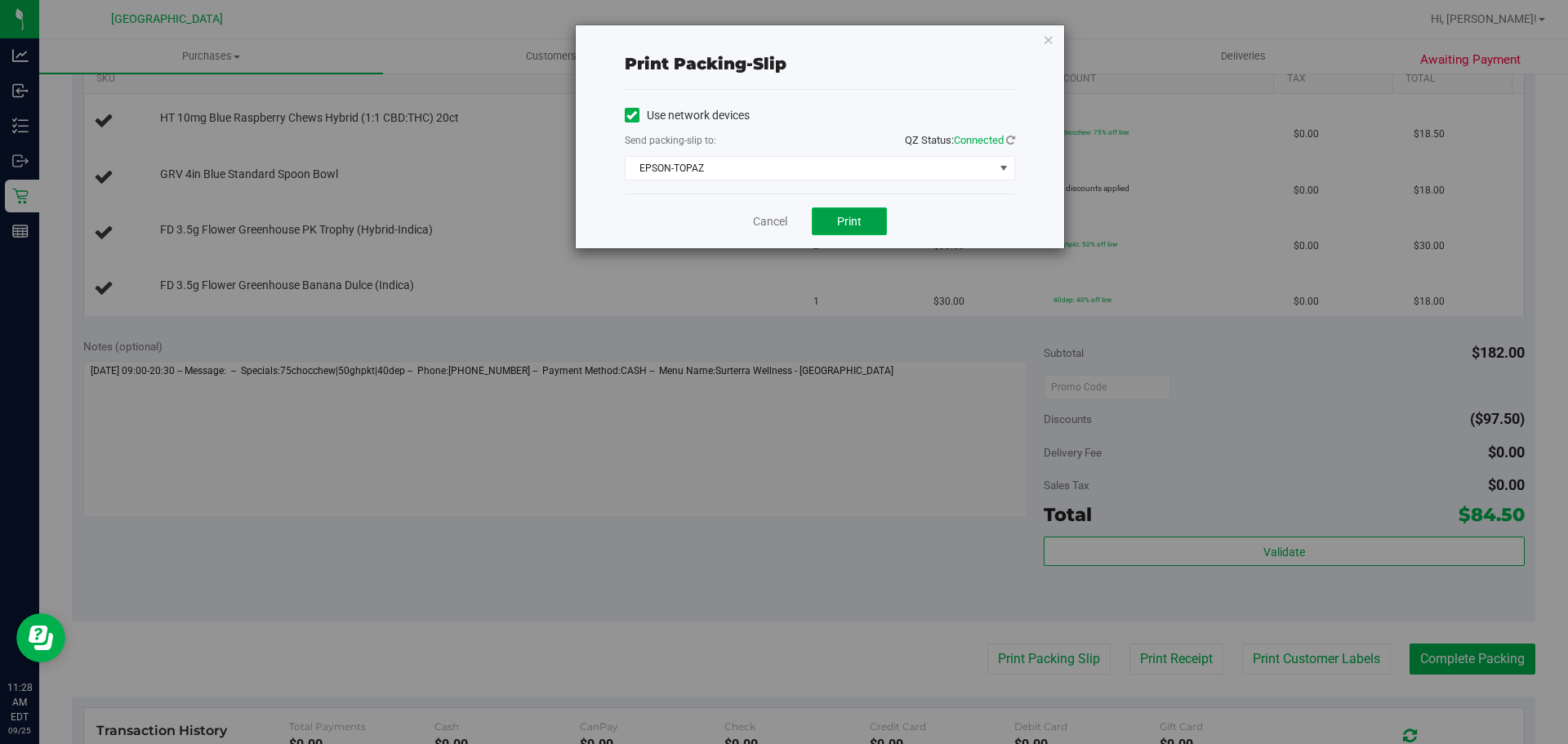
click at [849, 219] on span "Print" at bounding box center [849, 221] width 25 height 13
click at [768, 221] on link "Cancel" at bounding box center [770, 221] width 35 height 17
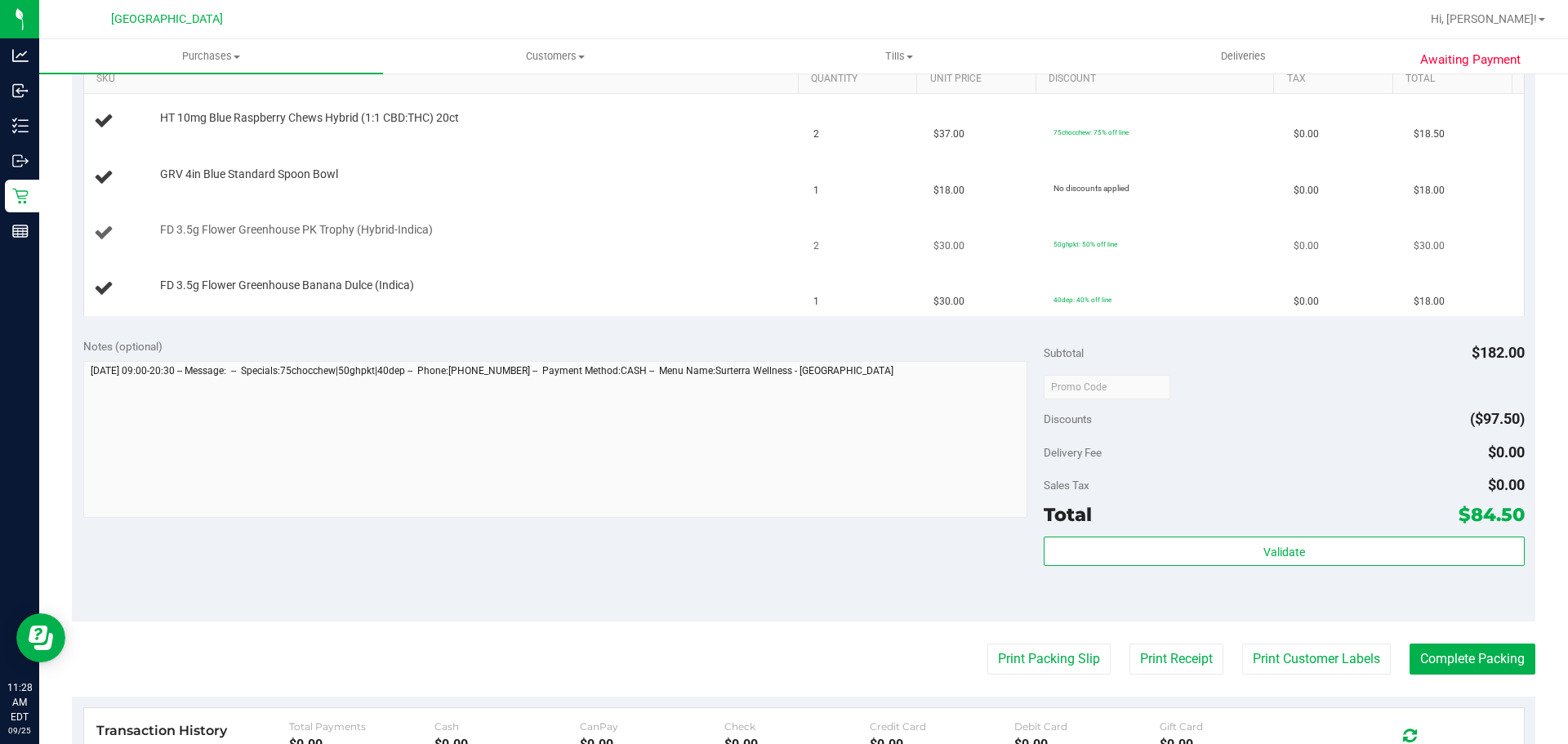
click at [707, 208] on td "FD 3.5g Flower Greenhouse PK Trophy (Hybrid-Indica)" at bounding box center [444, 233] width 720 height 56
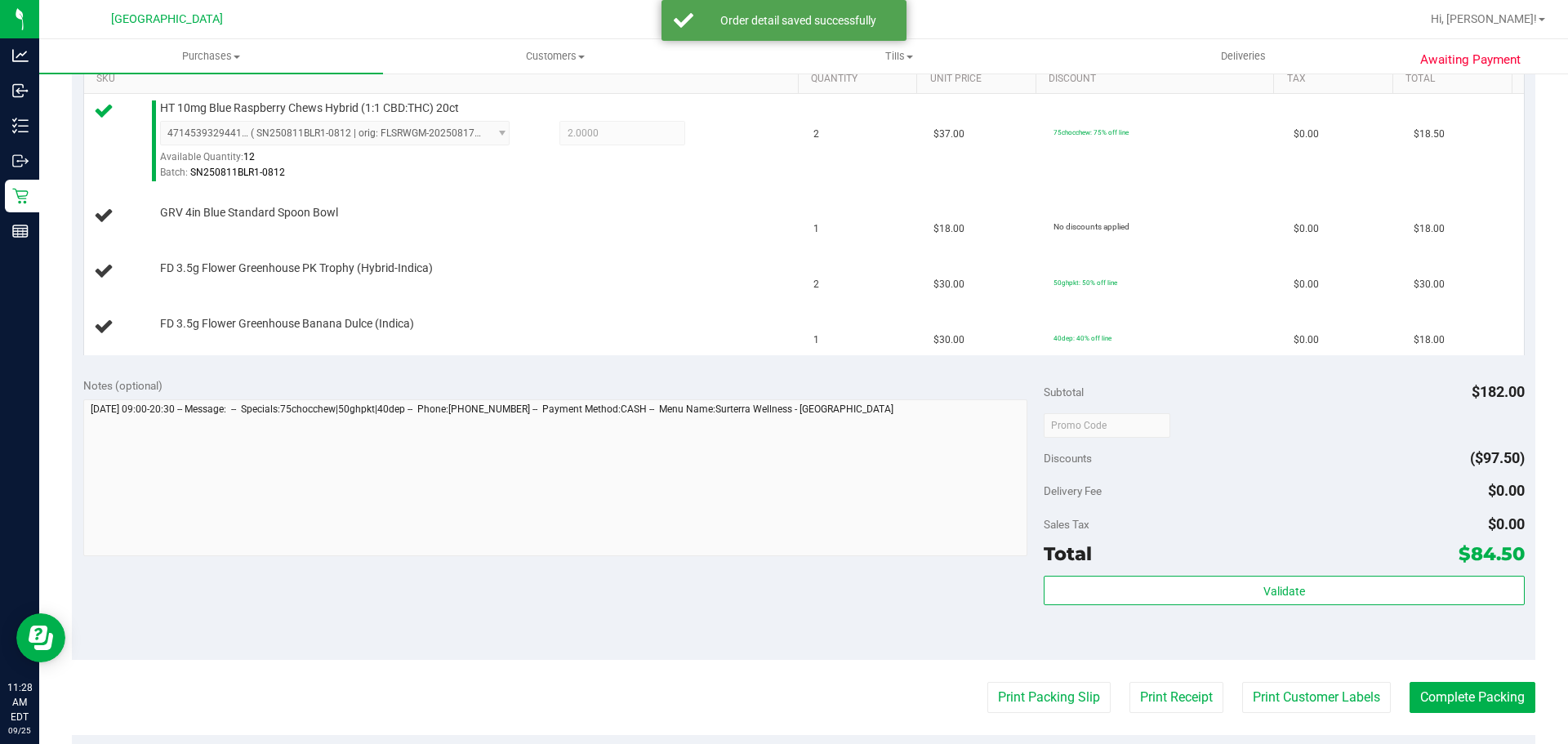
click at [707, 208] on div "GRV 4in Blue Standard Spoon Bowl" at bounding box center [471, 213] width 639 height 16
click at [932, 266] on td "$30.00" at bounding box center [983, 272] width 120 height 56
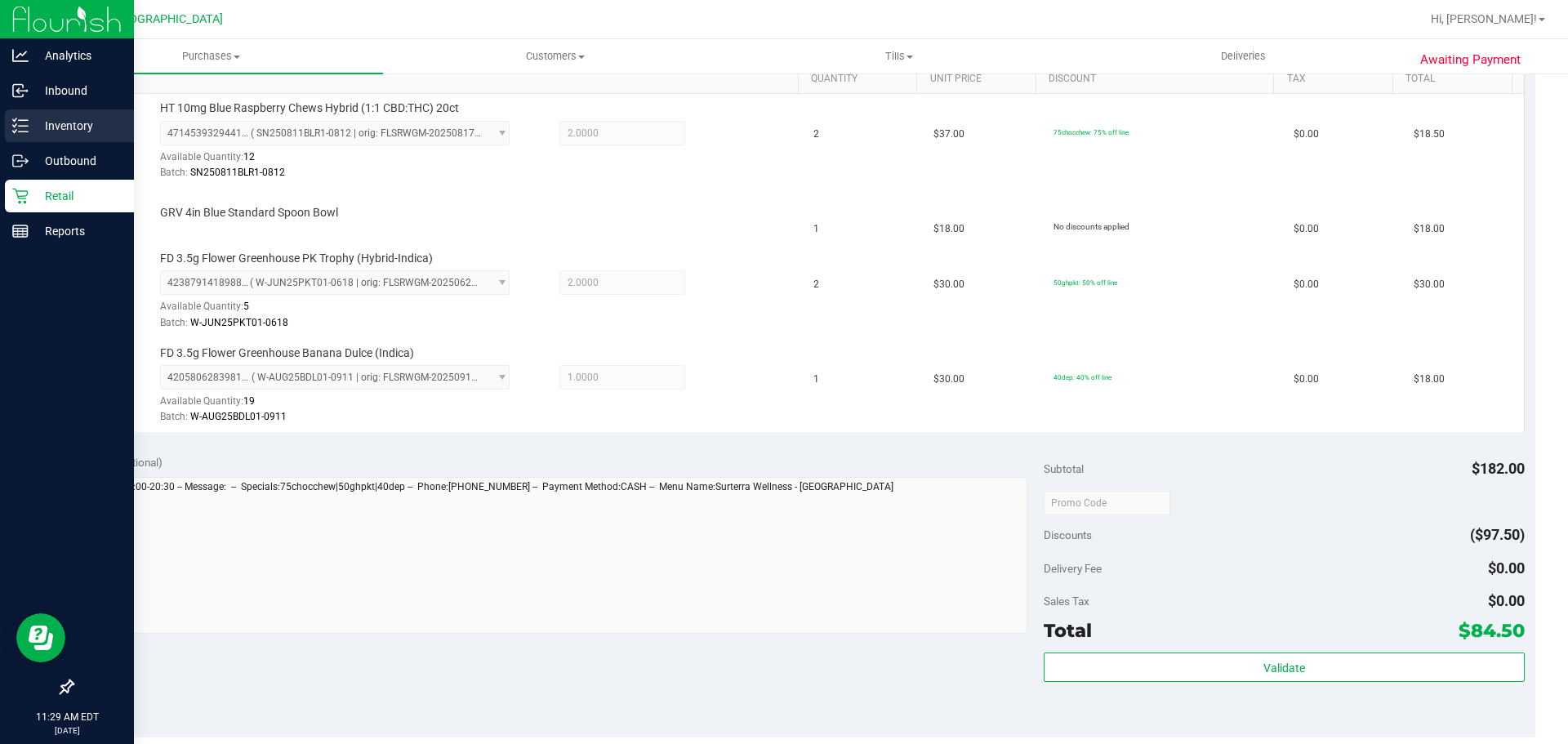
click at [19, 126] on line at bounding box center [23, 126] width 9 height 0
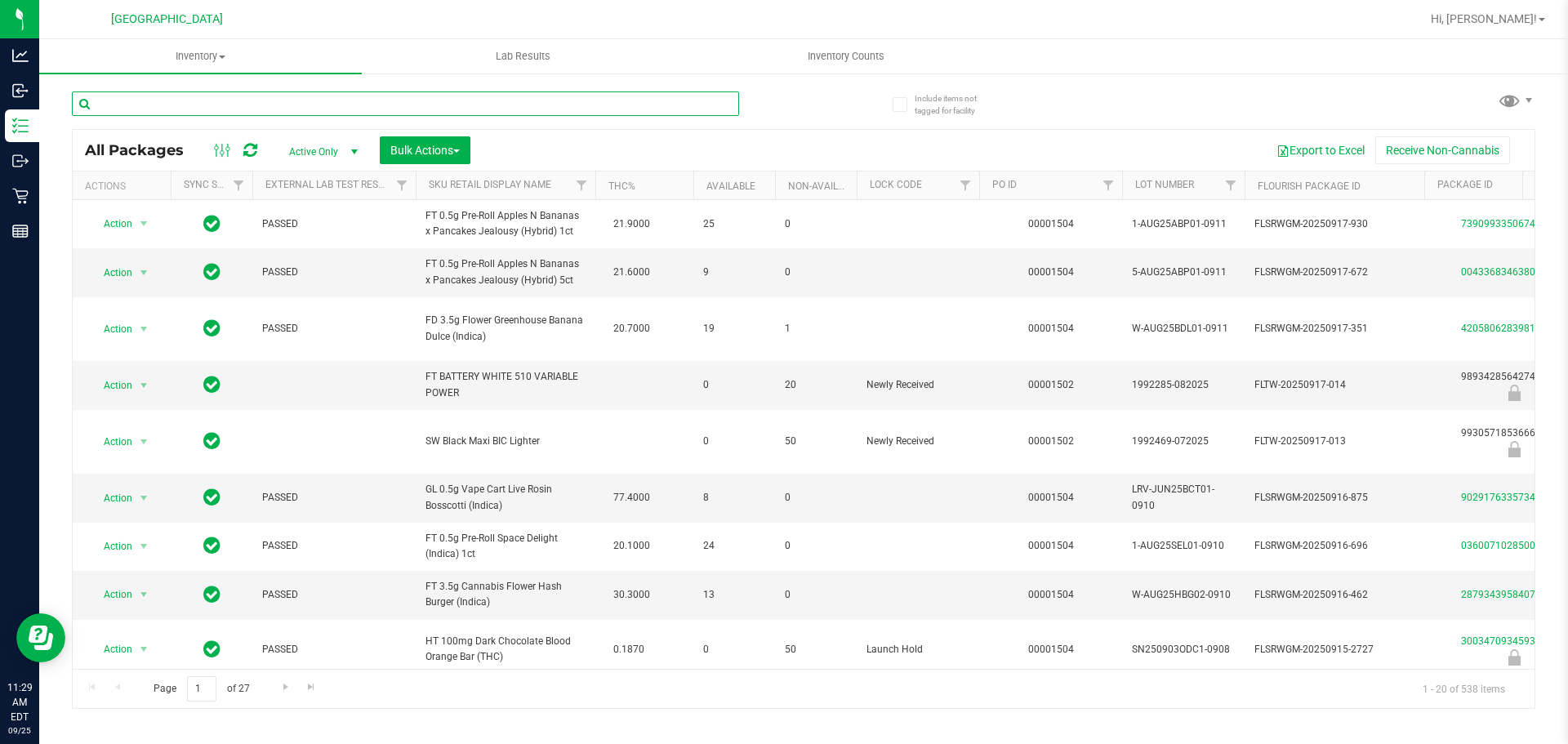
click at [325, 111] on input "text" at bounding box center [405, 104] width 667 height 25
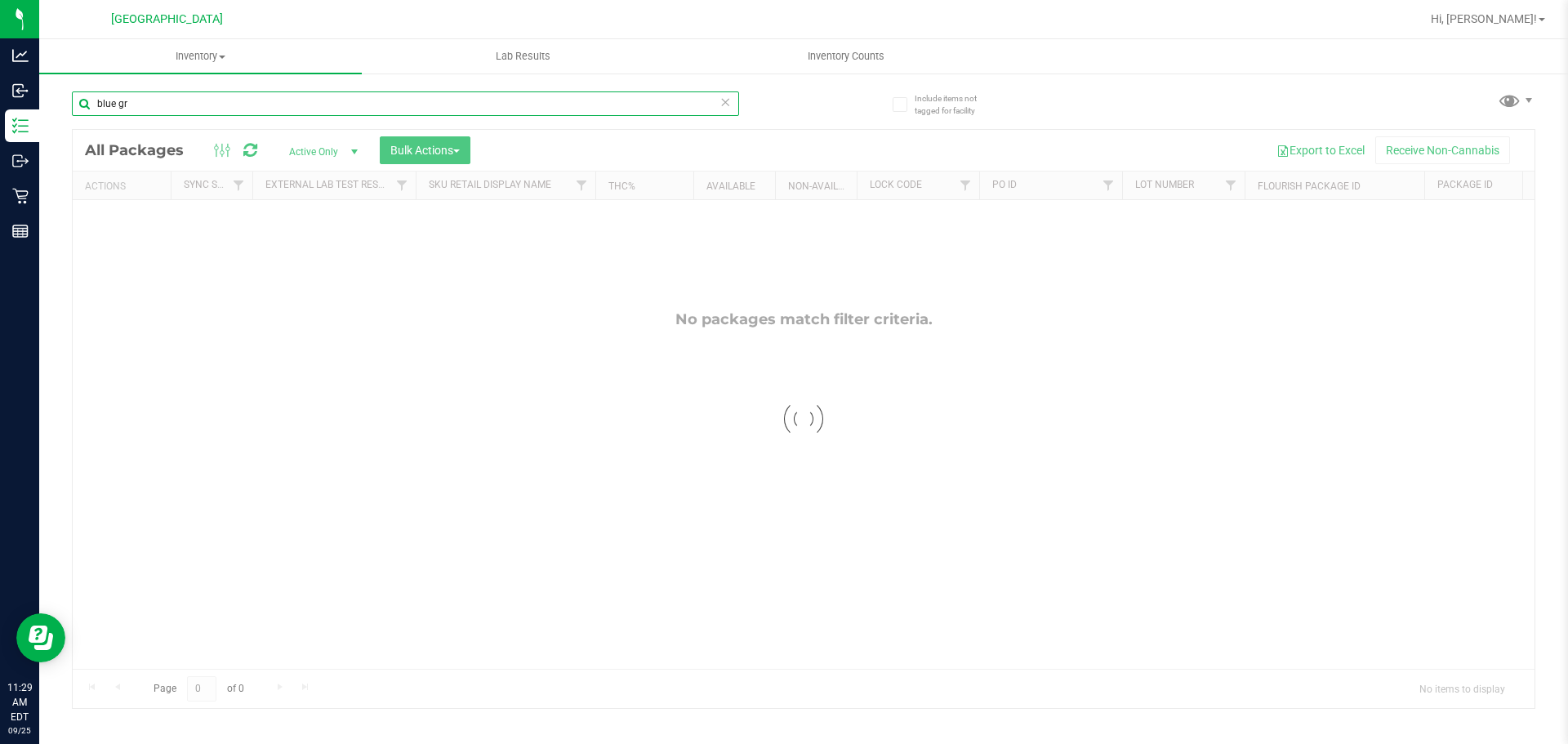
click at [325, 111] on input "blue gr" at bounding box center [405, 104] width 667 height 25
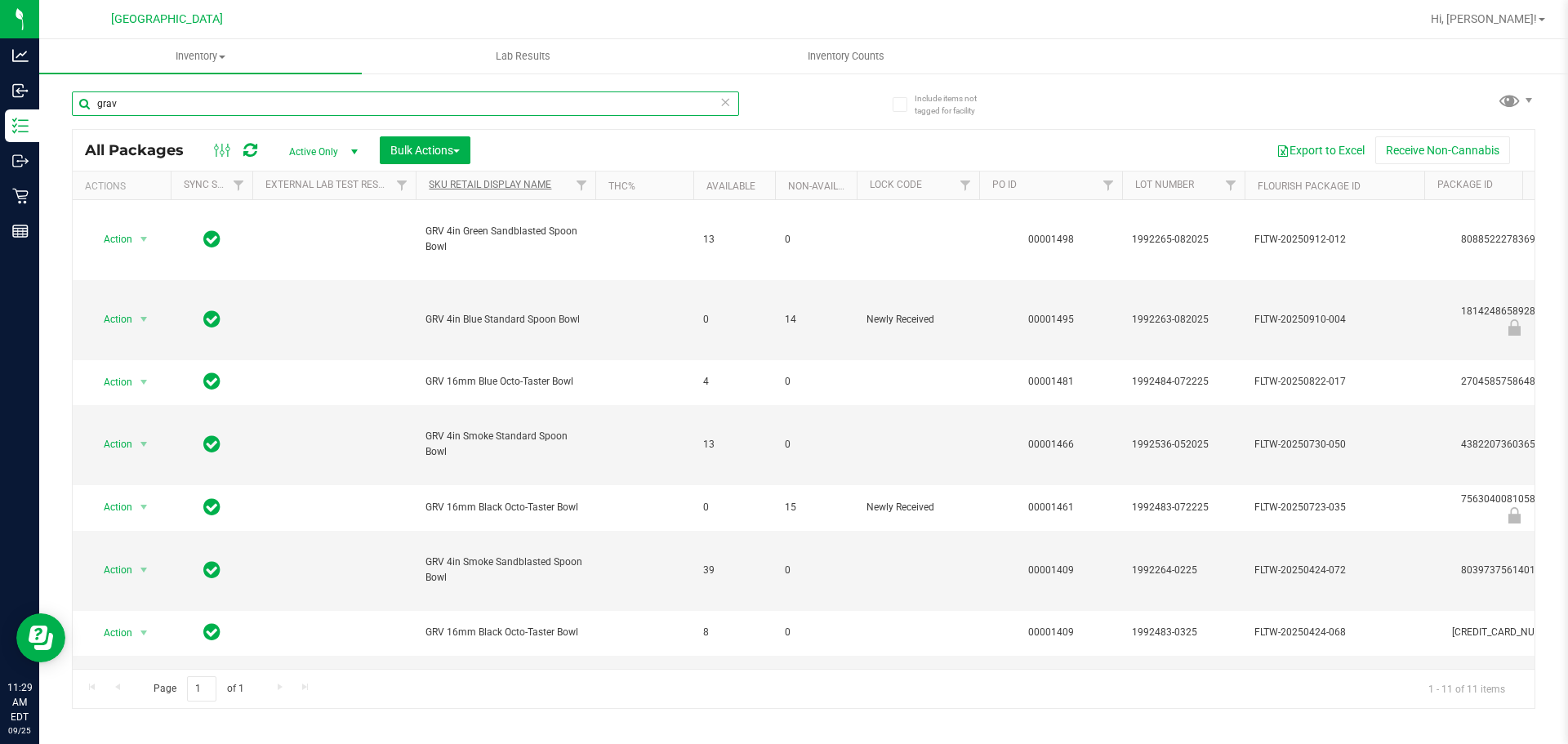
type input "grav"
click at [470, 188] on link "Sku Retail Display Name" at bounding box center [489, 185] width 123 height 12
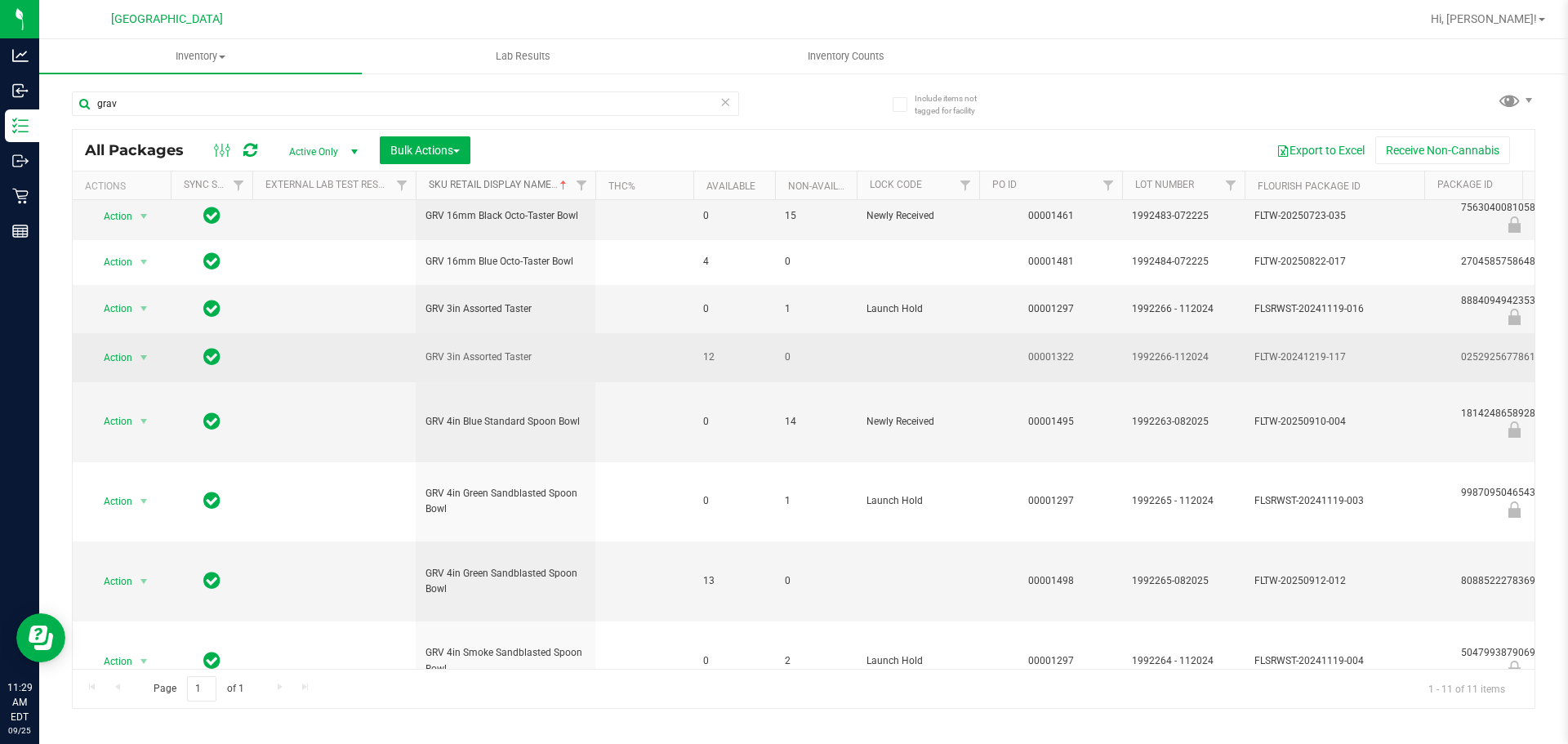
scroll to position [11, 0]
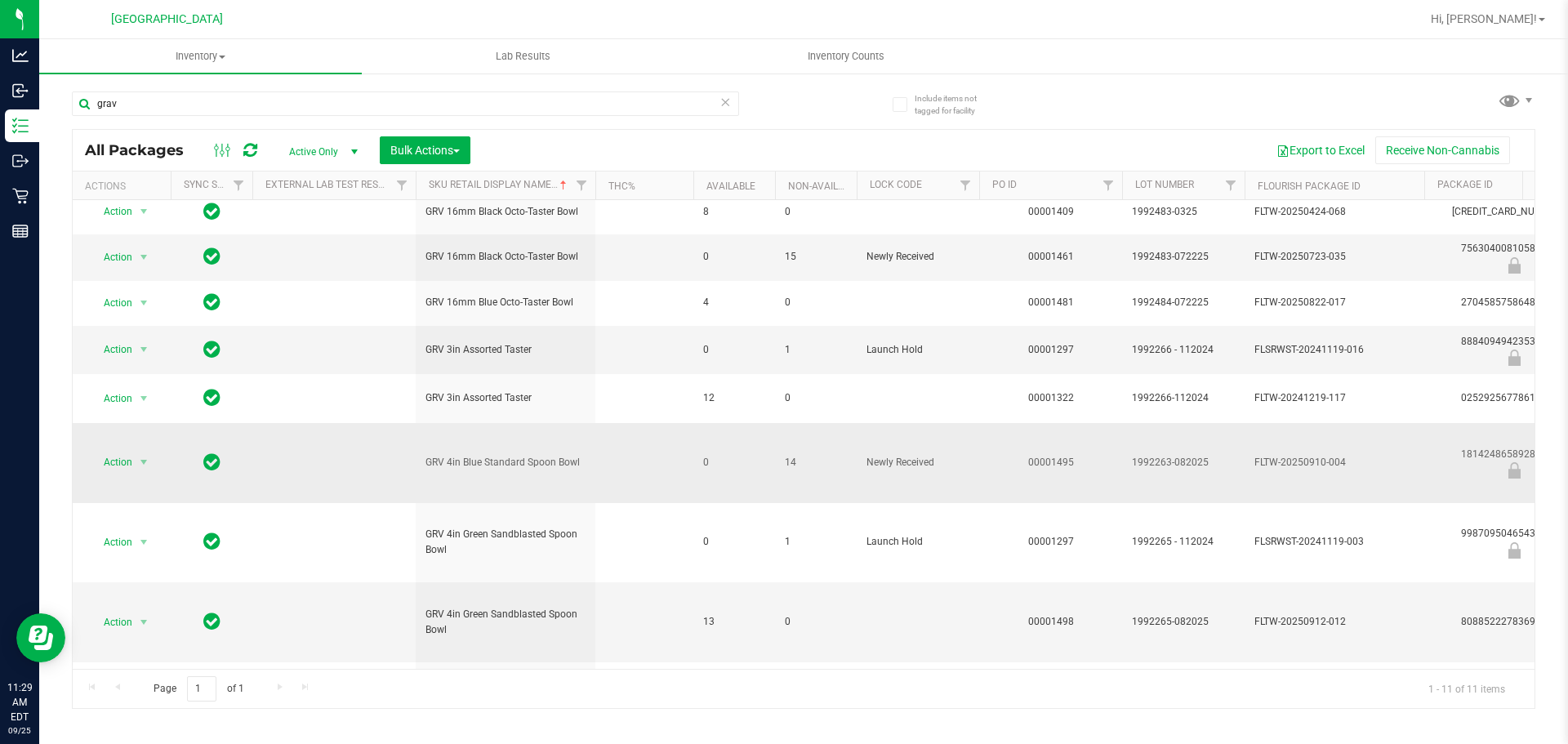
click at [137, 449] on td "Action Action Edit attributes Global inventory Locate package Package audit log…" at bounding box center [121, 462] width 98 height 80
click at [141, 464] on span "select" at bounding box center [144, 462] width 13 height 13
click at [165, 645] on li "Unlock package" at bounding box center [141, 657] width 104 height 25
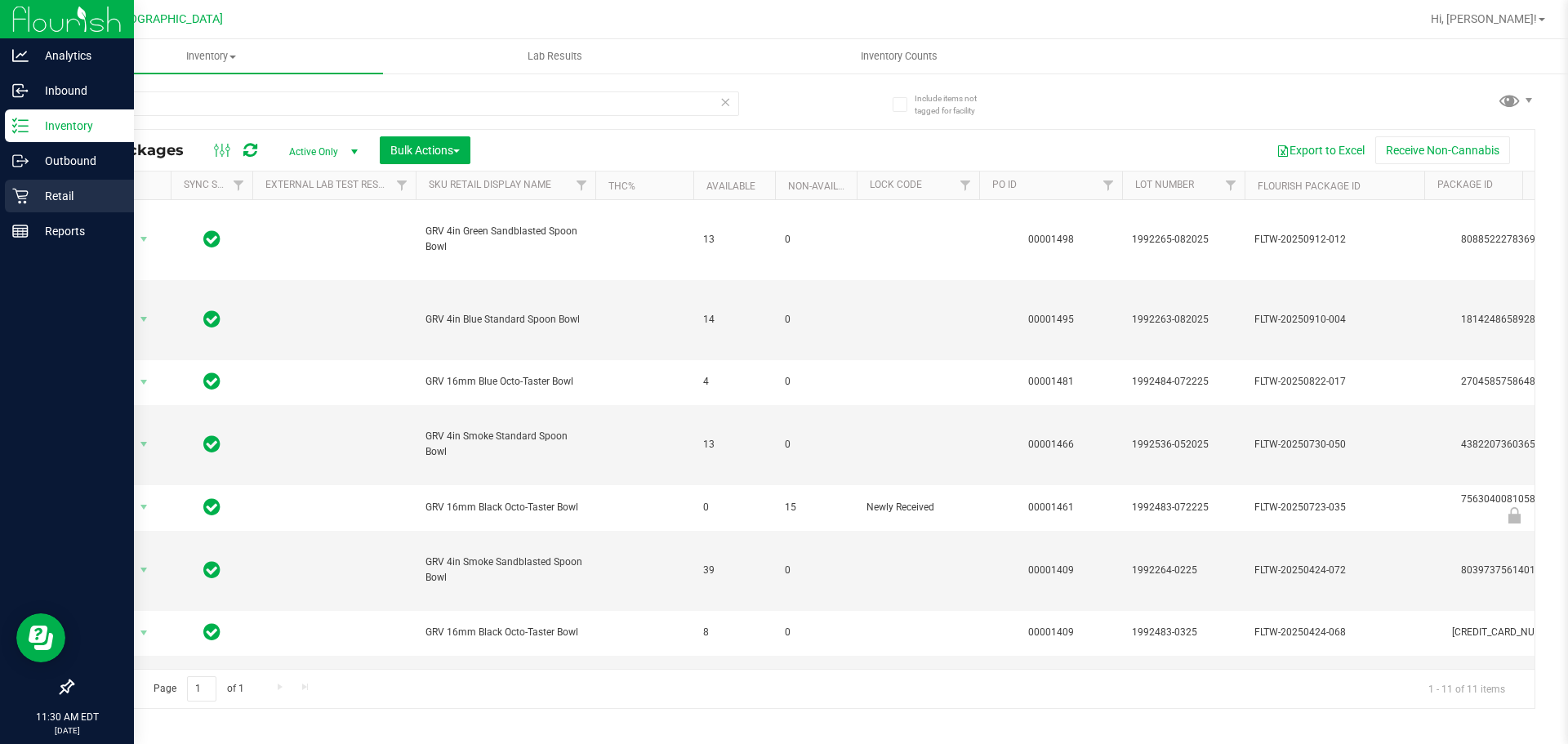
click at [22, 192] on icon at bounding box center [21, 196] width 16 height 16
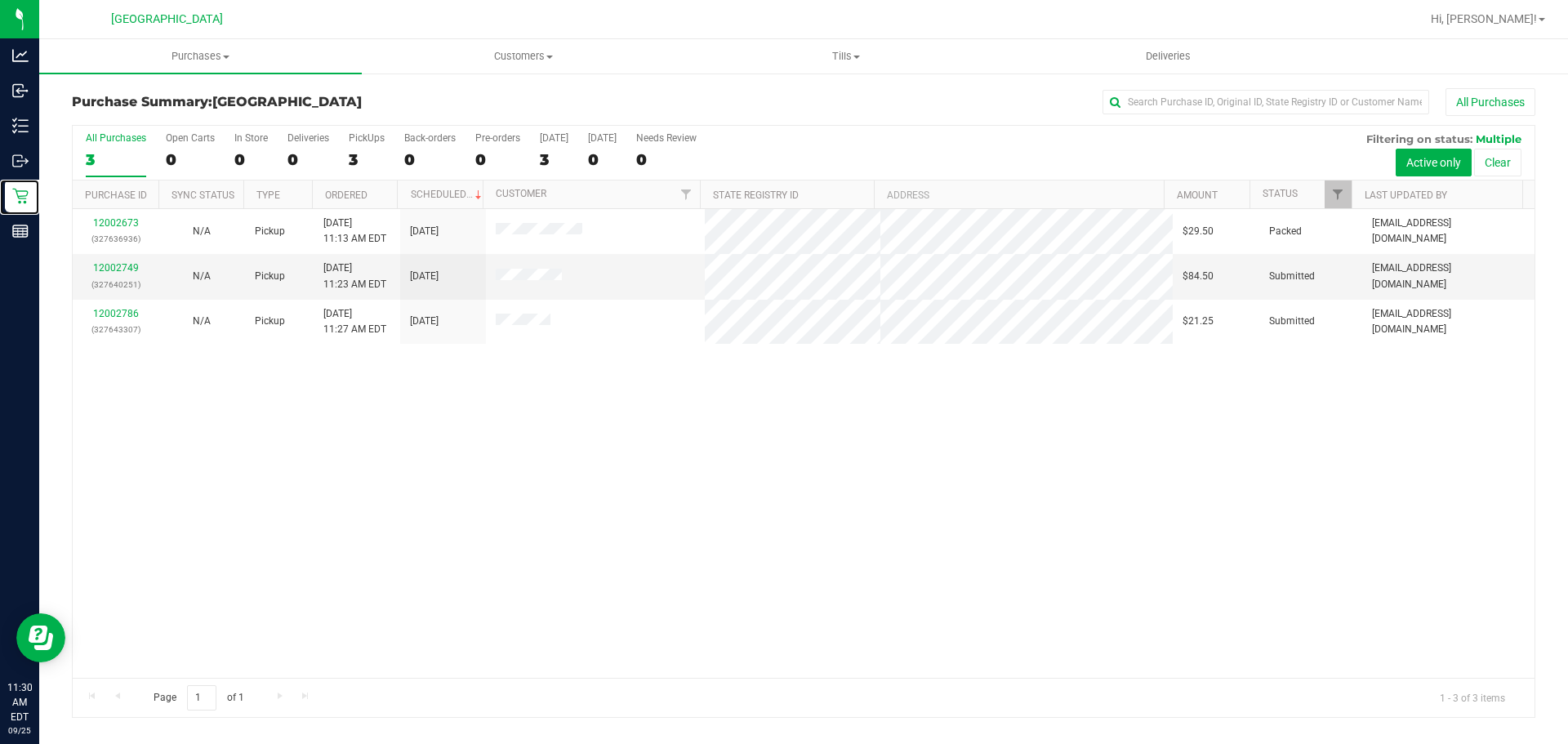
click at [667, 449] on div "12002673 (327636936) N/A Pickup [DATE] 11:13 AM EDT 9/25/2025 $29.50 Packed [EM…" at bounding box center [803, 443] width 1462 height 469
click at [121, 265] on link "12002749" at bounding box center [116, 268] width 46 height 12
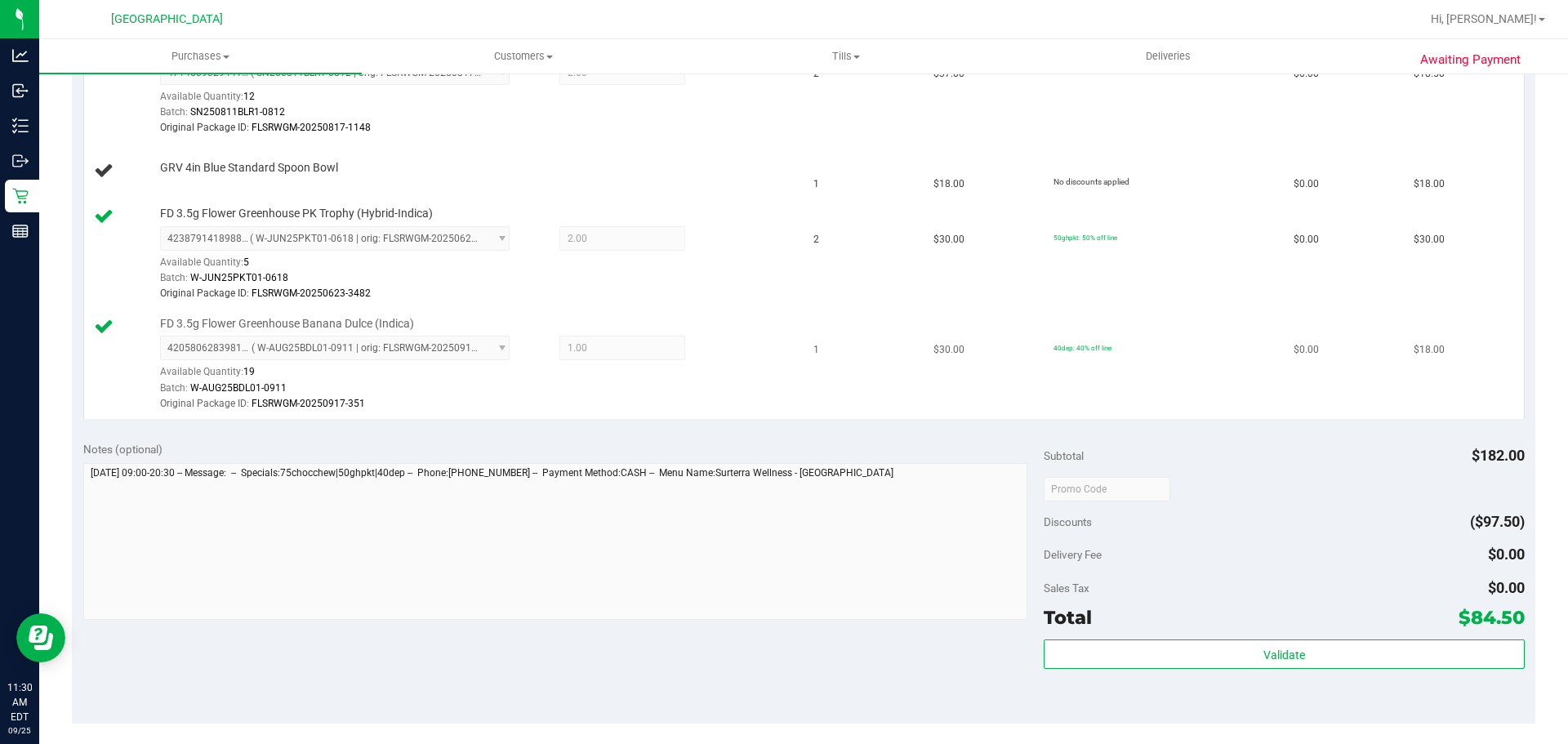
click at [613, 373] on div "4205806283981138 ( W-AUG25BDL01-0911 | orig: FLSRWGM-20250917-351 ) 42058062839…" at bounding box center [475, 373] width 631 height 76
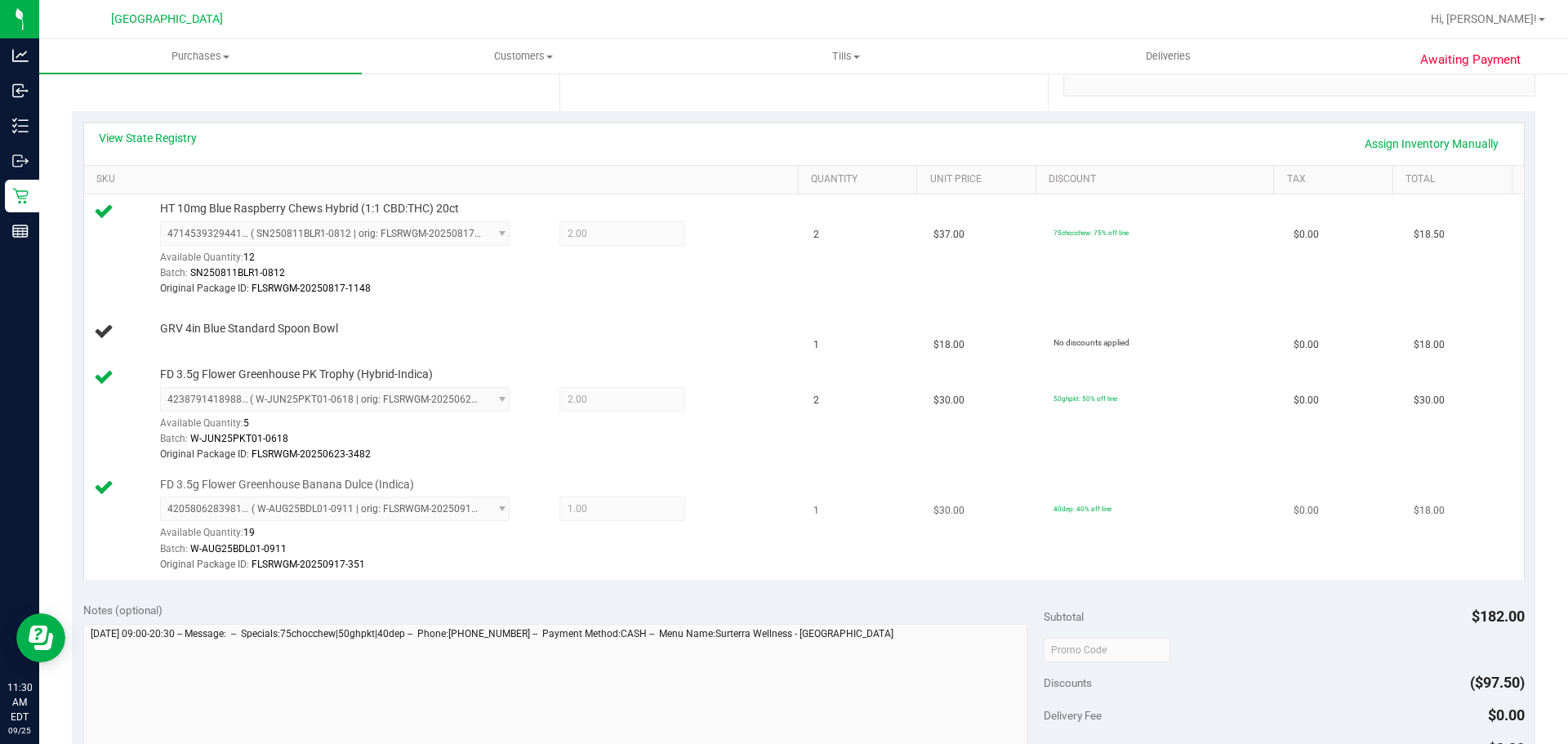
scroll to position [245, 0]
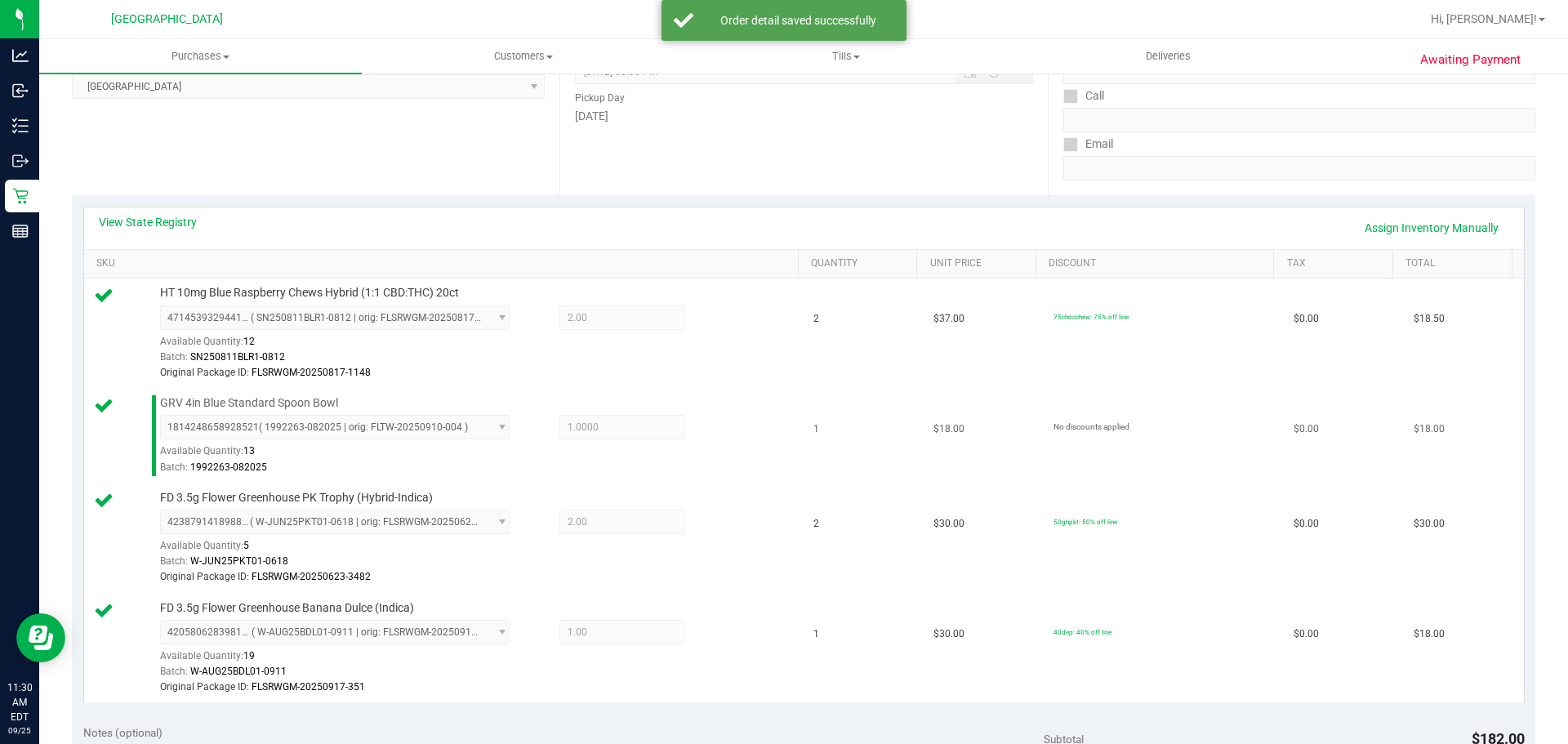
click at [591, 408] on div "GRV 4in Blue Standard Spoon Bowl 1814248658928521 ( 1992263-082025 | orig: FLTW…" at bounding box center [471, 436] width 639 height 81
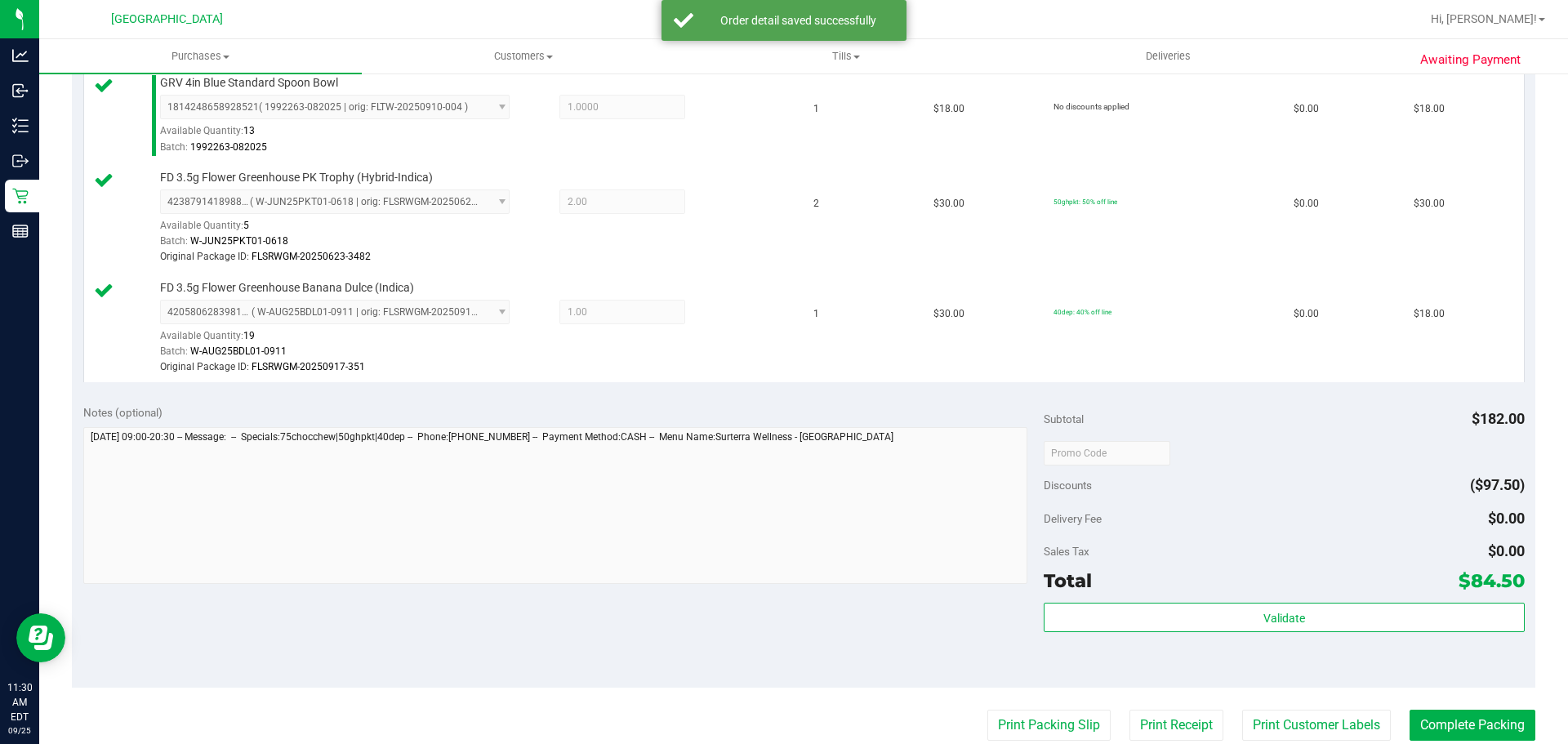
scroll to position [571, 0]
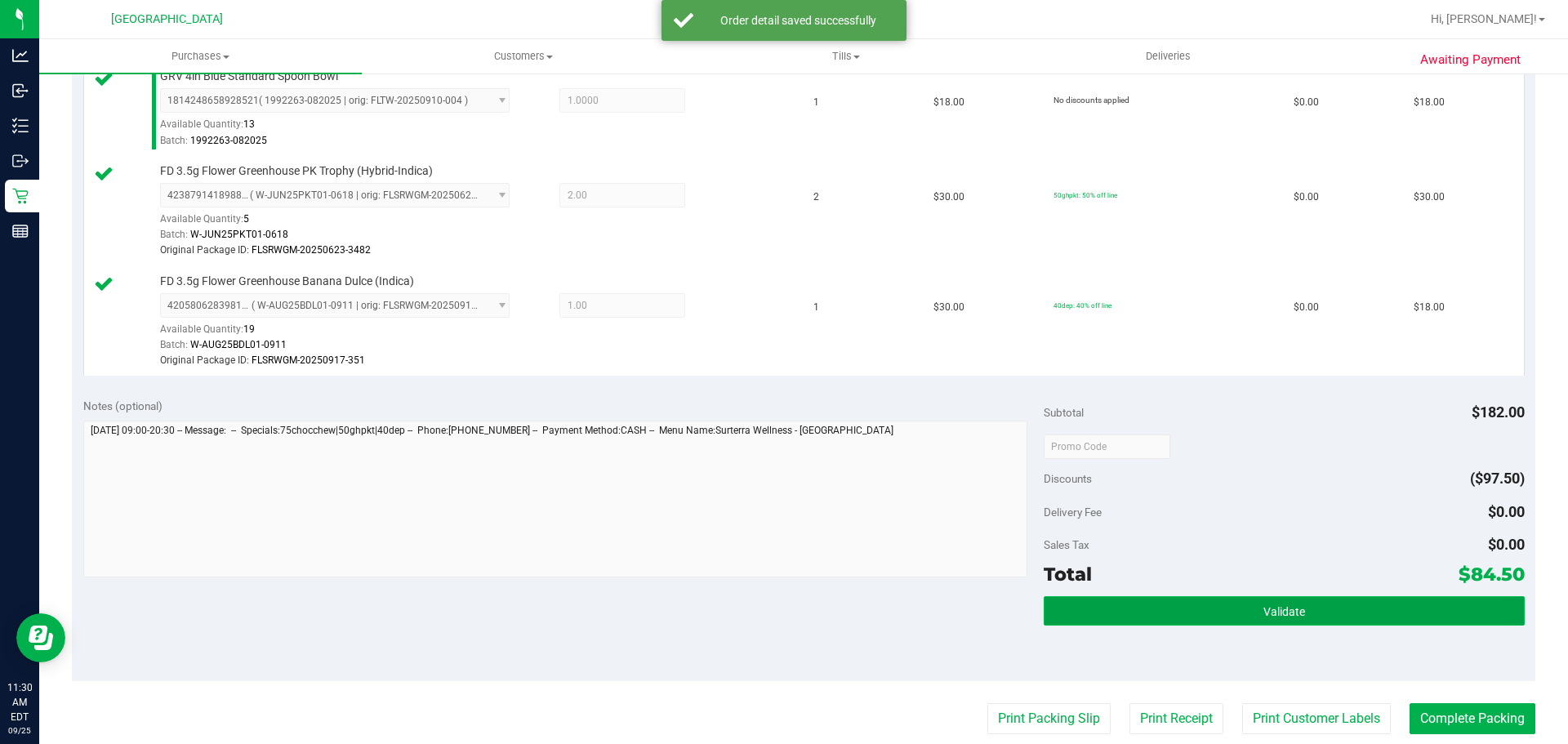
click at [1152, 604] on button "Validate" at bounding box center [1284, 611] width 480 height 30
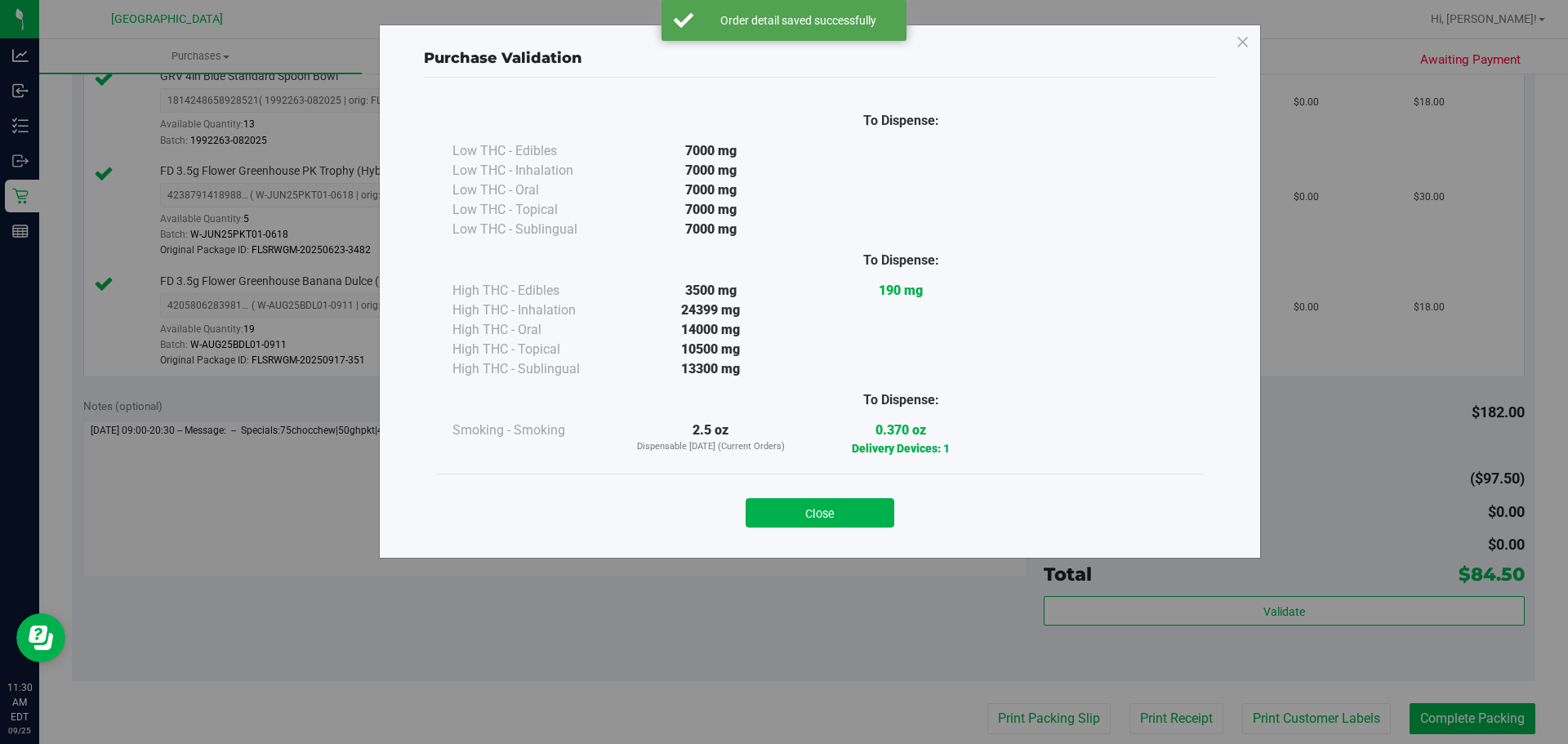
click at [807, 522] on button "Close" at bounding box center [820, 513] width 149 height 30
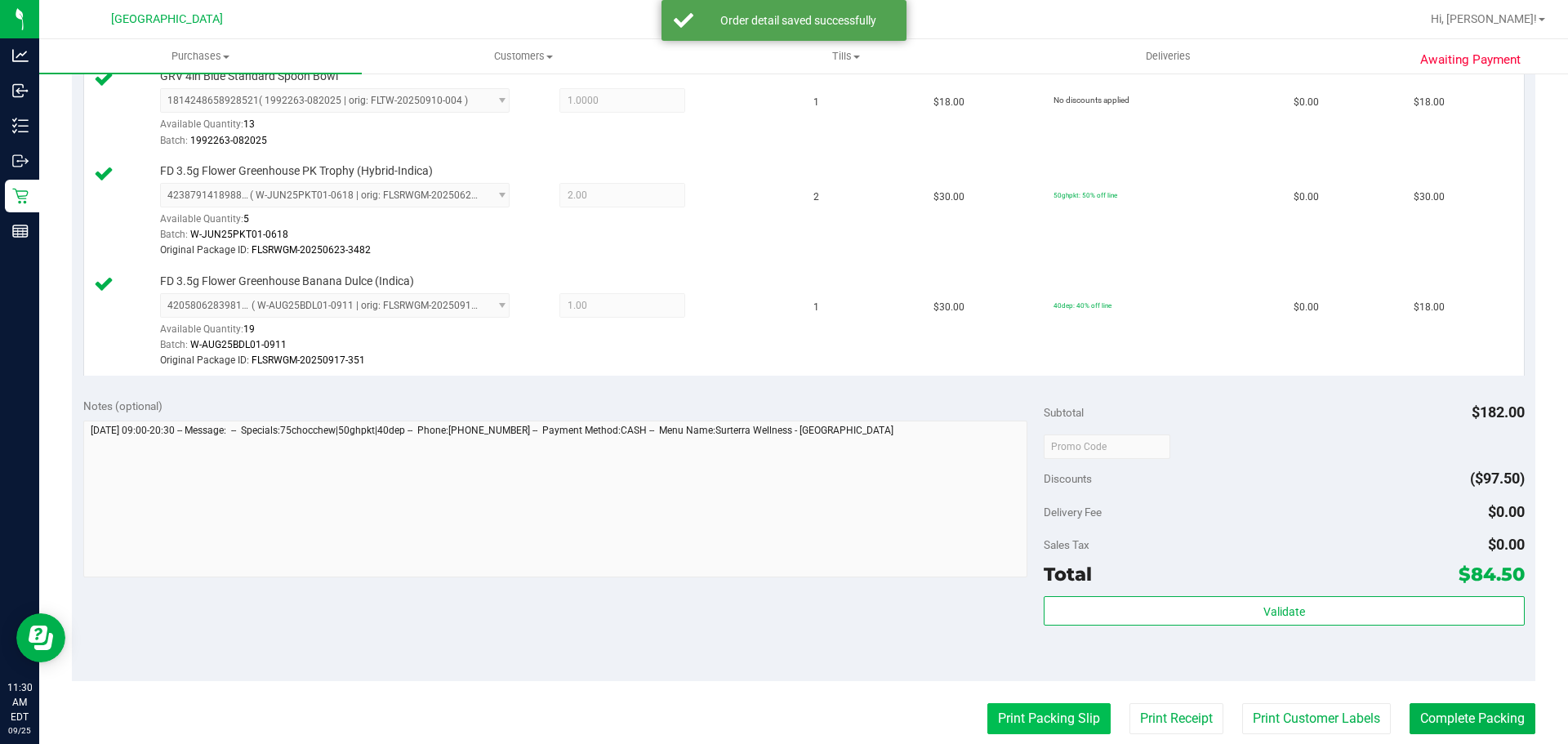
click at [1074, 728] on button "Print Packing Slip" at bounding box center [1049, 719] width 123 height 31
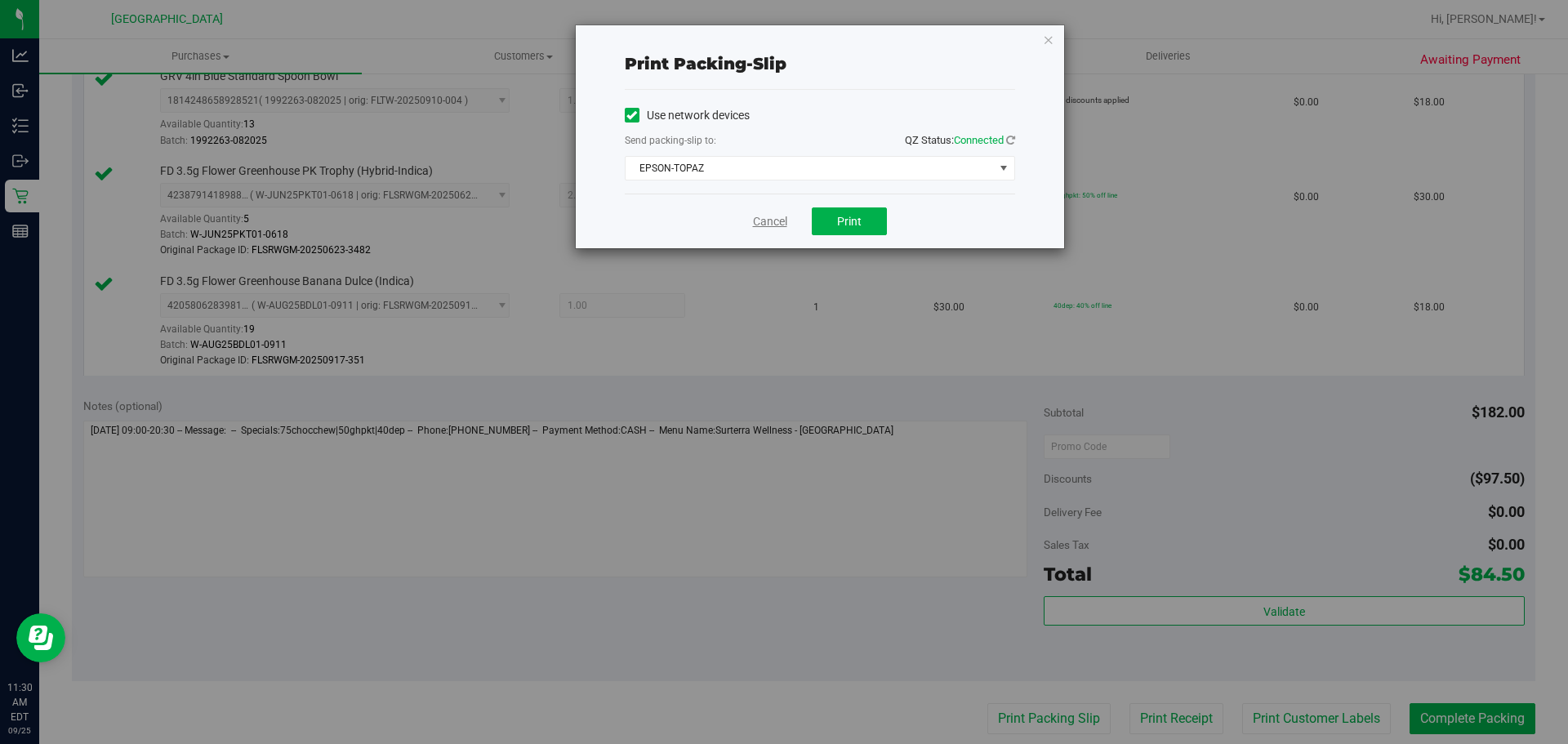
click at [773, 221] on link "Cancel" at bounding box center [770, 221] width 35 height 17
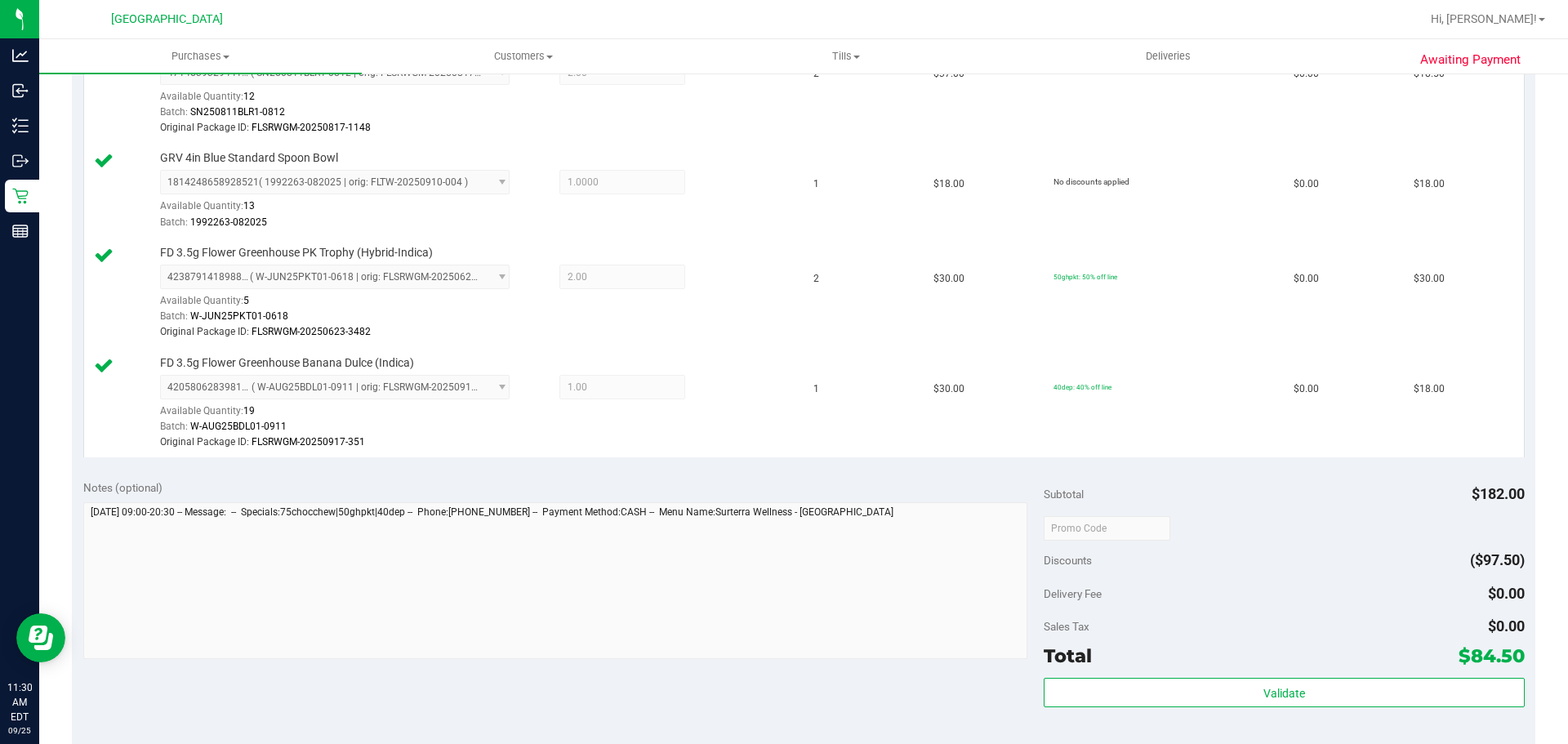
scroll to position [735, 0]
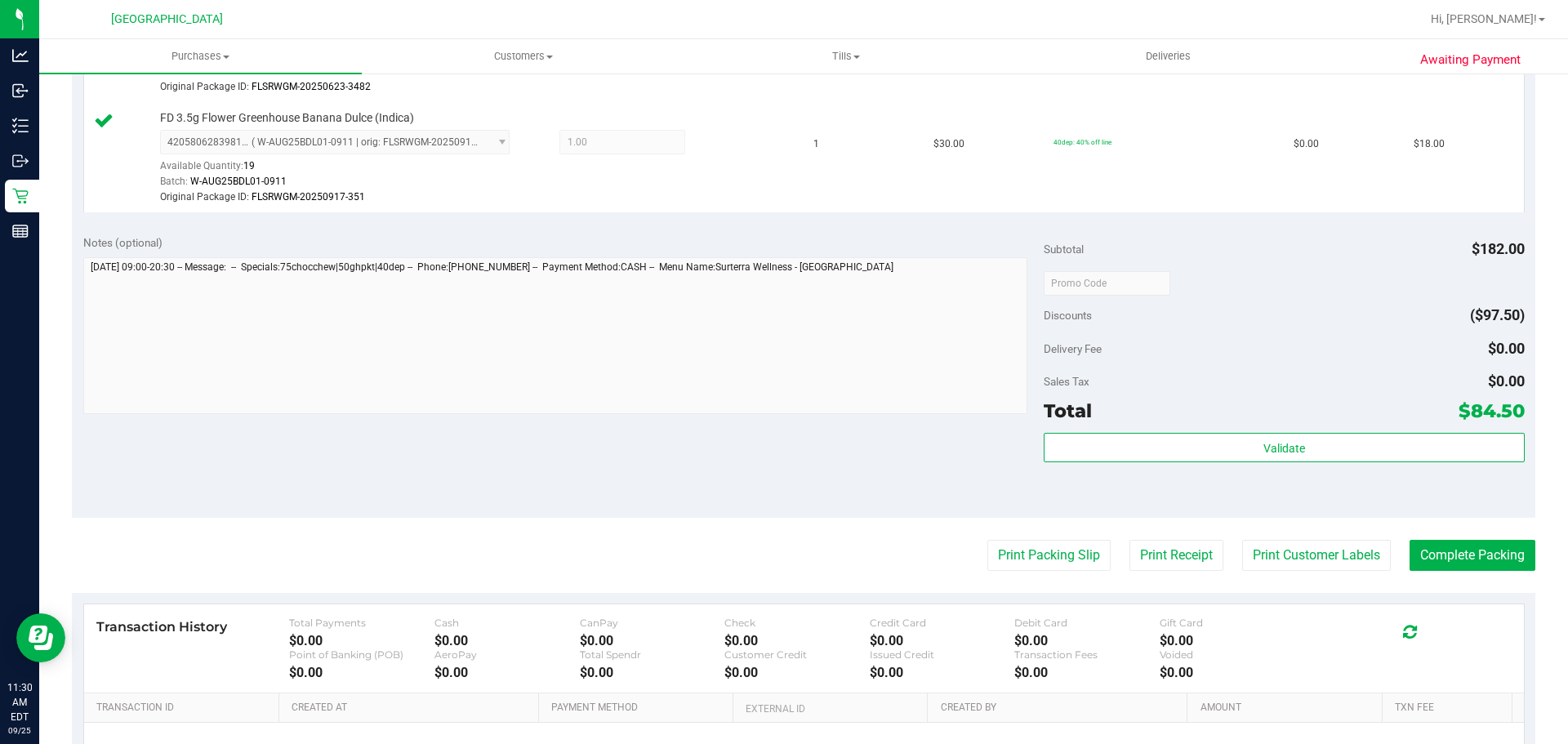
click at [1336, 431] on div "Subtotal $182.00 Discounts ($97.50) Delivery Fee $0.00 Sales Tax $0.00 Total $8…" at bounding box center [1284, 370] width 480 height 272
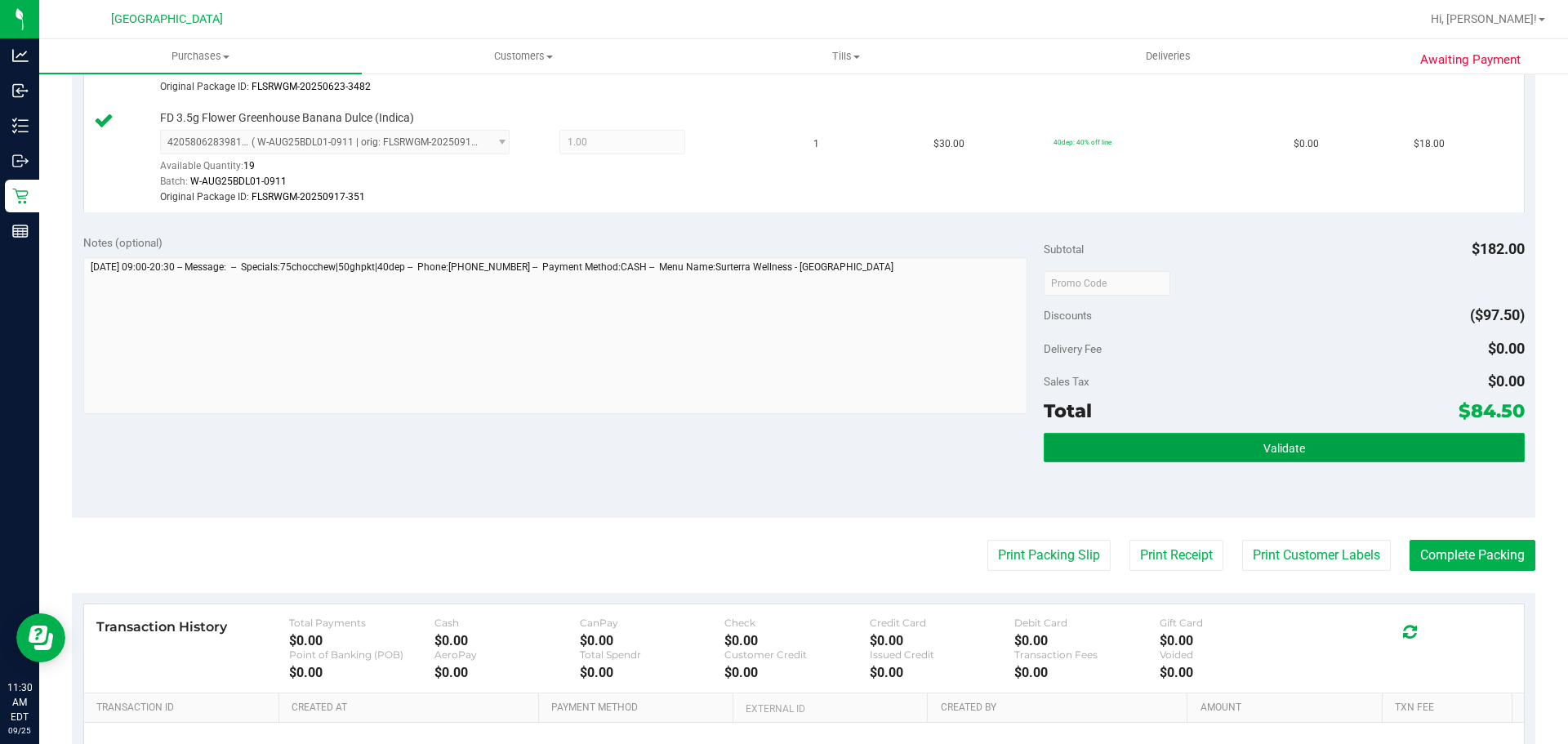
click at [1271, 441] on span "Validate" at bounding box center [1284, 448] width 42 height 13
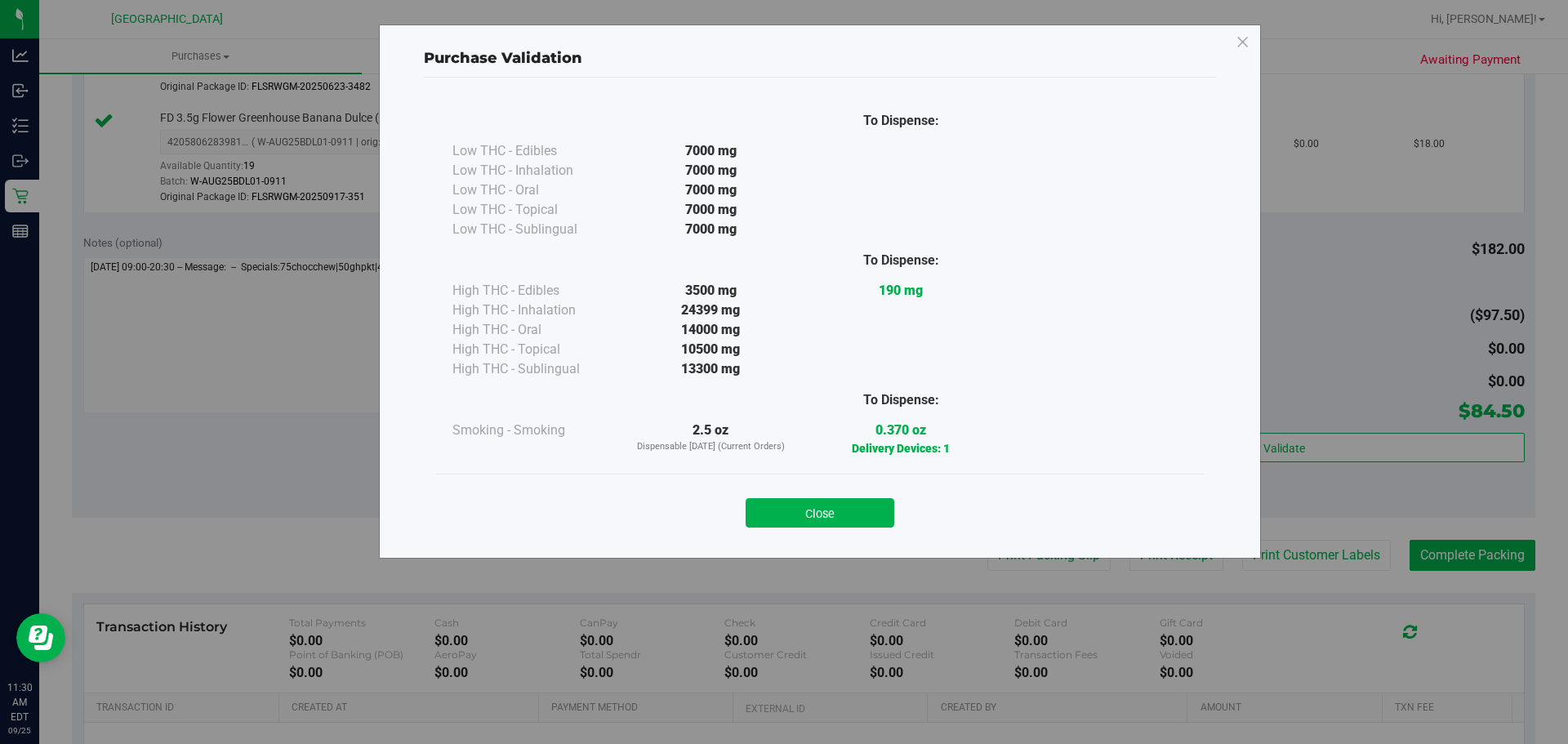
click at [801, 532] on div "Close" at bounding box center [820, 506] width 768 height 66
click at [806, 511] on button "Close" at bounding box center [820, 513] width 149 height 30
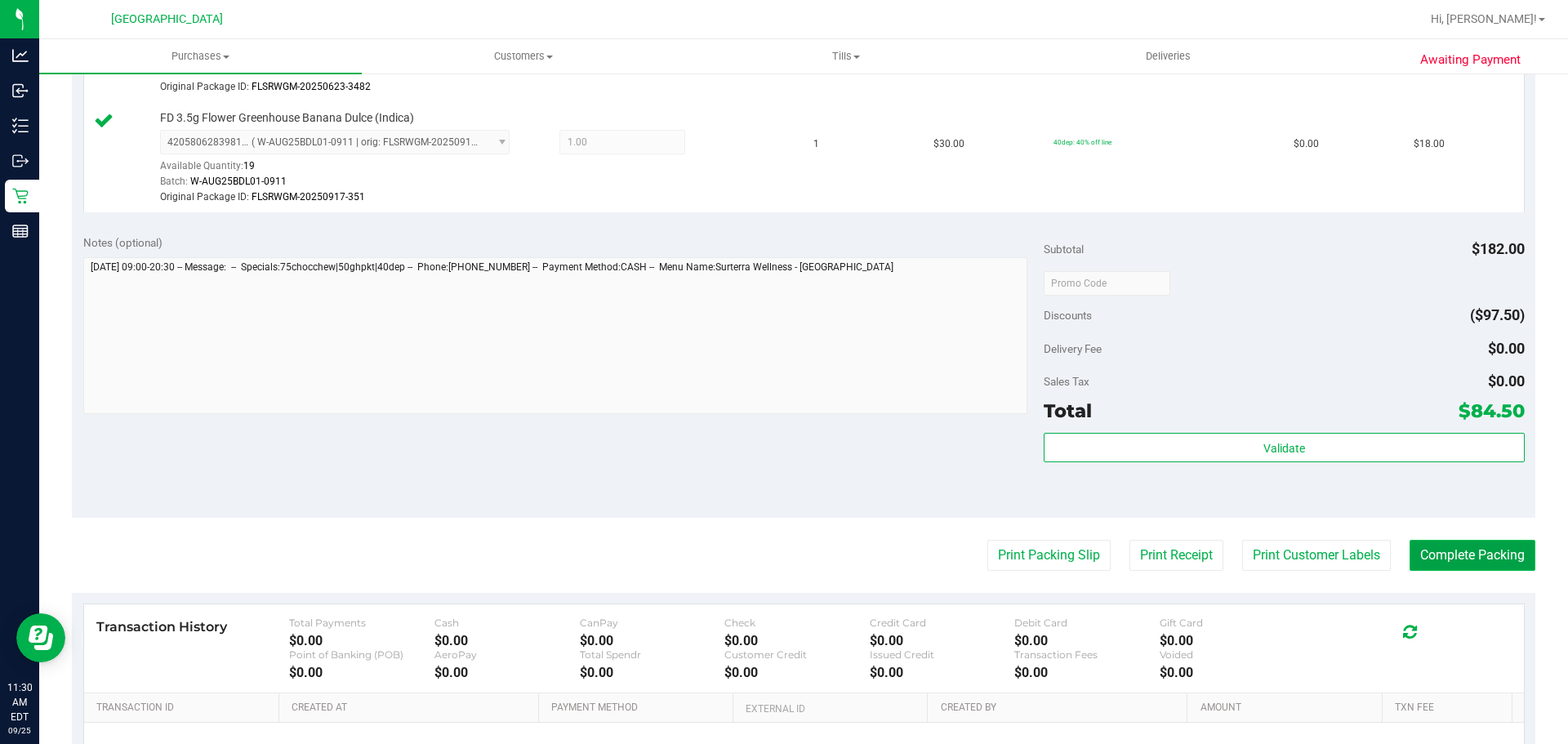
click at [1409, 553] on button "Complete Packing" at bounding box center [1472, 555] width 126 height 31
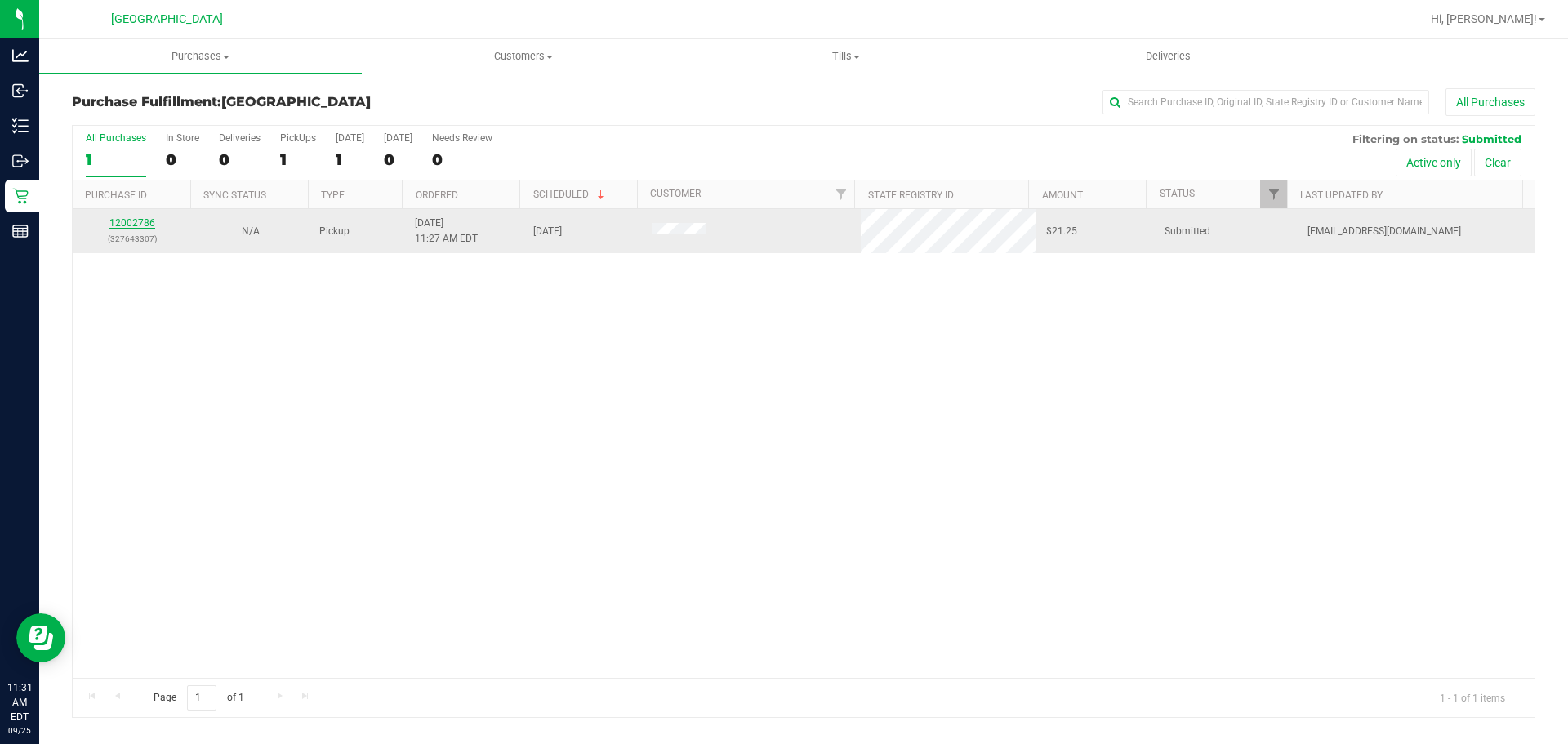
click at [135, 226] on link "12002786" at bounding box center [132, 223] width 46 height 12
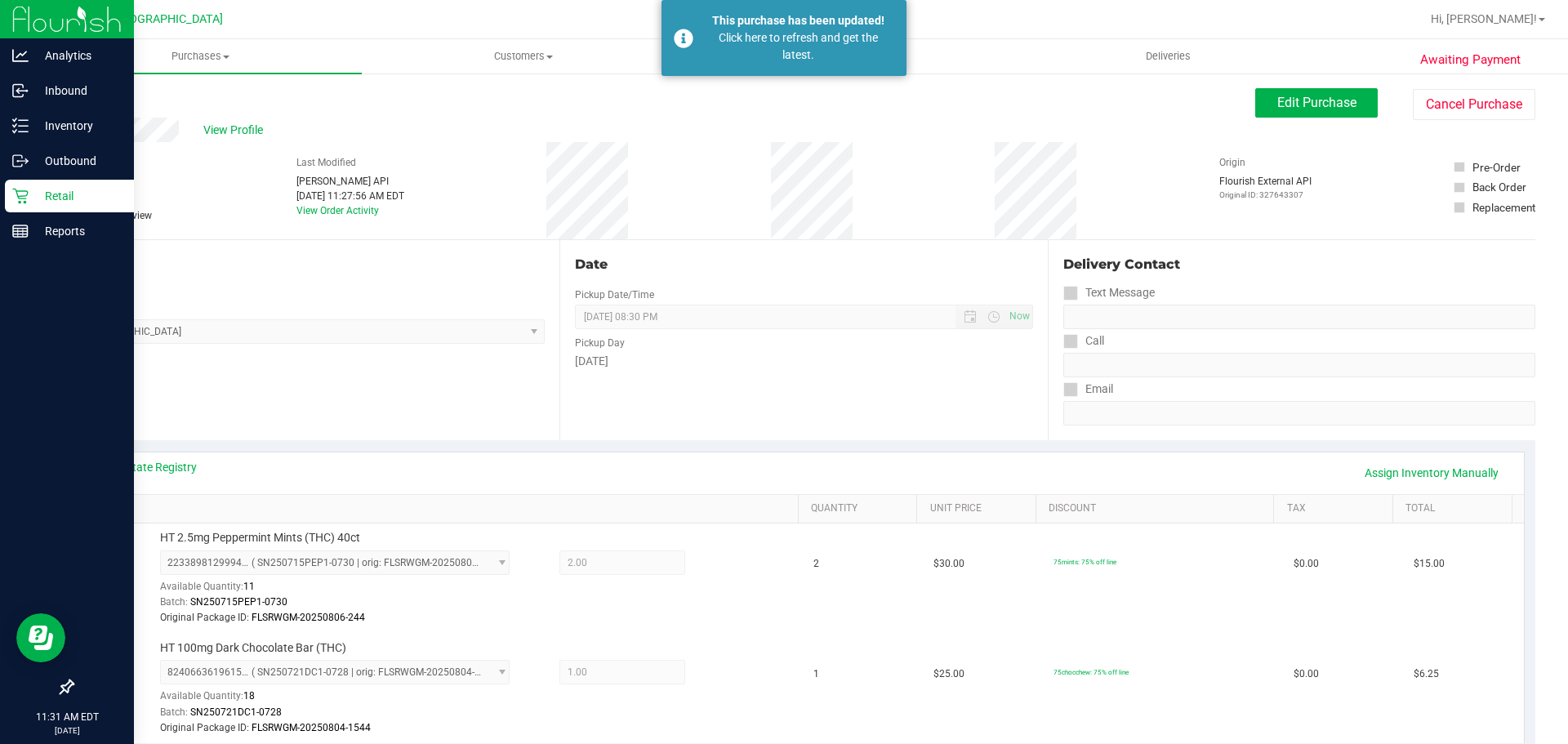
click at [7, 196] on div "Retail" at bounding box center [69, 196] width 129 height 33
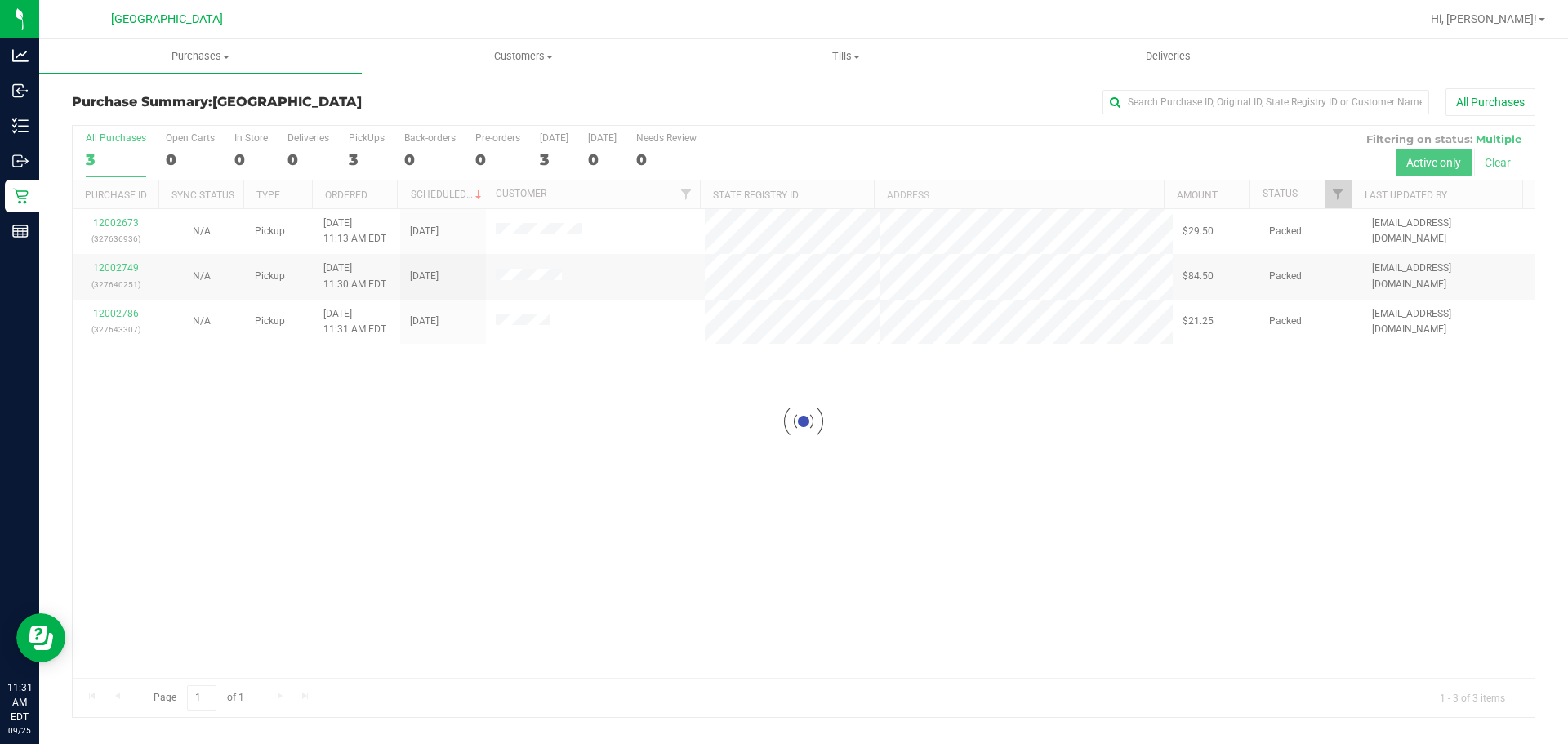
click at [1223, 559] on div at bounding box center [803, 421] width 1462 height 591
click at [1076, 279] on div at bounding box center [803, 421] width 1462 height 591
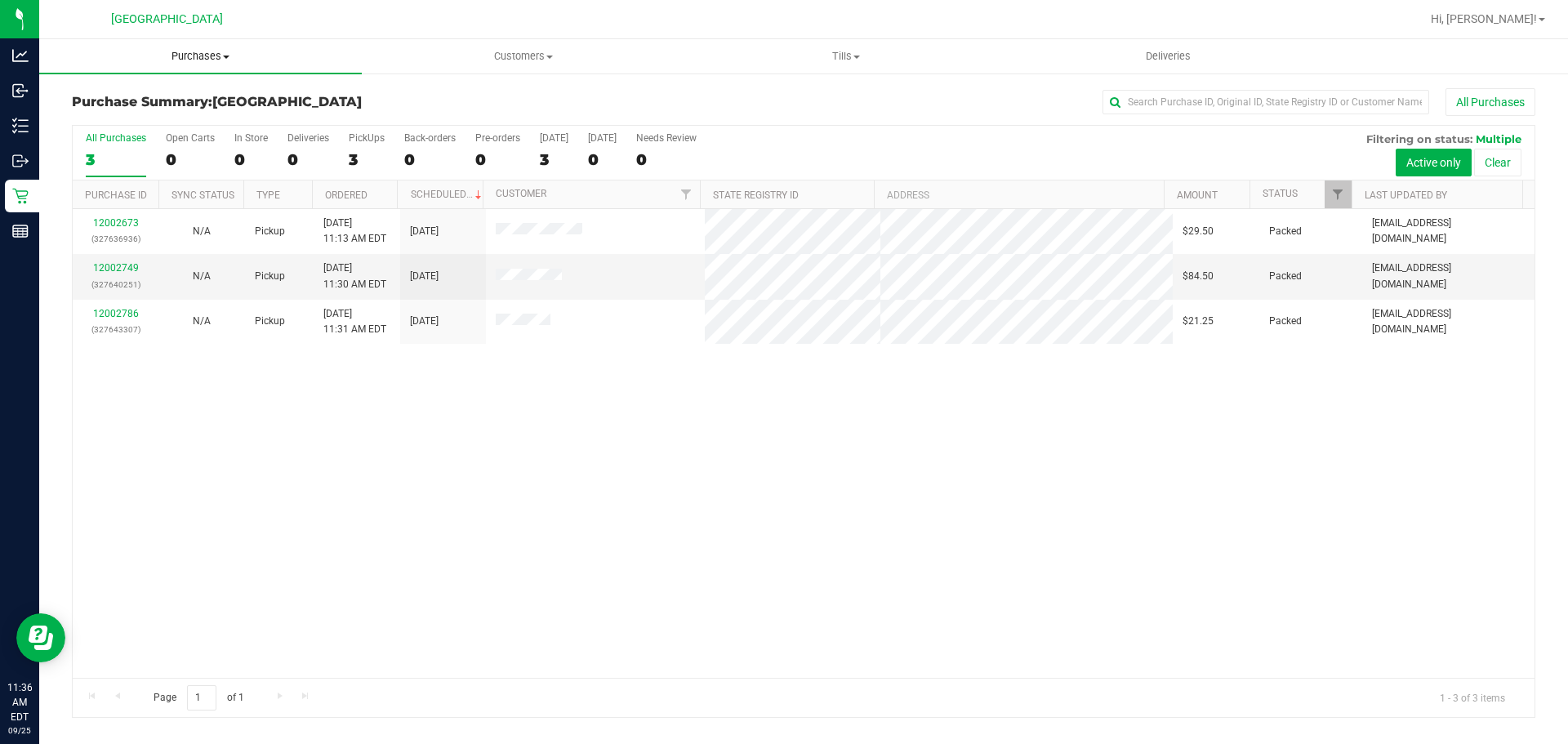
click at [175, 67] on uib-tab-heading "Purchases Summary of purchases Fulfillment All purchases" at bounding box center [201, 57] width 322 height 35
click at [151, 93] on span "Summary of purchases" at bounding box center [123, 98] width 168 height 14
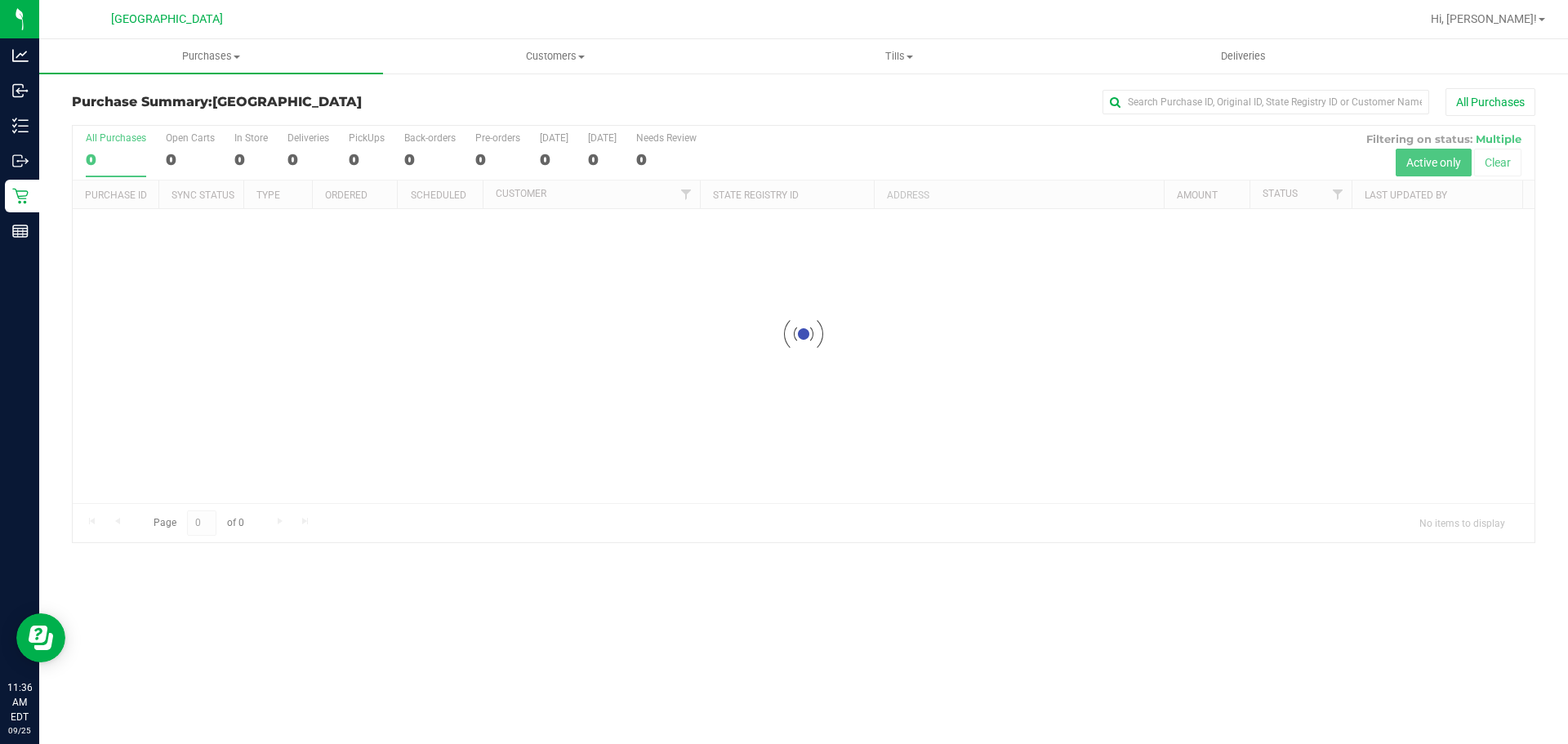
click at [581, 518] on div at bounding box center [803, 334] width 1462 height 417
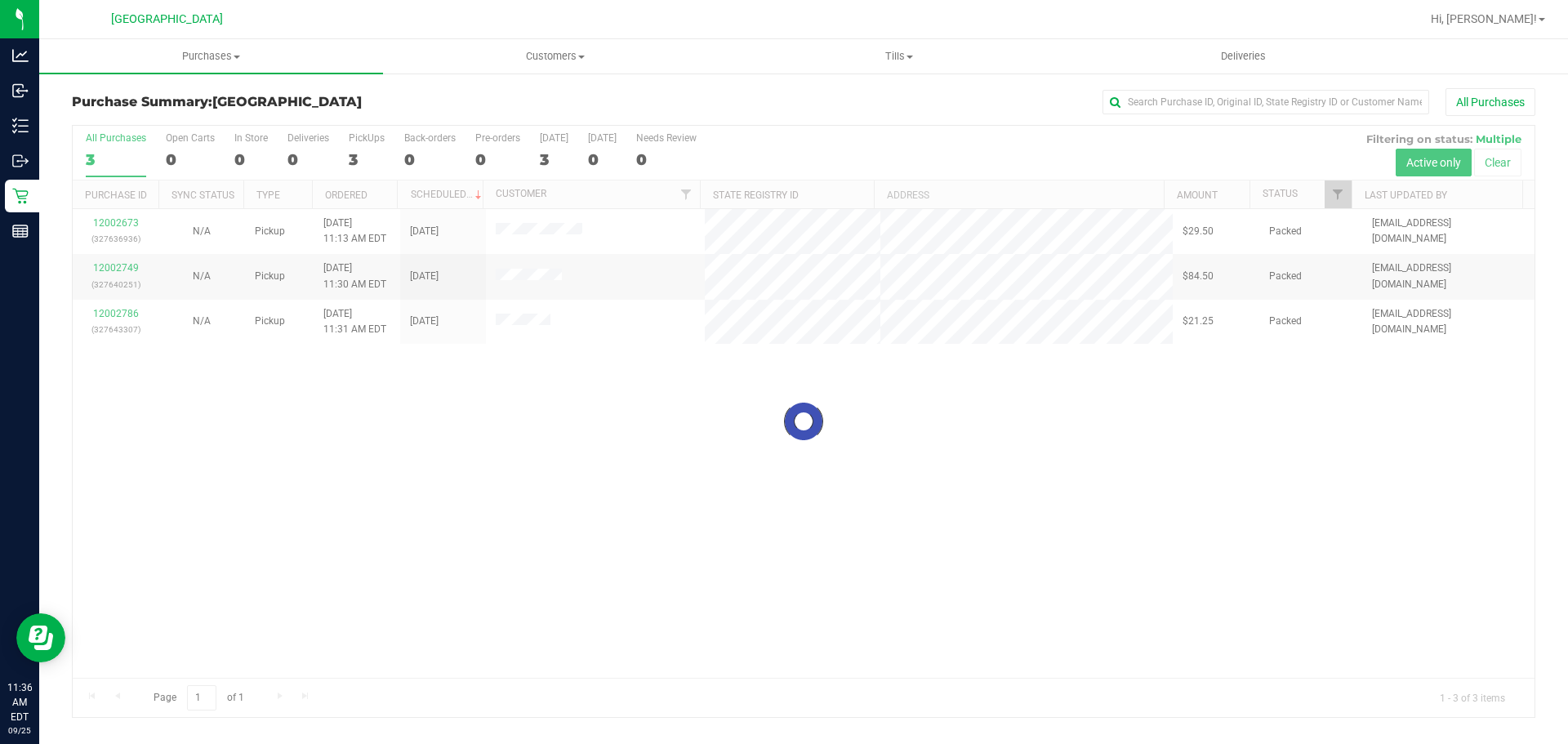
click at [593, 506] on div at bounding box center [803, 421] width 1462 height 591
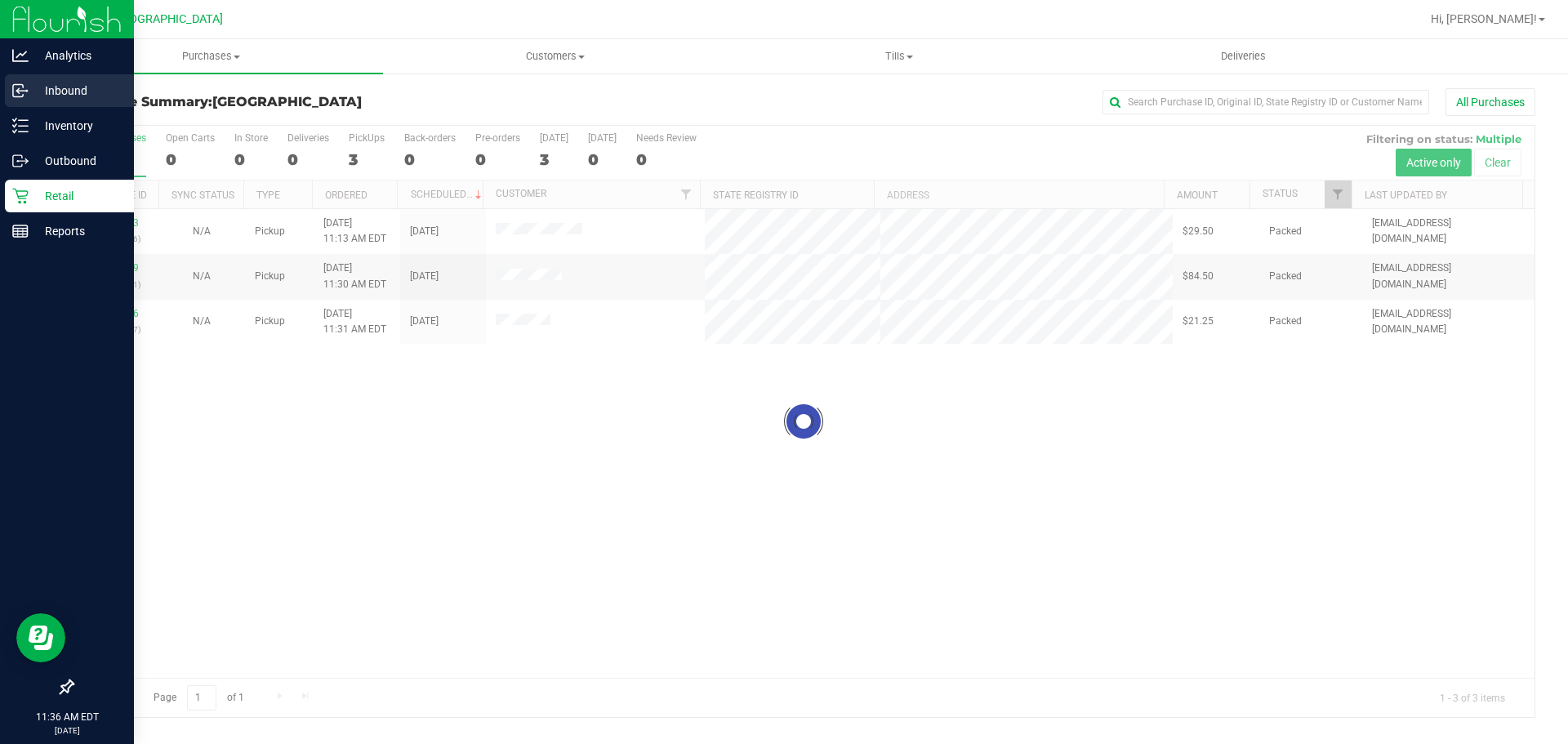
click at [27, 90] on circle at bounding box center [26, 90] width 2 height 2
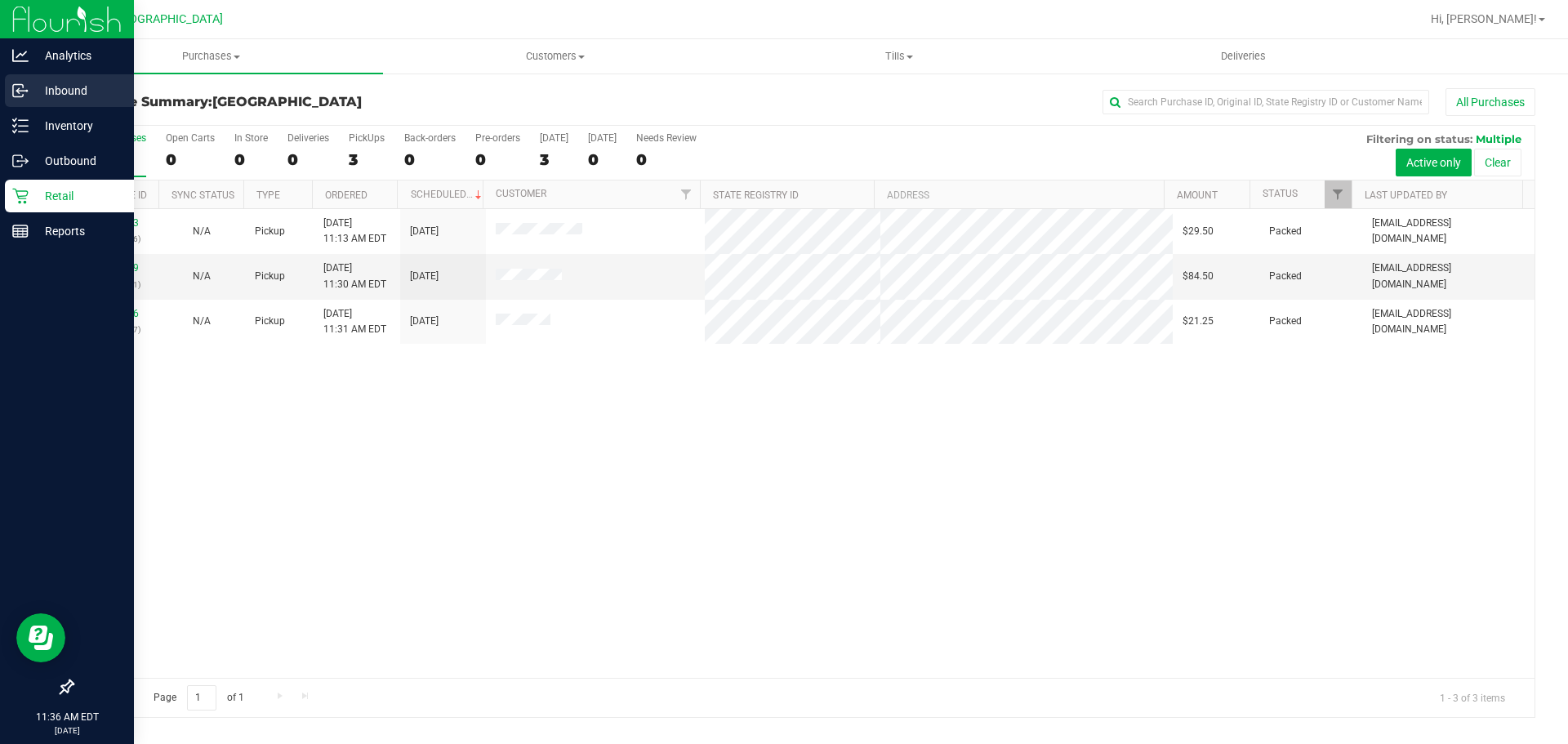
click at [73, 103] on div "Inbound" at bounding box center [69, 90] width 129 height 33
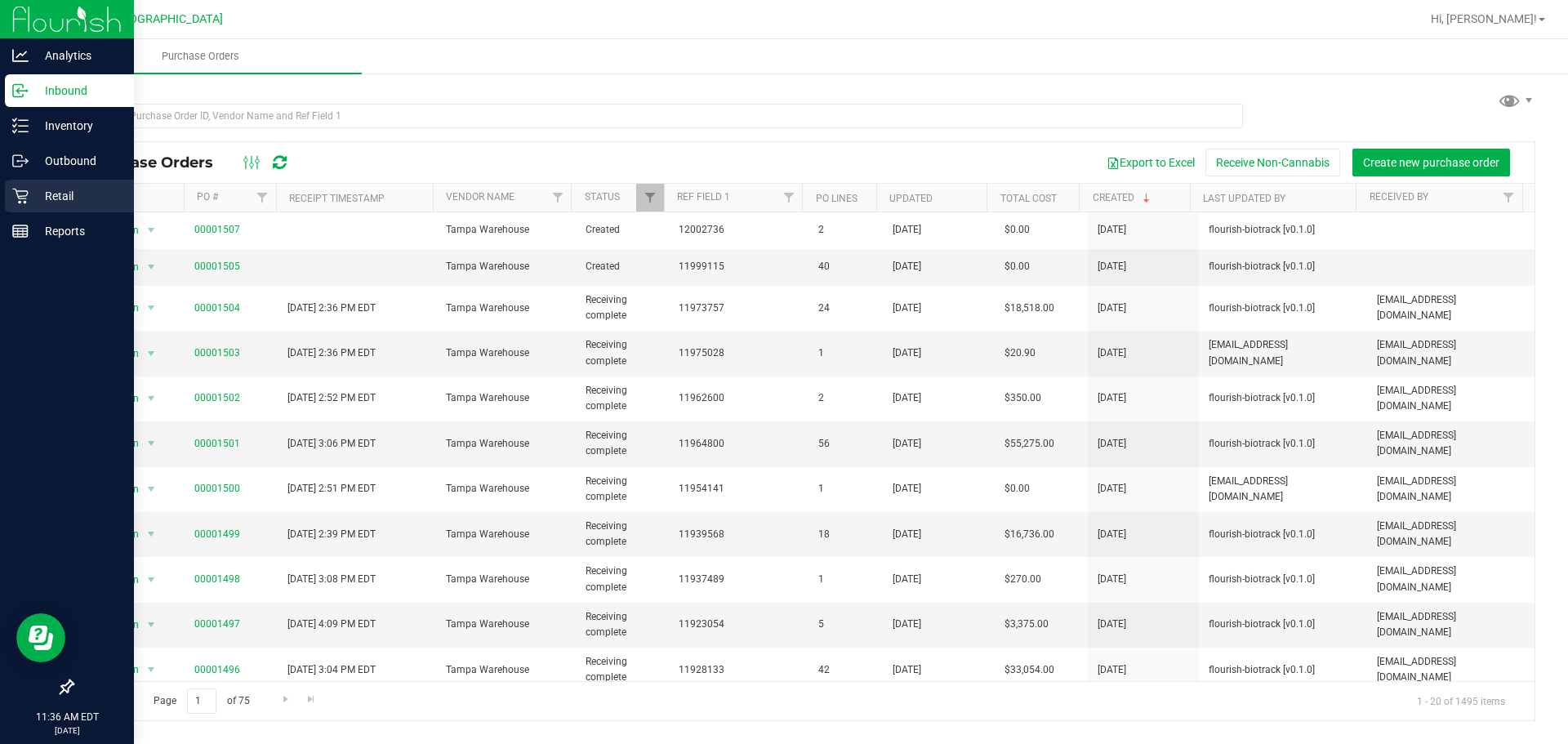
click at [70, 201] on p "Retail" at bounding box center [77, 196] width 98 height 20
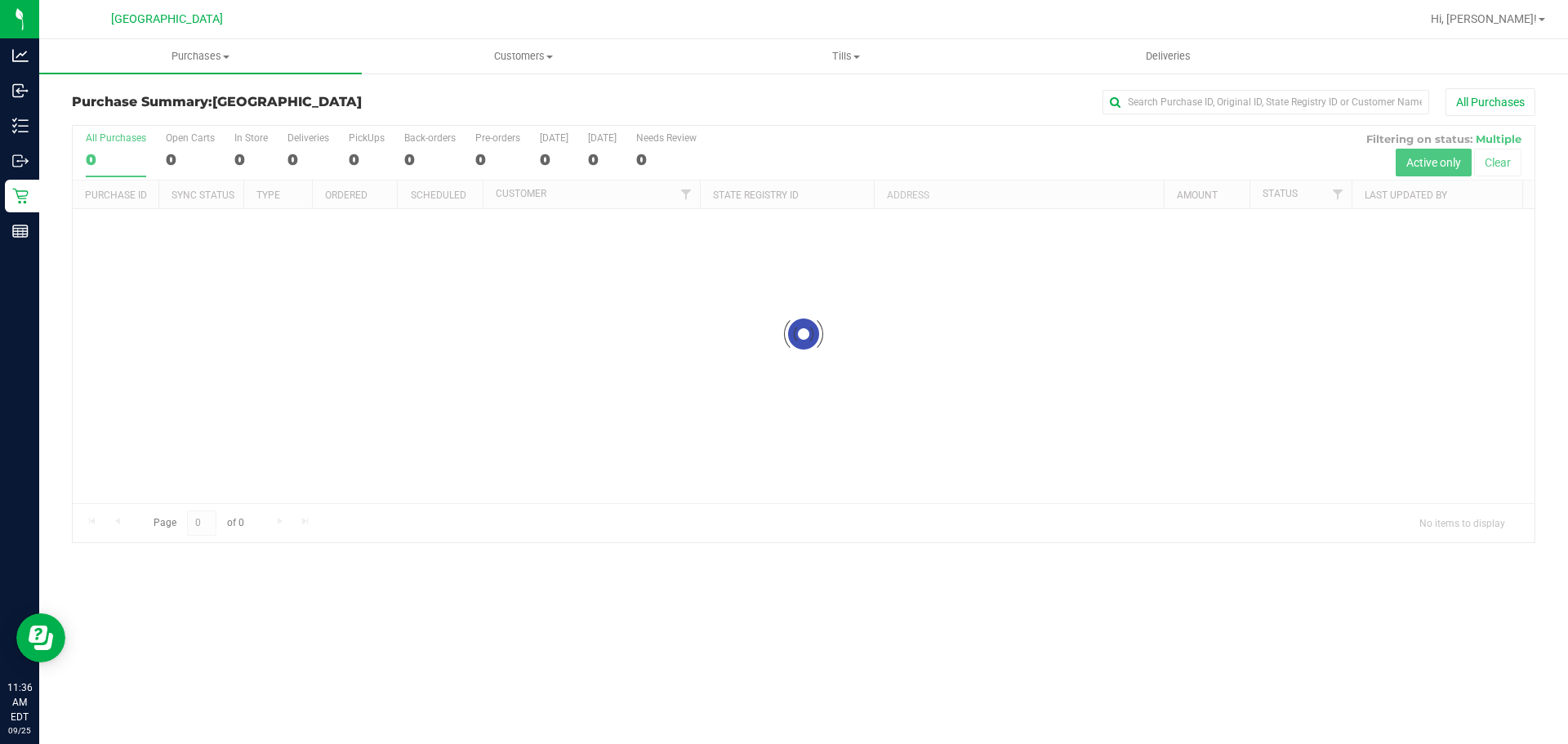
click at [410, 109] on div "Purchase Summary: [GEOGRAPHIC_DATA] All Purchases" at bounding box center [803, 106] width 1464 height 36
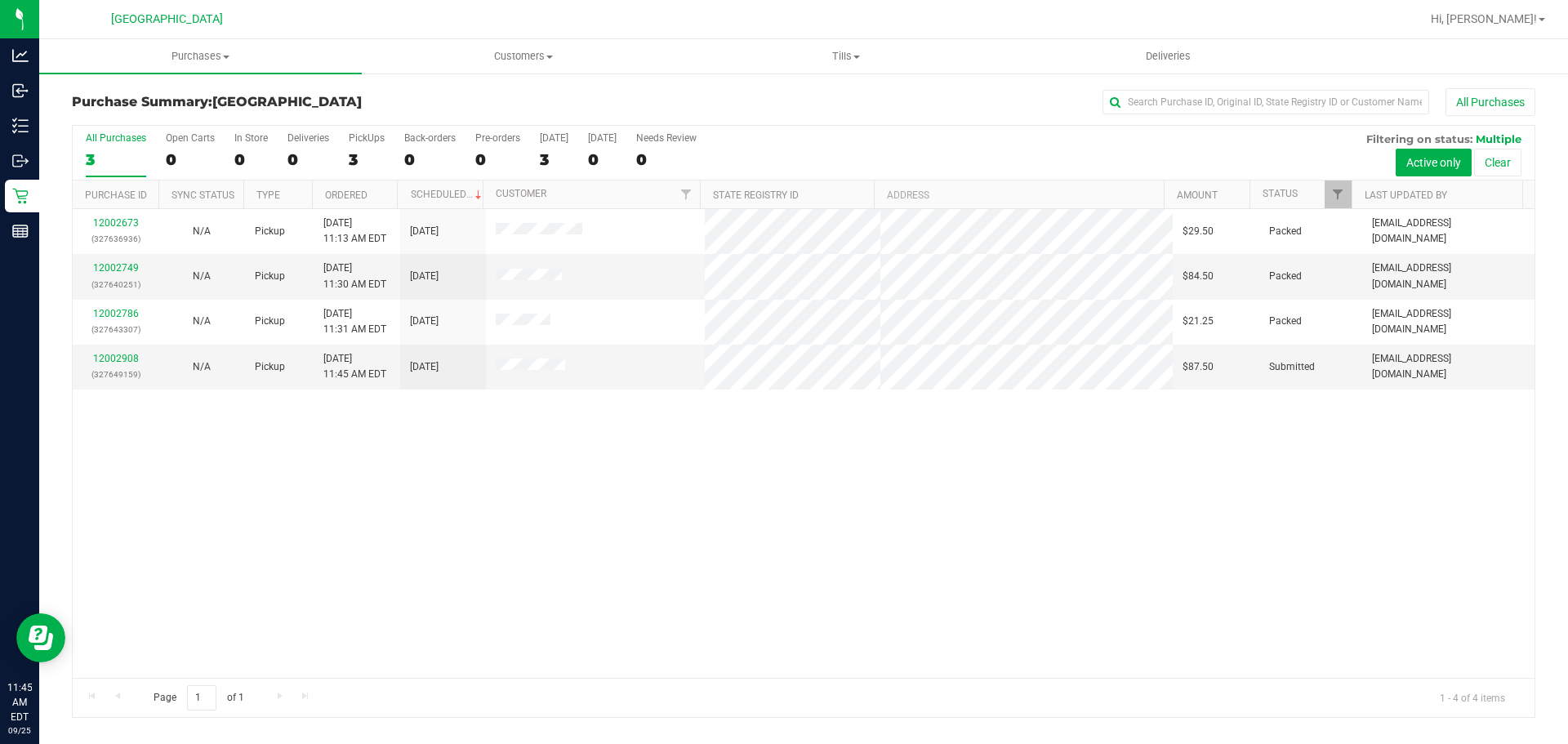
click at [569, 615] on div "12002673 (327636936) N/A Pickup [DATE] 11:13 AM EDT 9/25/2025 $29.50 Packed [EM…" at bounding box center [803, 443] width 1462 height 469
click at [119, 358] on link "12002908" at bounding box center [116, 358] width 46 height 12
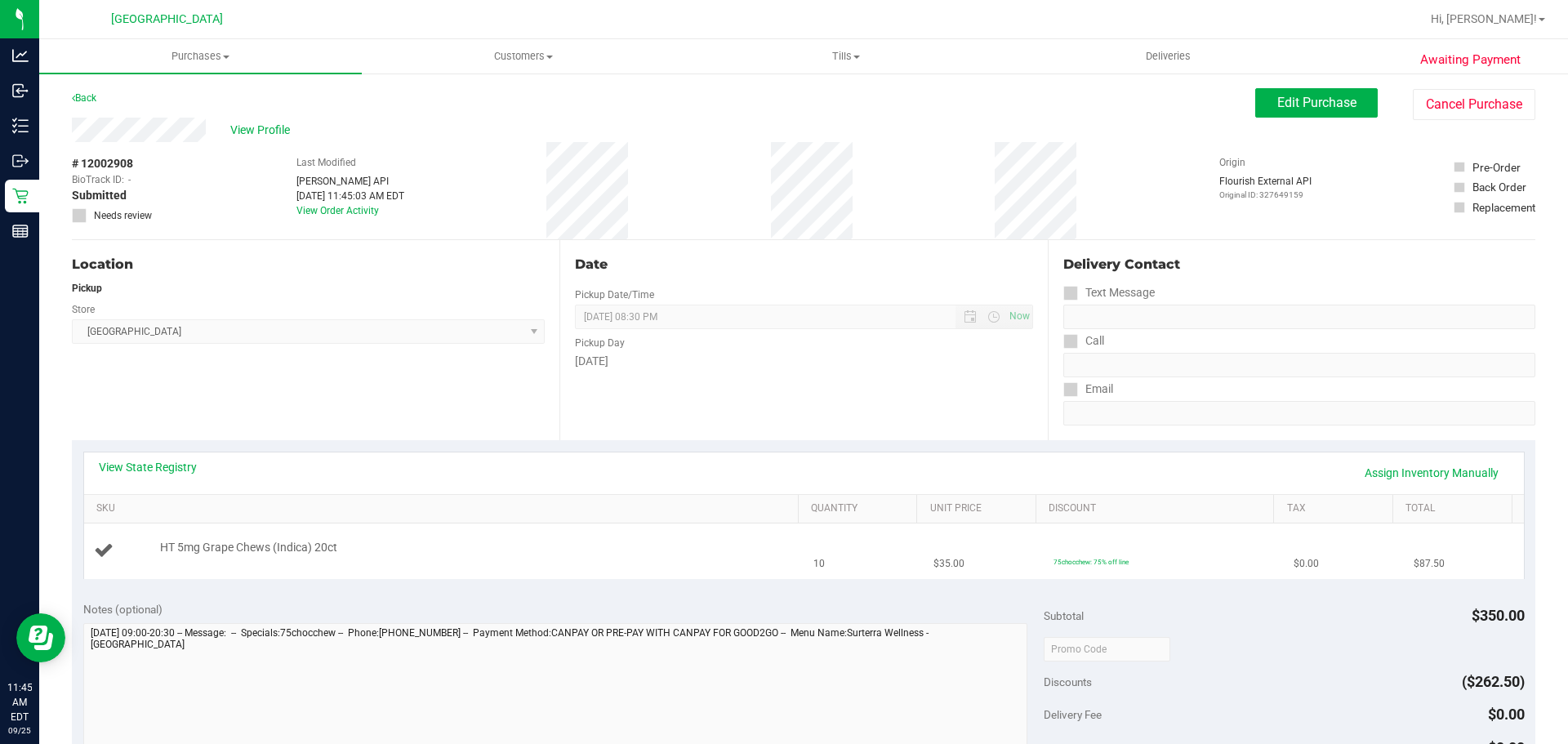
click at [238, 571] on td "HT 5mg Grape Chews (Indica) 20ct" at bounding box center [444, 551] width 720 height 55
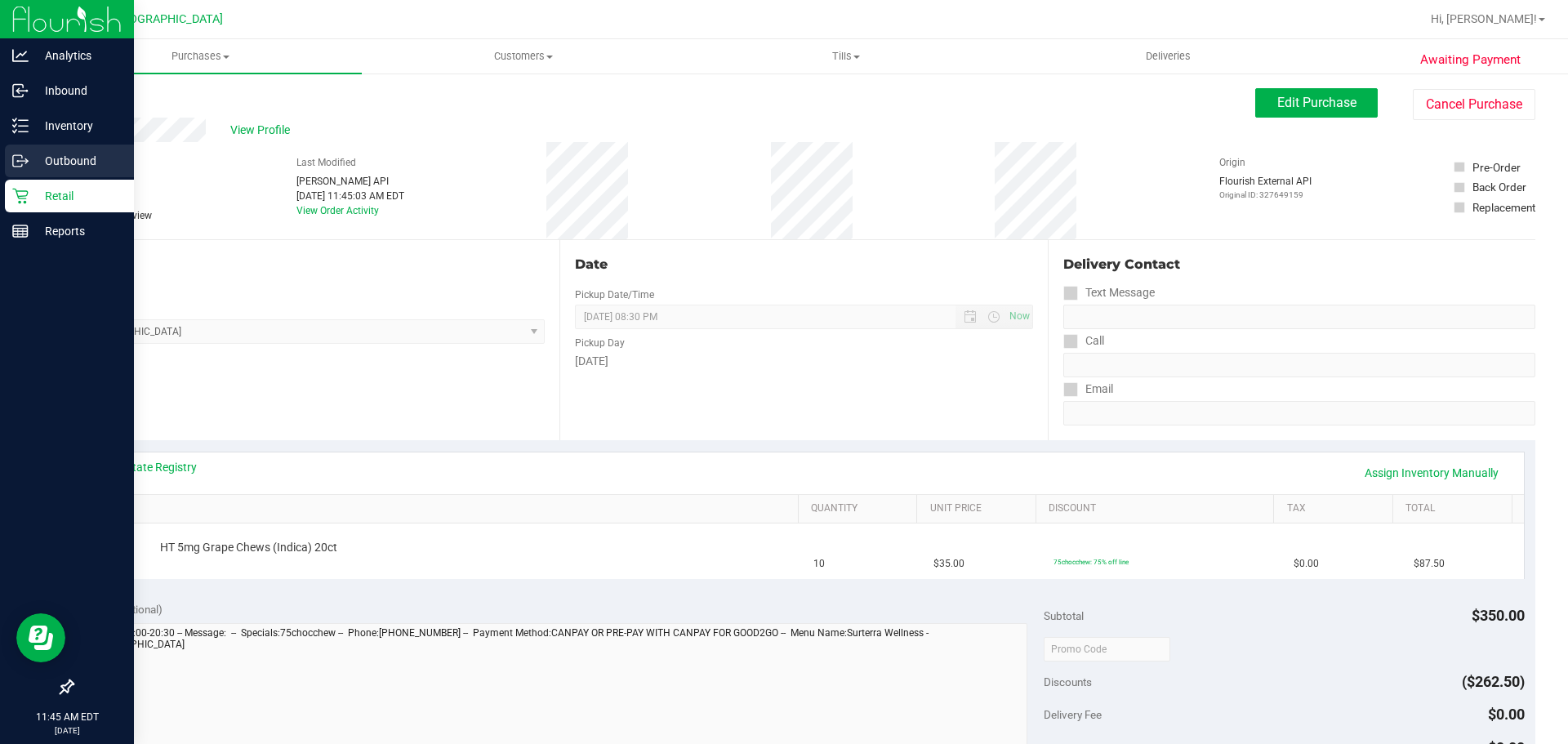
click at [9, 145] on div "Outbound" at bounding box center [69, 161] width 129 height 33
click at [15, 119] on icon at bounding box center [21, 126] width 16 height 16
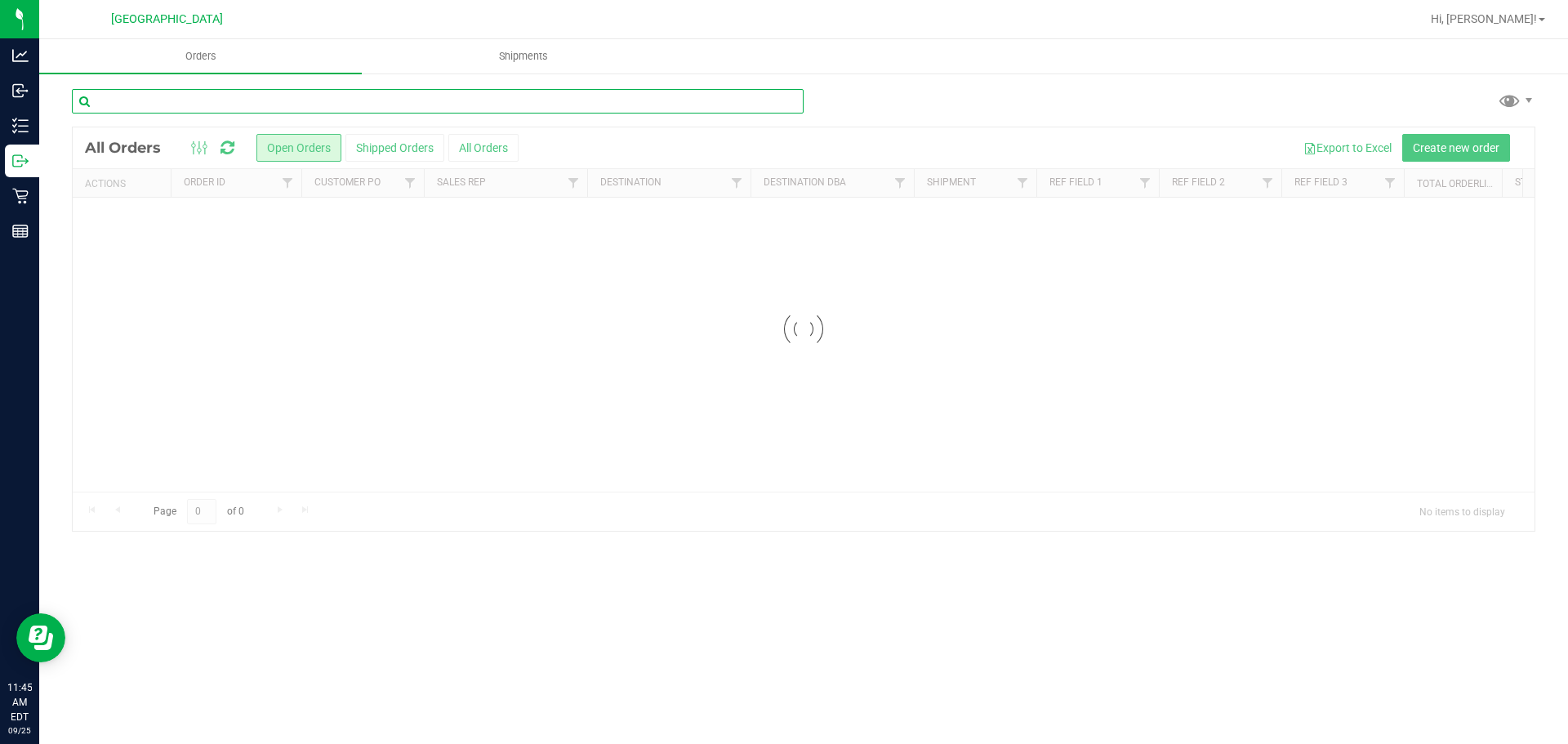
click at [191, 103] on input "text" at bounding box center [437, 101] width 732 height 25
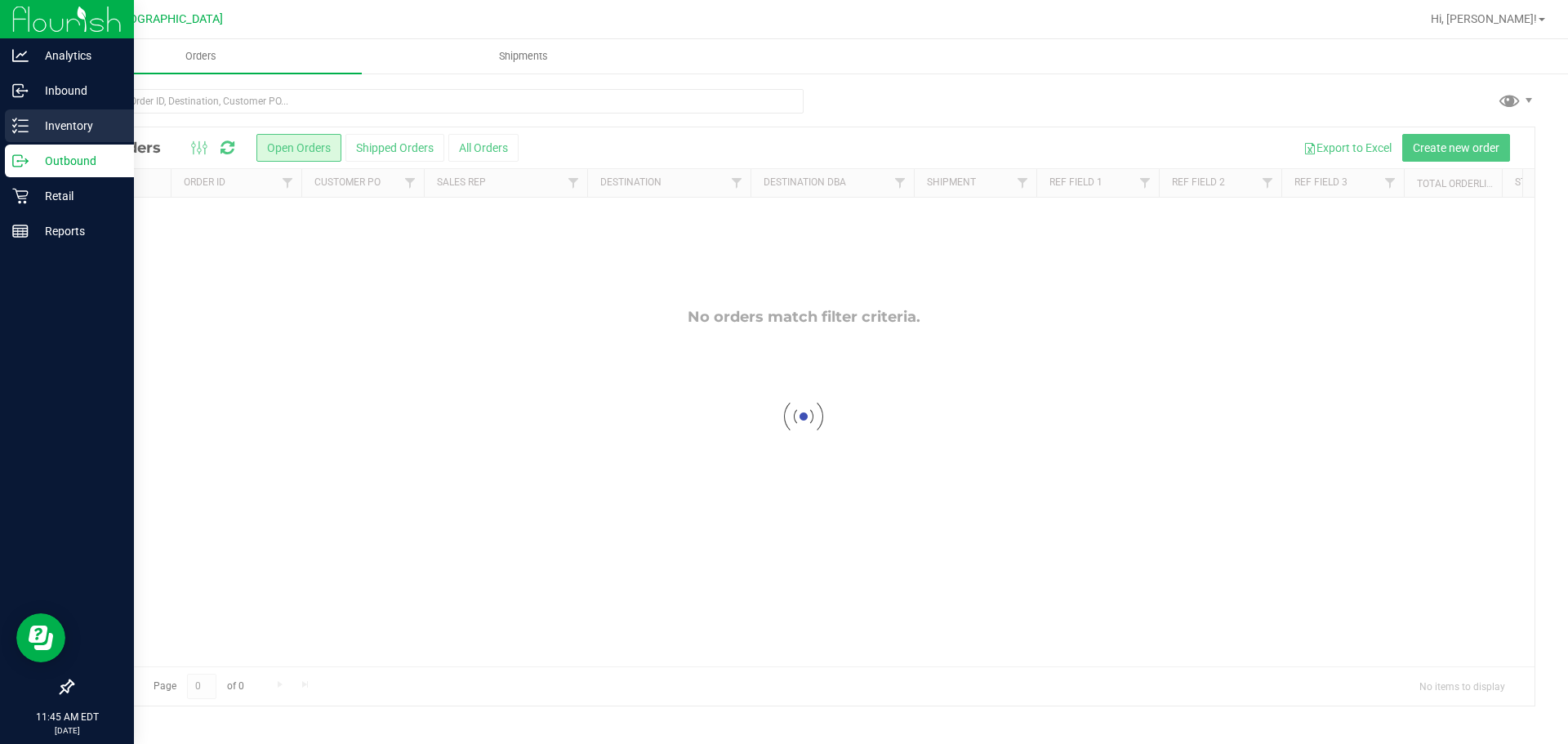
click at [35, 135] on p "Inventory" at bounding box center [77, 126] width 98 height 20
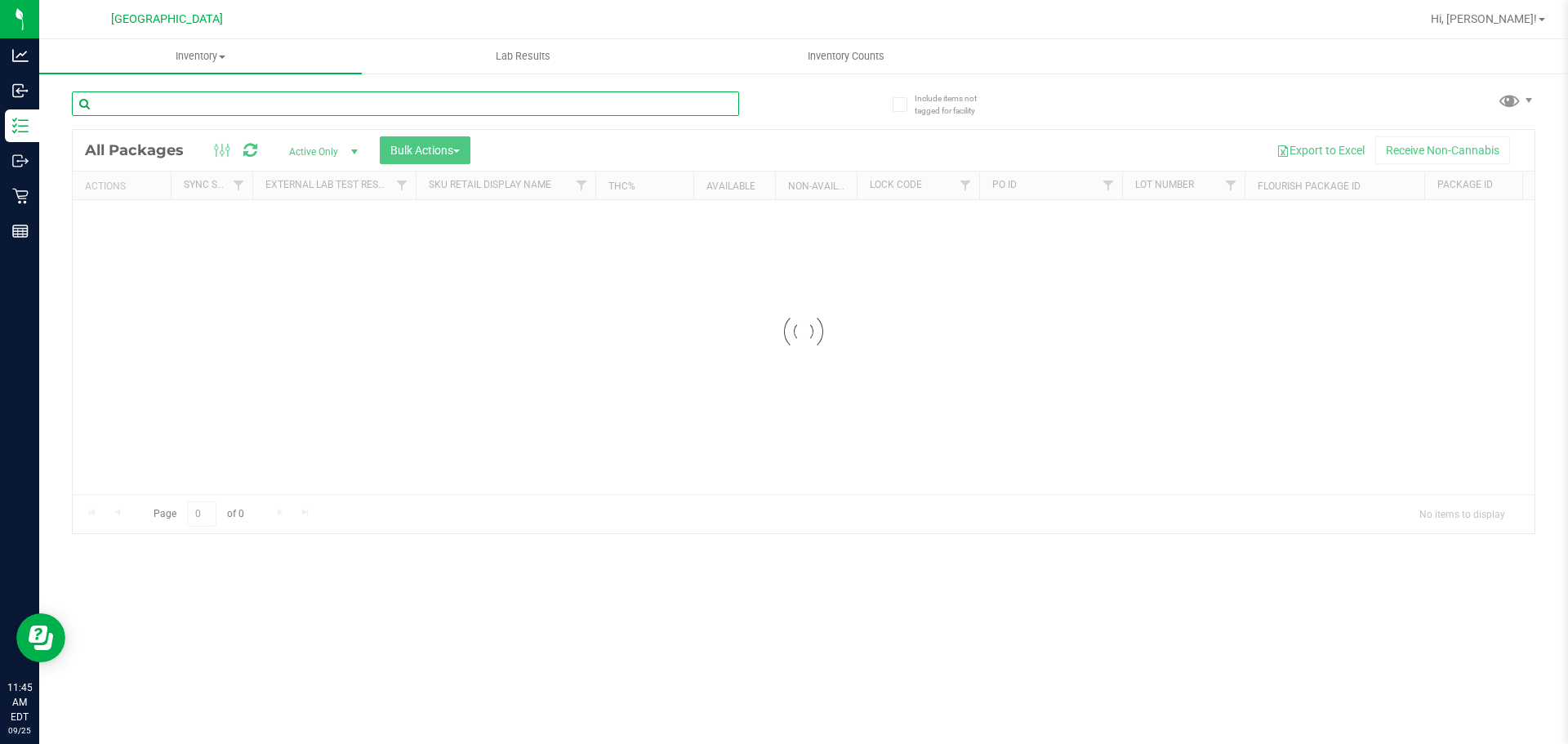
click at [192, 104] on input "text" at bounding box center [405, 104] width 667 height 25
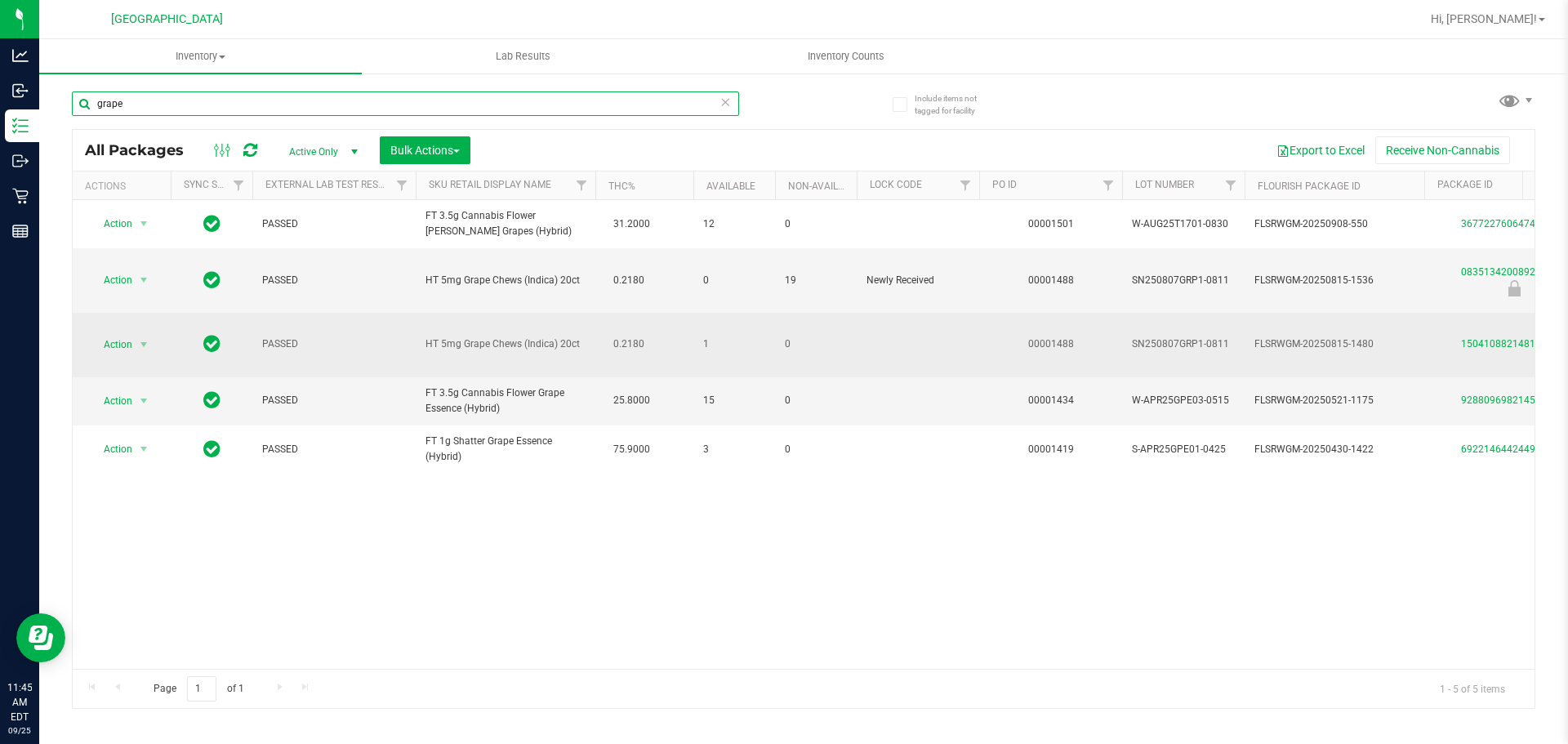
type input "grape"
click at [771, 344] on td "1" at bounding box center [733, 344] width 81 height 64
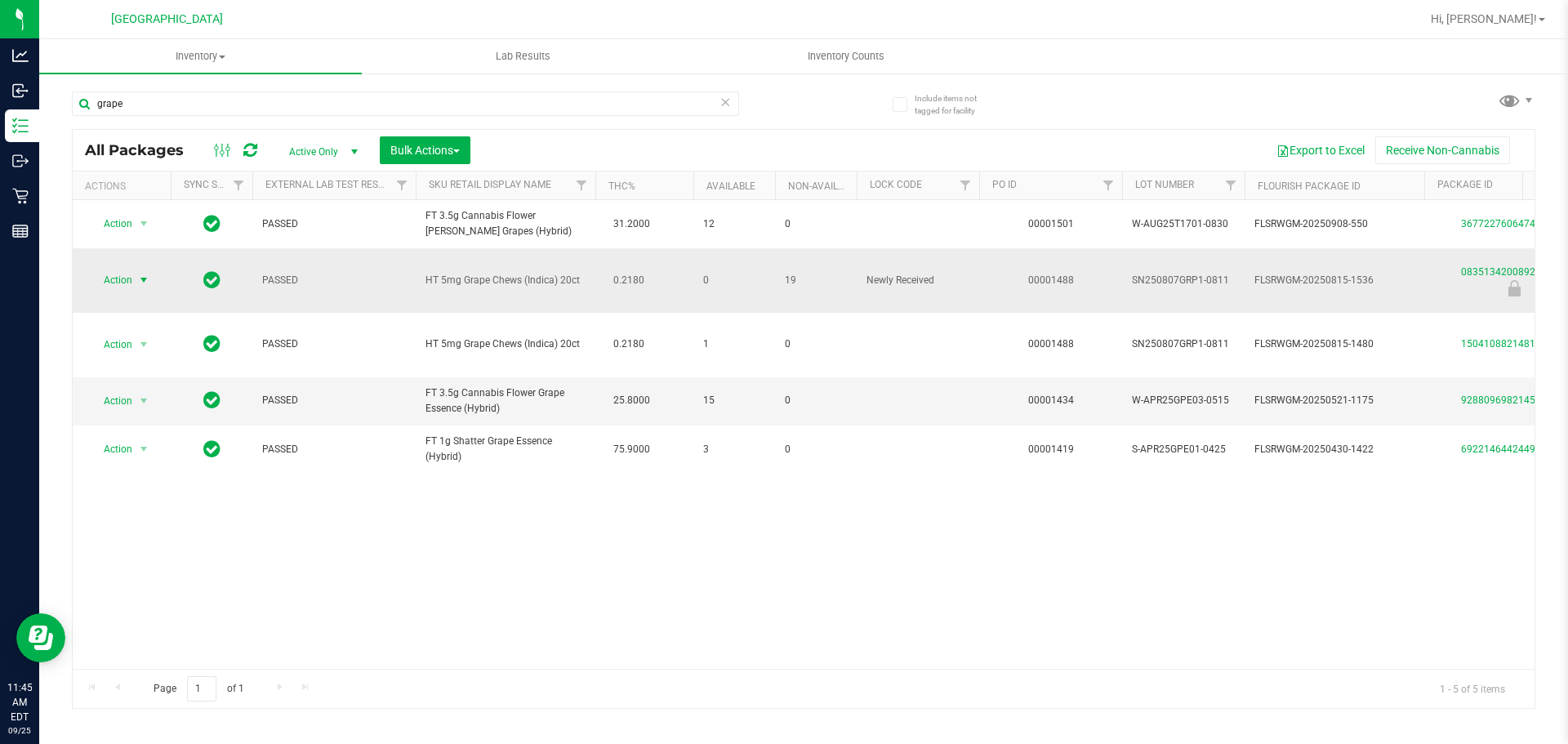
click at [111, 290] on span "Action" at bounding box center [111, 280] width 44 height 23
click at [149, 462] on li "Unlock package" at bounding box center [141, 474] width 104 height 25
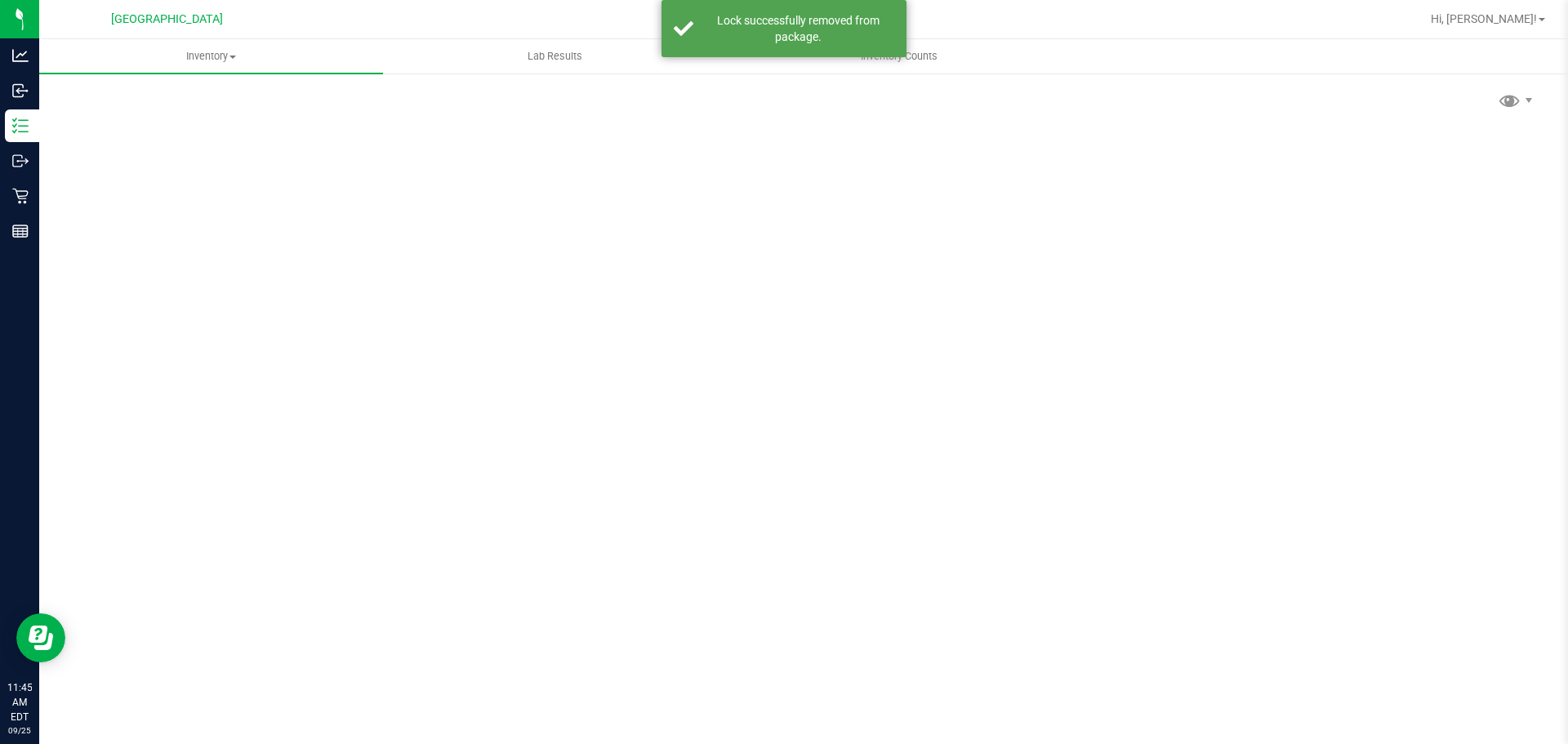
click at [459, 290] on div "Scan Packages 0" at bounding box center [803, 326] width 1464 height 478
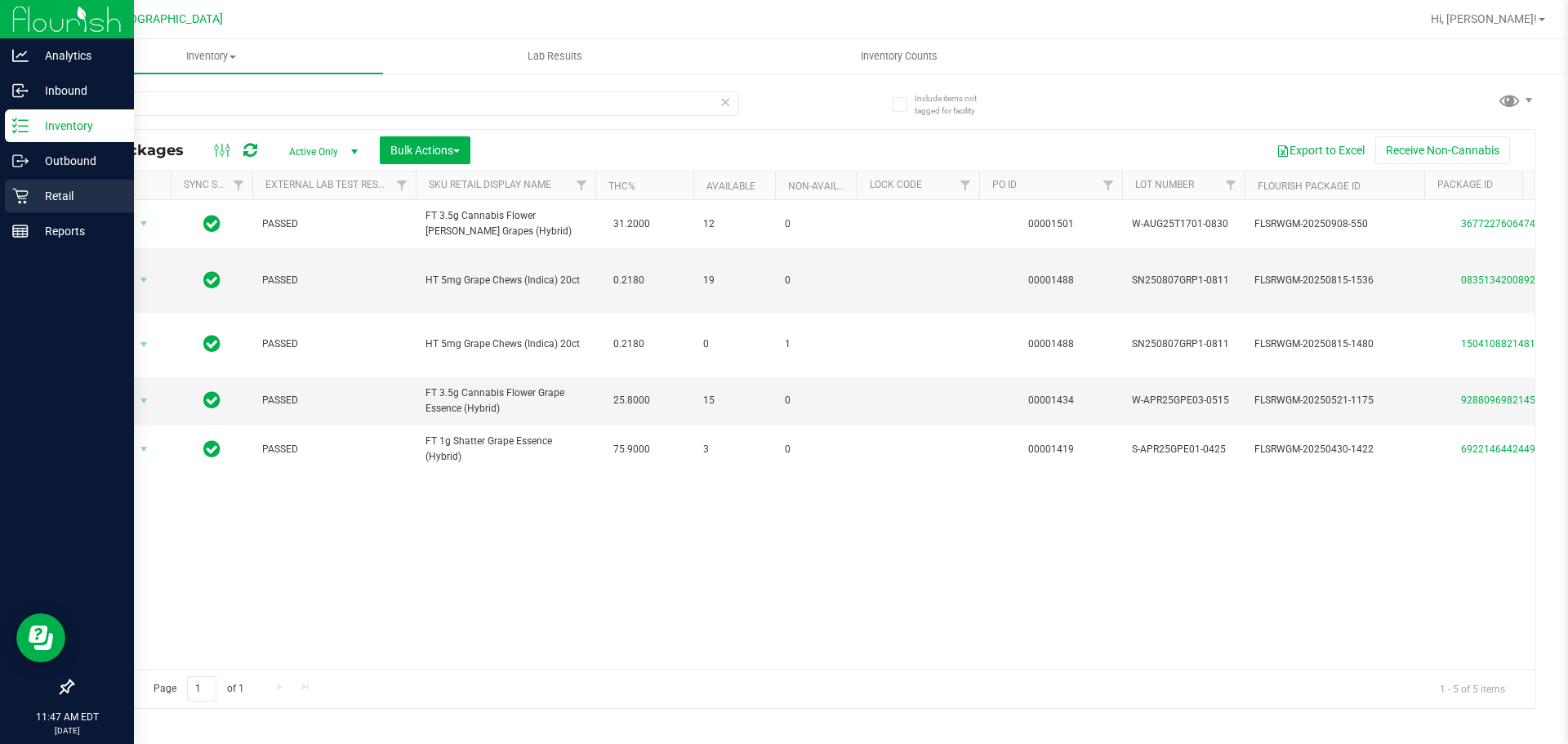
click at [10, 206] on div "Retail" at bounding box center [69, 196] width 129 height 33
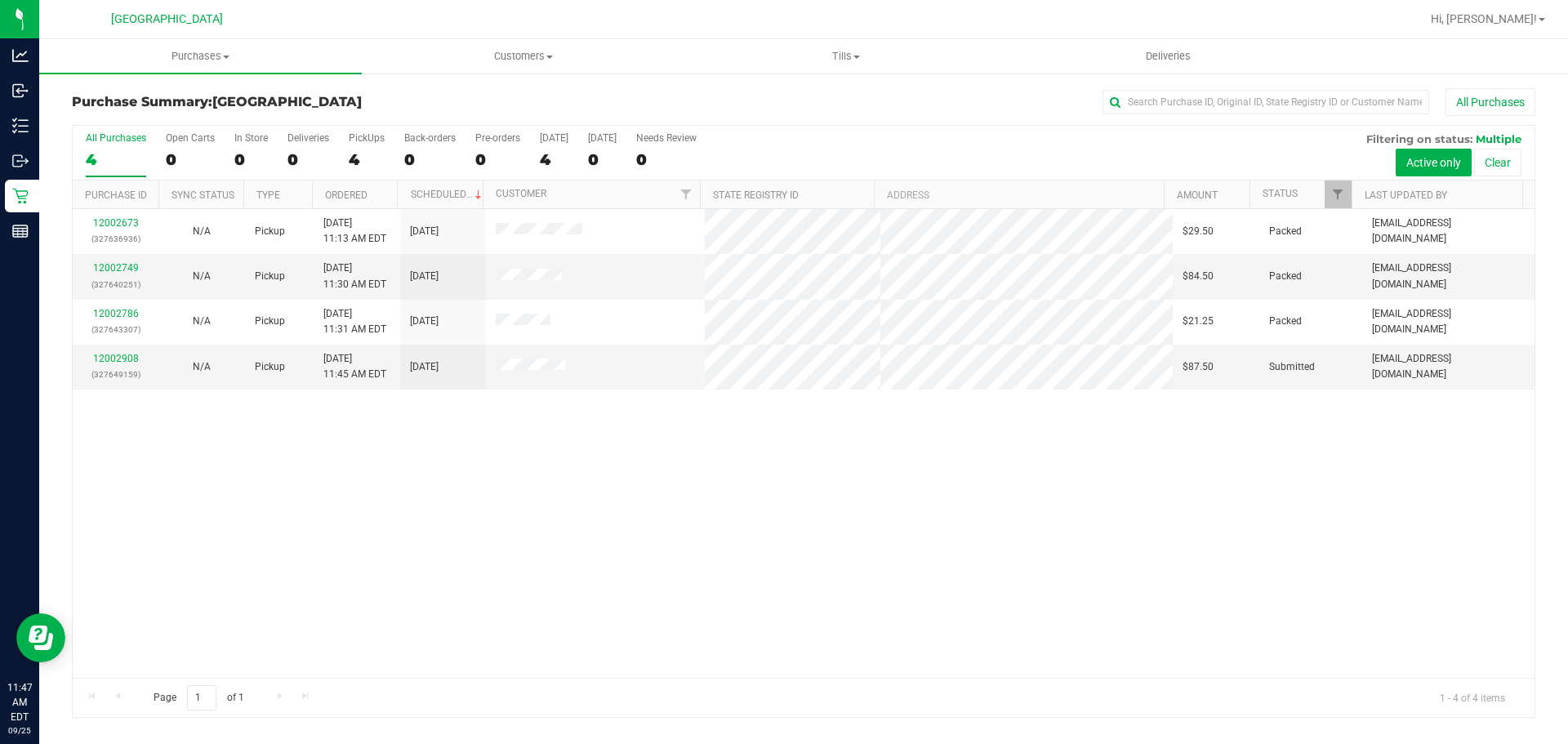
click at [1259, 571] on div "12002673 (327636936) N/A Pickup [DATE] 11:13 AM EDT 9/25/2025 $29.50 Packed [EM…" at bounding box center [803, 443] width 1462 height 469
